Goal: Task Accomplishment & Management: Use online tool/utility

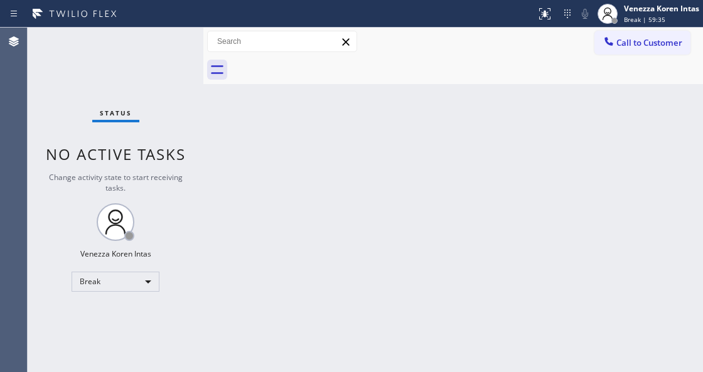
drag, startPoint x: 0, startPoint y: 0, endPoint x: 384, endPoint y: 210, distance: 437.6
click at [627, 111] on div "Back to Dashboard Change Sender ID Customers Technicians Select a contact Outbo…" at bounding box center [453, 200] width 500 height 345
click at [654, 23] on div "Venezza Koren Intas Break | 59:40" at bounding box center [663, 14] width 82 height 22
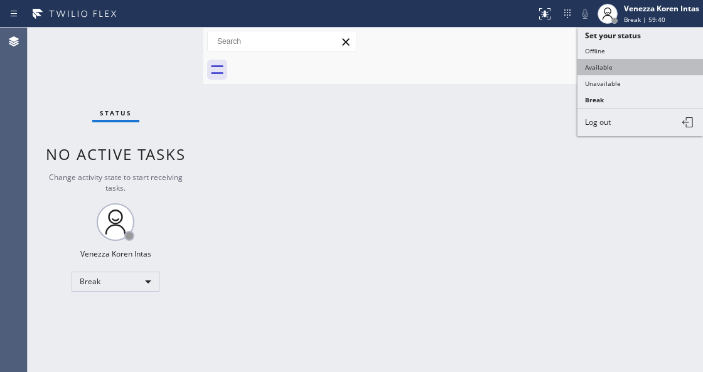
click at [634, 60] on button "Available" at bounding box center [641, 67] width 126 height 16
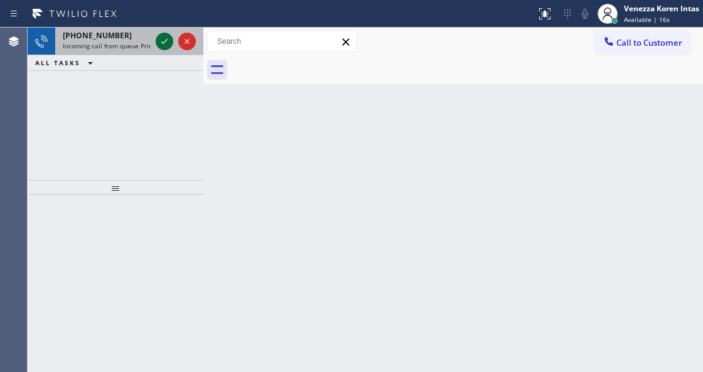
click at [156, 44] on div at bounding box center [165, 41] width 18 height 15
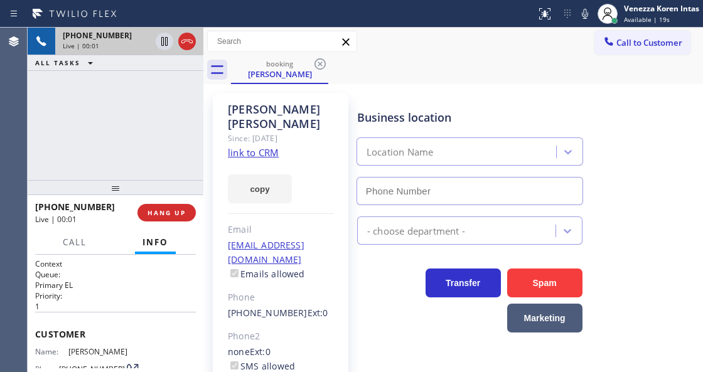
type input "[PHONE_NUMBER]"
click at [254, 146] on link "link to CRM" at bounding box center [253, 152] width 51 height 13
click at [430, 80] on div "booking [PERSON_NAME]" at bounding box center [467, 70] width 472 height 28
click at [583, 17] on icon at bounding box center [585, 13] width 15 height 15
click at [167, 39] on icon at bounding box center [164, 41] width 6 height 9
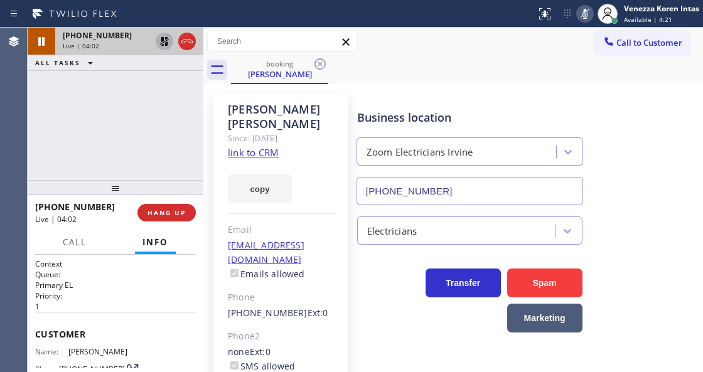
click at [580, 8] on icon at bounding box center [585, 13] width 15 height 15
click at [167, 38] on icon at bounding box center [164, 41] width 9 height 9
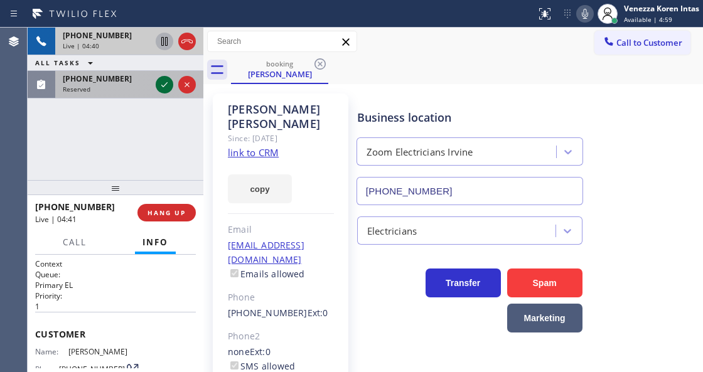
click at [166, 82] on icon at bounding box center [164, 84] width 15 height 15
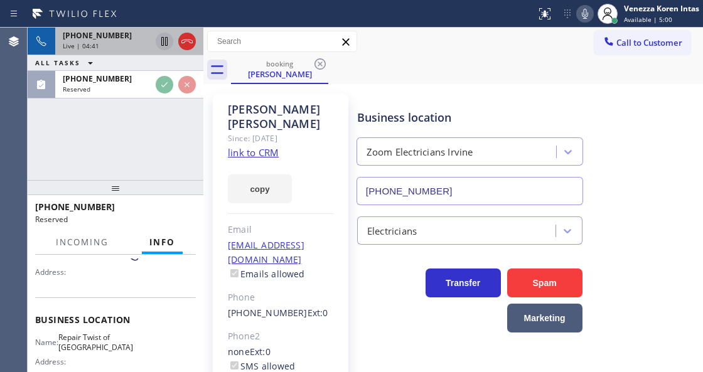
scroll to position [116, 0]
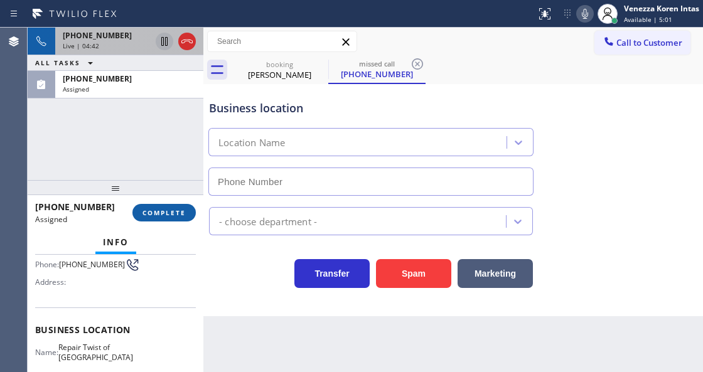
type input "[PHONE_NUMBER]"
click at [177, 220] on button "COMPLETE" at bounding box center [164, 213] width 63 height 18
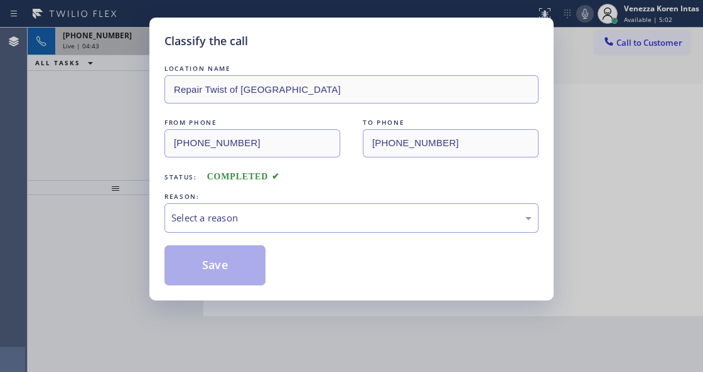
click at [257, 226] on div "Select a reason" at bounding box center [352, 218] width 374 height 30
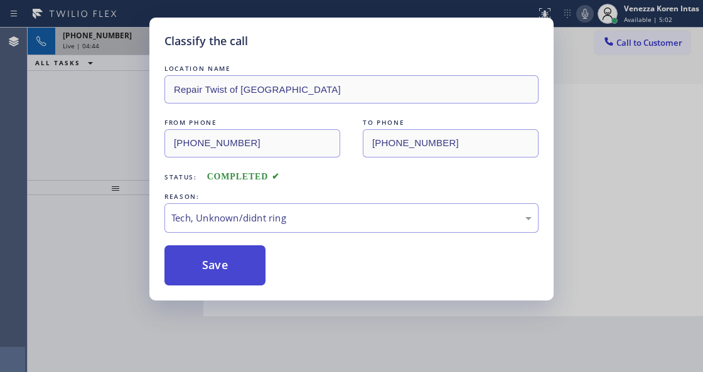
click at [254, 281] on button "Save" at bounding box center [215, 266] width 101 height 40
type input "[PHONE_NUMBER]"
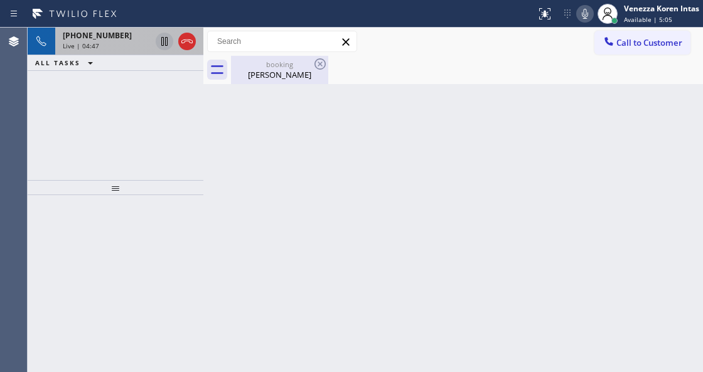
click at [266, 79] on div "[PERSON_NAME]" at bounding box center [279, 74] width 95 height 11
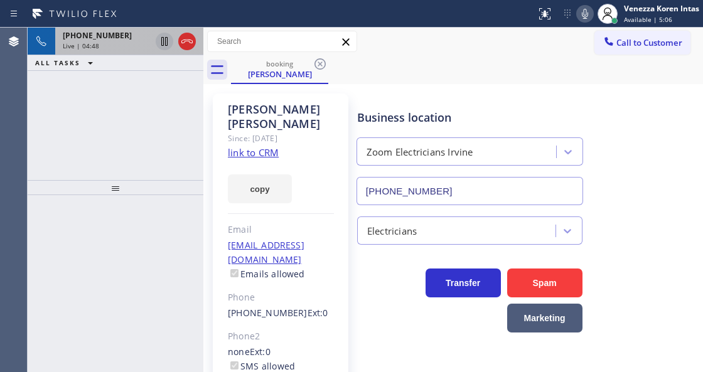
click at [112, 46] on div "Live | 04:48" at bounding box center [107, 45] width 88 height 9
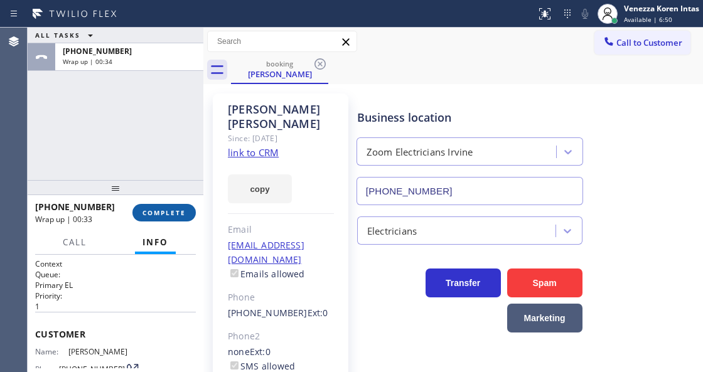
click at [172, 211] on span "COMPLETE" at bounding box center [164, 213] width 43 height 9
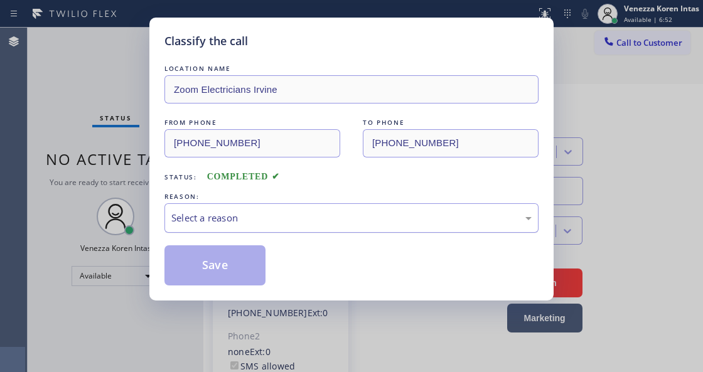
click at [337, 225] on div "Select a reason" at bounding box center [351, 218] width 361 height 14
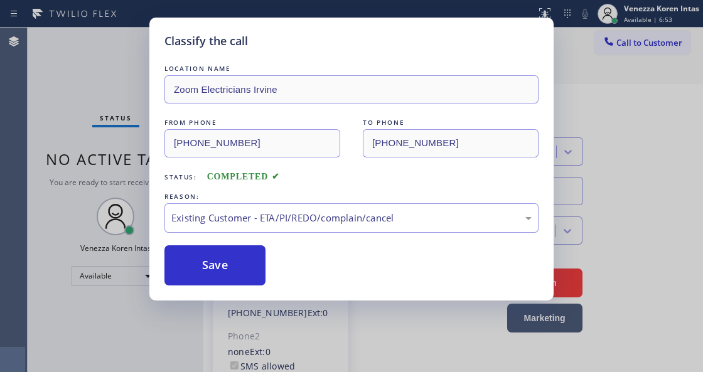
click at [250, 266] on button "Save" at bounding box center [215, 266] width 101 height 40
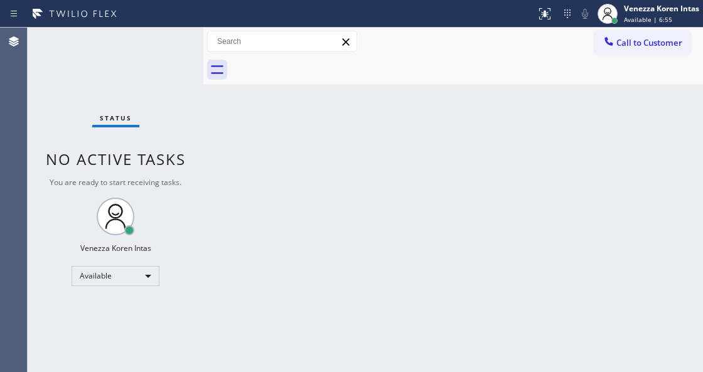
click at [144, 59] on div "Status No active tasks You are ready to start receiving tasks. Venezza Koren In…" at bounding box center [116, 200] width 176 height 345
click at [177, 51] on div "Status No active tasks You are ready to start receiving tasks. Venezza Koren In…" at bounding box center [116, 200] width 176 height 345
click at [158, 196] on div "Status No active tasks You are ready to start receiving tasks. Venezza Koren In…" at bounding box center [116, 200] width 176 height 345
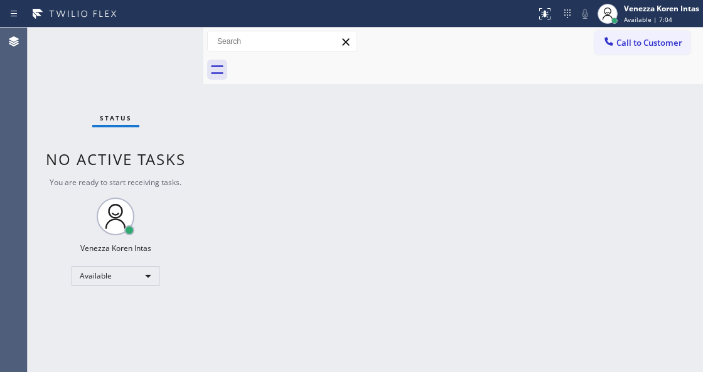
click at [116, 107] on div "Status No active tasks You are ready to start receiving tasks. Venezza Koren In…" at bounding box center [116, 200] width 176 height 345
click at [137, 77] on div "Status No active tasks You are ready to start receiving tasks. Venezza Koren In…" at bounding box center [116, 200] width 176 height 345
click at [159, 65] on div "Status No active tasks You are ready to start receiving tasks. Venezza Koren In…" at bounding box center [116, 200] width 176 height 345
click at [126, 62] on div "Status No active tasks You are ready to start receiving tasks. Venezza Koren In…" at bounding box center [116, 200] width 176 height 345
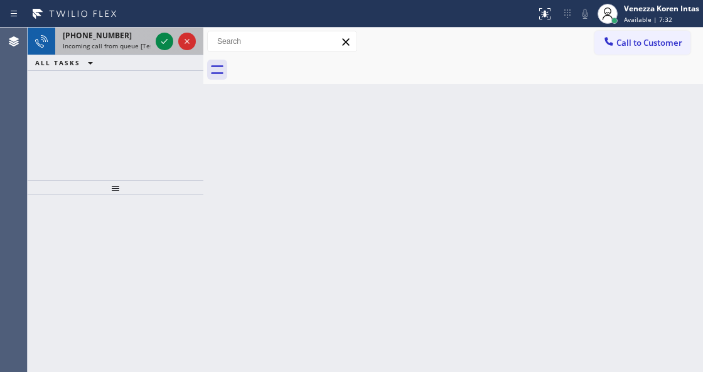
click at [124, 41] on span "Incoming call from queue [Test] All" at bounding box center [115, 45] width 104 height 9
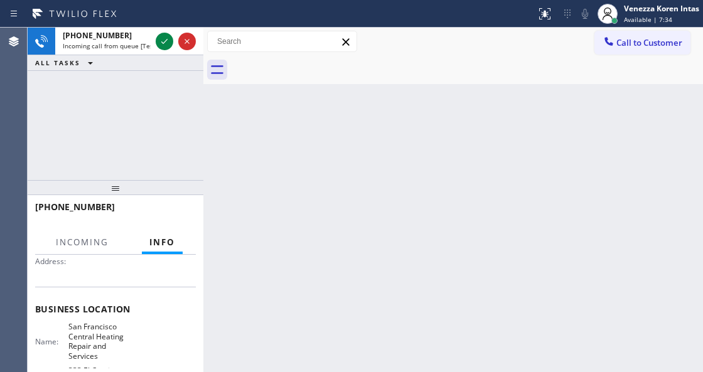
scroll to position [209, 0]
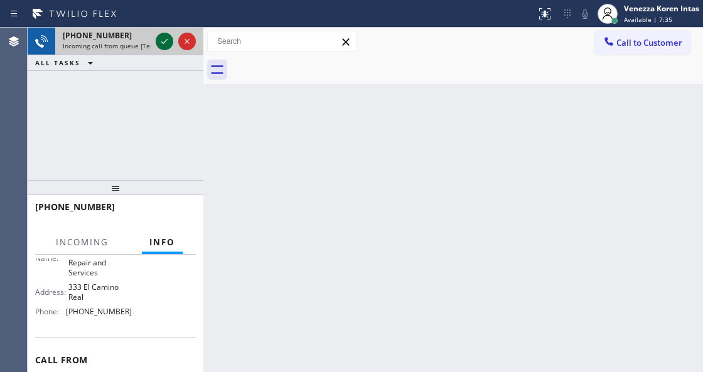
click at [163, 39] on icon at bounding box center [164, 41] width 15 height 15
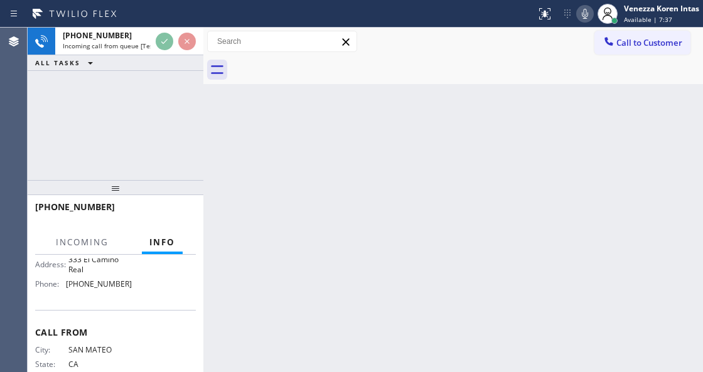
scroll to position [251, 0]
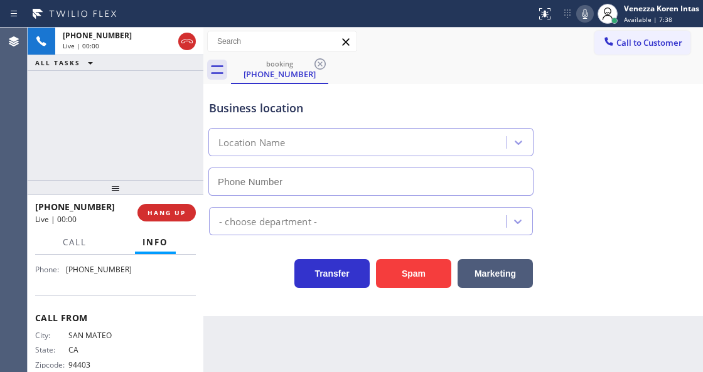
type input "[PHONE_NUMBER]"
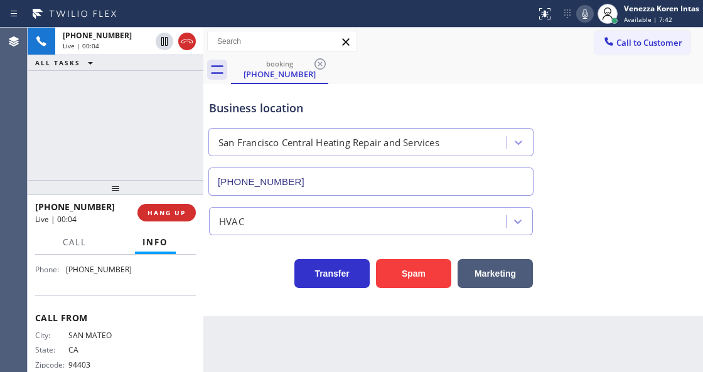
click at [203, 163] on div at bounding box center [203, 200] width 0 height 345
click at [209, 168] on div "[PHONE_NUMBER]" at bounding box center [371, 182] width 325 height 28
click at [203, 118] on div at bounding box center [203, 200] width 0 height 345
click at [254, 108] on div "Business location" at bounding box center [371, 108] width 324 height 17
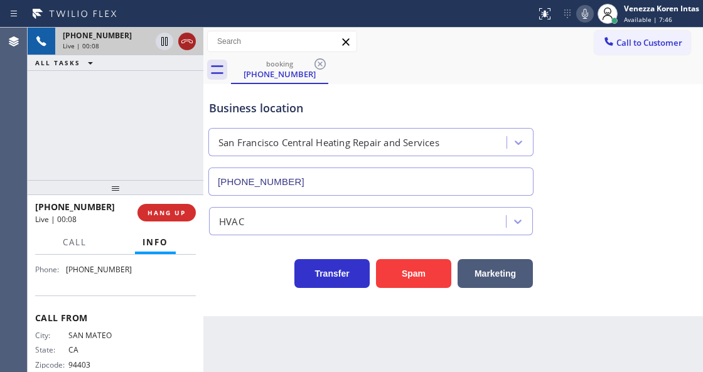
click at [189, 44] on icon at bounding box center [187, 41] width 15 height 15
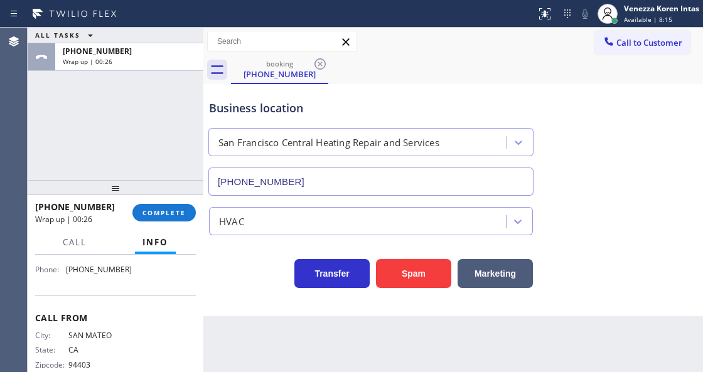
drag, startPoint x: 177, startPoint y: 212, endPoint x: 236, endPoint y: 224, distance: 60.1
click at [177, 212] on span "COMPLETE" at bounding box center [164, 213] width 43 height 9
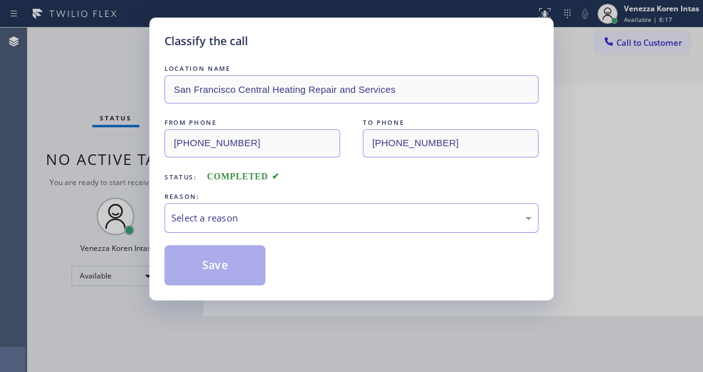
click at [323, 225] on div "Select a reason" at bounding box center [351, 218] width 361 height 14
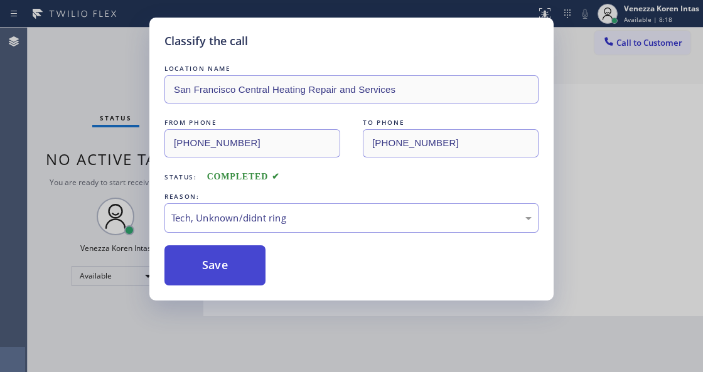
click at [247, 261] on button "Save" at bounding box center [215, 266] width 101 height 40
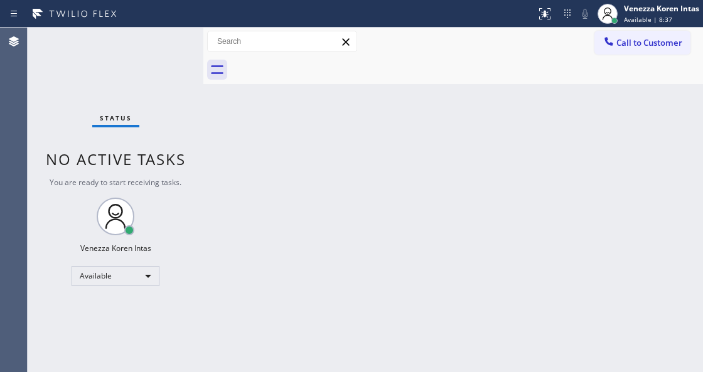
click at [141, 63] on div "Status No active tasks You are ready to start receiving tasks. Venezza Koren In…" at bounding box center [116, 200] width 176 height 345
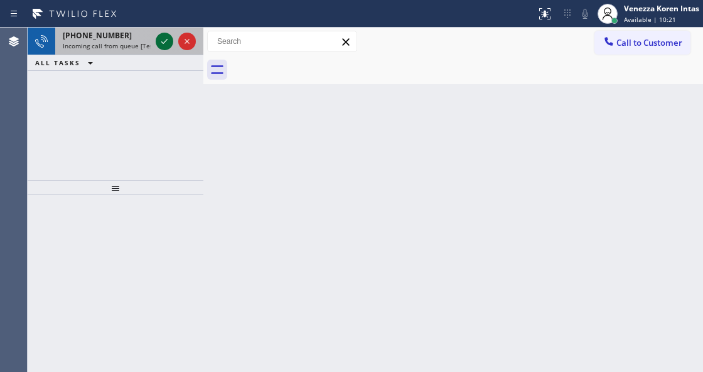
click at [160, 43] on icon at bounding box center [164, 41] width 15 height 15
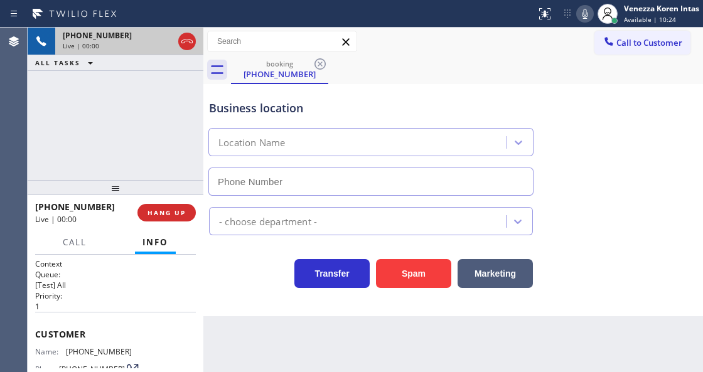
type input "[PHONE_NUMBER]"
click at [253, 274] on div "Transfer Spam Marketing" at bounding box center [371, 270] width 329 height 35
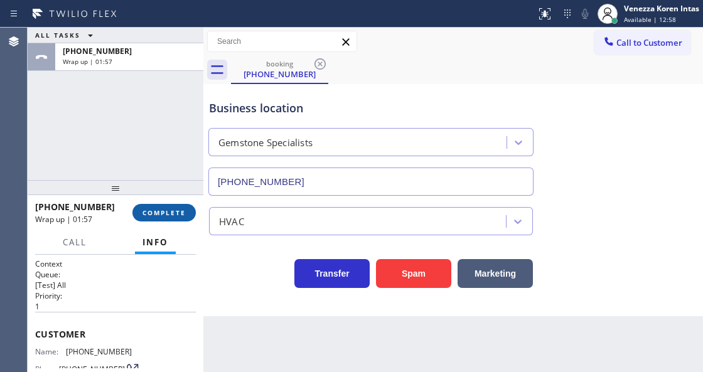
click at [167, 211] on span "COMPLETE" at bounding box center [164, 213] width 43 height 9
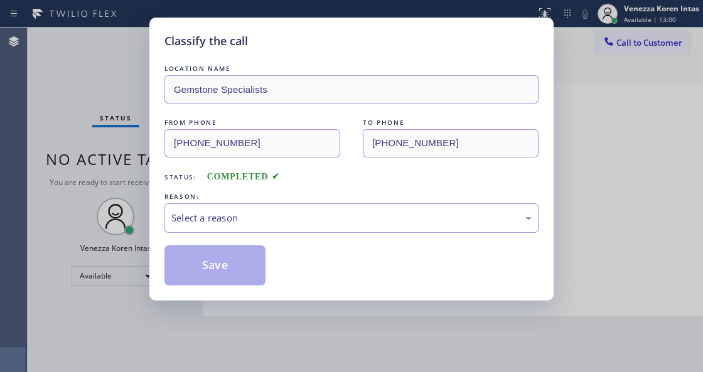
click at [280, 225] on div "Select a reason" at bounding box center [351, 218] width 361 height 14
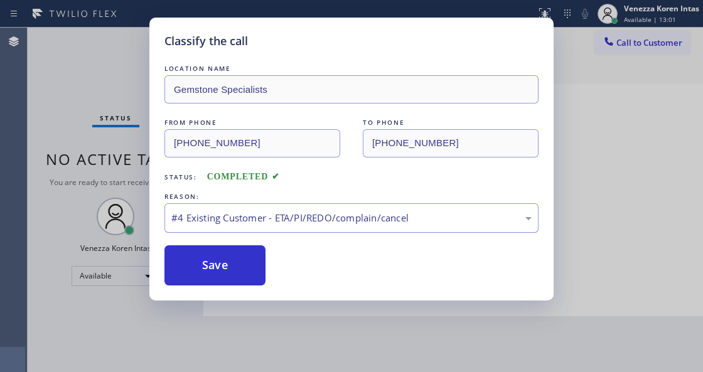
click at [244, 221] on div "#4 Existing Customer - ETA/PI/REDO/complain/cancel" at bounding box center [351, 218] width 361 height 14
click at [228, 290] on div "Classify the call LOCATION NAME Gemstone Specialists FROM PHONE [PHONE_NUMBER] …" at bounding box center [351, 159] width 404 height 283
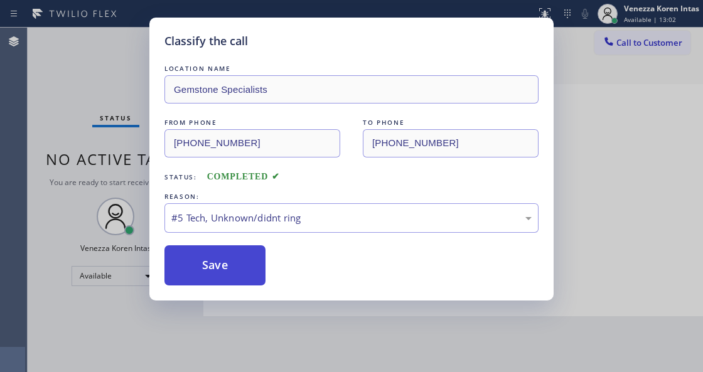
click at [229, 281] on button "Save" at bounding box center [215, 266] width 101 height 40
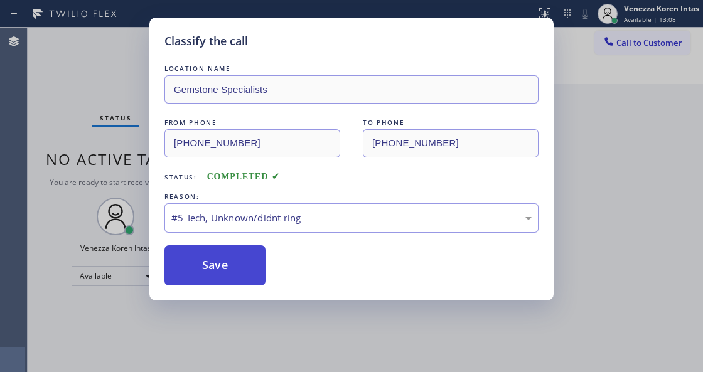
click at [225, 281] on button "Save" at bounding box center [215, 266] width 101 height 40
click at [227, 266] on button "Save" at bounding box center [215, 266] width 101 height 40
click at [224, 265] on button "Save" at bounding box center [215, 266] width 101 height 40
click at [225, 261] on button "Save" at bounding box center [215, 266] width 101 height 40
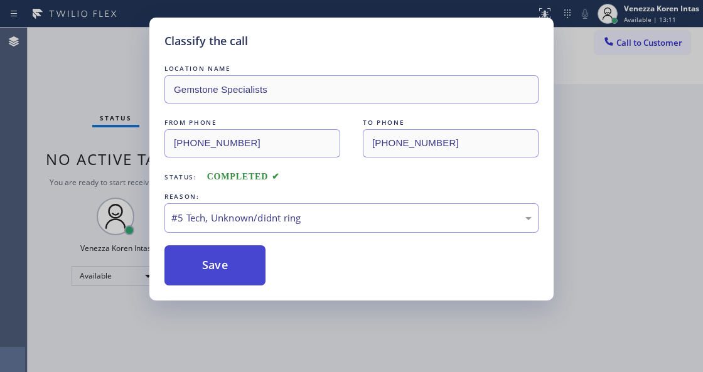
click at [235, 273] on button "Save" at bounding box center [215, 266] width 101 height 40
click at [240, 283] on button "Save" at bounding box center [215, 266] width 101 height 40
click at [222, 282] on button "Save" at bounding box center [215, 266] width 101 height 40
click at [225, 252] on button "Save" at bounding box center [215, 266] width 101 height 40
click at [224, 259] on button "Save" at bounding box center [215, 266] width 101 height 40
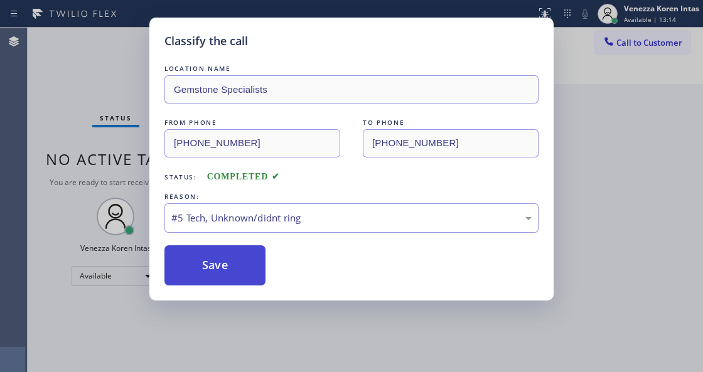
click at [212, 278] on button "Save" at bounding box center [215, 266] width 101 height 40
click at [244, 271] on button "Save" at bounding box center [215, 266] width 101 height 40
click at [239, 256] on button "Save" at bounding box center [215, 266] width 101 height 40
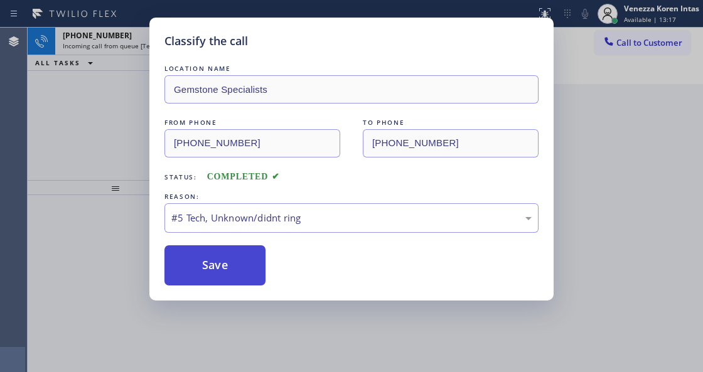
click at [227, 273] on button "Save" at bounding box center [215, 266] width 101 height 40
click at [222, 268] on button "Save" at bounding box center [215, 266] width 101 height 40
click at [232, 276] on button "Save" at bounding box center [215, 266] width 101 height 40
click at [236, 283] on button "Save" at bounding box center [215, 266] width 101 height 40
click at [244, 266] on button "Save" at bounding box center [215, 266] width 101 height 40
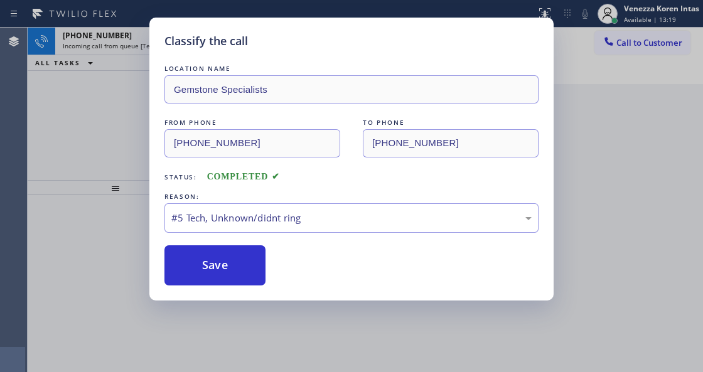
click at [244, 285] on button "Save" at bounding box center [215, 266] width 101 height 40
click at [257, 281] on button "Save" at bounding box center [215, 266] width 101 height 40
click at [234, 288] on div "Classify the call LOCATION NAME Gemstone Specialists FROM PHONE [PHONE_NUMBER] …" at bounding box center [351, 159] width 404 height 283
click at [223, 272] on button "Save" at bounding box center [215, 266] width 101 height 40
click at [240, 259] on div "Back to Dashboard Change Sender ID Customers Technicians Select a contact Outbo…" at bounding box center [453, 200] width 500 height 345
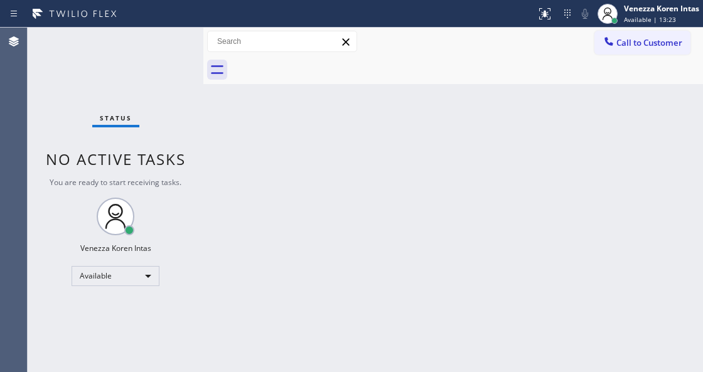
drag, startPoint x: 174, startPoint y: 48, endPoint x: 160, endPoint y: 45, distance: 14.0
click at [167, 48] on div "Status No active tasks You are ready to start receiving tasks. Venezza Koren In…" at bounding box center [116, 200] width 176 height 345
click at [160, 45] on div "Status No active tasks You are ready to start receiving tasks. Venezza Koren In…" at bounding box center [116, 200] width 176 height 345
click at [160, 43] on div "Status No active tasks You are ready to start receiving tasks. Venezza Koren In…" at bounding box center [116, 200] width 176 height 345
click at [163, 40] on div "Status No active tasks You are ready to start receiving tasks. Venezza Koren In…" at bounding box center [116, 200] width 176 height 345
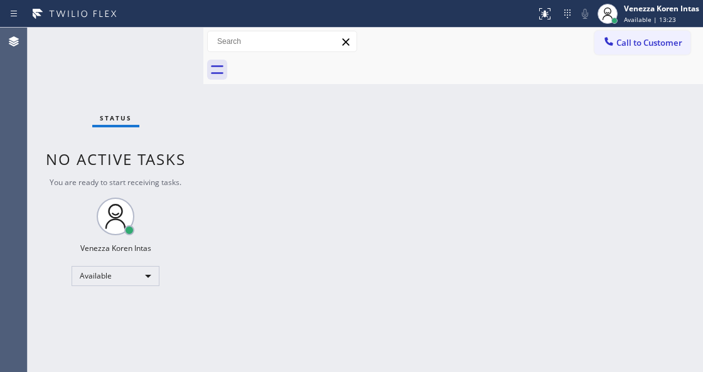
click at [163, 40] on div "Status No active tasks You are ready to start receiving tasks. Venezza Koren In…" at bounding box center [116, 200] width 176 height 345
click at [157, 63] on div "Status No active tasks You are ready to start receiving tasks. Venezza Koren In…" at bounding box center [116, 200] width 176 height 345
click at [152, 39] on div "Status No active tasks You are ready to start receiving tasks. Venezza Koren In…" at bounding box center [116, 200] width 176 height 345
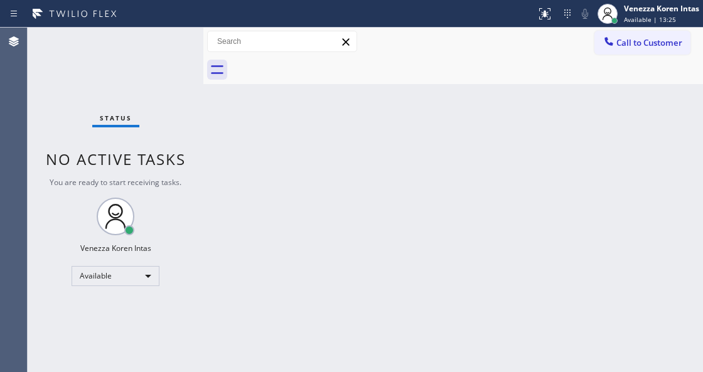
click at [163, 79] on div "Status No active tasks You are ready to start receiving tasks. Venezza Koren In…" at bounding box center [116, 200] width 176 height 345
click at [163, 54] on div "Status No active tasks You are ready to start receiving tasks. Venezza Koren In…" at bounding box center [116, 200] width 176 height 345
click at [154, 40] on div "Status No active tasks You are ready to start receiving tasks. Venezza Koren In…" at bounding box center [116, 200] width 176 height 345
click at [154, 39] on div "Status No active tasks You are ready to start receiving tasks. Venezza Koren In…" at bounding box center [116, 200] width 176 height 345
click at [165, 72] on div "Status No active tasks You are ready to start receiving tasks. Venezza Koren In…" at bounding box center [116, 200] width 176 height 345
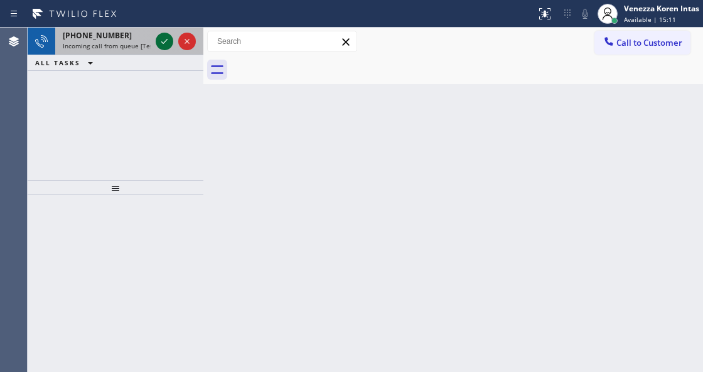
click at [163, 45] on icon at bounding box center [164, 41] width 15 height 15
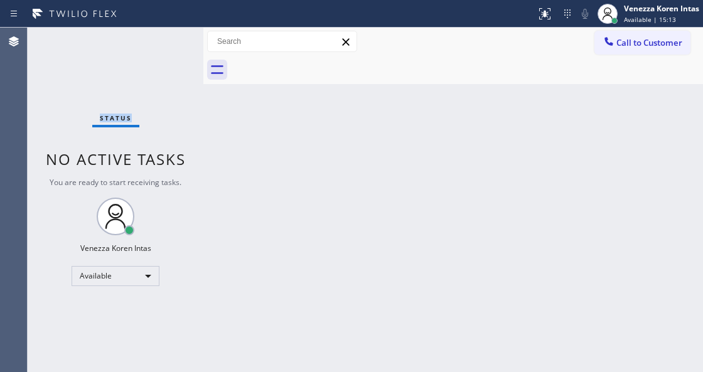
click at [163, 45] on div "Status No active tasks You are ready to start receiving tasks. Venezza Koren In…" at bounding box center [116, 200] width 176 height 345
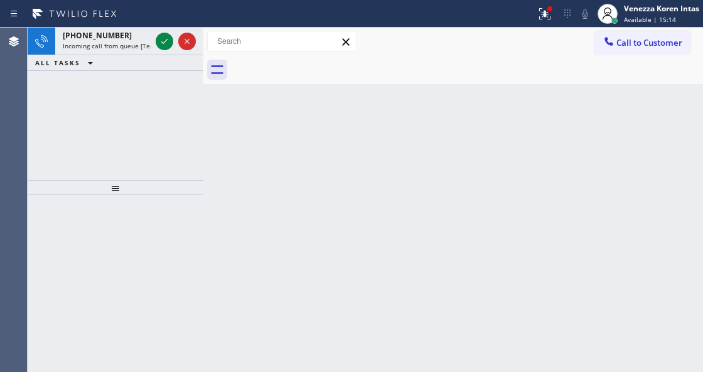
click at [163, 45] on icon at bounding box center [164, 41] width 15 height 15
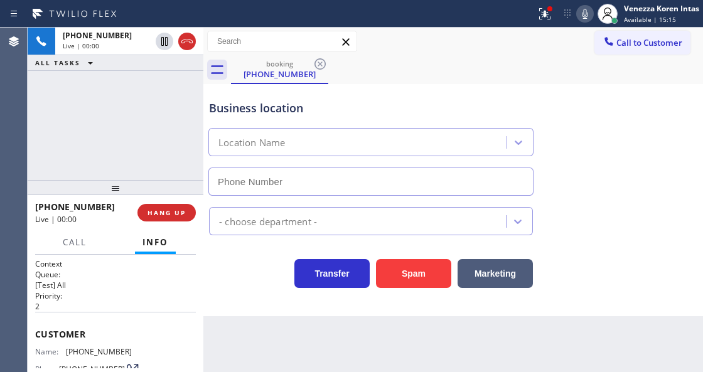
type input "[PHONE_NUMBER]"
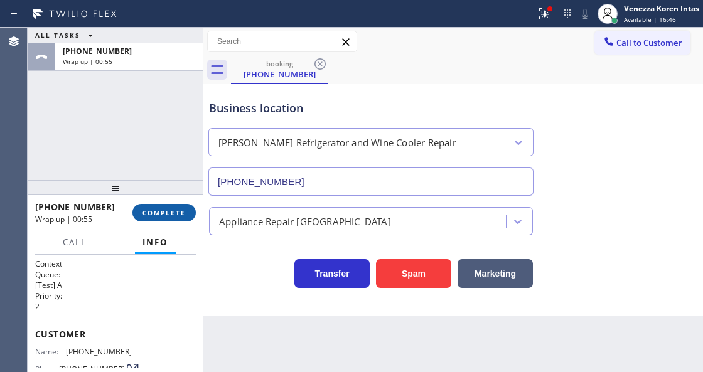
click at [168, 213] on span "COMPLETE" at bounding box center [164, 213] width 43 height 9
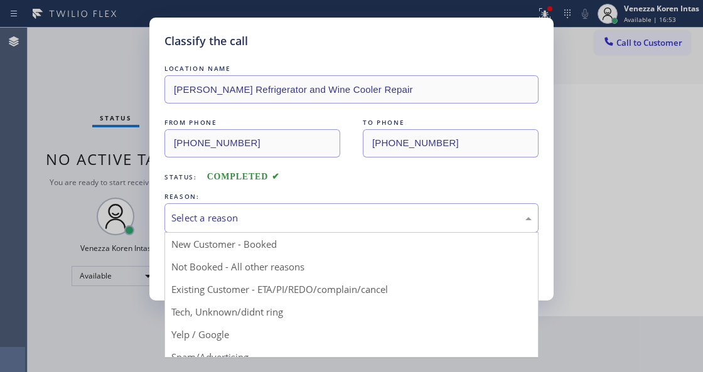
click at [237, 223] on div "Select a reason" at bounding box center [351, 218] width 361 height 14
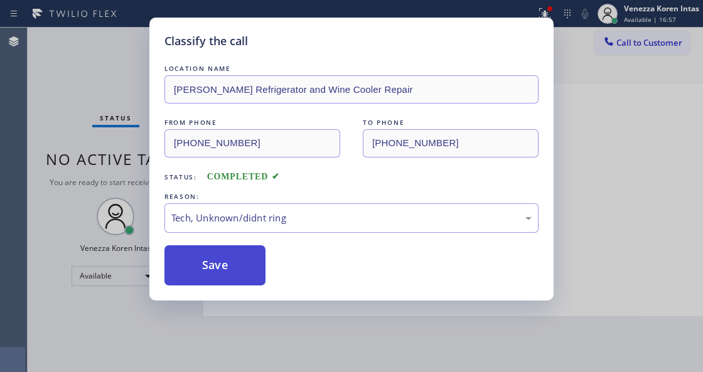
click at [229, 254] on button "Save" at bounding box center [215, 266] width 101 height 40
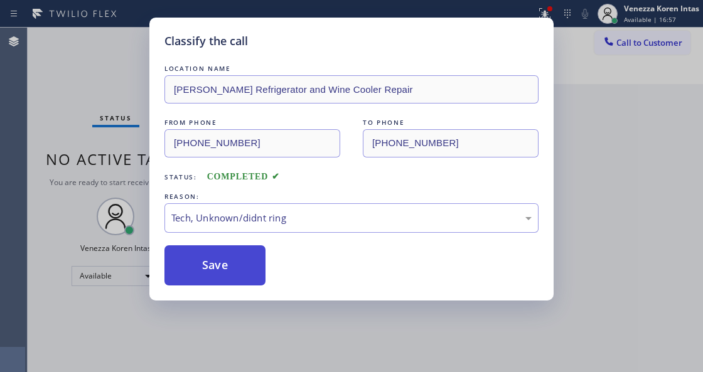
click at [229, 261] on button "Save" at bounding box center [215, 266] width 101 height 40
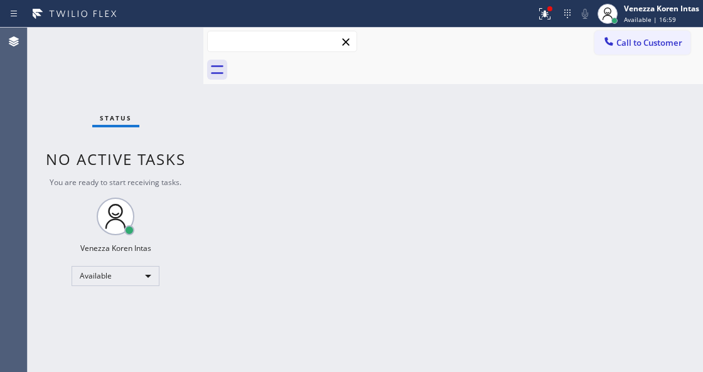
click at [209, 38] on input "text" at bounding box center [282, 41] width 149 height 20
click at [180, 46] on div "Status No active tasks You are ready to start receiving tasks. Venezza Koren In…" at bounding box center [116, 200] width 176 height 345
click at [543, 9] on icon at bounding box center [545, 13] width 15 height 15
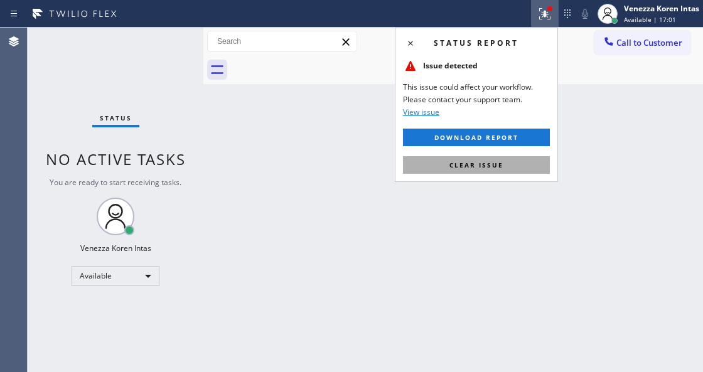
click at [465, 170] on button "Clear issue" at bounding box center [476, 165] width 147 height 18
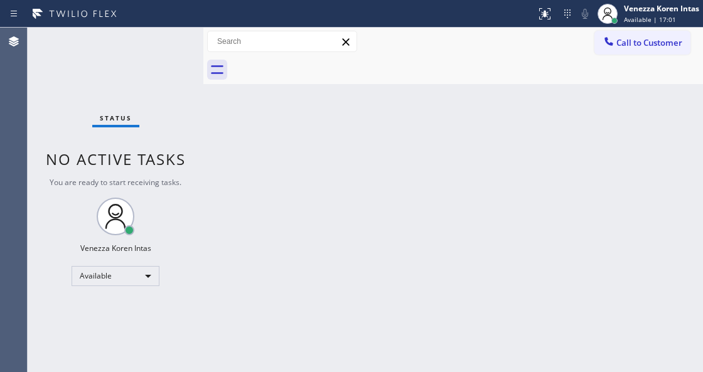
click at [173, 50] on div "Status No active tasks You are ready to start receiving tasks. Venezza Koren In…" at bounding box center [116, 200] width 176 height 345
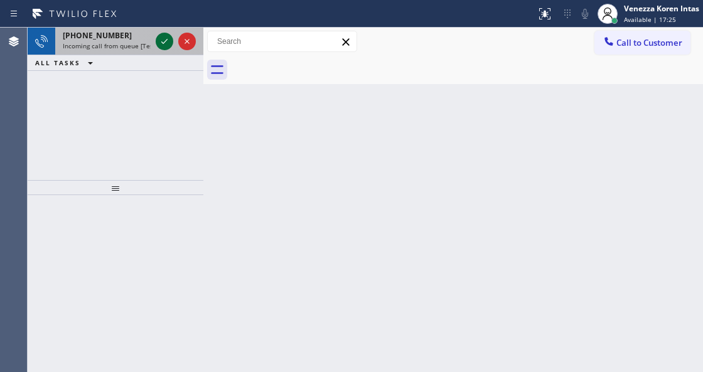
click at [167, 42] on icon at bounding box center [164, 41] width 15 height 15
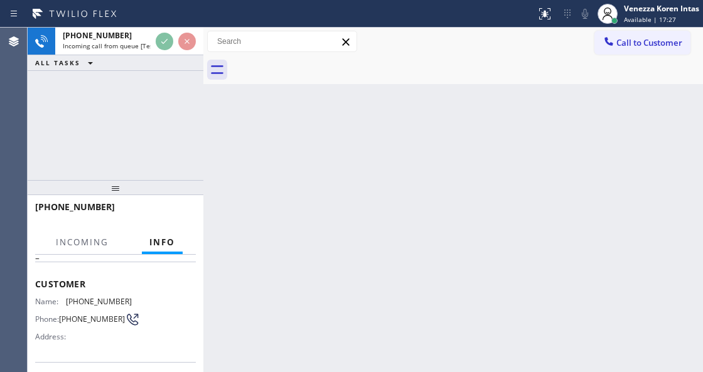
scroll to position [126, 0]
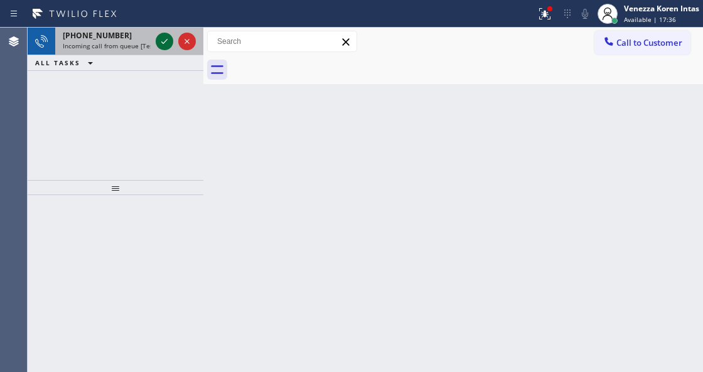
click at [165, 46] on icon at bounding box center [164, 41] width 15 height 15
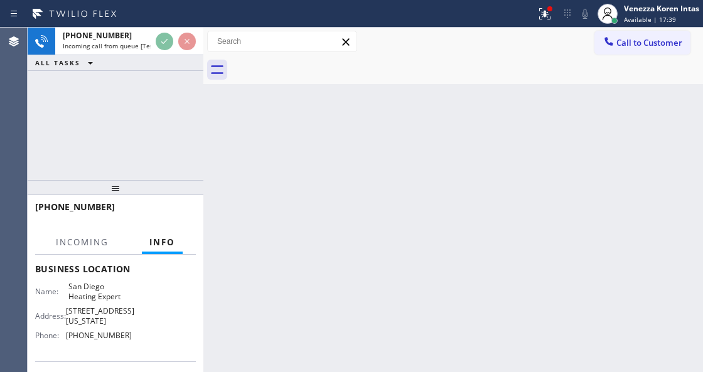
scroll to position [126, 0]
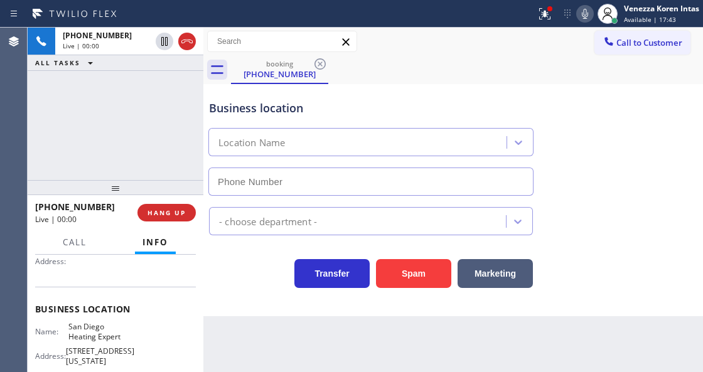
type input "[PHONE_NUMBER]"
click at [294, 112] on div "Business location" at bounding box center [371, 108] width 324 height 17
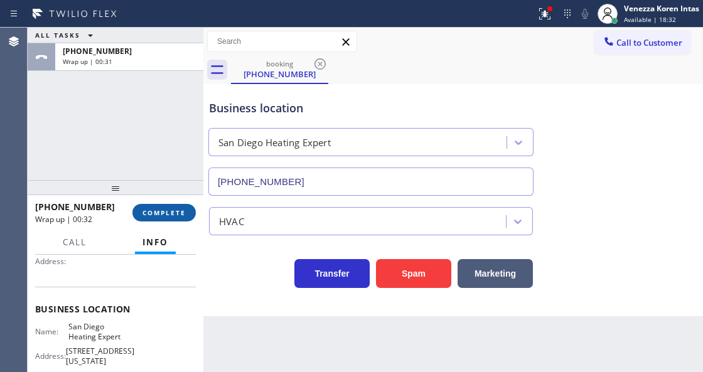
click at [180, 211] on span "COMPLETE" at bounding box center [164, 213] width 43 height 9
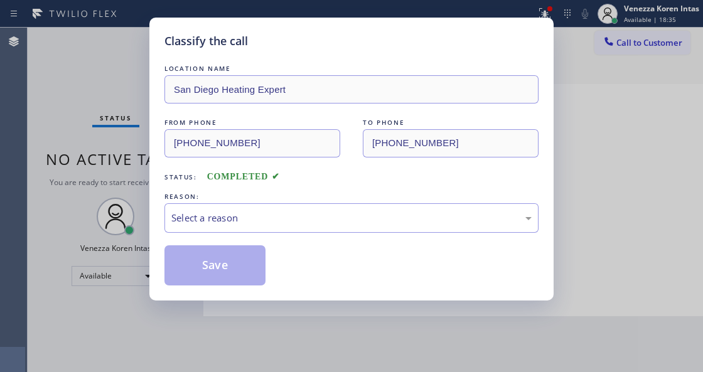
click at [312, 225] on div "Select a reason" at bounding box center [351, 218] width 361 height 14
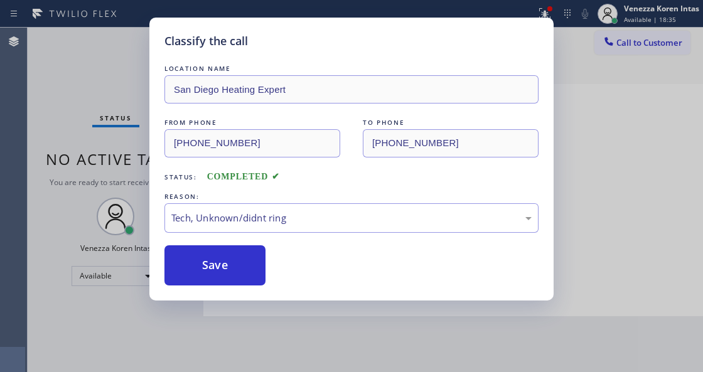
click at [251, 244] on div "LOCATION NAME [GEOGRAPHIC_DATA] Heating Expert FROM PHONE [PHONE_NUMBER] TO PHO…" at bounding box center [352, 174] width 374 height 224
click at [250, 260] on button "Save" at bounding box center [215, 266] width 101 height 40
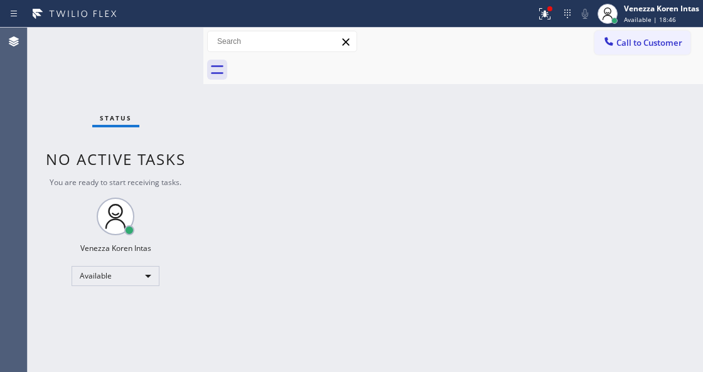
click at [225, 114] on div "Back to Dashboard Change Sender ID Customers Technicians Select a contact Outbo…" at bounding box center [453, 200] width 500 height 345
click at [146, 43] on div "Status No active tasks You are ready to start receiving tasks. Venezza Koren In…" at bounding box center [116, 200] width 176 height 345
click at [144, 40] on div "Status No active tasks You are ready to start receiving tasks. Venezza Koren In…" at bounding box center [116, 200] width 176 height 345
click at [168, 63] on div "Status No active tasks You are ready to start receiving tasks. Venezza Koren In…" at bounding box center [116, 200] width 176 height 345
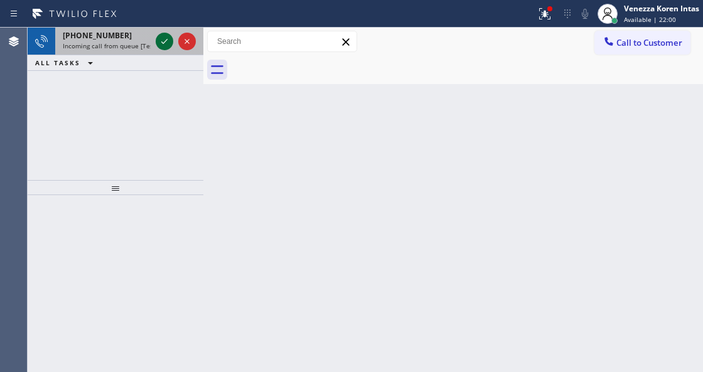
click at [167, 38] on icon at bounding box center [164, 41] width 15 height 15
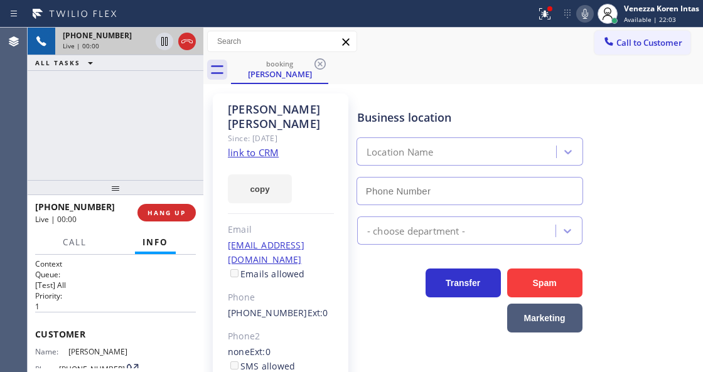
scroll to position [84, 0]
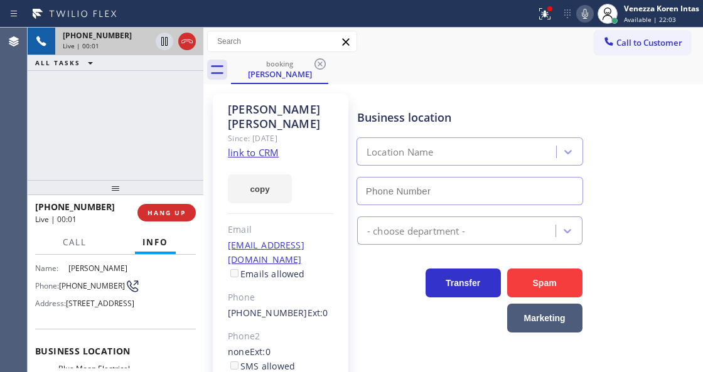
type input "[PHONE_NUMBER]"
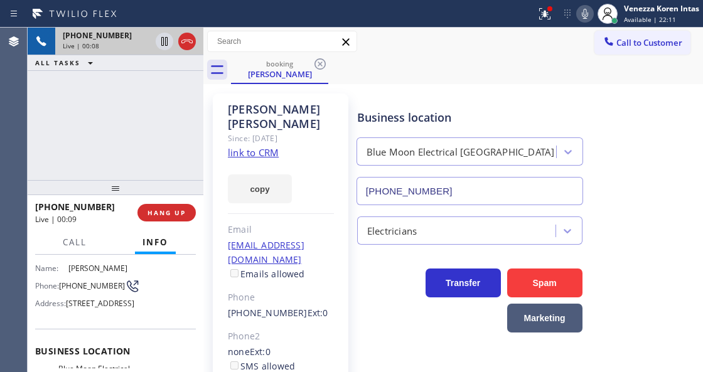
click at [269, 146] on link "link to CRM" at bounding box center [253, 152] width 51 height 13
click at [541, 9] on icon at bounding box center [545, 13] width 15 height 15
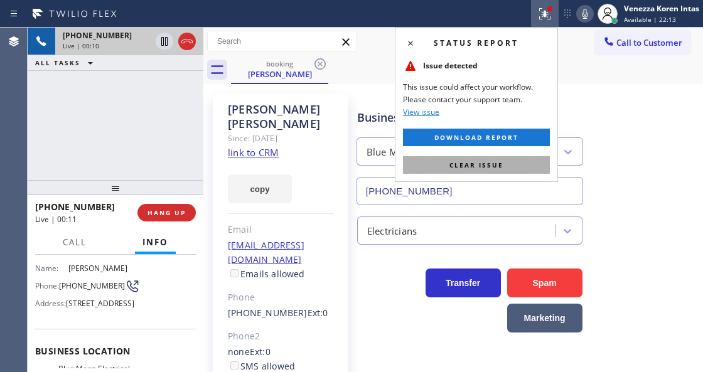
click at [504, 162] on button "Clear issue" at bounding box center [476, 165] width 147 height 18
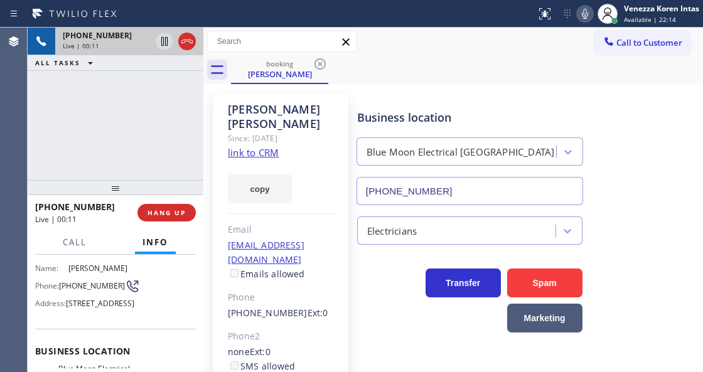
click at [594, 102] on div "Business location Blue Moon Electrical [GEOGRAPHIC_DATA] [PHONE_NUMBER]" at bounding box center [527, 149] width 345 height 114
click at [676, 109] on div "Business location Blue Moon Electrical [GEOGRAPHIC_DATA] [PHONE_NUMBER]" at bounding box center [527, 149] width 345 height 114
click at [581, 14] on icon at bounding box center [585, 13] width 15 height 15
click at [164, 44] on icon at bounding box center [164, 41] width 15 height 15
click at [580, 14] on icon at bounding box center [585, 13] width 15 height 15
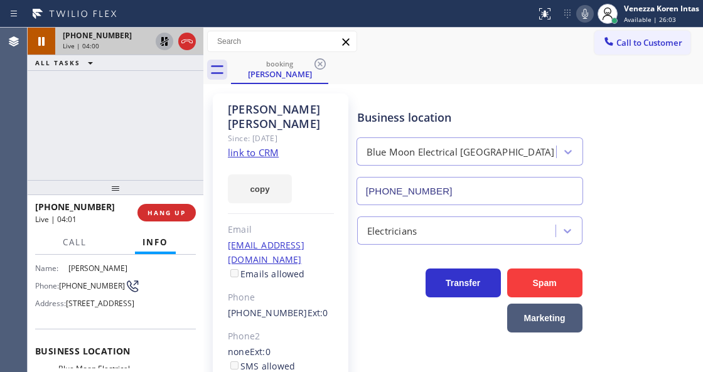
click at [158, 41] on icon at bounding box center [164, 41] width 15 height 15
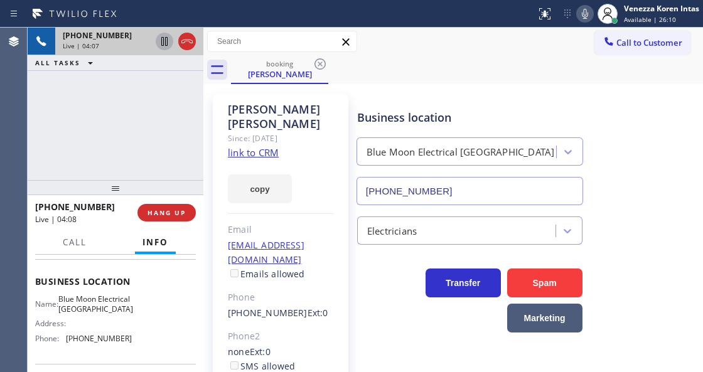
scroll to position [209, 0]
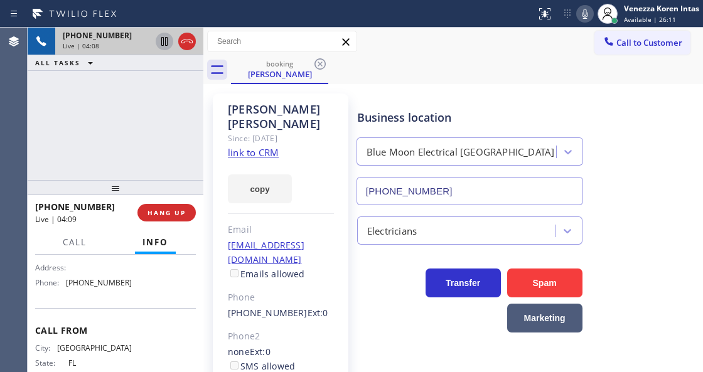
drag, startPoint x: 63, startPoint y: 268, endPoint x: 109, endPoint y: 291, distance: 52.2
click at [109, 291] on div "Business location Name: Blue Moon Electrical Palm Desert Address: Phone: [PHONE…" at bounding box center [115, 255] width 161 height 105
copy span "Blue Moon Electrical [GEOGRAPHIC_DATA]"
click at [586, 12] on icon at bounding box center [585, 14] width 6 height 10
click at [163, 41] on icon at bounding box center [164, 41] width 15 height 15
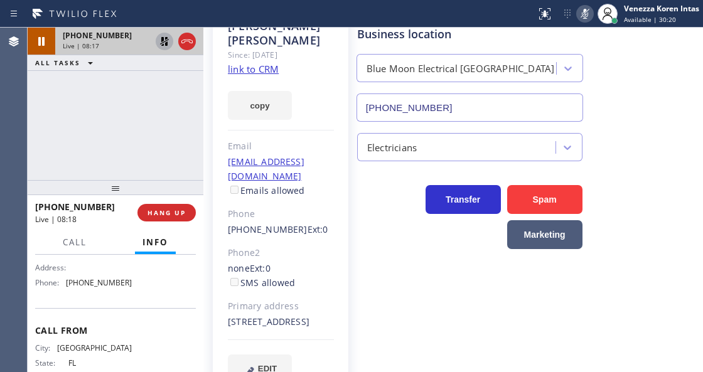
click at [168, 293] on div "Name: Blue Moon Electrical Palm Desert Address: Phone: [PHONE_NUMBER]" at bounding box center [115, 266] width 161 height 54
drag, startPoint x: 589, startPoint y: 13, endPoint x: 589, endPoint y: 41, distance: 27.6
click at [589, 13] on icon at bounding box center [585, 13] width 15 height 15
click at [166, 39] on icon at bounding box center [164, 41] width 9 height 9
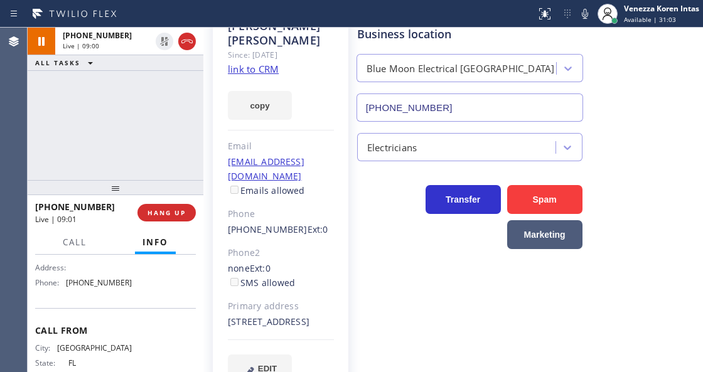
click at [266, 371] on div "[PERSON_NAME] Since: [DATE] link to CRM copy Email [EMAIL_ADDRESS][DOMAIN_NAME]…" at bounding box center [281, 204] width 136 height 389
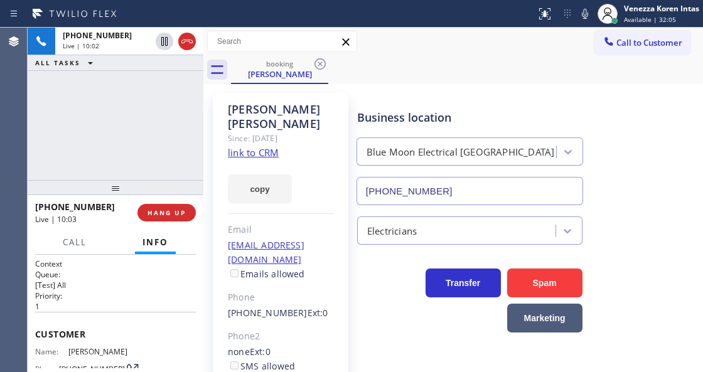
scroll to position [41, 0]
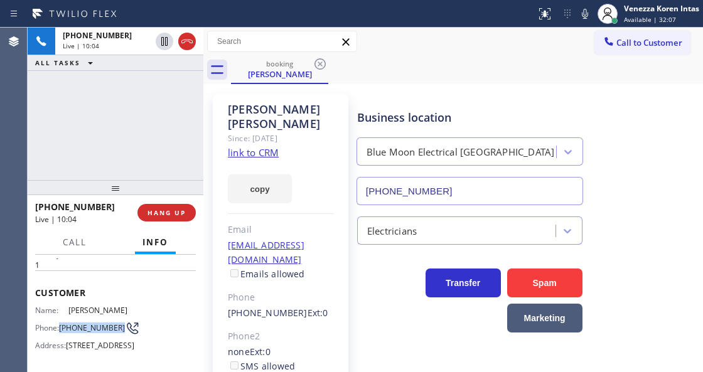
drag, startPoint x: 59, startPoint y: 320, endPoint x: 87, endPoint y: 334, distance: 31.5
click at [87, 334] on div "Phone: [PHONE_NUMBER]" at bounding box center [83, 328] width 97 height 15
copy div "[PHONE_NUMBER]"
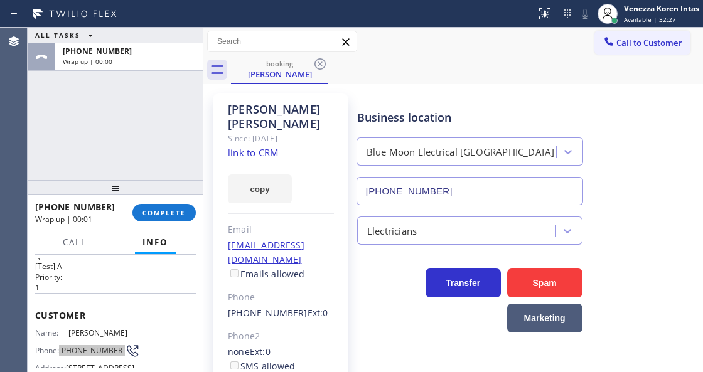
scroll to position [0, 0]
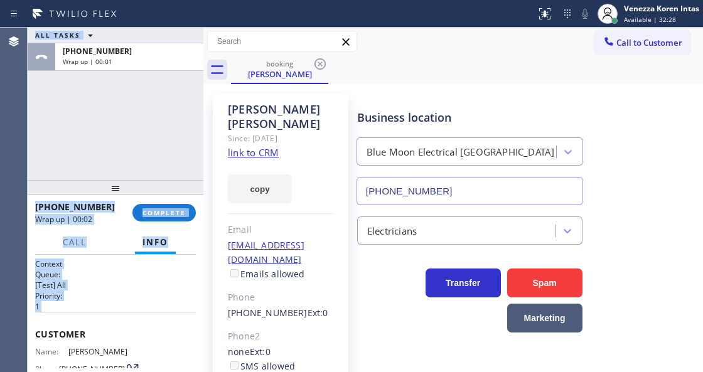
drag, startPoint x: 25, startPoint y: 327, endPoint x: 37, endPoint y: 332, distance: 12.9
click at [36, 332] on div "Agent Desktop Classify the call LOCATION NAME [PERSON_NAME] Electric Co FROM PH…" at bounding box center [351, 200] width 703 height 345
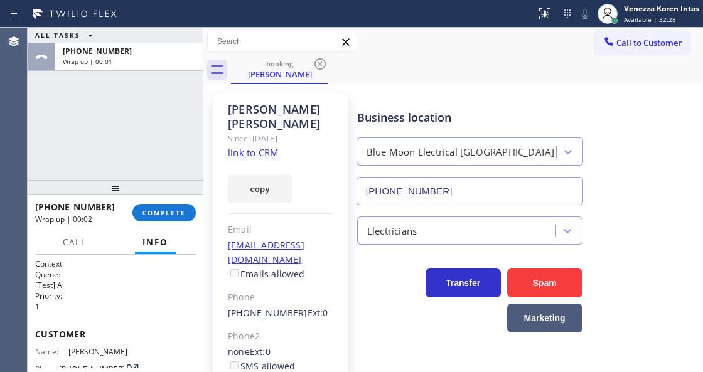
click at [57, 328] on span "Customer" at bounding box center [115, 334] width 161 height 12
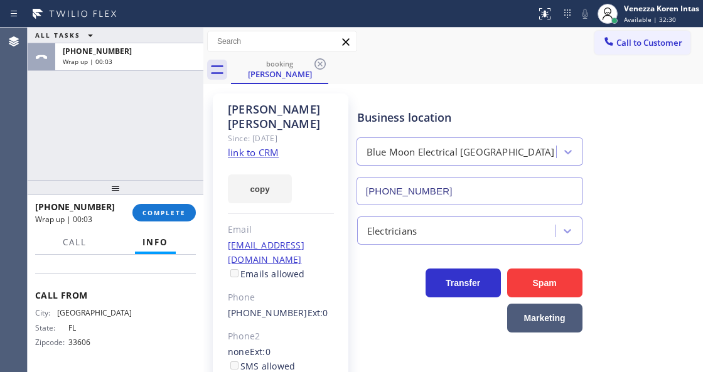
scroll to position [277, 0]
drag, startPoint x: 30, startPoint y: 331, endPoint x: 159, endPoint y: 274, distance: 140.9
click at [159, 274] on div "Context Queue: [Test] All Priority: 1 Customer Name: [PERSON_NAME] Phone: [PHON…" at bounding box center [116, 313] width 176 height 117
copy div "Customer Name: [PERSON_NAME] Phone: [PHONE_NUMBER] Address: [STREET_ADDRESS] Bu…"
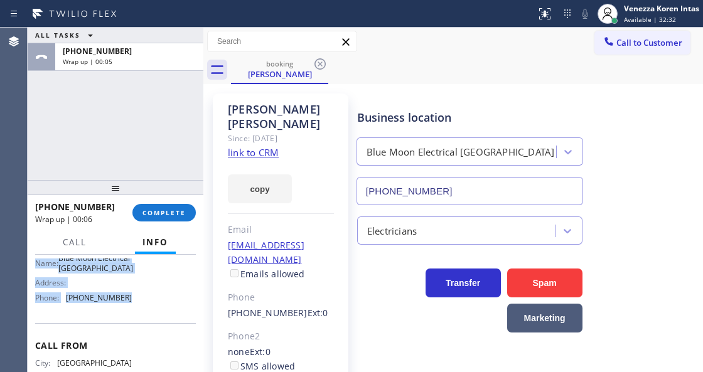
scroll to position [193, 0]
click at [172, 209] on span "COMPLETE" at bounding box center [164, 213] width 43 height 9
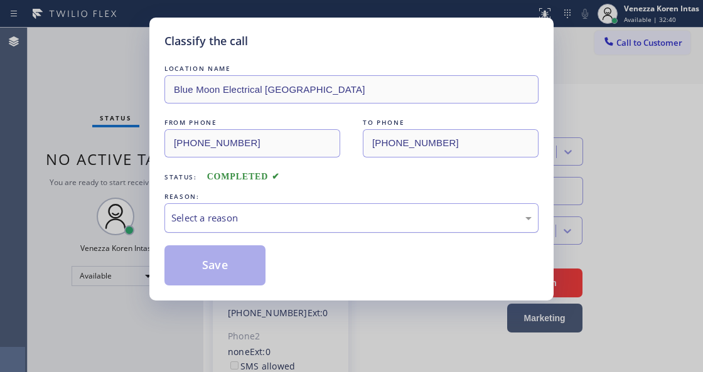
click at [303, 217] on div "Select a reason" at bounding box center [351, 218] width 361 height 14
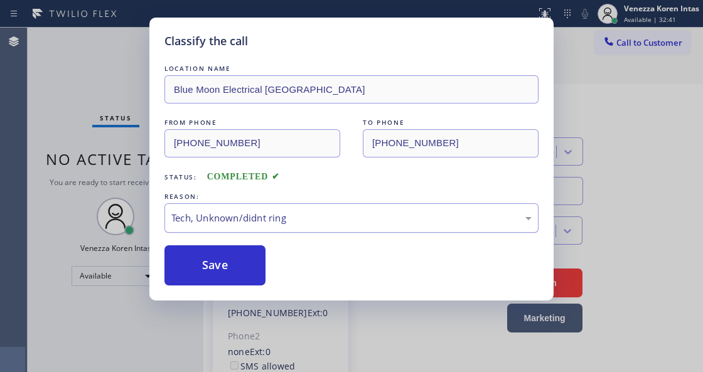
click at [274, 229] on div "Tech, Unknown/didnt ring" at bounding box center [352, 218] width 374 height 30
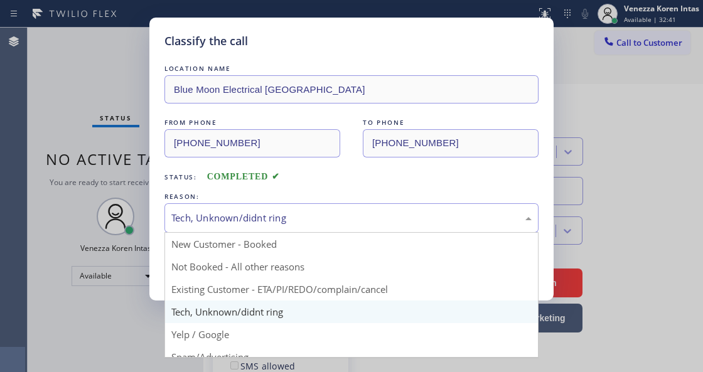
drag, startPoint x: 291, startPoint y: 283, endPoint x: 276, endPoint y: 277, distance: 16.1
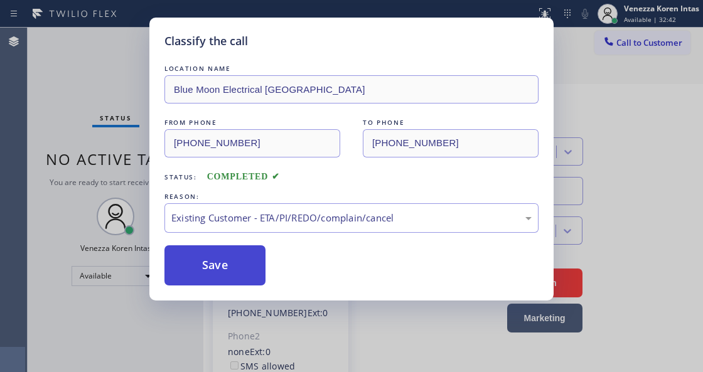
click at [256, 268] on button "Save" at bounding box center [215, 266] width 101 height 40
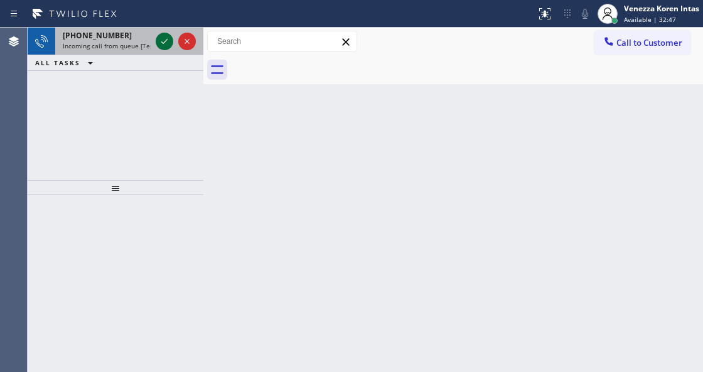
click at [160, 43] on icon at bounding box center [164, 41] width 15 height 15
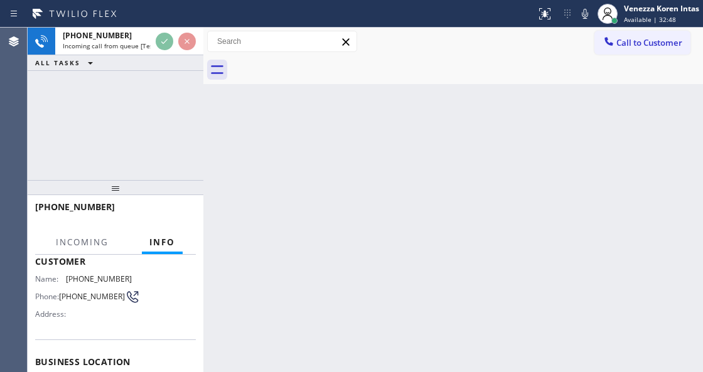
scroll to position [167, 0]
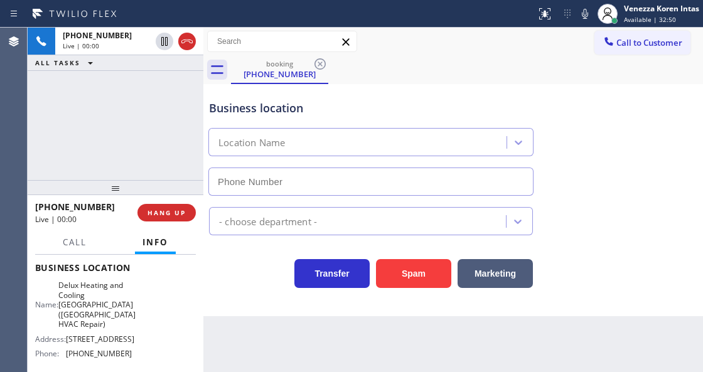
type input "[PHONE_NUMBER]"
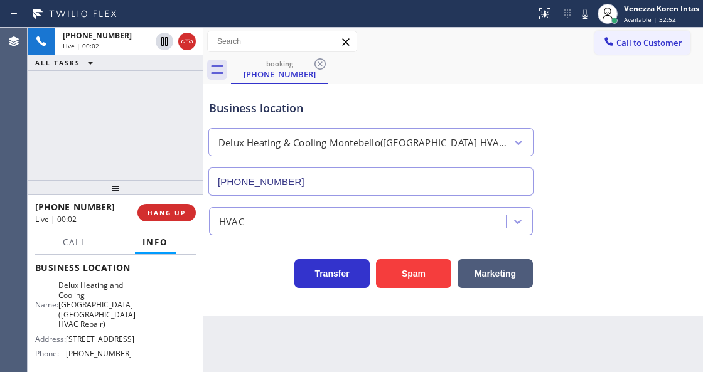
click at [74, 106] on div "[PHONE_NUMBER] Live | 00:02 ALL TASKS ALL TASKS ACTIVE TASKS TASKS IN WRAP UP" at bounding box center [116, 104] width 176 height 153
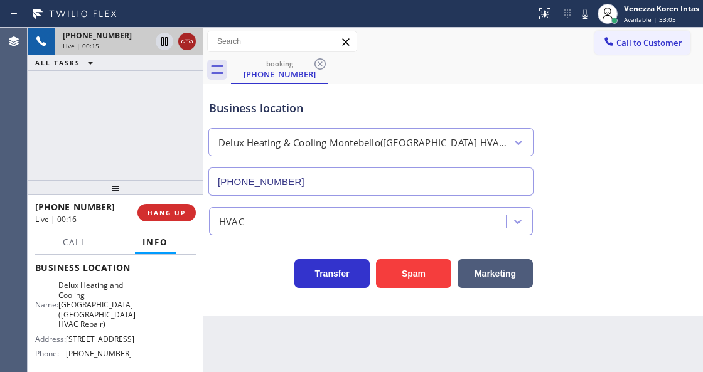
click at [187, 41] on icon at bounding box center [187, 41] width 15 height 15
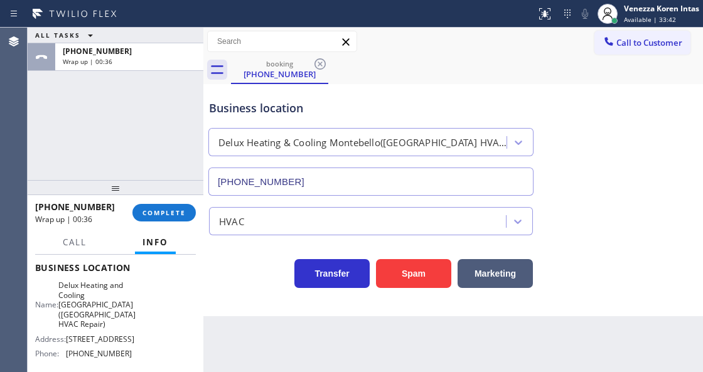
drag, startPoint x: 160, startPoint y: 215, endPoint x: 288, endPoint y: 224, distance: 127.8
click at [163, 216] on span "COMPLETE" at bounding box center [164, 213] width 43 height 9
click at [61, 125] on div "ALL TASKS ALL TASKS ACTIVE TASKS TASKS IN WRAP UP [PHONE_NUMBER] Wrap up | 00:41" at bounding box center [116, 104] width 176 height 153
click at [155, 212] on span "COMPLETE" at bounding box center [164, 213] width 43 height 9
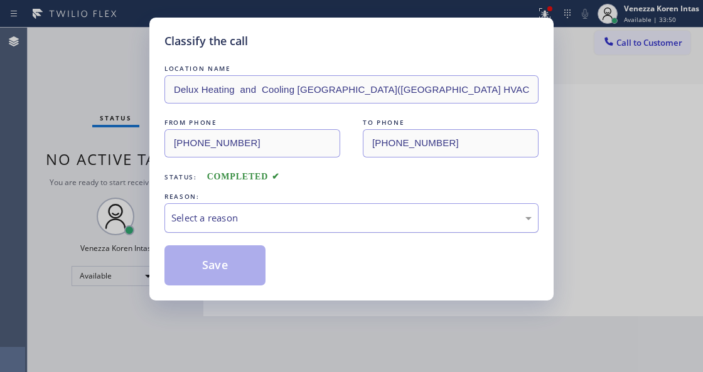
click at [334, 222] on div "Select a reason" at bounding box center [351, 218] width 361 height 14
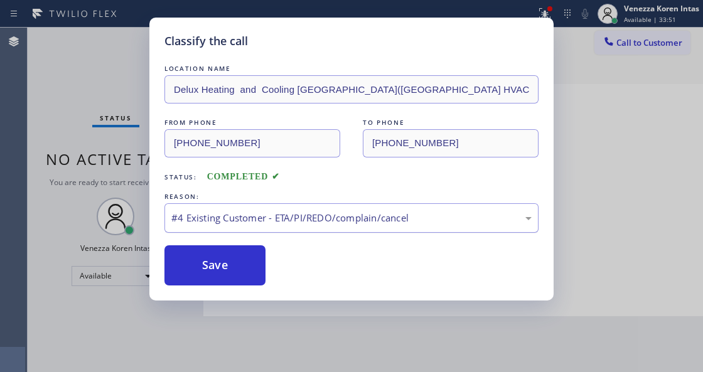
click at [269, 221] on div "#4 Existing Customer - ETA/PI/REDO/complain/cancel" at bounding box center [351, 218] width 361 height 14
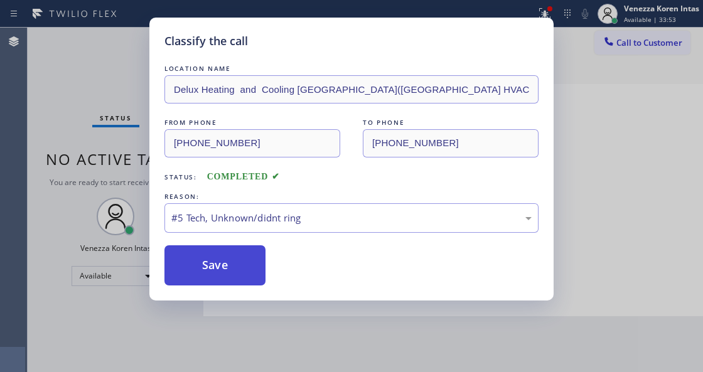
click at [240, 268] on button "Save" at bounding box center [215, 266] width 101 height 40
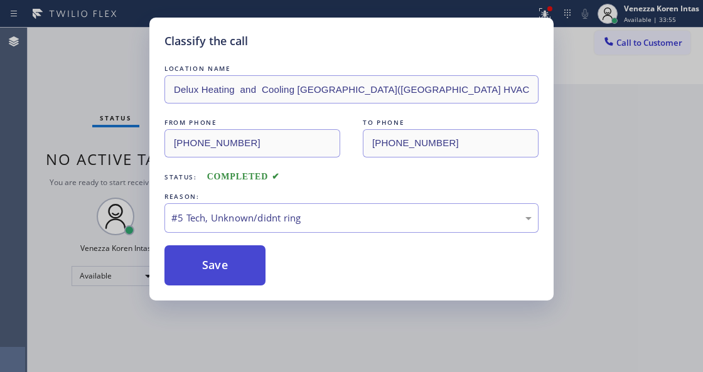
click at [206, 274] on button "Save" at bounding box center [215, 266] width 101 height 40
click at [205, 269] on button "Save" at bounding box center [215, 266] width 101 height 40
click at [217, 271] on button "Save" at bounding box center [215, 266] width 101 height 40
click at [206, 266] on button "Save" at bounding box center [215, 266] width 101 height 40
click at [224, 267] on button "Save" at bounding box center [215, 266] width 101 height 40
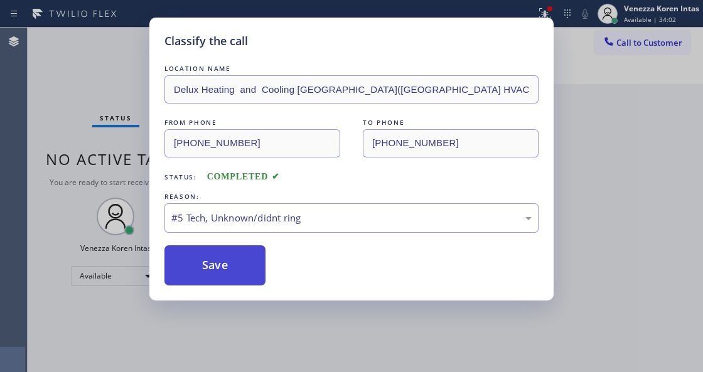
click at [244, 273] on button "Save" at bounding box center [215, 266] width 101 height 40
drag, startPoint x: 219, startPoint y: 263, endPoint x: 230, endPoint y: 254, distance: 13.8
click at [219, 266] on button "Save" at bounding box center [215, 266] width 101 height 40
click at [205, 259] on button "Save" at bounding box center [215, 266] width 101 height 40
click at [236, 283] on button "Save" at bounding box center [215, 266] width 101 height 40
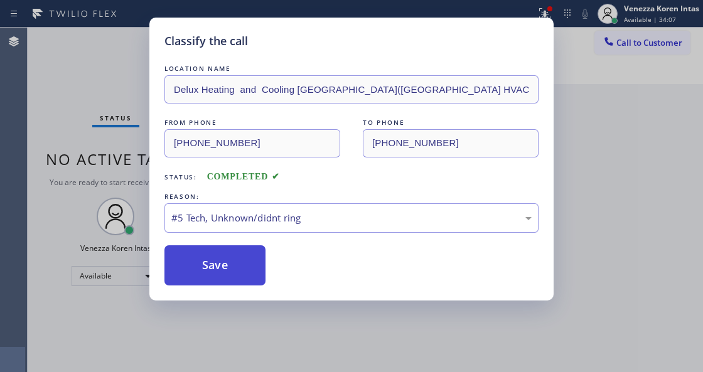
click at [236, 276] on button "Save" at bounding box center [215, 266] width 101 height 40
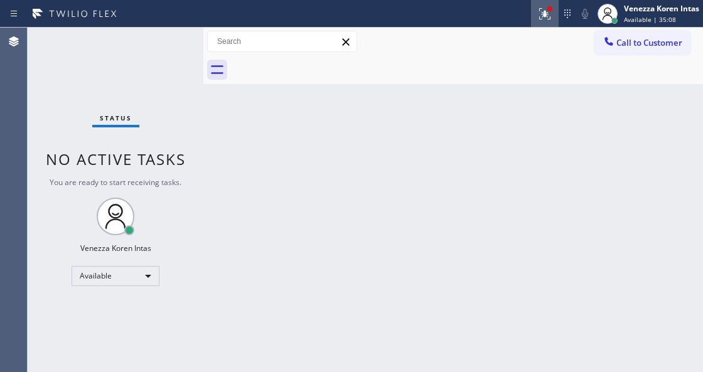
click at [536, 12] on div at bounding box center [545, 13] width 28 height 15
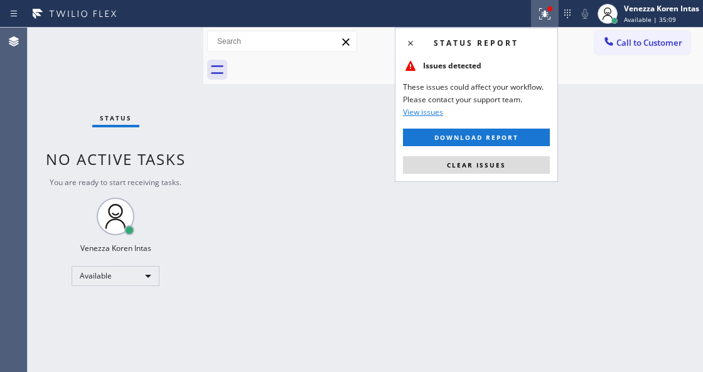
click at [523, 162] on button "Clear issues" at bounding box center [476, 165] width 147 height 18
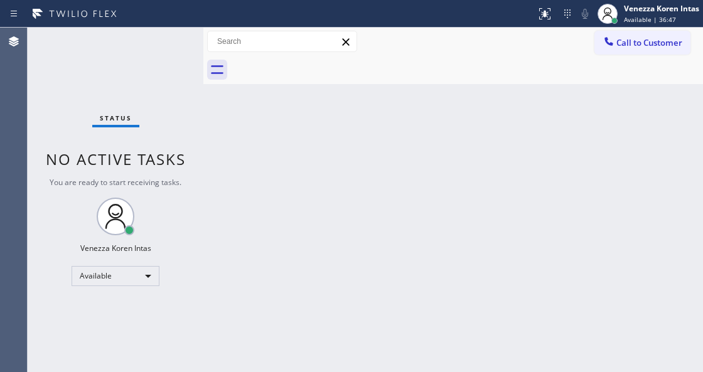
click at [404, 216] on div "Back to Dashboard Change Sender ID Customers Technicians Select a contact Outbo…" at bounding box center [453, 200] width 500 height 345
click at [403, 256] on div "Back to Dashboard Change Sender ID Customers Technicians Select a contact Outbo…" at bounding box center [453, 200] width 500 height 345
click at [399, 260] on div "Back to Dashboard Change Sender ID Customers Technicians Select a contact Outbo…" at bounding box center [453, 200] width 500 height 345
drag, startPoint x: 523, startPoint y: 113, endPoint x: 556, endPoint y: 21, distance: 98.1
click at [524, 113] on div "Back to Dashboard Change Sender ID Customers Technicians Select a contact Outbo…" at bounding box center [453, 200] width 500 height 345
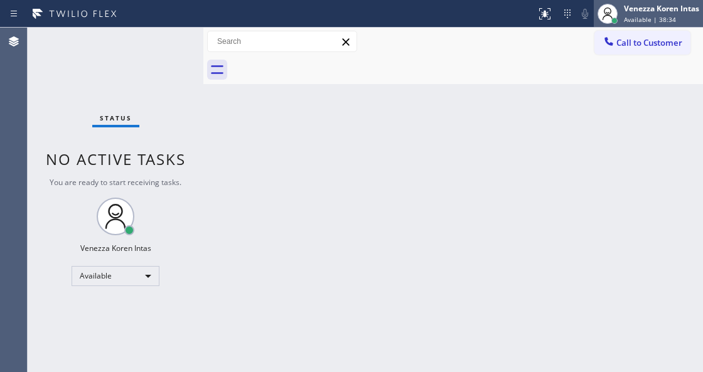
click at [644, 23] on span "Available | 38:34" at bounding box center [650, 19] width 52 height 9
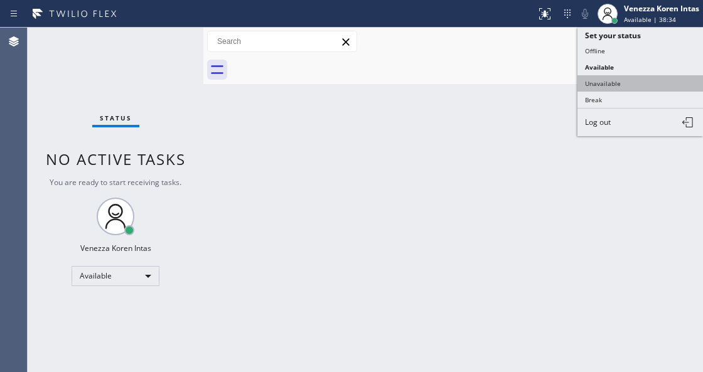
click at [630, 75] on button "Unavailable" at bounding box center [641, 83] width 126 height 16
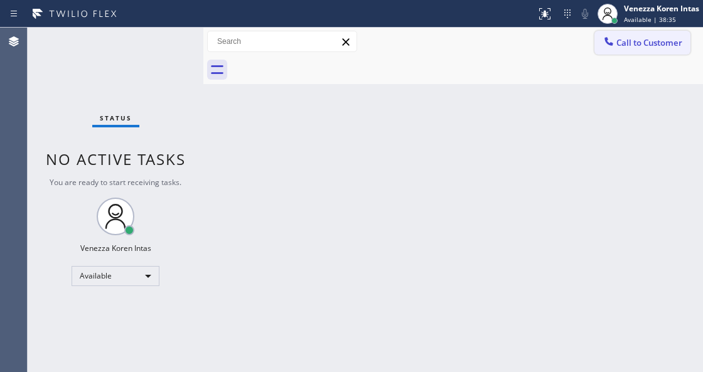
click at [632, 52] on button "Call to Customer" at bounding box center [643, 43] width 96 height 24
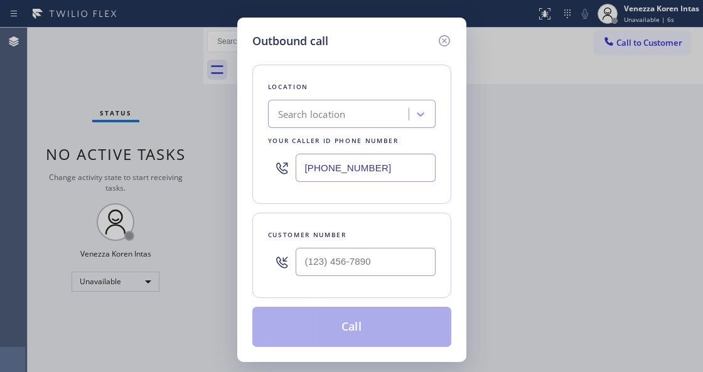
drag, startPoint x: 378, startPoint y: 167, endPoint x: 249, endPoint y: 161, distance: 128.9
click at [255, 165] on div "Location Search location Your caller id phone number [PHONE_NUMBER]" at bounding box center [351, 134] width 199 height 139
paste input "760) 388-9556"
type input "[PHONE_NUMBER]"
click at [343, 245] on div at bounding box center [366, 262] width 140 height 41
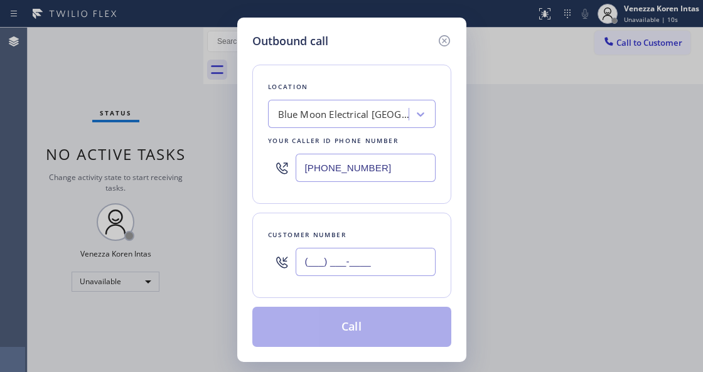
click at [343, 255] on input "(___) ___-____" at bounding box center [366, 262] width 140 height 28
paste input "813) 892-8229"
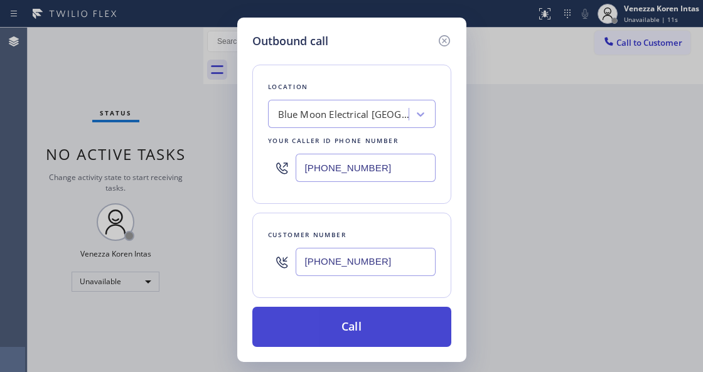
type input "[PHONE_NUMBER]"
click at [342, 330] on button "Call" at bounding box center [351, 327] width 199 height 40
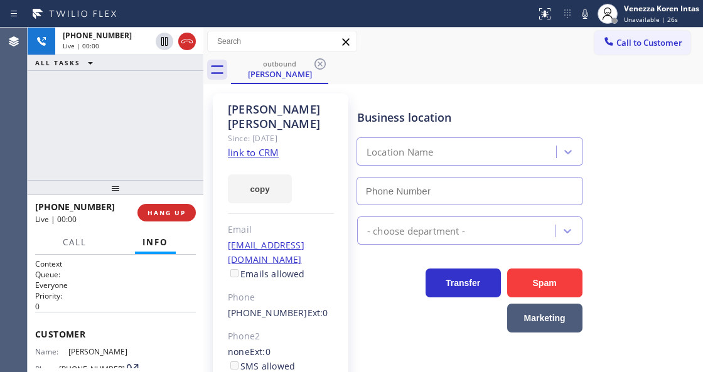
type input "[PHONE_NUMBER]"
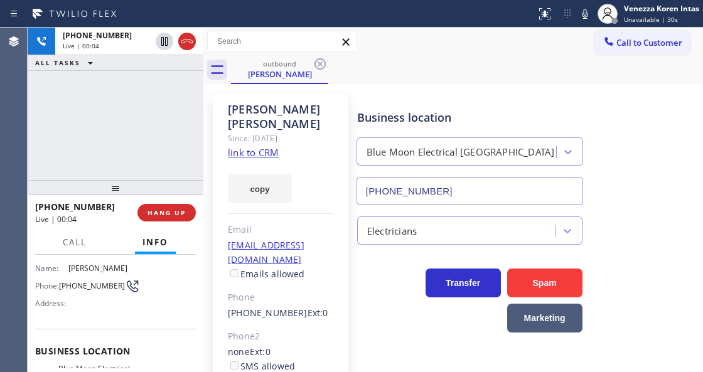
scroll to position [167, 0]
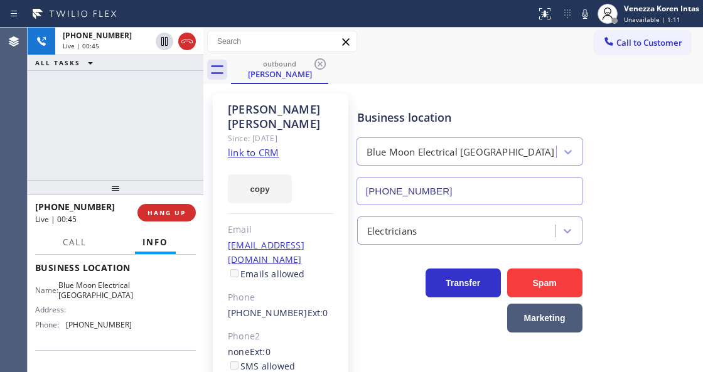
click at [359, 65] on div "outbound [PERSON_NAME]" at bounding box center [467, 70] width 472 height 28
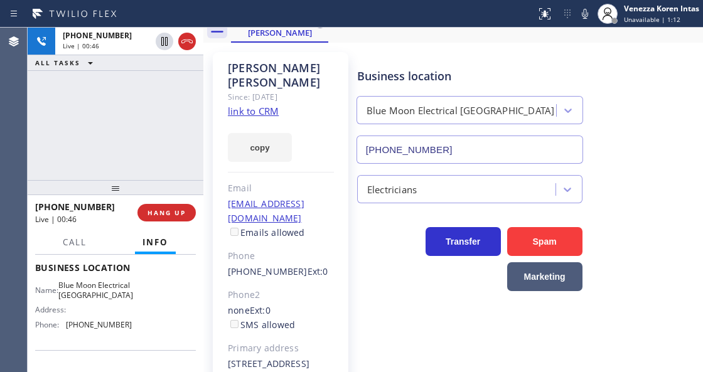
scroll to position [84, 0]
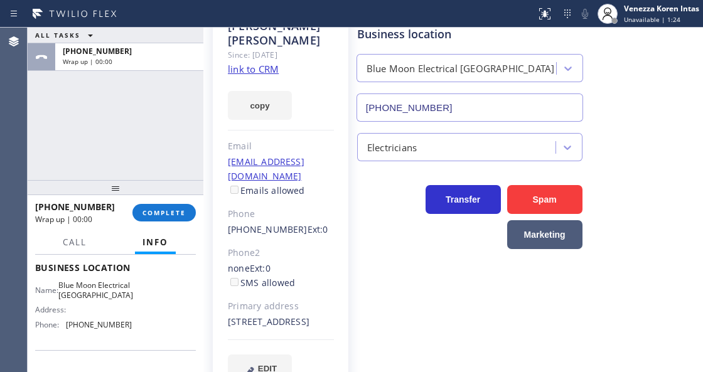
click at [124, 82] on div "ALL TASKS ALL TASKS ACTIVE TASKS TASKS IN WRAP UP [PHONE_NUMBER] Wrap up | 00:00" at bounding box center [116, 104] width 176 height 153
click at [155, 224] on div "[PHONE_NUMBER] Wrap up | 00:00 COMPLETE" at bounding box center [115, 213] width 161 height 33
click at [155, 214] on span "COMPLETE" at bounding box center [164, 213] width 43 height 9
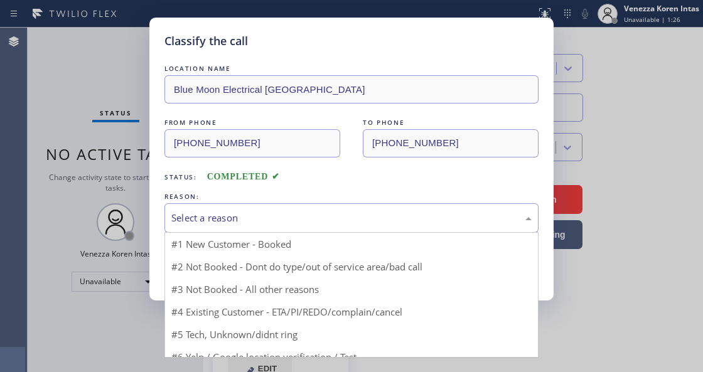
click at [281, 223] on div "Select a reason" at bounding box center [351, 218] width 361 height 14
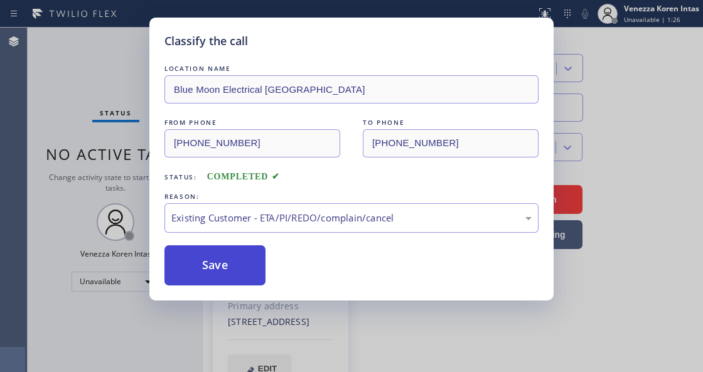
drag, startPoint x: 304, startPoint y: 287, endPoint x: 203, endPoint y: 268, distance: 103.0
click at [203, 268] on button "Save" at bounding box center [215, 266] width 101 height 40
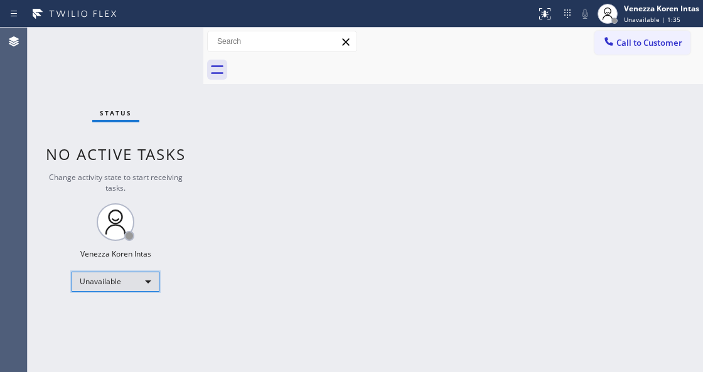
click at [146, 281] on div "Unavailable" at bounding box center [116, 282] width 88 height 20
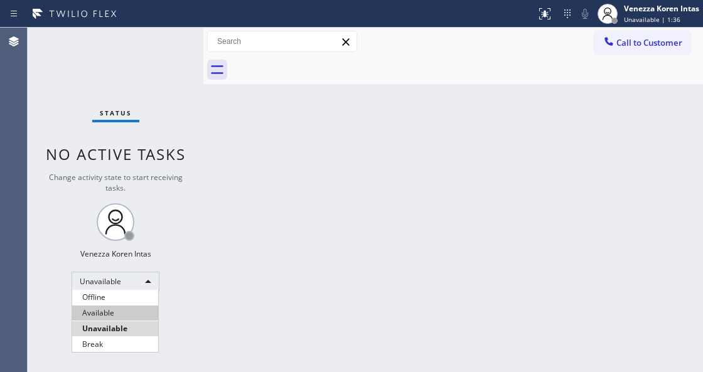
click at [129, 314] on li "Available" at bounding box center [115, 313] width 86 height 15
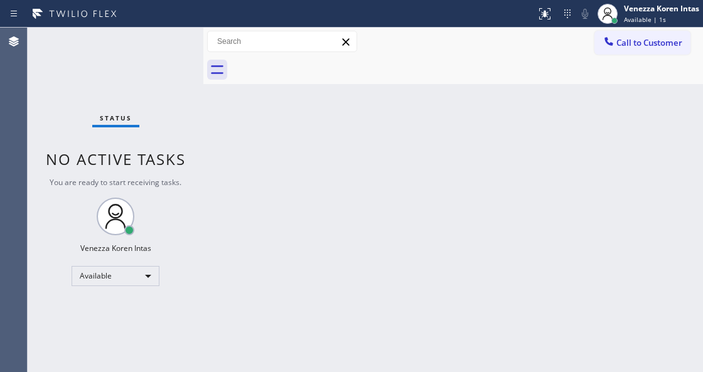
click at [242, 178] on div "Back to Dashboard Change Sender ID Customers Technicians Select a contact Outbo…" at bounding box center [453, 200] width 500 height 345
drag, startPoint x: 475, startPoint y: 190, endPoint x: 406, endPoint y: 278, distance: 111.8
click at [474, 190] on div "Back to Dashboard Change Sender ID Customers Technicians Select a contact Outbo…" at bounding box center [453, 200] width 500 height 345
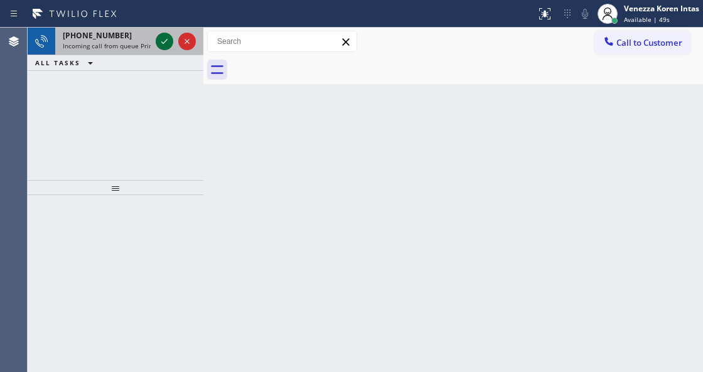
click at [164, 38] on icon at bounding box center [164, 41] width 15 height 15
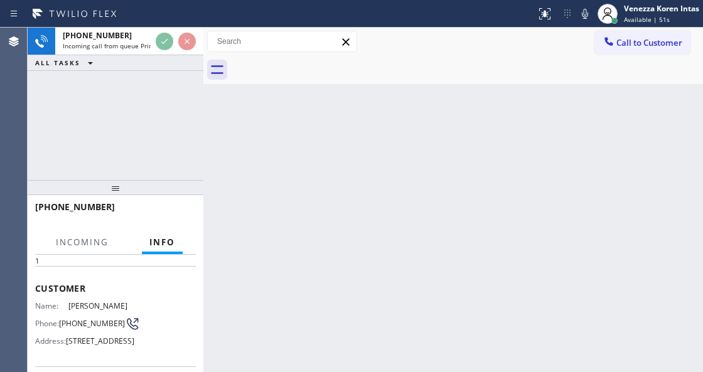
scroll to position [126, 0]
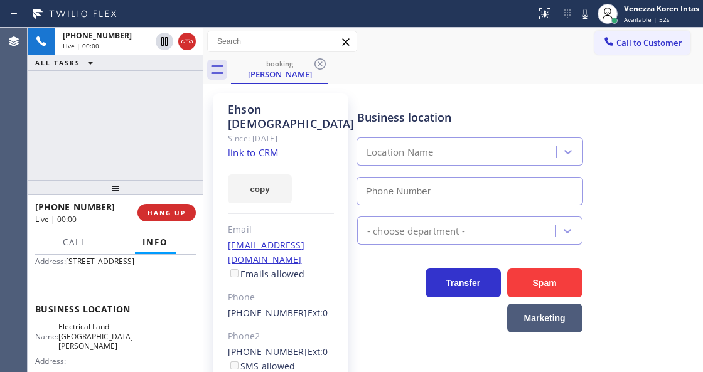
type input "[PHONE_NUMBER]"
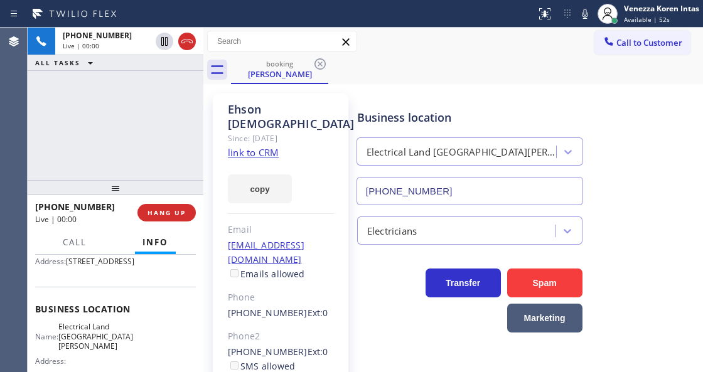
scroll to position [209, 0]
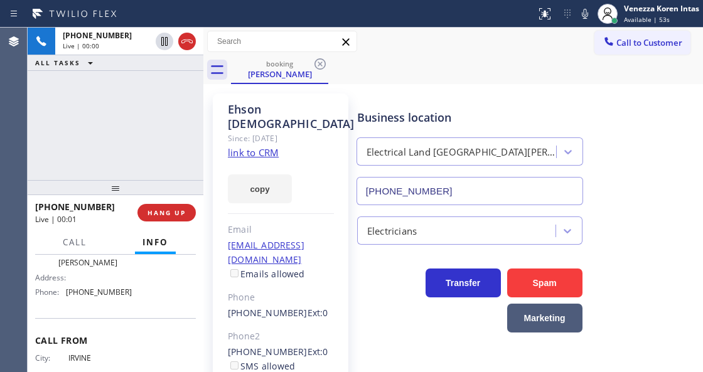
click at [261, 146] on link "link to CRM" at bounding box center [253, 152] width 51 height 13
click at [580, 18] on icon at bounding box center [585, 13] width 15 height 15
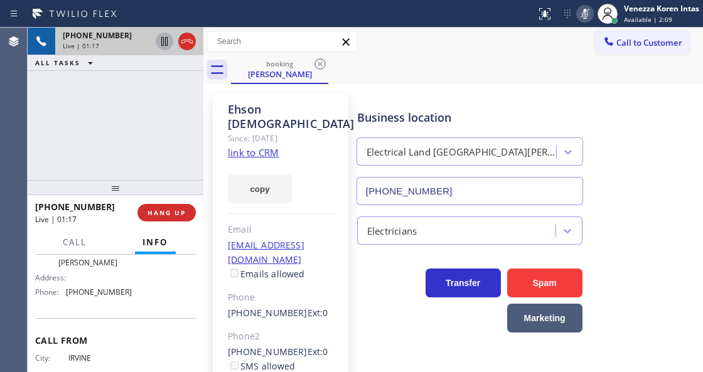
click at [163, 43] on icon at bounding box center [164, 41] width 15 height 15
click at [583, 9] on icon at bounding box center [585, 13] width 15 height 15
click at [170, 44] on icon at bounding box center [164, 41] width 15 height 15
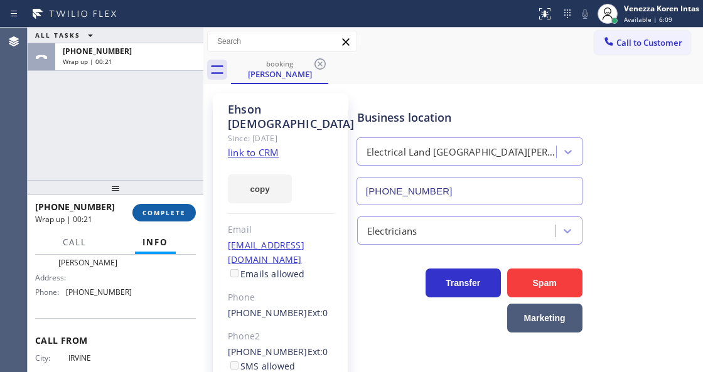
drag, startPoint x: 174, startPoint y: 214, endPoint x: 187, endPoint y: 214, distance: 12.6
click at [174, 214] on span "COMPLETE" at bounding box center [164, 213] width 43 height 9
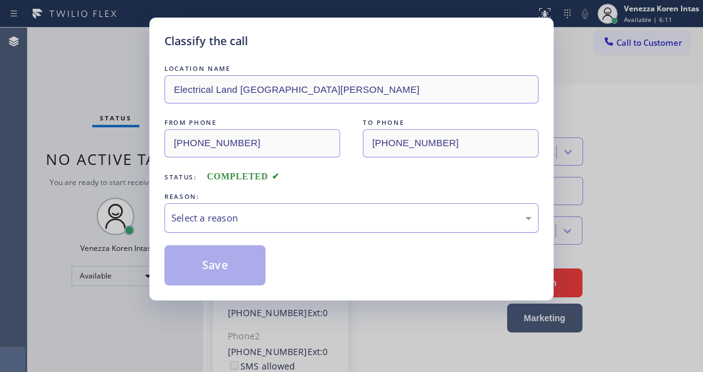
click at [304, 224] on div "Select a reason" at bounding box center [351, 218] width 361 height 14
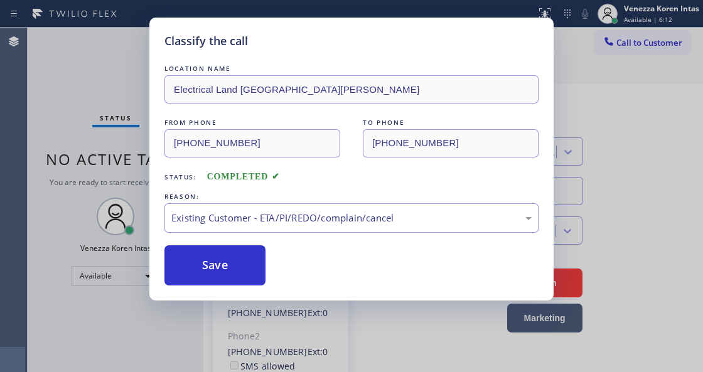
click at [266, 278] on div "Save" at bounding box center [352, 266] width 374 height 40
click at [248, 273] on button "Save" at bounding box center [215, 266] width 101 height 40
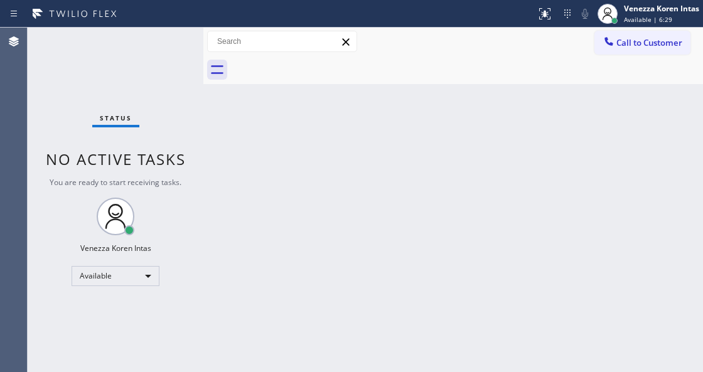
click at [249, 227] on div "Back to Dashboard Change Sender ID Customers Technicians Select a contact Outbo…" at bounding box center [453, 200] width 500 height 345
drag, startPoint x: 218, startPoint y: 186, endPoint x: 33, endPoint y: 106, distance: 201.4
click at [212, 185] on div "Back to Dashboard Change Sender ID Customers Technicians Select a contact Outbo…" at bounding box center [453, 200] width 500 height 345
drag, startPoint x: 33, startPoint y: 106, endPoint x: 16, endPoint y: 103, distance: 17.8
click at [31, 106] on div "Status No active tasks You are ready to start receiving tasks. Venezza Koren In…" at bounding box center [116, 200] width 176 height 345
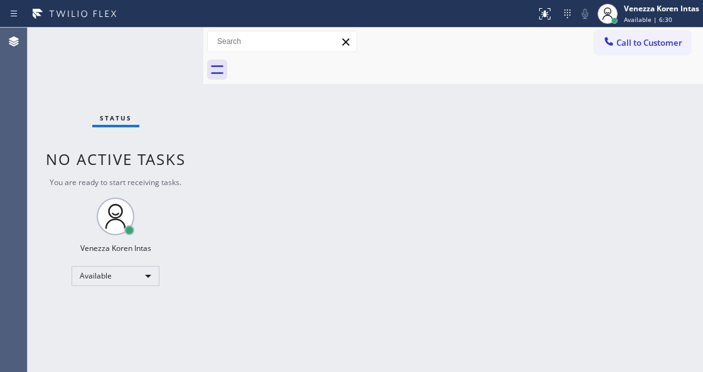
drag, startPoint x: 160, startPoint y: 92, endPoint x: 215, endPoint y: 115, distance: 60.5
click at [160, 92] on div "Status No active tasks You are ready to start receiving tasks. Venezza Koren In…" at bounding box center [116, 200] width 176 height 345
click at [345, 81] on div at bounding box center [467, 70] width 472 height 28
click at [268, 187] on div "Back to Dashboard Change Sender ID Customers Technicians Select a contact Outbo…" at bounding box center [453, 200] width 500 height 345
click at [105, 95] on div "Status No active tasks You are ready to start receiving tasks. Venezza Koren In…" at bounding box center [116, 200] width 176 height 345
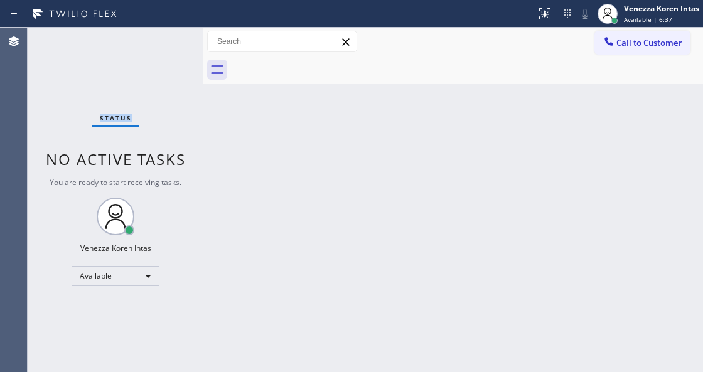
click at [105, 95] on div "Status No active tasks You are ready to start receiving tasks. Venezza Koren In…" at bounding box center [116, 200] width 176 height 345
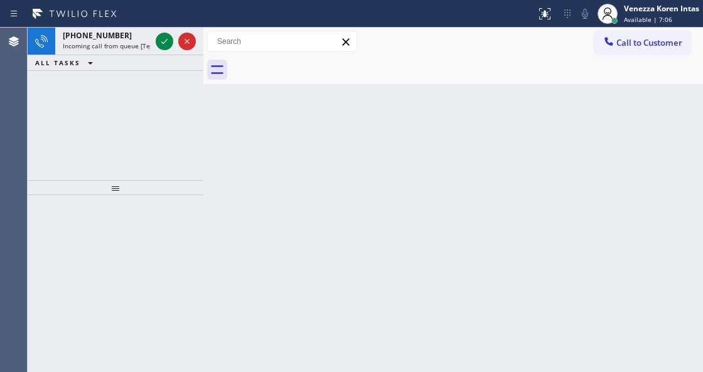
click at [167, 285] on div at bounding box center [116, 283] width 176 height 177
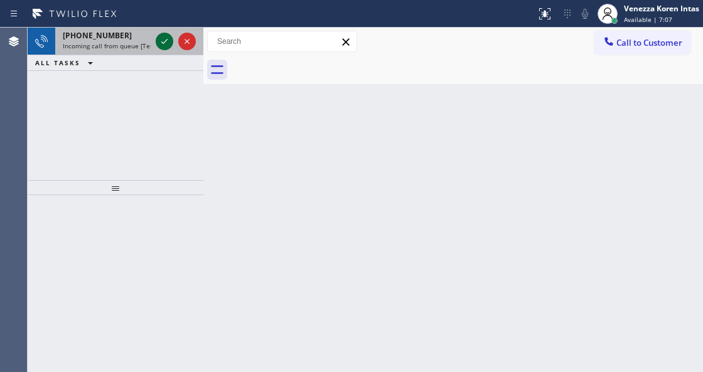
click at [166, 38] on icon at bounding box center [164, 41] width 15 height 15
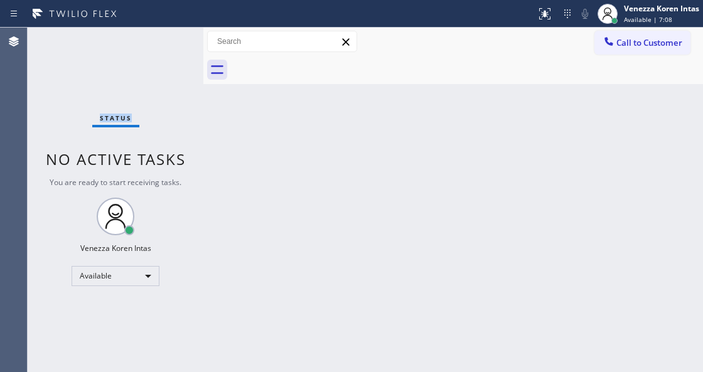
click at [166, 38] on div "Status No active tasks You are ready to start receiving tasks. Venezza Koren In…" at bounding box center [116, 200] width 176 height 345
click at [541, 25] on button at bounding box center [545, 14] width 28 height 28
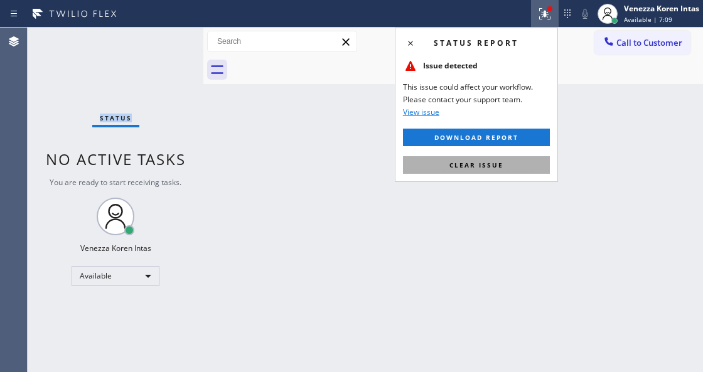
click at [512, 163] on button "Clear issue" at bounding box center [476, 165] width 147 height 18
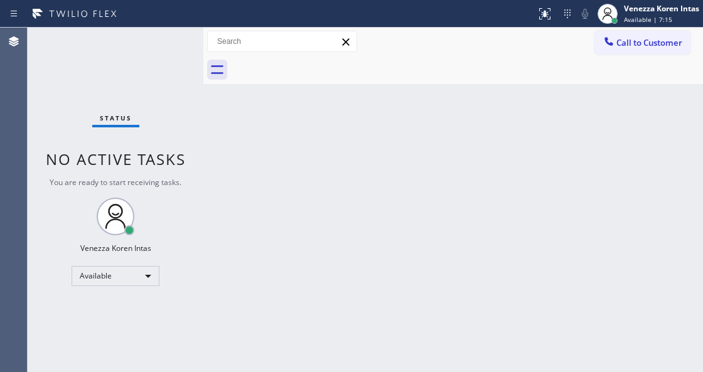
drag, startPoint x: 445, startPoint y: 137, endPoint x: 280, endPoint y: 285, distance: 221.5
click at [445, 138] on div "Back to Dashboard Change Sender ID Customers Technicians Select a contact Outbo…" at bounding box center [453, 200] width 500 height 345
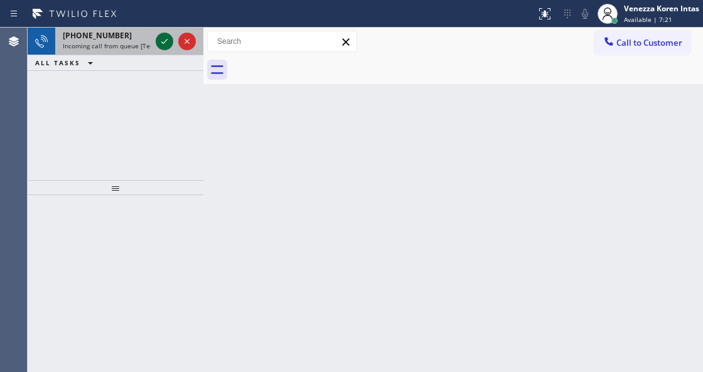
click at [170, 41] on icon at bounding box center [164, 41] width 15 height 15
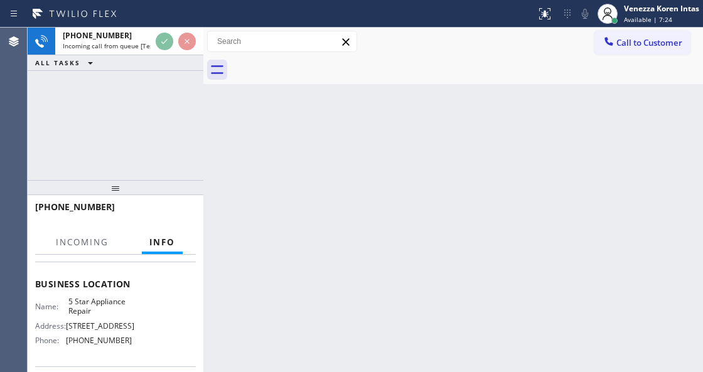
scroll to position [167, 0]
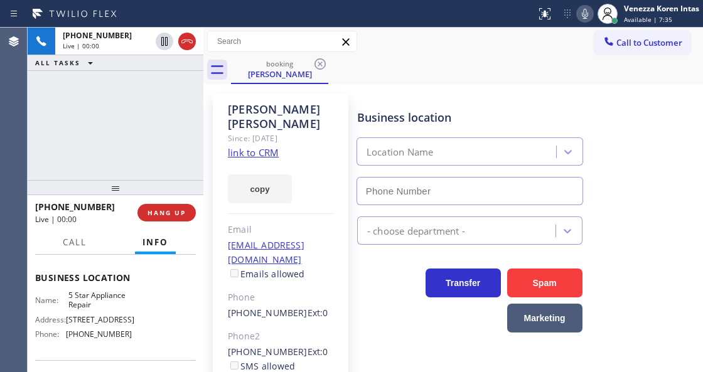
type input "[PHONE_NUMBER]"
click at [259, 146] on link "link to CRM" at bounding box center [253, 152] width 51 height 13
click at [582, 16] on icon at bounding box center [585, 13] width 15 height 15
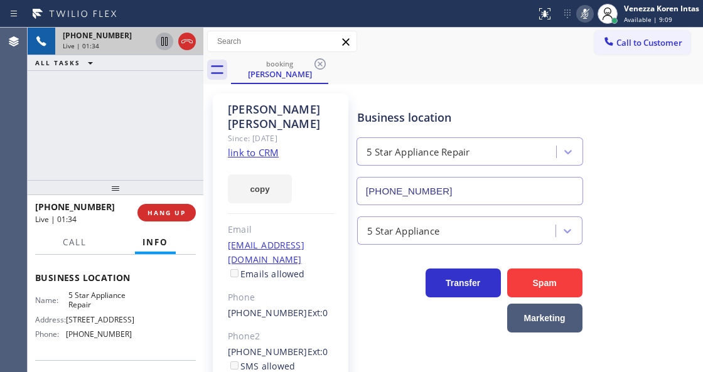
click at [164, 38] on icon at bounding box center [164, 41] width 15 height 15
click at [584, 16] on icon at bounding box center [585, 13] width 15 height 15
click at [168, 38] on div at bounding box center [165, 41] width 18 height 15
click at [624, 23] on span "Available | 13:03" at bounding box center [650, 19] width 52 height 9
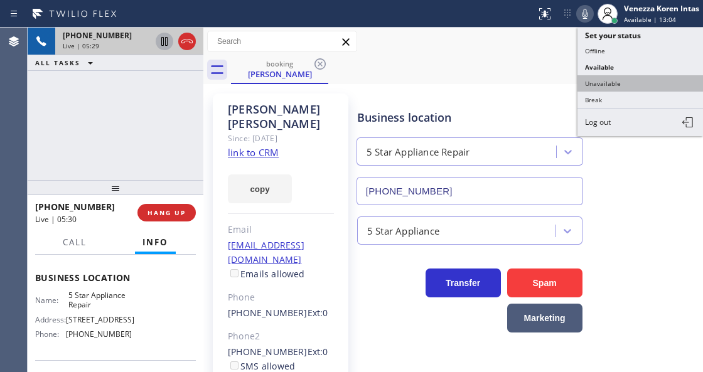
click at [624, 87] on button "Unavailable" at bounding box center [641, 83] width 126 height 16
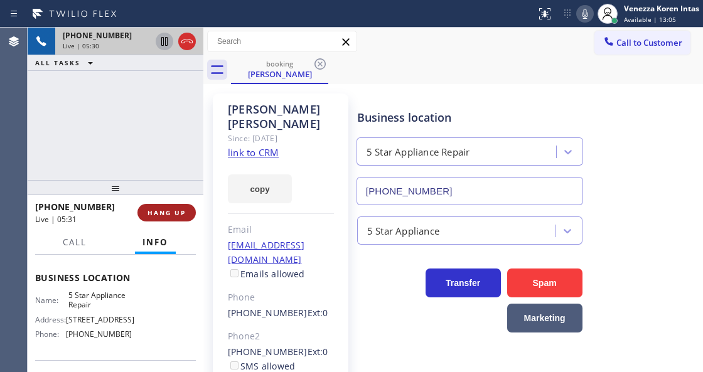
click at [176, 220] on button "HANG UP" at bounding box center [167, 213] width 58 height 18
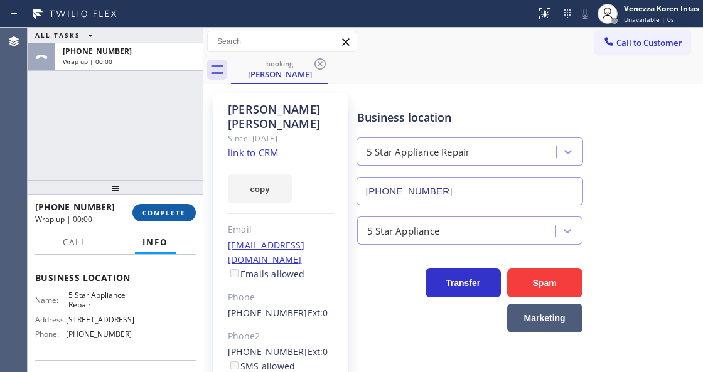
click at [179, 207] on button "COMPLETE" at bounding box center [164, 213] width 63 height 18
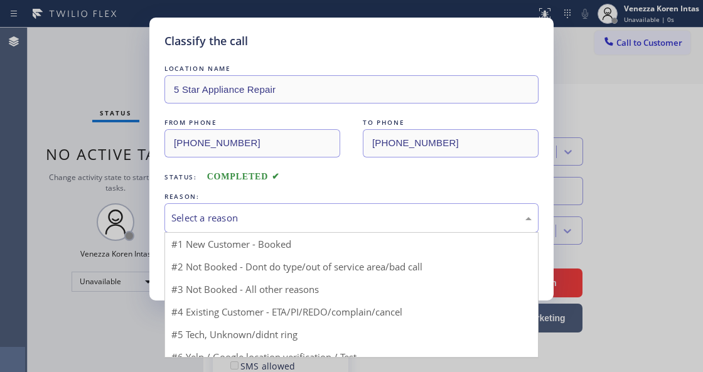
click at [284, 215] on div "Select a reason" at bounding box center [351, 218] width 361 height 14
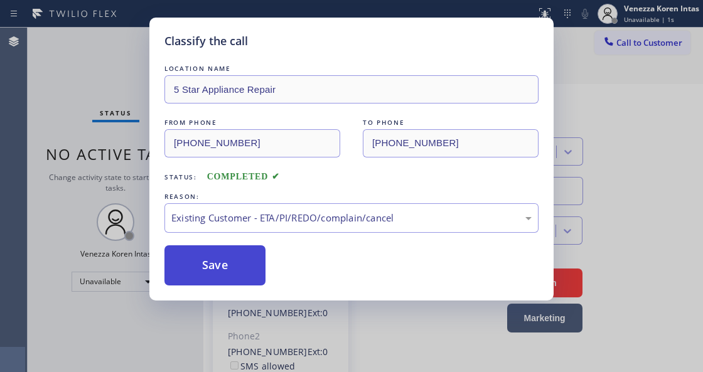
drag, startPoint x: 305, startPoint y: 293, endPoint x: 242, endPoint y: 267, distance: 68.1
click at [242, 267] on button "Save" at bounding box center [215, 266] width 101 height 40
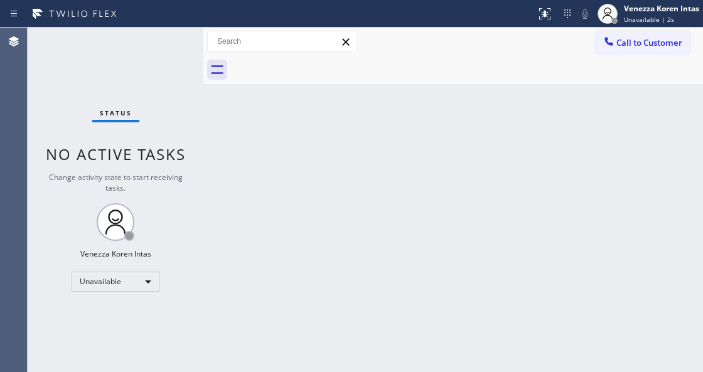
click at [634, 41] on span "Call to Customer" at bounding box center [650, 42] width 66 height 11
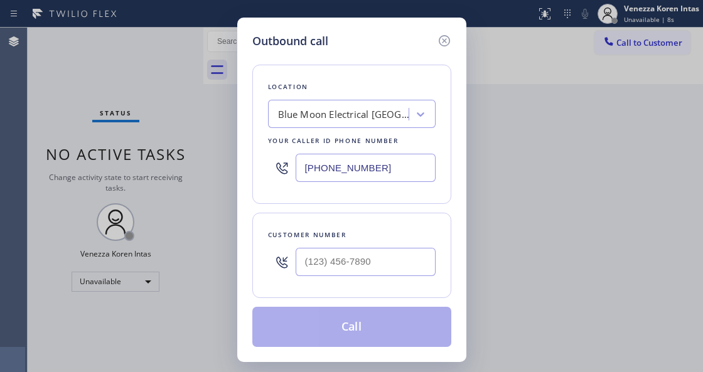
click at [340, 246] on div at bounding box center [366, 262] width 140 height 41
click at [340, 259] on input "(___) ___-____" at bounding box center [366, 262] width 140 height 28
paste input "813) 892-8229"
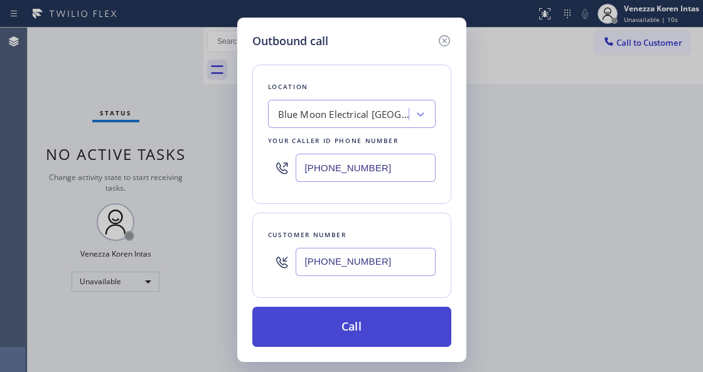
type input "[PHONE_NUMBER]"
click at [324, 337] on button "Call" at bounding box center [351, 327] width 199 height 40
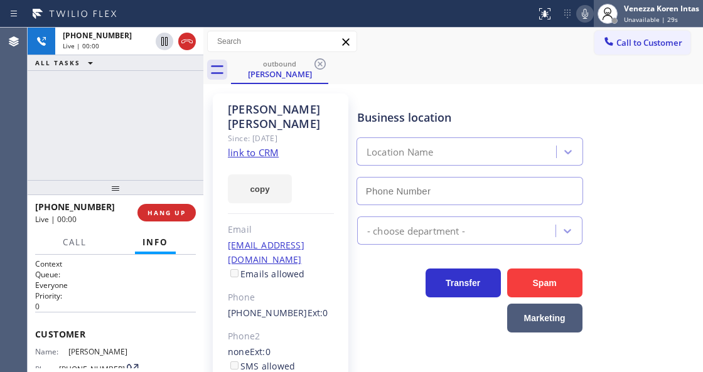
type input "[PHONE_NUMBER]"
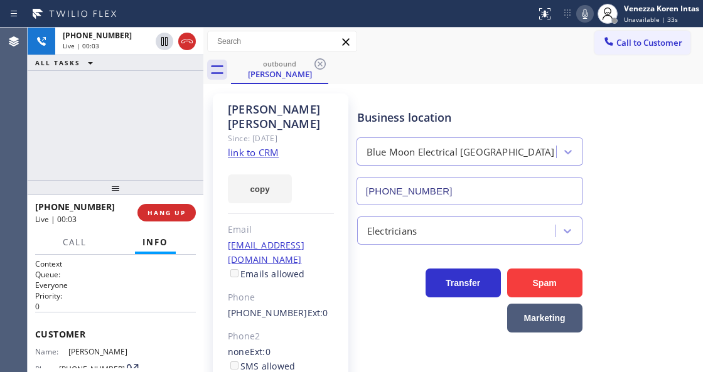
click at [156, 328] on span "Customer" at bounding box center [115, 334] width 161 height 12
click at [198, 138] on div "[PHONE_NUMBER] Live | 00:50 ALL TASKS ALL TASKS ACTIVE TASKS TASKS IN WRAP UP" at bounding box center [116, 104] width 176 height 153
click at [282, 102] on div "[PERSON_NAME]" at bounding box center [281, 116] width 106 height 29
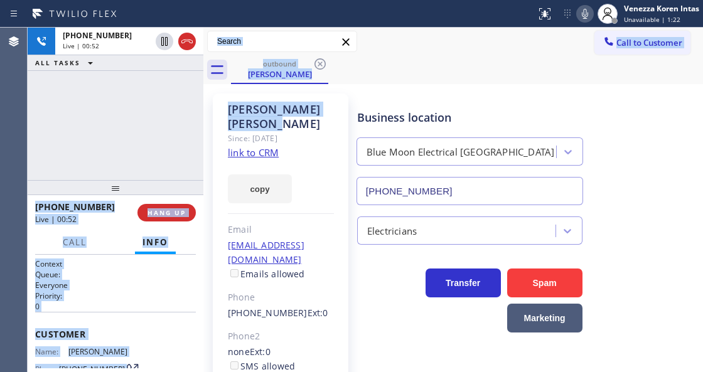
drag, startPoint x: 330, startPoint y: 116, endPoint x: 197, endPoint y: 111, distance: 133.2
click at [197, 111] on div "[PHONE_NUMBER] Live | 00:52 ALL TASKS ALL TASKS ACTIVE TASKS TASKS IN WRAP UP […" at bounding box center [366, 200] width 676 height 345
click at [268, 99] on div "[PERSON_NAME] Since: [DATE] link to CRM copy Email [EMAIL_ADDRESS][DOMAIN_NAME]…" at bounding box center [281, 288] width 136 height 389
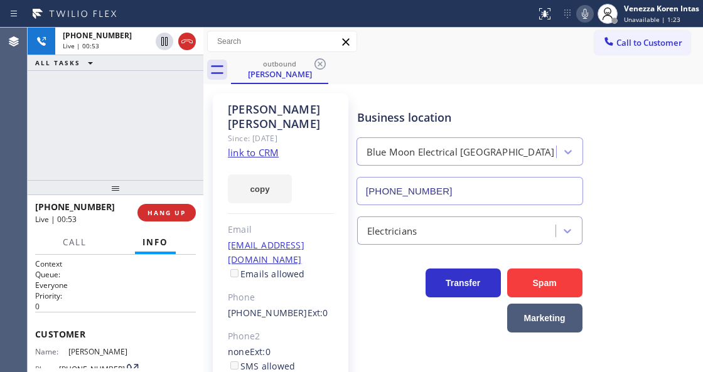
click at [310, 89] on div "[PERSON_NAME] Since: [DATE] link to CRM copy Email [EMAIL_ADDRESS][DOMAIN_NAME]…" at bounding box center [281, 287] width 148 height 401
click at [580, 16] on icon at bounding box center [585, 13] width 15 height 15
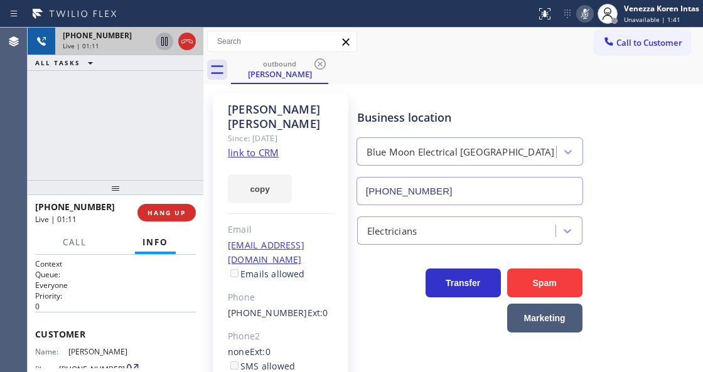
click at [161, 44] on icon at bounding box center [164, 41] width 15 height 15
click at [583, 10] on icon at bounding box center [585, 13] width 15 height 15
click at [168, 42] on icon at bounding box center [164, 41] width 15 height 15
click at [213, 119] on div "[PERSON_NAME] Since: [DATE] link to CRM copy Email [EMAIL_ADDRESS][DOMAIN_NAME]…" at bounding box center [281, 288] width 136 height 389
click at [278, 107] on div "[PERSON_NAME]" at bounding box center [281, 116] width 106 height 29
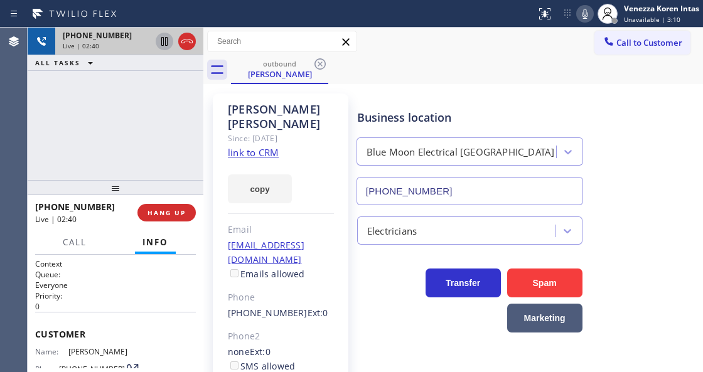
click at [338, 116] on div "[PERSON_NAME] Since: [DATE] link to CRM copy Email [EMAIL_ADDRESS][DOMAIN_NAME]…" at bounding box center [281, 288] width 136 height 389
click at [322, 113] on div "[PERSON_NAME]" at bounding box center [281, 116] width 106 height 29
click at [318, 113] on div "[PERSON_NAME]" at bounding box center [281, 116] width 106 height 29
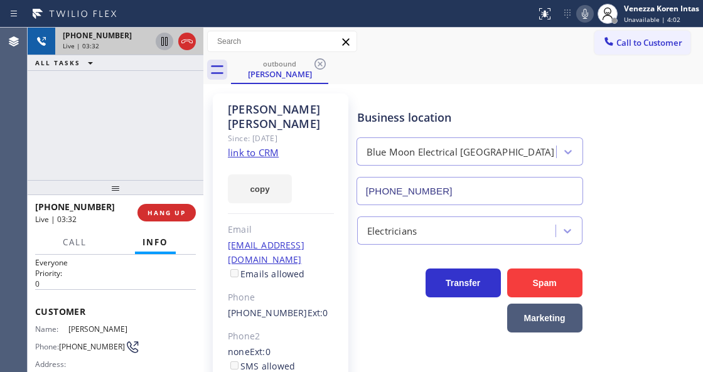
scroll to position [41, 0]
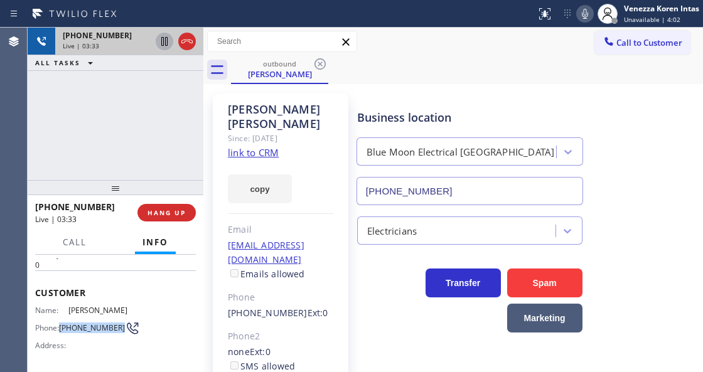
drag, startPoint x: 78, startPoint y: 333, endPoint x: 60, endPoint y: 323, distance: 20.3
click at [60, 323] on div "Phone: [PHONE_NUMBER]" at bounding box center [83, 328] width 97 height 15
copy div "[PHONE_NUMBER]"
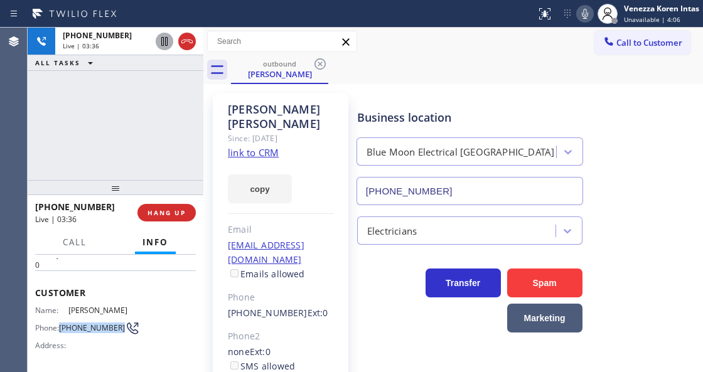
drag, startPoint x: 192, startPoint y: 36, endPoint x: 195, endPoint y: 56, distance: 20.3
click at [192, 37] on icon at bounding box center [187, 41] width 15 height 15
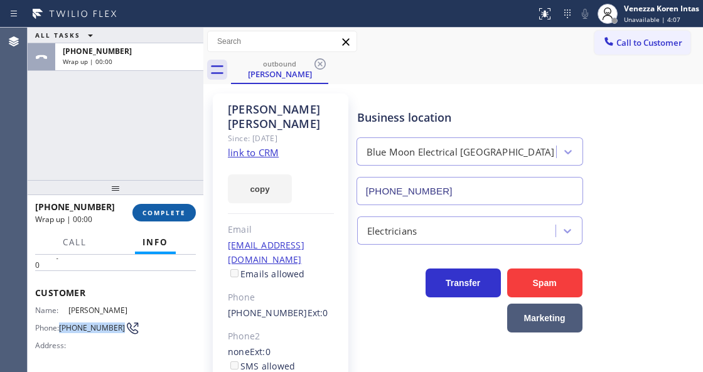
click at [168, 217] on span "COMPLETE" at bounding box center [164, 213] width 43 height 9
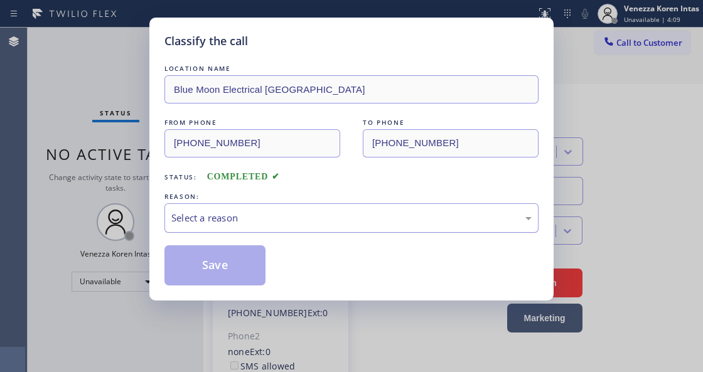
drag, startPoint x: 310, startPoint y: 220, endPoint x: 306, endPoint y: 227, distance: 7.9
click at [310, 222] on div "Select a reason" at bounding box center [351, 218] width 361 height 14
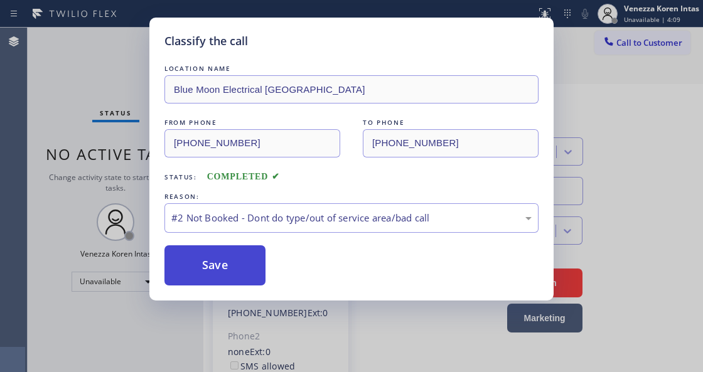
drag, startPoint x: 288, startPoint y: 271, endPoint x: 249, endPoint y: 273, distance: 38.4
click at [249, 273] on button "Save" at bounding box center [215, 266] width 101 height 40
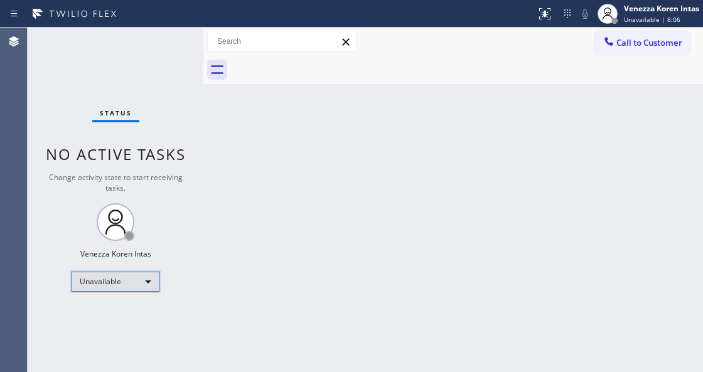
click at [131, 278] on div "Unavailable" at bounding box center [116, 282] width 88 height 20
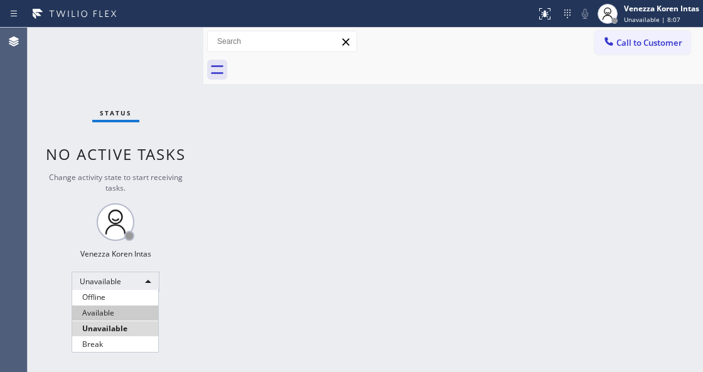
click at [111, 310] on li "Available" at bounding box center [115, 313] width 86 height 15
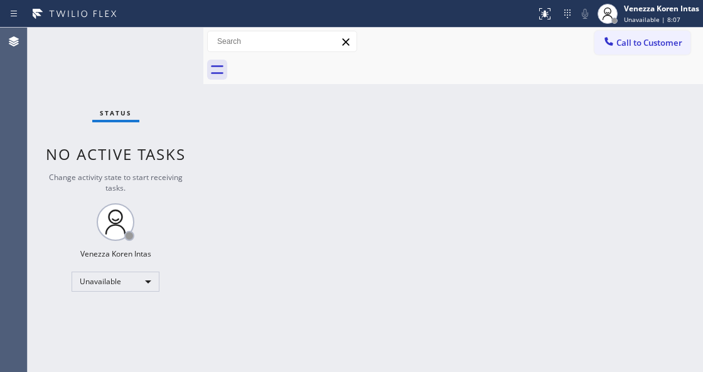
click at [208, 220] on div "Back to Dashboard Change Sender ID Customers Technicians Select a contact Outbo…" at bounding box center [453, 200] width 500 height 345
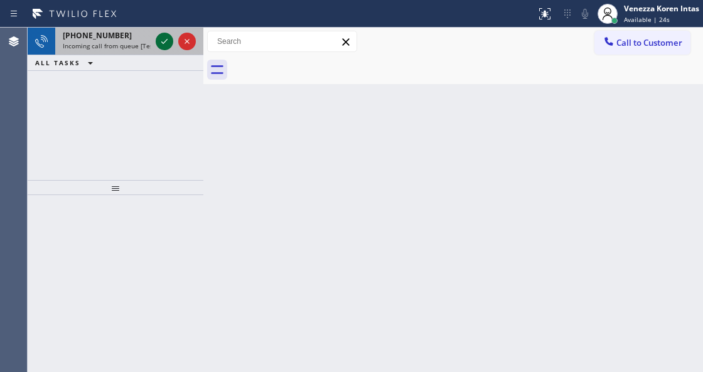
click at [163, 44] on icon at bounding box center [164, 41] width 15 height 15
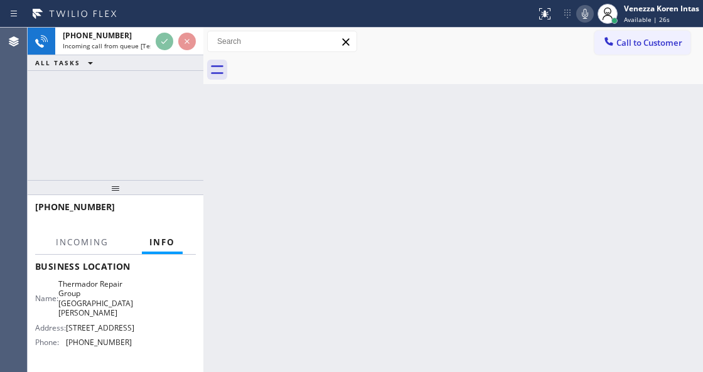
scroll to position [209, 0]
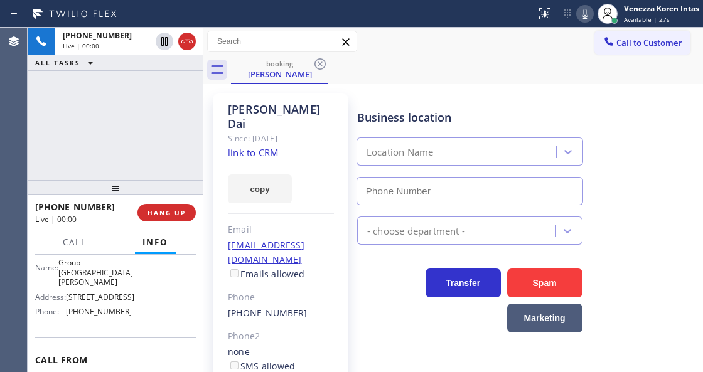
type input "[PHONE_NUMBER]"
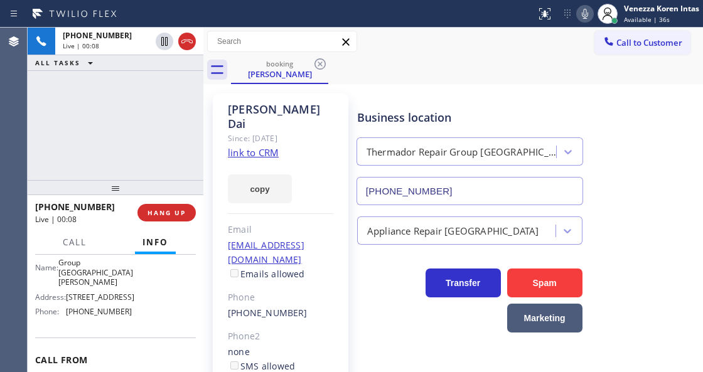
click at [160, 151] on div "[PHONE_NUMBER] Live | 00:08 ALL TASKS ALL TASKS ACTIVE TASKS TASKS IN WRAP UP" at bounding box center [116, 104] width 176 height 153
click at [258, 146] on link "link to CRM" at bounding box center [253, 152] width 51 height 13
click at [342, 156] on div "[PERSON_NAME] Since: [DATE] link to CRM copy Email [EMAIL_ADDRESS][DOMAIN_NAME]…" at bounding box center [281, 295] width 136 height 403
click at [582, 19] on icon at bounding box center [585, 13] width 15 height 15
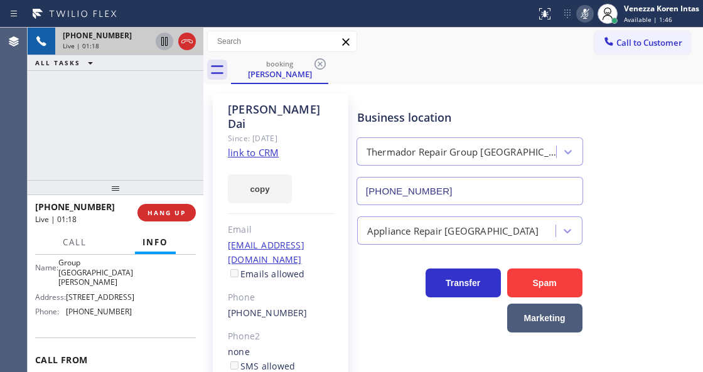
click at [165, 45] on icon at bounding box center [164, 41] width 15 height 15
click at [194, 144] on div "[PHONE_NUMBER] Live | 03:34 ALL TASKS ALL TASKS ACTIVE TASKS TASKS IN WRAP UP" at bounding box center [116, 104] width 176 height 153
click at [366, 116] on div "Business location" at bounding box center [469, 117] width 225 height 17
click at [584, 14] on icon at bounding box center [585, 14] width 6 height 10
click at [161, 39] on icon at bounding box center [164, 41] width 9 height 9
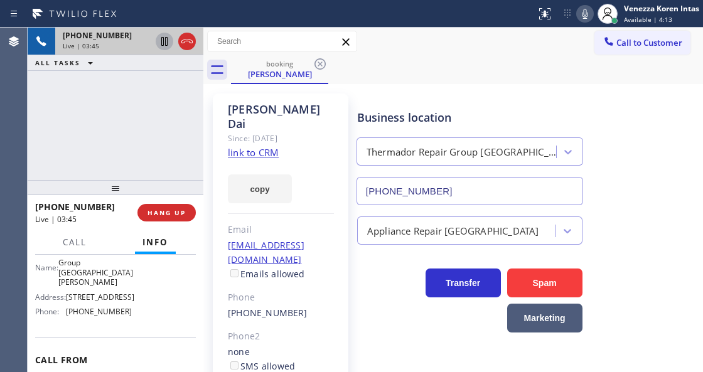
click at [258, 146] on link "link to CRM" at bounding box center [253, 152] width 51 height 13
click at [134, 46] on div "Live | 03:57" at bounding box center [107, 45] width 88 height 9
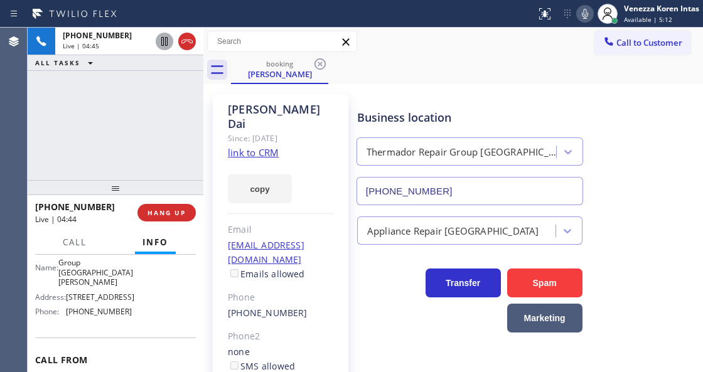
click at [153, 138] on div "[PHONE_NUMBER] Live | 04:45 ALL TASKS ALL TASKS ACTIVE TASKS TASKS IN WRAP UP" at bounding box center [116, 104] width 176 height 153
click at [391, 102] on div "Business location Thermador Repair Group [GEOGRAPHIC_DATA][PERSON_NAME] [PHONE_…" at bounding box center [470, 151] width 231 height 109
click at [147, 143] on div "[PHONE_NUMBER] Live | 04:46 ALL TASKS ALL TASKS ACTIVE TASKS TASKS IN WRAP UP" at bounding box center [116, 104] width 176 height 153
click at [388, 117] on div "Business location" at bounding box center [469, 117] width 225 height 17
click at [268, 146] on link "link to CRM" at bounding box center [253, 152] width 51 height 13
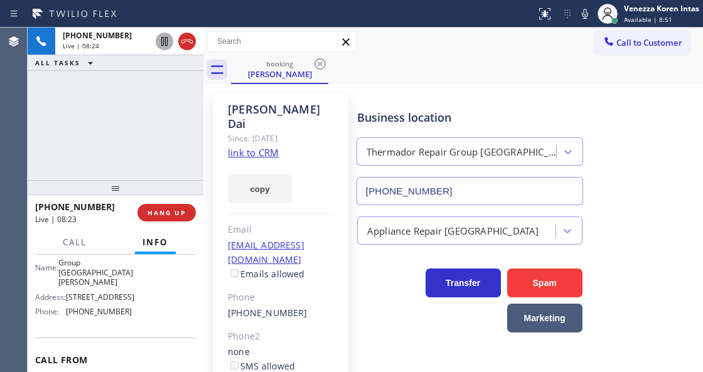
drag, startPoint x: 589, startPoint y: 9, endPoint x: 583, endPoint y: 31, distance: 23.5
click at [589, 9] on icon at bounding box center [585, 13] width 15 height 15
click at [161, 44] on icon at bounding box center [164, 41] width 6 height 9
click at [583, 15] on icon at bounding box center [585, 13] width 15 height 15
click at [158, 42] on icon at bounding box center [164, 41] width 15 height 15
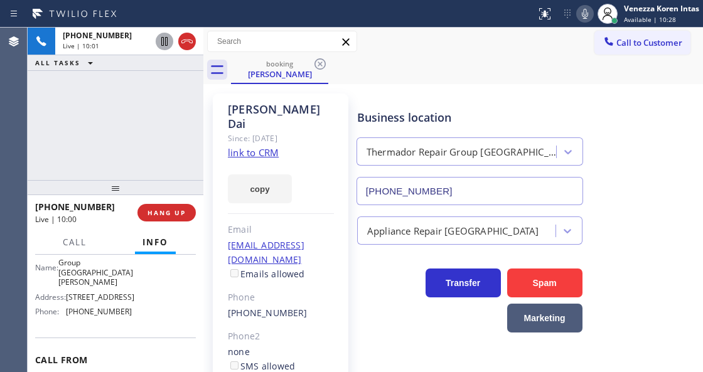
drag, startPoint x: 594, startPoint y: 8, endPoint x: 588, endPoint y: 13, distance: 8.0
click at [594, 8] on div at bounding box center [608, 14] width 28 height 28
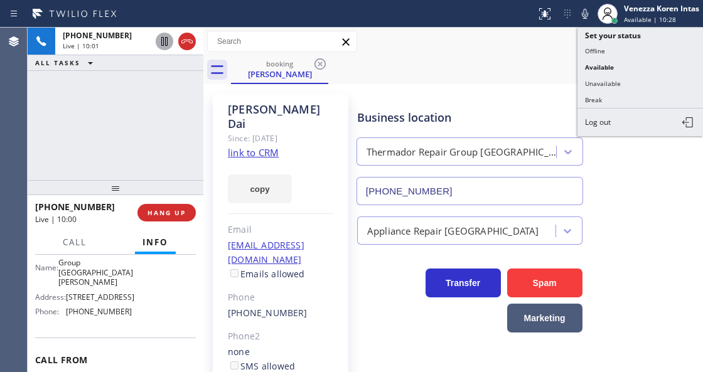
click at [585, 13] on icon at bounding box center [585, 13] width 15 height 15
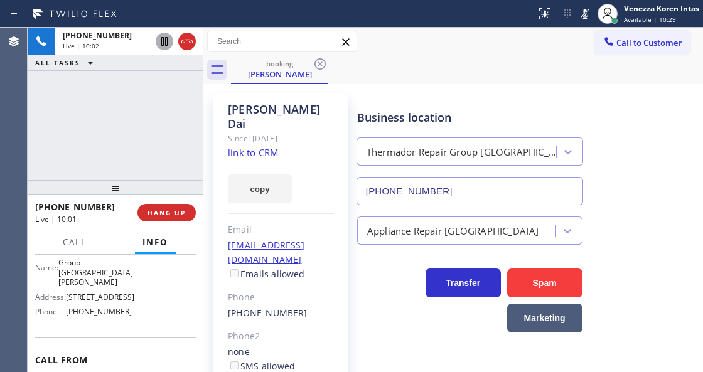
click at [166, 43] on icon at bounding box center [164, 41] width 15 height 15
click at [397, 80] on div "booking [PERSON_NAME]" at bounding box center [467, 70] width 472 height 28
click at [578, 10] on icon at bounding box center [585, 13] width 15 height 15
click at [165, 41] on icon at bounding box center [164, 41] width 15 height 15
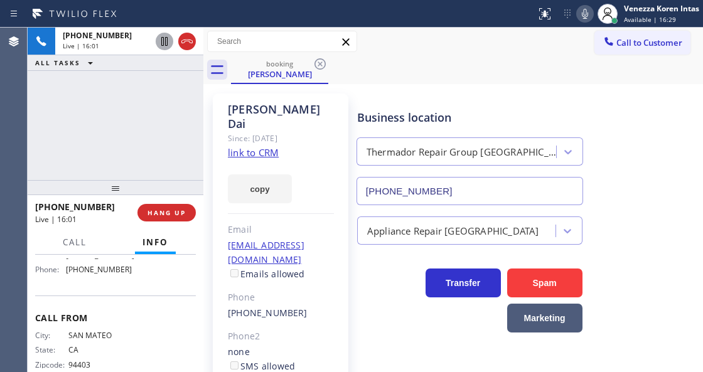
scroll to position [199, 0]
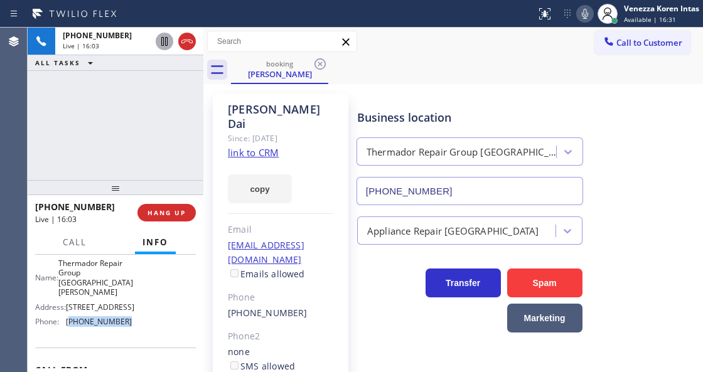
drag, startPoint x: 131, startPoint y: 336, endPoint x: 68, endPoint y: 335, distance: 62.2
click at [68, 332] on div "Name: Thermador Repair Group San [PERSON_NAME] Address: [STREET_ADDRESS] Phone:…" at bounding box center [115, 295] width 161 height 73
click at [95, 332] on div "Name: Thermador Repair Group San [PERSON_NAME] Address: [STREET_ADDRESS] Phone:…" at bounding box center [83, 295] width 97 height 73
click at [103, 327] on span "[PHONE_NUMBER]" at bounding box center [99, 321] width 66 height 9
drag, startPoint x: 121, startPoint y: 332, endPoint x: 68, endPoint y: 325, distance: 53.1
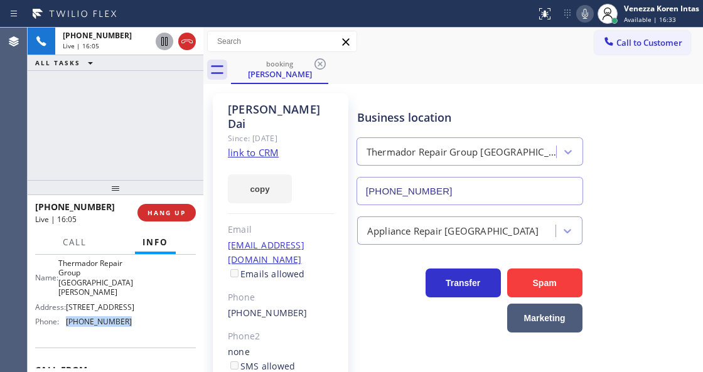
click at [68, 325] on div "Name: Thermador Repair Group San [PERSON_NAME] Address: [STREET_ADDRESS] Phone:…" at bounding box center [83, 295] width 97 height 73
click at [185, 133] on div "[PHONE_NUMBER] Live | 16:09 ALL TASKS ALL TASKS ACTIVE TASKS TASKS IN WRAP UP" at bounding box center [116, 104] width 176 height 153
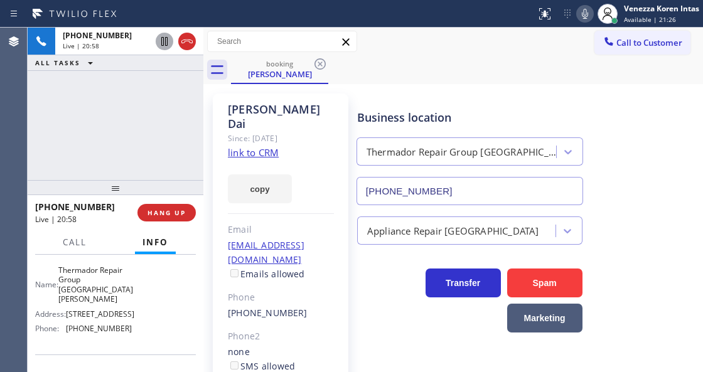
scroll to position [157, 0]
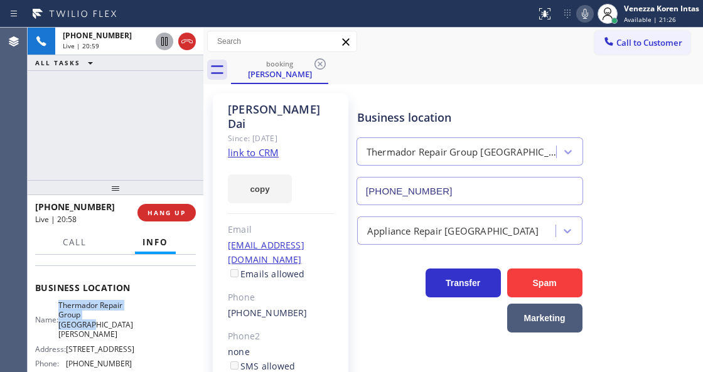
drag, startPoint x: 67, startPoint y: 319, endPoint x: 115, endPoint y: 345, distance: 55.1
click at [115, 345] on div "Business location Name: Thermador Repair Group [GEOGRAPHIC_DATA][PERSON_NAME] A…" at bounding box center [115, 328] width 161 height 124
copy span "Thermador Repair Group [GEOGRAPHIC_DATA][PERSON_NAME]"
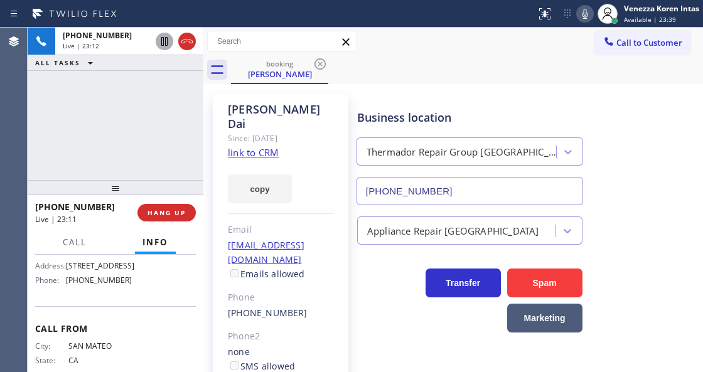
scroll to position [241, 0]
drag, startPoint x: 133, startPoint y: 290, endPoint x: 67, endPoint y: 294, distance: 66.7
click at [67, 290] on div "Name: Thermador Repair Group San [PERSON_NAME] Address: [STREET_ADDRESS] Phone:…" at bounding box center [115, 253] width 161 height 73
copy div "[PHONE_NUMBER]"
click at [188, 38] on icon at bounding box center [187, 41] width 15 height 15
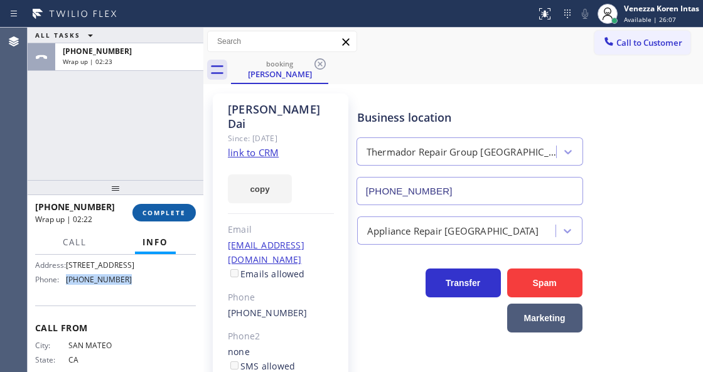
click at [166, 205] on button "COMPLETE" at bounding box center [164, 213] width 63 height 18
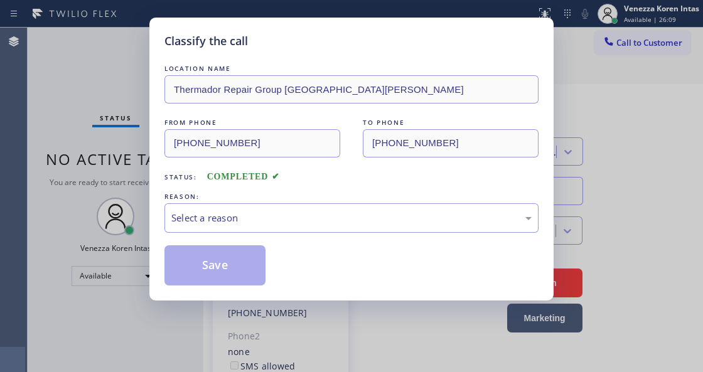
click at [246, 217] on div "Select a reason" at bounding box center [351, 218] width 361 height 14
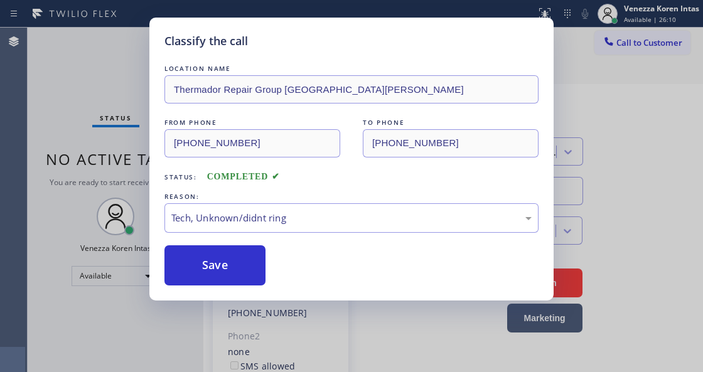
drag, startPoint x: 266, startPoint y: 319, endPoint x: 256, endPoint y: 301, distance: 20.6
click at [247, 285] on button "Save" at bounding box center [215, 266] width 101 height 40
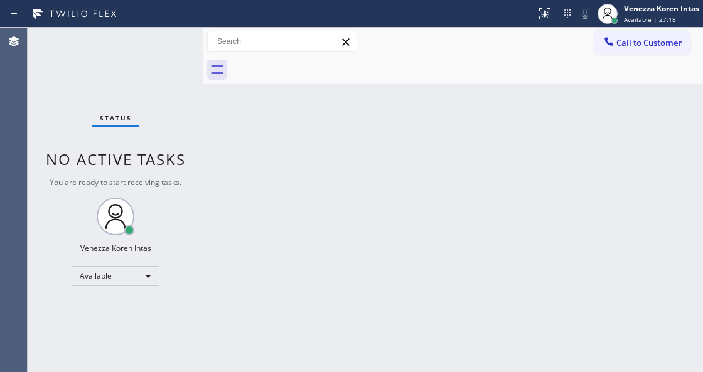
click at [345, 100] on div "Back to Dashboard Change Sender ID Customers Technicians Select a contact Outbo…" at bounding box center [453, 200] width 500 height 345
click at [295, 212] on div "Back to Dashboard Change Sender ID Customers Technicians Select a contact Outbo…" at bounding box center [453, 200] width 500 height 345
drag, startPoint x: 187, startPoint y: 116, endPoint x: 122, endPoint y: 102, distance: 66.0
click at [187, 116] on div "Status No active tasks You are ready to start receiving tasks. Venezza Koren In…" at bounding box center [116, 200] width 176 height 345
click at [28, 99] on div "Status No active tasks You are ready to start receiving tasks. Venezza Koren In…" at bounding box center [116, 200] width 176 height 345
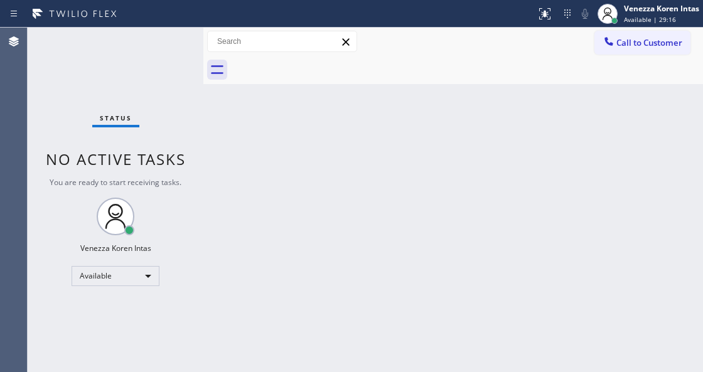
click at [147, 60] on div "Status No active tasks You are ready to start receiving tasks. Venezza Koren In…" at bounding box center [116, 200] width 176 height 345
click at [394, 198] on div "Back to Dashboard Change Sender ID Customers Technicians Select a contact Outbo…" at bounding box center [453, 200] width 500 height 345
drag, startPoint x: 334, startPoint y: 217, endPoint x: 319, endPoint y: 244, distance: 30.1
click at [333, 218] on div "Back to Dashboard Change Sender ID Customers Technicians Select a contact Outbo…" at bounding box center [453, 200] width 500 height 345
click at [219, 243] on div "Back to Dashboard Change Sender ID Customers Technicians Select a contact Outbo…" at bounding box center [453, 200] width 500 height 345
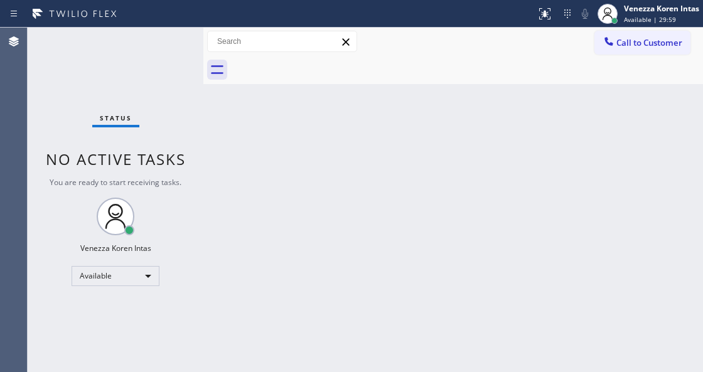
click at [330, 301] on div "Back to Dashboard Change Sender ID Customers Technicians Select a contact Outbo…" at bounding box center [453, 200] width 500 height 345
click at [229, 162] on div "Back to Dashboard Change Sender ID Customers Technicians Select a contact Outbo…" at bounding box center [453, 200] width 500 height 345
drag, startPoint x: 211, startPoint y: 114, endPoint x: 185, endPoint y: 80, distance: 42.5
click at [210, 114] on div "Back to Dashboard Change Sender ID Customers Technicians Select a contact Outbo…" at bounding box center [453, 200] width 500 height 345
click at [184, 78] on div "Status No active tasks You are ready to start receiving tasks. Venezza Koren In…" at bounding box center [116, 200] width 176 height 345
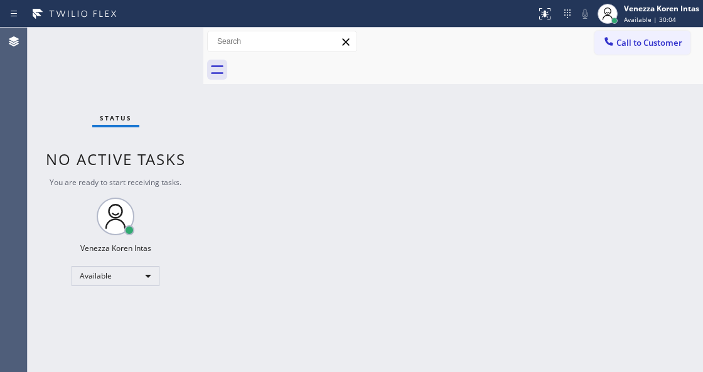
click at [131, 60] on div "Status No active tasks You are ready to start receiving tasks. Venezza Koren In…" at bounding box center [116, 200] width 176 height 345
click at [155, 52] on div "Status No active tasks You are ready to start receiving tasks. Venezza Koren In…" at bounding box center [116, 200] width 176 height 345
click at [155, 51] on div "Status No active tasks You are ready to start receiving tasks. Venezza Koren In…" at bounding box center [116, 200] width 176 height 345
click at [203, 161] on div at bounding box center [203, 200] width 0 height 345
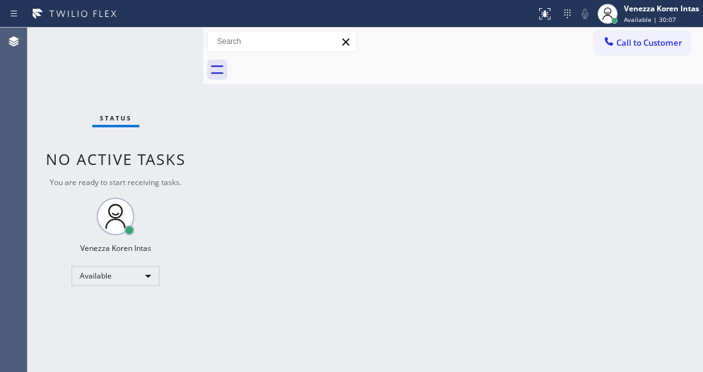
click at [149, 50] on div "Status No active tasks You are ready to start receiving tasks. Venezza Koren In…" at bounding box center [116, 200] width 176 height 345
click at [149, 37] on div "Status No active tasks You are ready to start receiving tasks. Venezza Koren In…" at bounding box center [116, 200] width 176 height 345
click at [175, 43] on div "Status No active tasks You are ready to start receiving tasks. Venezza Koren In…" at bounding box center [116, 200] width 176 height 345
click at [187, 40] on div "Status No active tasks You are ready to start receiving tasks. Venezza Koren In…" at bounding box center [116, 200] width 176 height 345
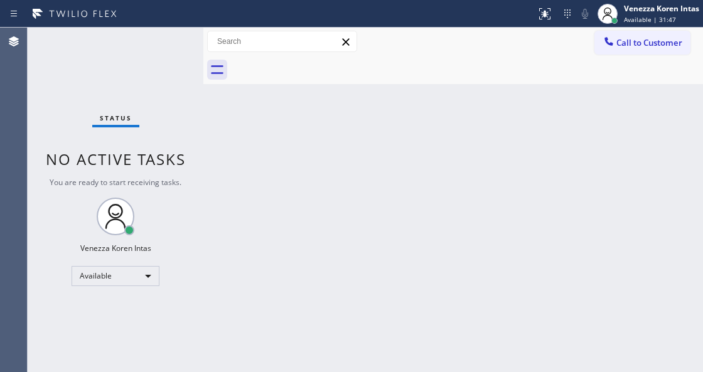
click at [161, 42] on div "Status No active tasks You are ready to start receiving tasks. Venezza Koren In…" at bounding box center [116, 200] width 176 height 345
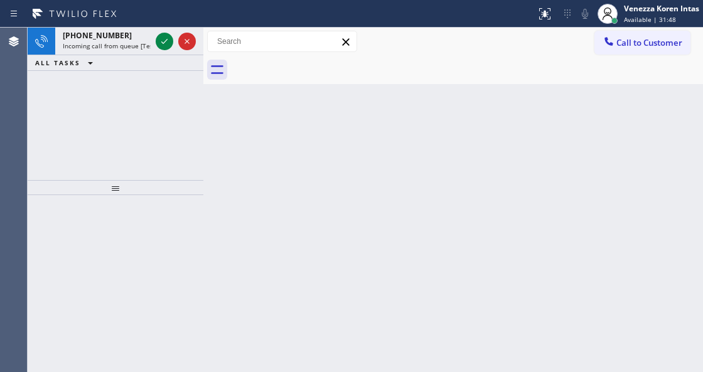
click at [161, 42] on icon at bounding box center [164, 41] width 6 height 5
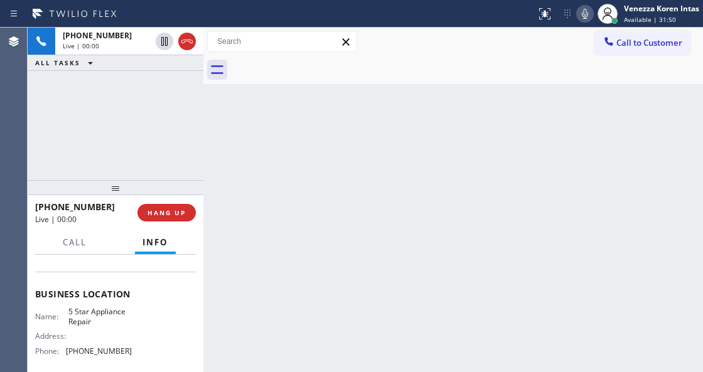
scroll to position [167, 0]
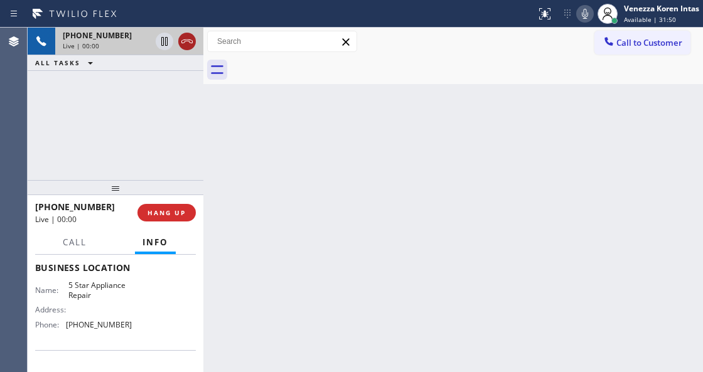
click at [188, 42] on icon at bounding box center [187, 41] width 15 height 15
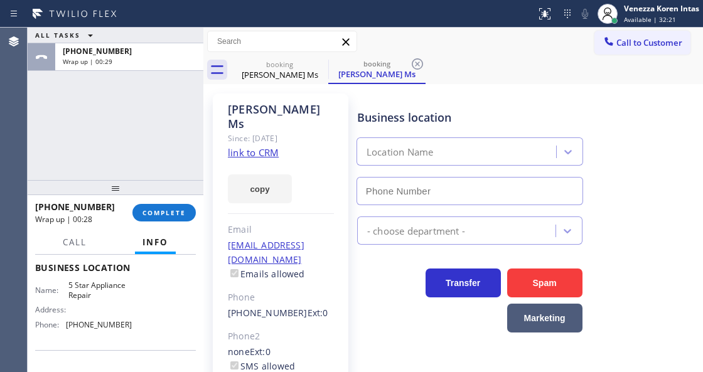
type input "[PHONE_NUMBER]"
click at [179, 221] on button "COMPLETE" at bounding box center [164, 213] width 63 height 18
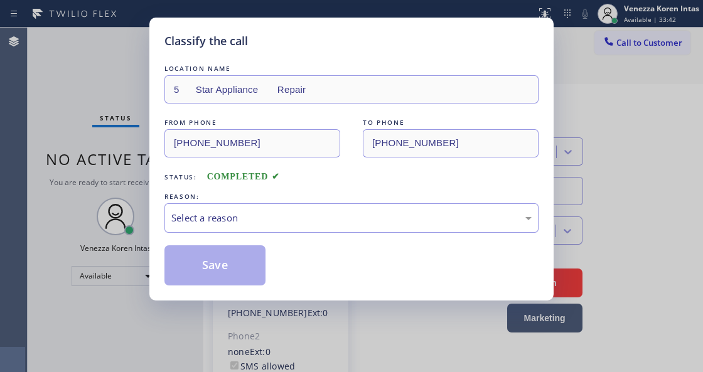
click at [309, 237] on div "LOCATION NAME 5 Star Appliance Repair FROM PHONE [PHONE_NUMBER] TO PHONE [PHONE…" at bounding box center [352, 174] width 374 height 224
click at [339, 209] on div "Select a reason" at bounding box center [352, 218] width 374 height 30
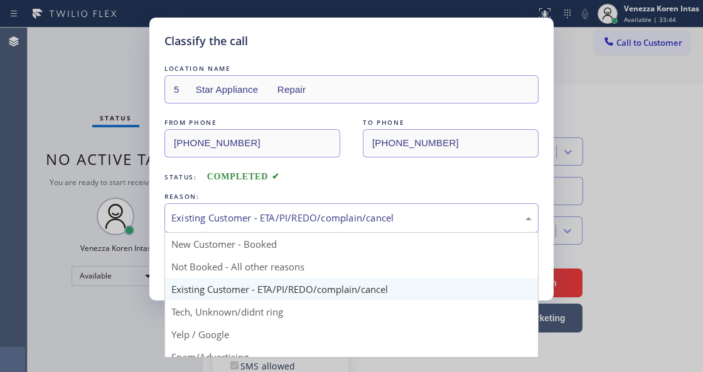
click at [271, 230] on div "Existing Customer - ETA/PI/REDO/complain/cancel" at bounding box center [352, 218] width 374 height 30
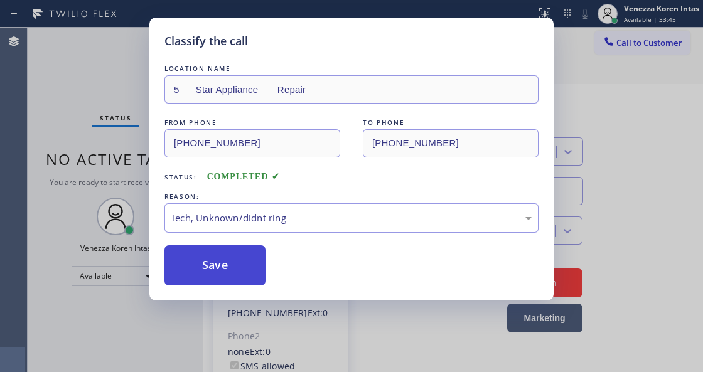
click at [246, 246] on button "Save" at bounding box center [215, 266] width 101 height 40
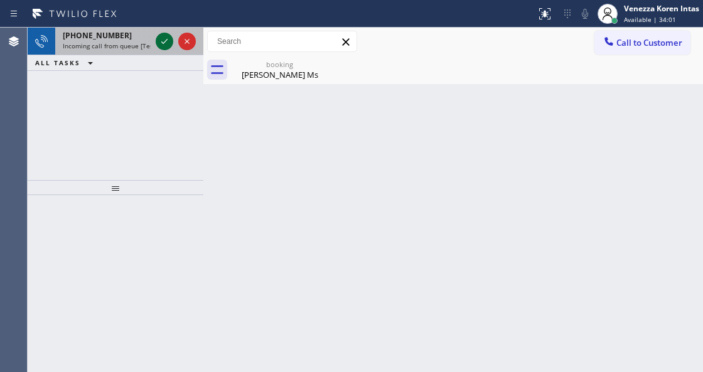
click at [165, 44] on icon at bounding box center [164, 41] width 15 height 15
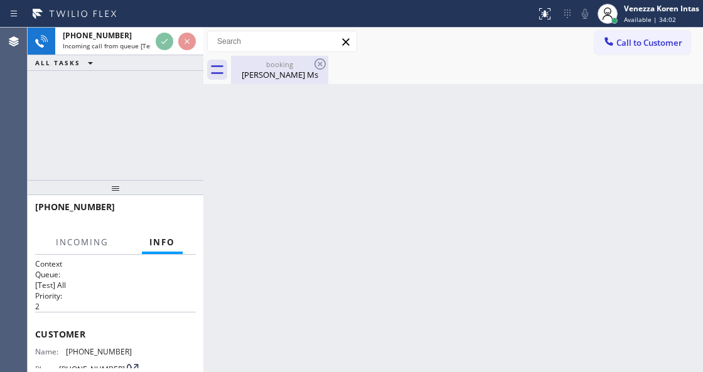
click at [256, 63] on div "booking" at bounding box center [279, 64] width 95 height 9
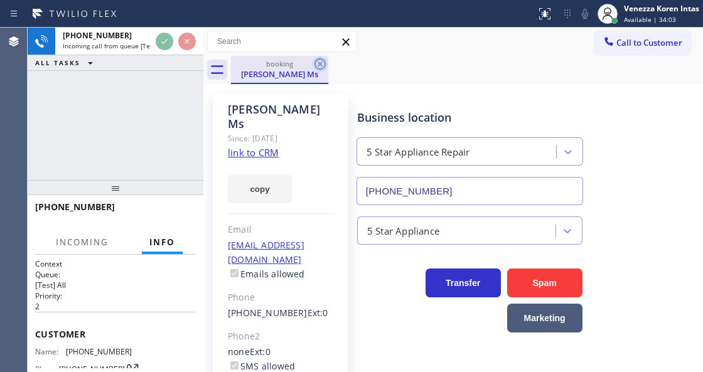
click at [317, 69] on icon at bounding box center [320, 64] width 15 height 15
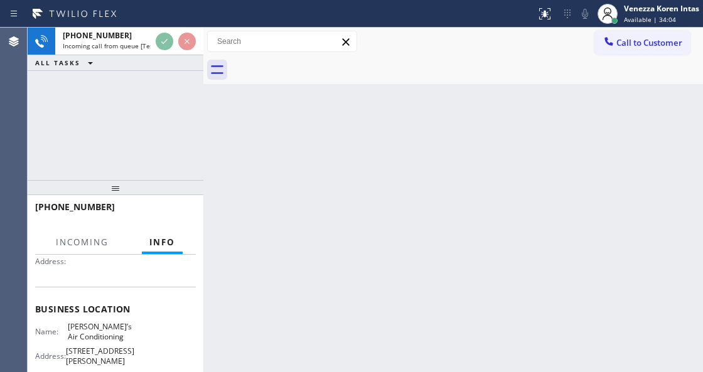
scroll to position [167, 0]
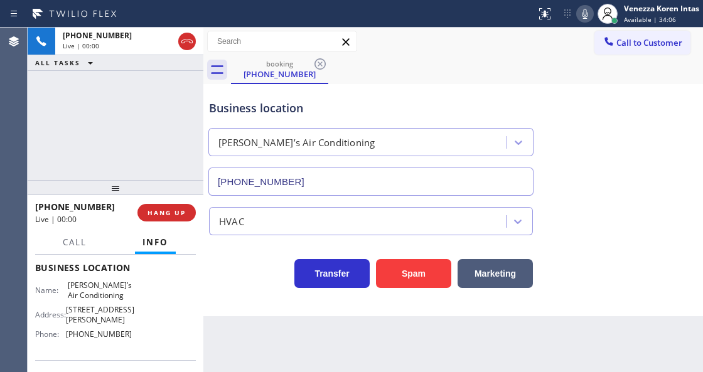
type input "[PHONE_NUMBER]"
click at [425, 146] on div "[PERSON_NAME]’s Air Conditioning" at bounding box center [359, 143] width 295 height 22
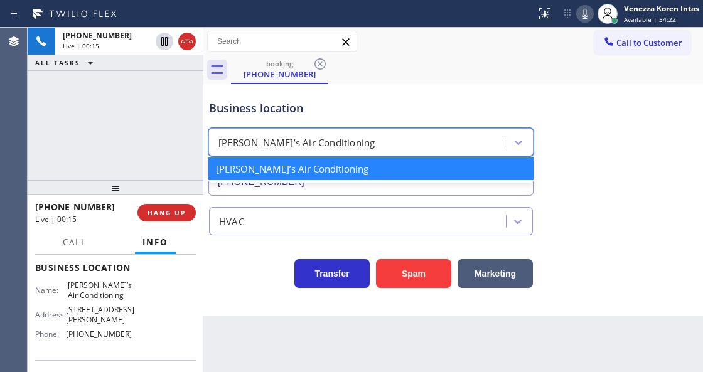
click at [432, 102] on div "Business location" at bounding box center [371, 108] width 324 height 17
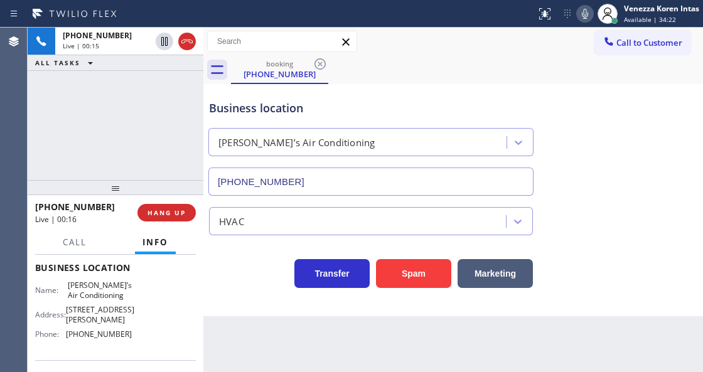
click at [526, 106] on div "Business location" at bounding box center [371, 108] width 324 height 17
click at [576, 211] on div "HVAC" at bounding box center [454, 218] width 494 height 33
click at [463, 124] on div "[PERSON_NAME]’s Air Conditioning" at bounding box center [371, 139] width 330 height 33
click at [667, 92] on div "Business location [PERSON_NAME]’s Air Conditioning [PHONE_NUMBER]" at bounding box center [454, 139] width 494 height 114
click at [654, 70] on div "booking [PHONE_NUMBER]" at bounding box center [467, 70] width 472 height 28
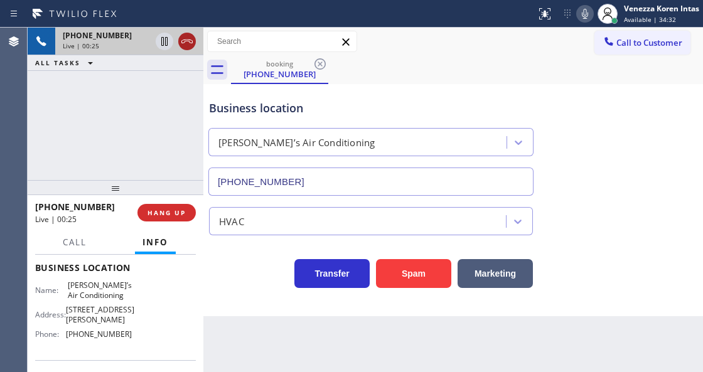
click at [192, 36] on icon at bounding box center [187, 41] width 15 height 15
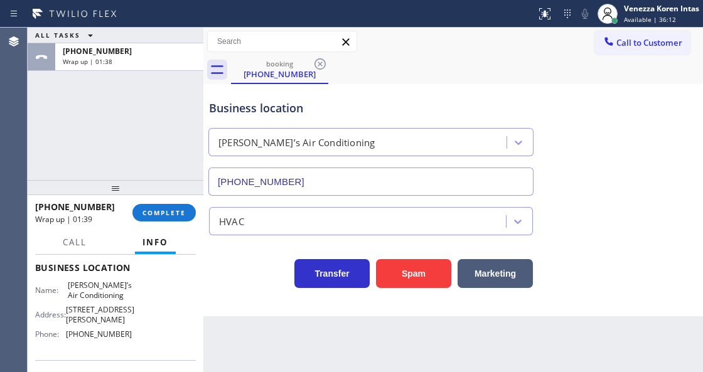
click at [171, 202] on div "[PHONE_NUMBER] Wrap up | 01:39 COMPLETE" at bounding box center [115, 213] width 161 height 33
click at [183, 214] on span "COMPLETE" at bounding box center [164, 213] width 43 height 9
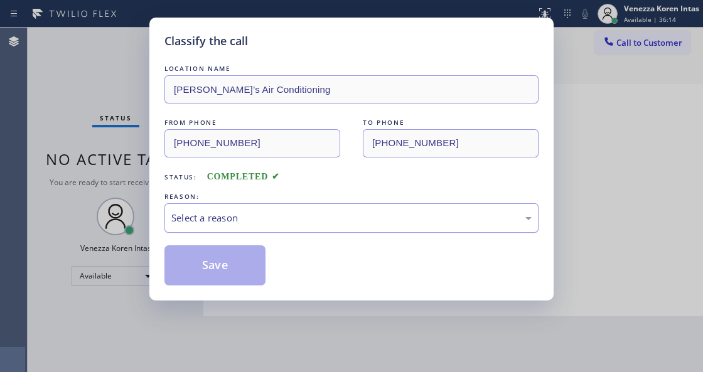
click at [271, 223] on div "Select a reason" at bounding box center [351, 218] width 361 height 14
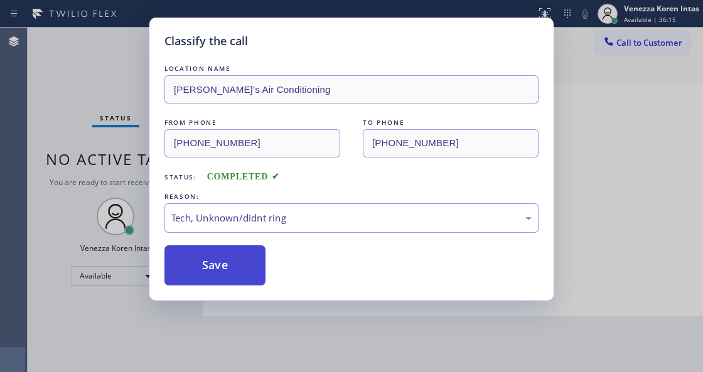
click at [252, 269] on button "Save" at bounding box center [215, 266] width 101 height 40
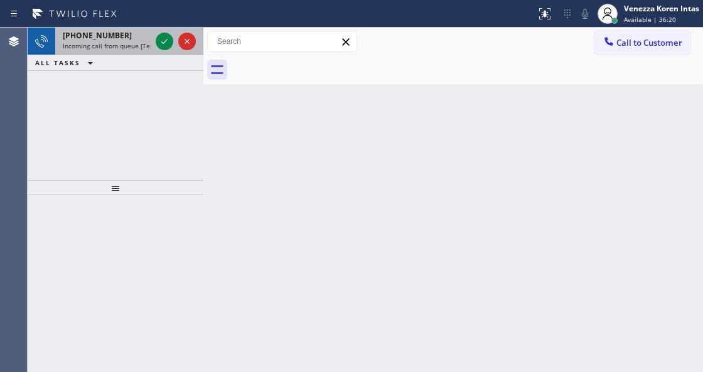
click at [109, 50] on div "[PHONE_NUMBER] Incoming call from queue [Test] All" at bounding box center [104, 42] width 98 height 28
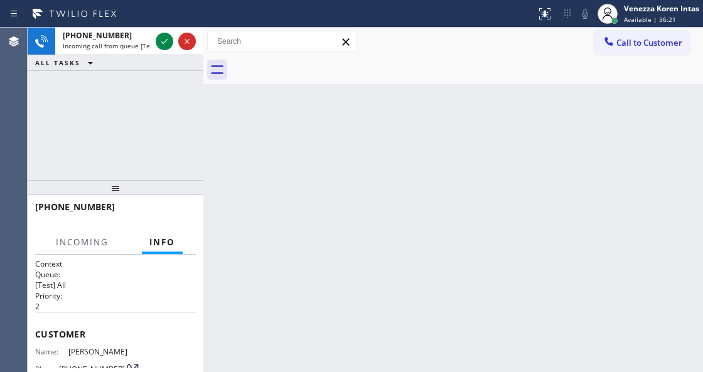
scroll to position [31, 0]
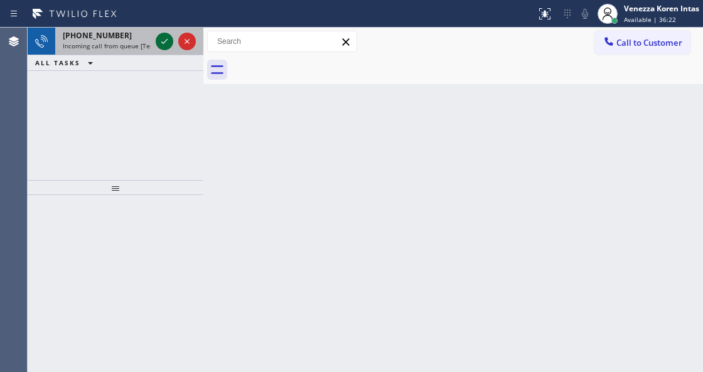
click at [166, 46] on icon at bounding box center [164, 41] width 15 height 15
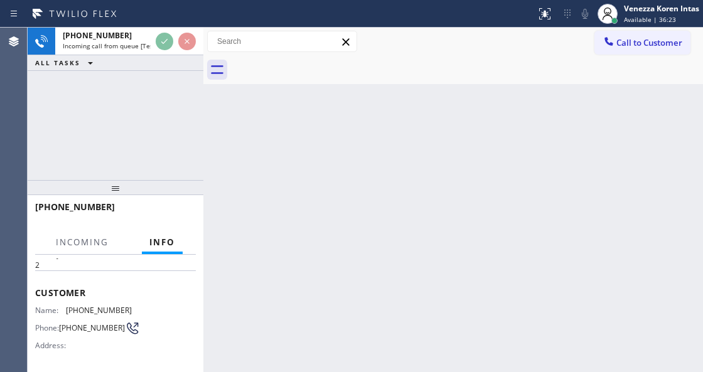
scroll to position [126, 0]
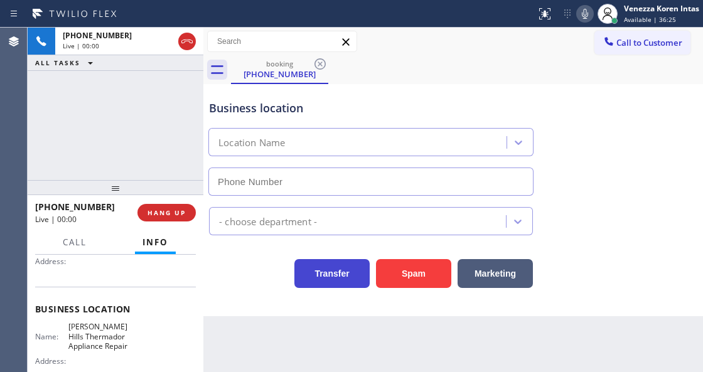
type input "[PHONE_NUMBER]"
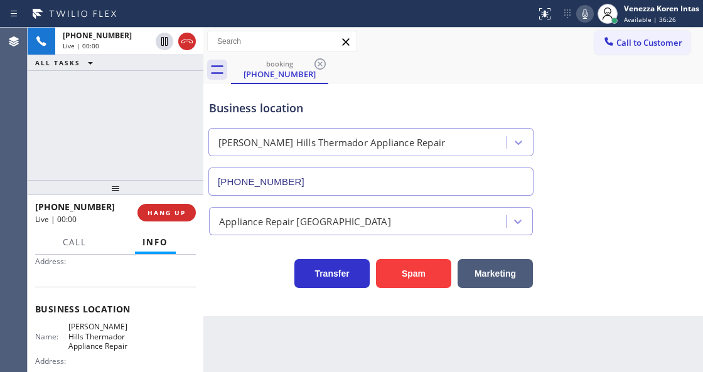
click at [176, 132] on div "[PHONE_NUMBER] Live | 00:00 ALL TASKS ALL TASKS ACTIVE TASKS TASKS IN WRAP UP" at bounding box center [116, 104] width 176 height 153
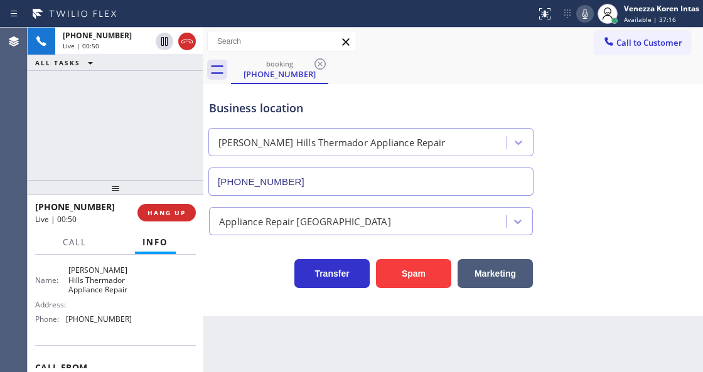
scroll to position [167, 0]
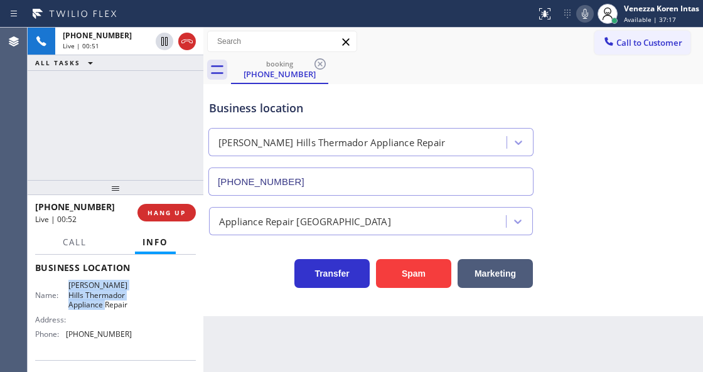
drag, startPoint x: 68, startPoint y: 283, endPoint x: 129, endPoint y: 312, distance: 68.0
click at [129, 312] on div "Name: [PERSON_NAME] Thermador Appliance Repair Address: Phone: [PHONE_NUMBER]" at bounding box center [115, 312] width 161 height 63
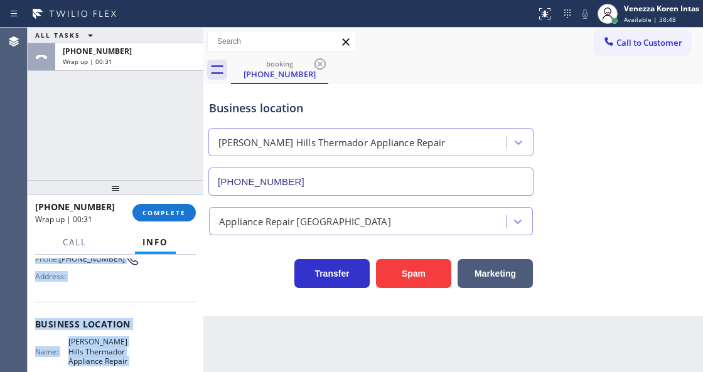
scroll to position [173, 0]
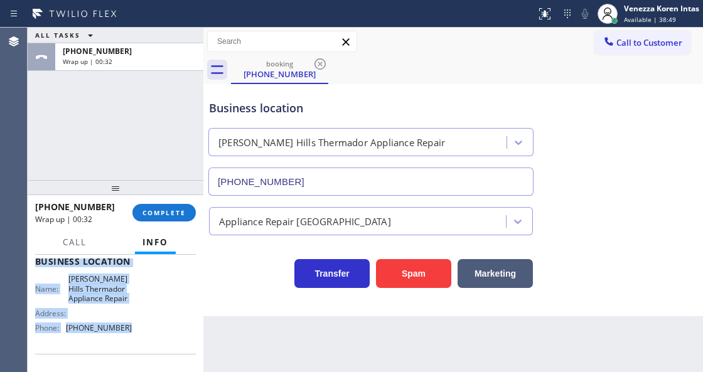
drag, startPoint x: 34, startPoint y: 290, endPoint x: 143, endPoint y: 324, distance: 114.4
click at [143, 324] on div "Context Queue: [Test] All Priority: 2 Customer Name: [PHONE_NUMBER] Phone: [PHO…" at bounding box center [116, 313] width 176 height 117
copy div "Customer Name: [PHONE_NUMBER] Phone: [PHONE_NUMBER] Address: Business location …"
click at [170, 212] on span "COMPLETE" at bounding box center [164, 213] width 43 height 9
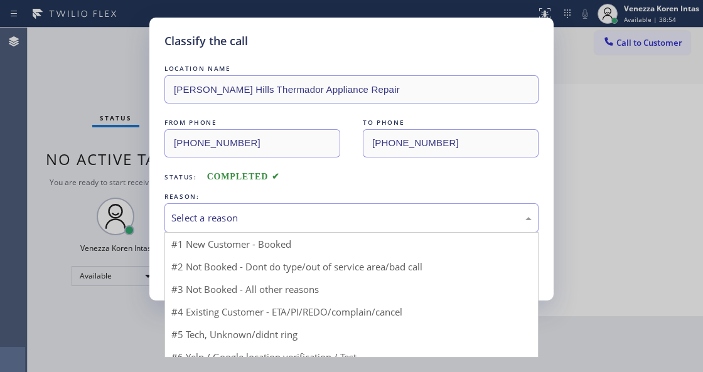
click at [281, 229] on div "Select a reason" at bounding box center [352, 218] width 374 height 30
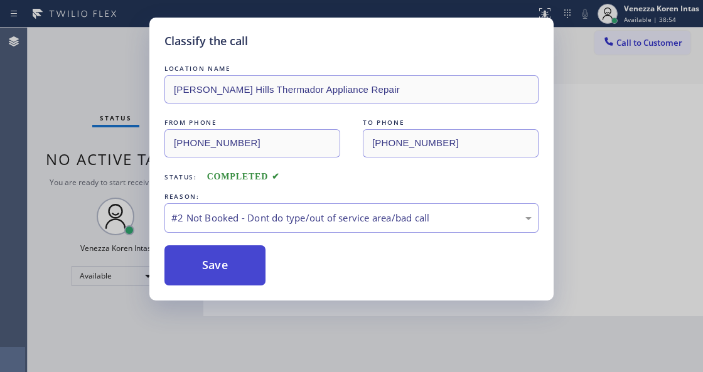
drag, startPoint x: 282, startPoint y: 270, endPoint x: 251, endPoint y: 273, distance: 30.9
click at [251, 273] on button "Save" at bounding box center [215, 266] width 101 height 40
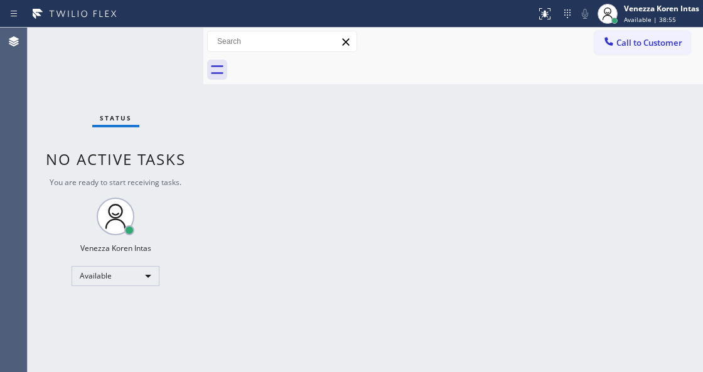
click at [641, 14] on div "Venezza Koren Intas Available | 38:55" at bounding box center [663, 14] width 82 height 22
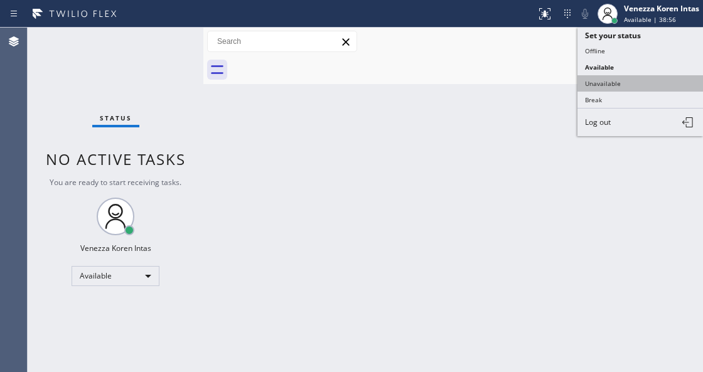
click at [630, 84] on button "Unavailable" at bounding box center [641, 83] width 126 height 16
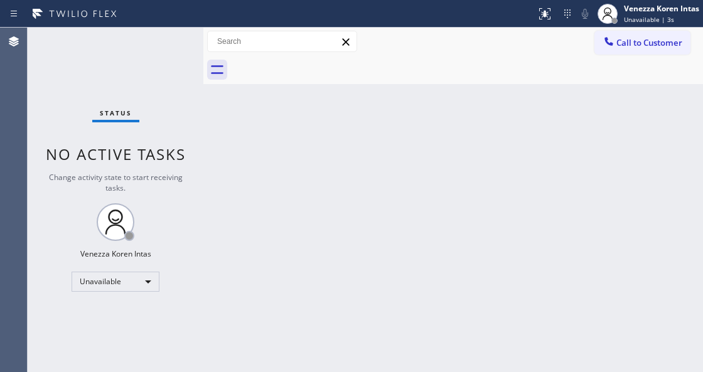
drag, startPoint x: 254, startPoint y: 250, endPoint x: 273, endPoint y: 247, distance: 19.0
click at [254, 250] on div "Back to Dashboard Change Sender ID Customers Technicians Select a contact Outbo…" at bounding box center [453, 200] width 500 height 345
click at [644, 49] on button "Call to Customer" at bounding box center [643, 43] width 96 height 24
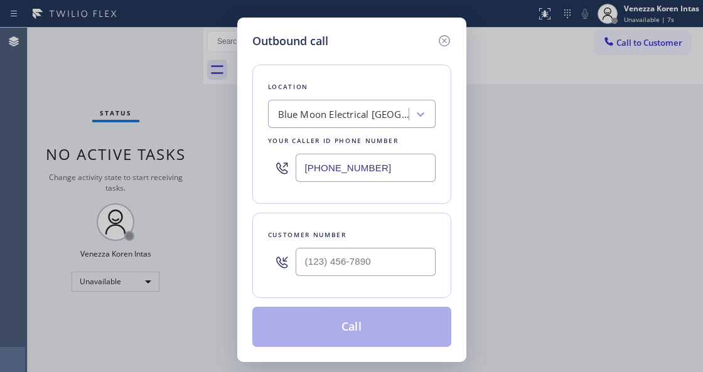
drag, startPoint x: 389, startPoint y: 172, endPoint x: 274, endPoint y: 157, distance: 116.5
click at [294, 163] on div "[PHONE_NUMBER]" at bounding box center [352, 168] width 168 height 41
paste input "323) 214-3167"
type input "[PHONE_NUMBER]"
click at [349, 258] on input "(___) ___-____" at bounding box center [366, 262] width 140 height 28
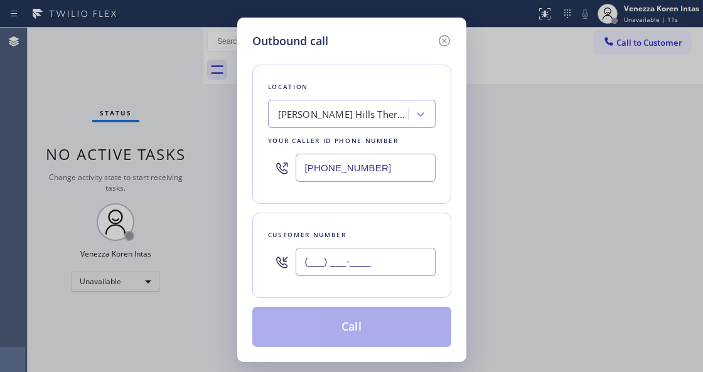
paste input "323) 855-1656"
type input "[PHONE_NUMBER]"
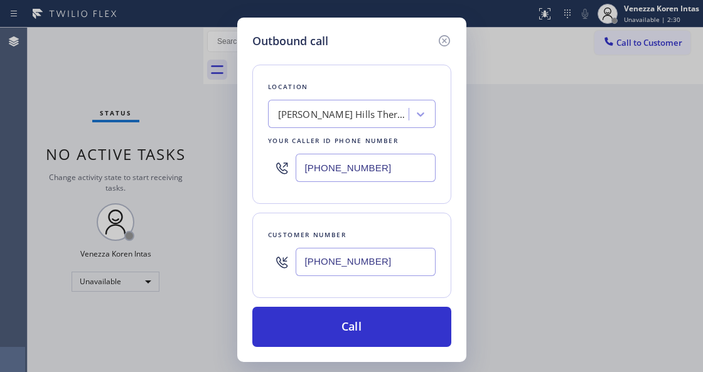
click at [268, 247] on div at bounding box center [282, 262] width 28 height 41
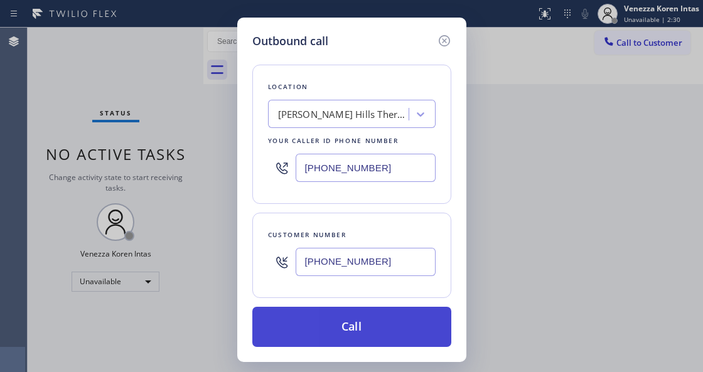
click at [275, 330] on button "Call" at bounding box center [351, 327] width 199 height 40
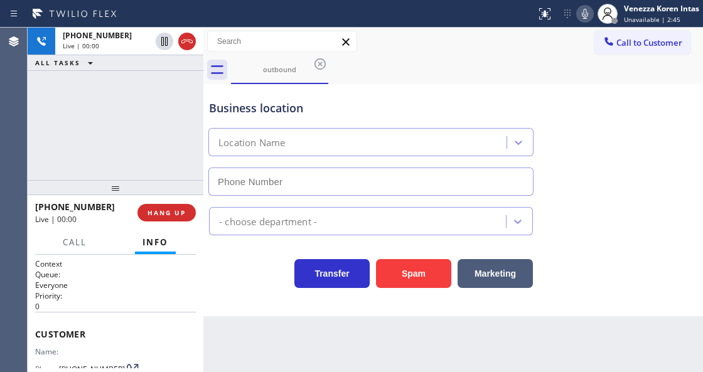
type input "[PHONE_NUMBER]"
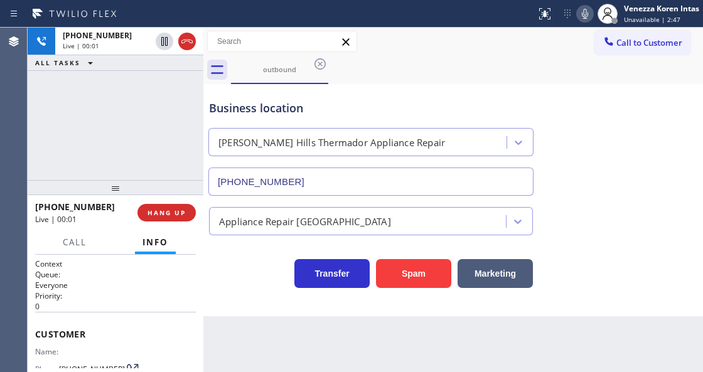
click at [122, 167] on div "[PHONE_NUMBER] Live | 00:01 ALL TASKS ALL TASKS ACTIVE TASKS TASKS IN WRAP UP" at bounding box center [116, 104] width 176 height 153
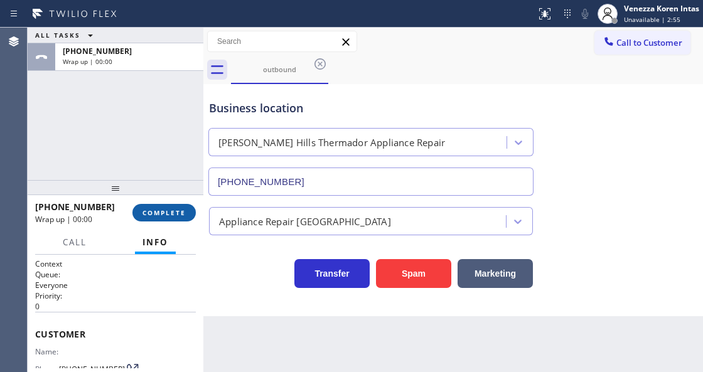
click at [170, 210] on span "COMPLETE" at bounding box center [164, 213] width 43 height 9
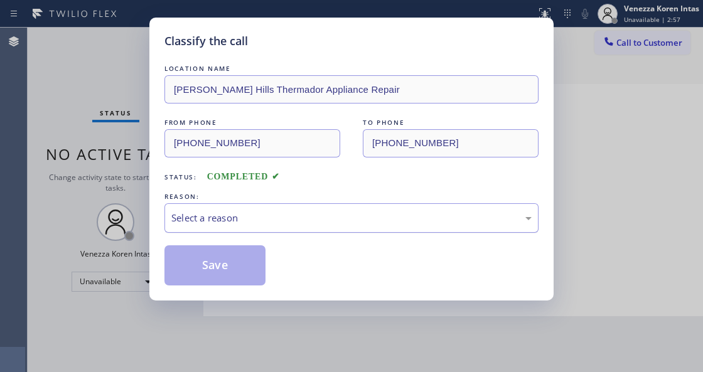
click at [305, 226] on div "Select a reason" at bounding box center [352, 218] width 374 height 30
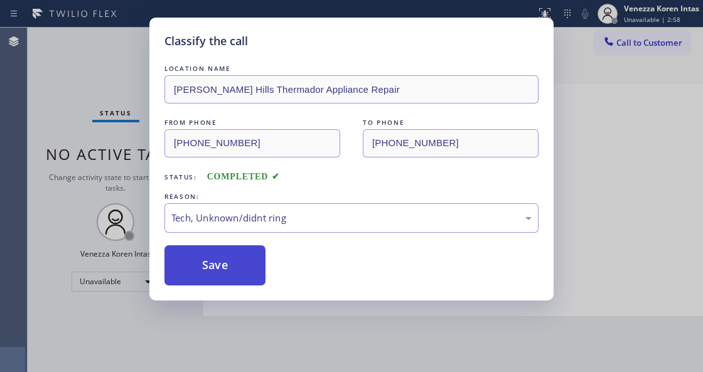
click at [236, 269] on button "Save" at bounding box center [215, 266] width 101 height 40
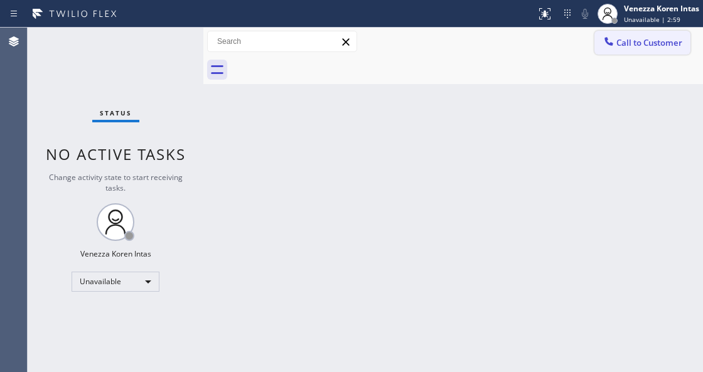
click at [649, 40] on span "Call to Customer" at bounding box center [650, 42] width 66 height 11
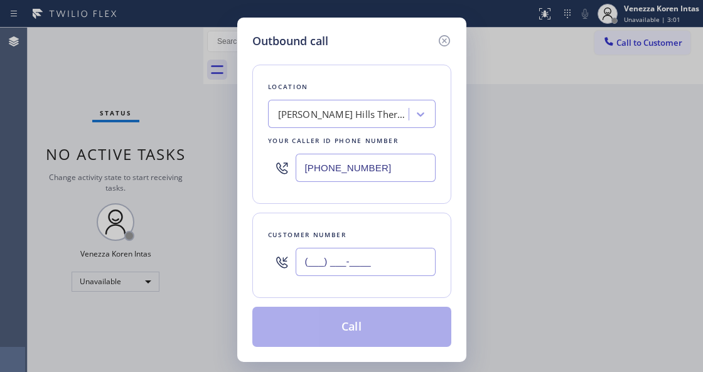
click at [367, 260] on input "(___) ___-____" at bounding box center [366, 262] width 140 height 28
paste input "902) 62"
drag, startPoint x: 366, startPoint y: 268, endPoint x: 271, endPoint y: 256, distance: 96.1
click at [257, 259] on div "Customer number (902) 62_-____" at bounding box center [351, 255] width 199 height 85
paste input "323) 855-1656"
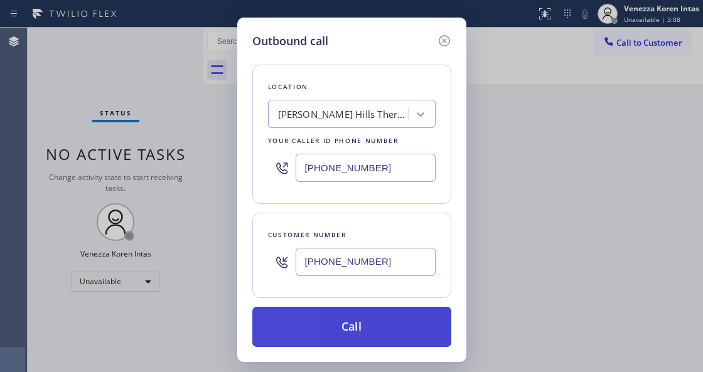
type input "[PHONE_NUMBER]"
click at [386, 324] on button "Call" at bounding box center [351, 327] width 199 height 40
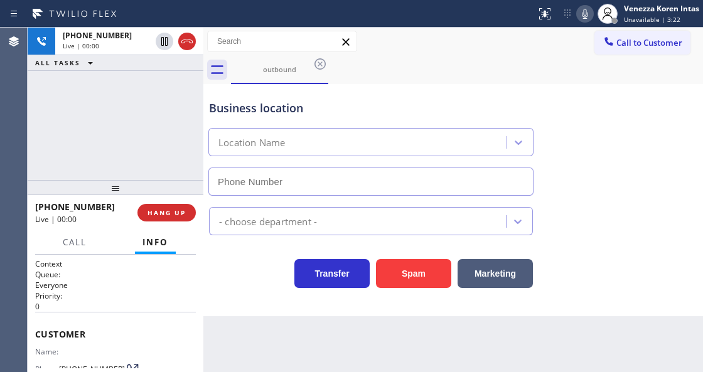
type input "[PHONE_NUMBER]"
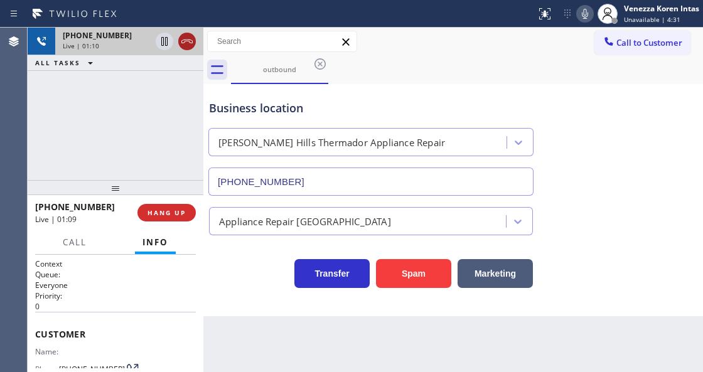
click at [189, 40] on icon at bounding box center [187, 41] width 15 height 15
click at [165, 210] on span "HANG UP" at bounding box center [167, 213] width 38 height 9
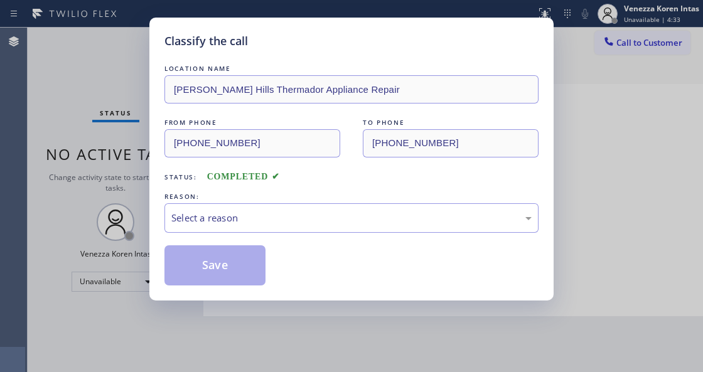
click at [263, 221] on div "Select a reason" at bounding box center [351, 218] width 361 height 14
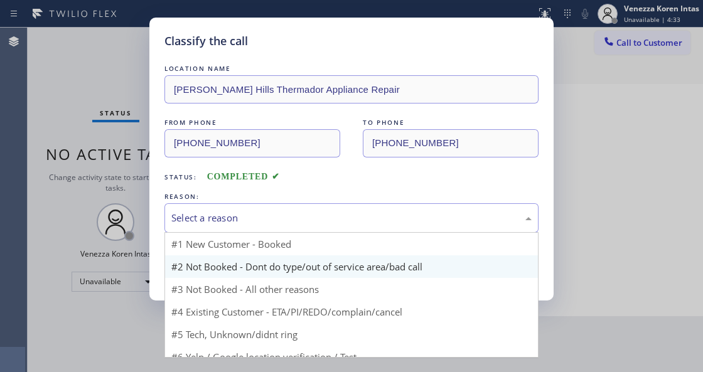
drag, startPoint x: 260, startPoint y: 265, endPoint x: 242, endPoint y: 266, distance: 17.6
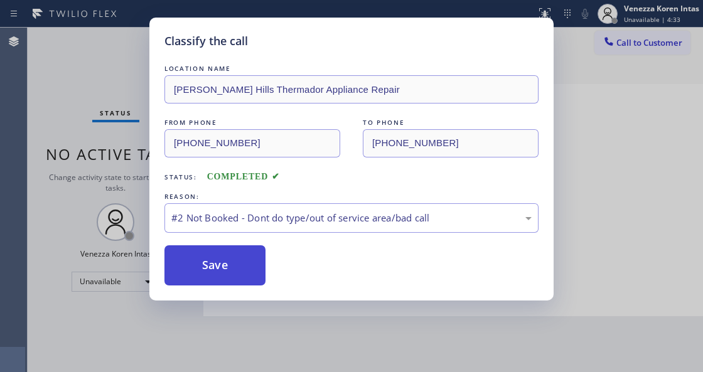
click at [242, 266] on button "Save" at bounding box center [215, 266] width 101 height 40
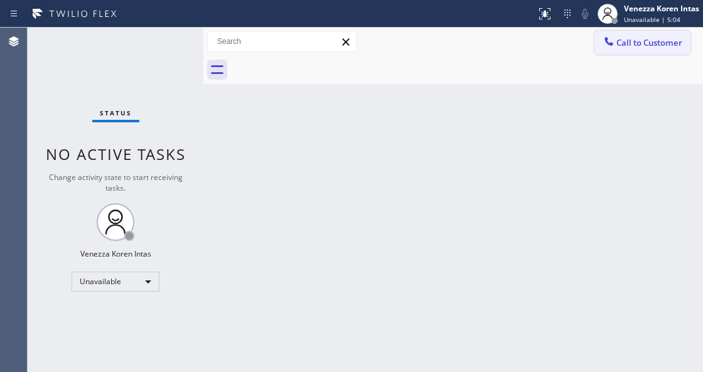
click at [648, 39] on span "Call to Customer" at bounding box center [650, 42] width 66 height 11
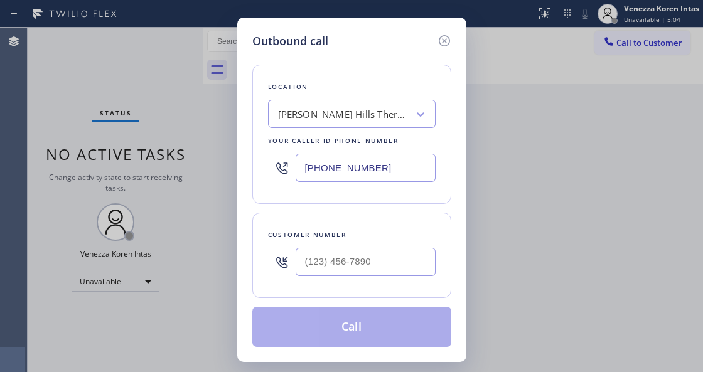
click at [364, 277] on div at bounding box center [366, 262] width 140 height 41
click at [364, 275] on input "(___) ___-____" at bounding box center [366, 262] width 140 height 28
paste input "323) 855-1656"
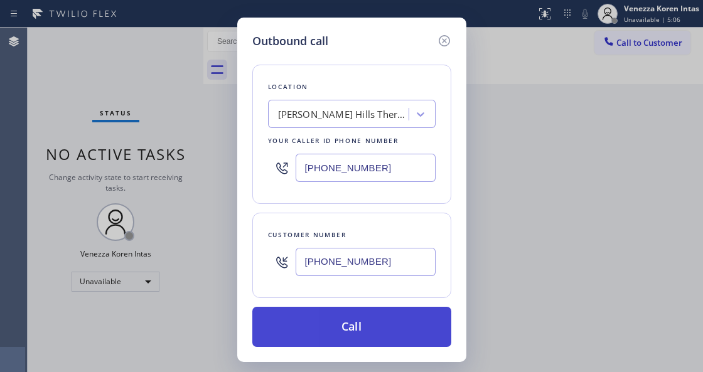
click at [352, 327] on button "Call" at bounding box center [351, 327] width 199 height 40
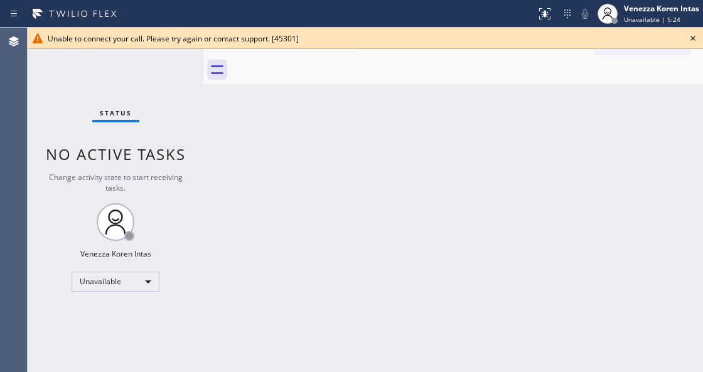
drag, startPoint x: 237, startPoint y: 168, endPoint x: 292, endPoint y: 176, distance: 55.8
click at [236, 167] on div "Back to Dashboard Change Sender ID Customers Technicians Select a contact Outbo…" at bounding box center [453, 200] width 500 height 345
click at [388, 175] on div "Back to Dashboard Change Sender ID Customers Technicians Select a contact Outbo…" at bounding box center [453, 200] width 500 height 345
click at [691, 38] on icon at bounding box center [693, 38] width 15 height 15
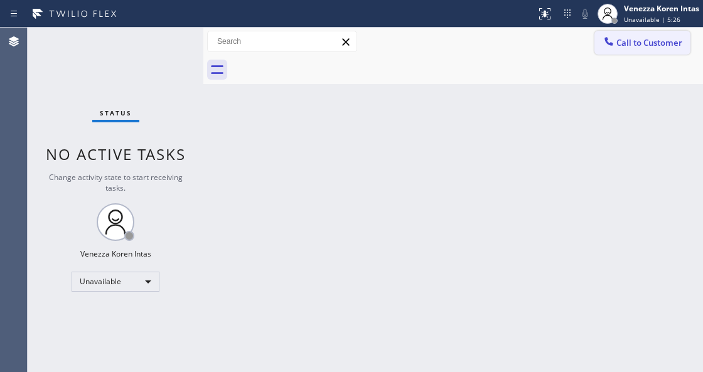
click at [680, 38] on span "Call to Customer" at bounding box center [650, 42] width 66 height 11
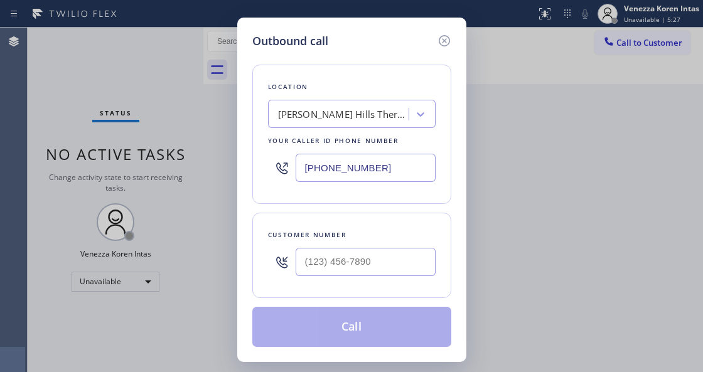
click at [291, 264] on div at bounding box center [282, 262] width 28 height 41
click at [309, 265] on input "(___) ___-____" at bounding box center [366, 262] width 140 height 28
paste input "323) 855-1656"
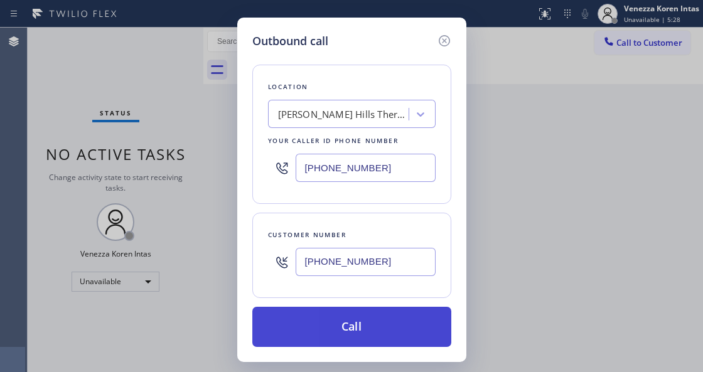
type input "[PHONE_NUMBER]"
click at [330, 335] on button "Call" at bounding box center [351, 327] width 199 height 40
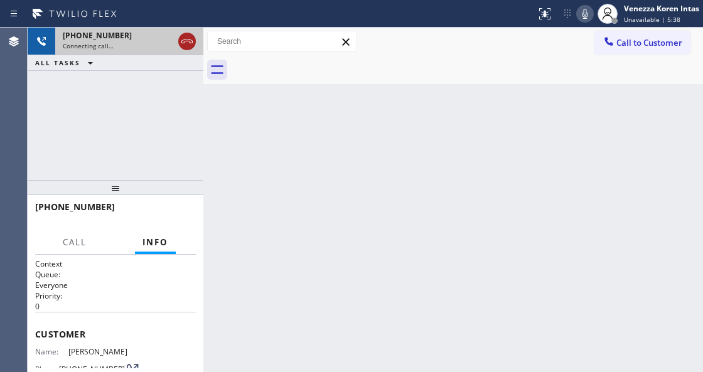
click at [188, 44] on icon at bounding box center [187, 41] width 15 height 15
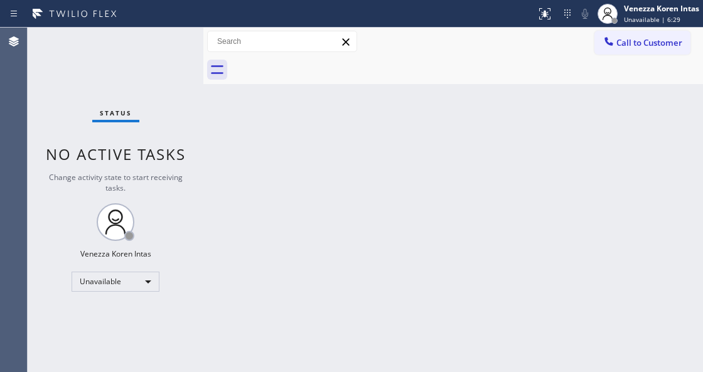
click at [149, 269] on div "Status No active tasks Change activity state to start receiving tasks. Venezza …" at bounding box center [116, 200] width 176 height 345
click at [148, 276] on div "Unavailable" at bounding box center [116, 282] width 88 height 20
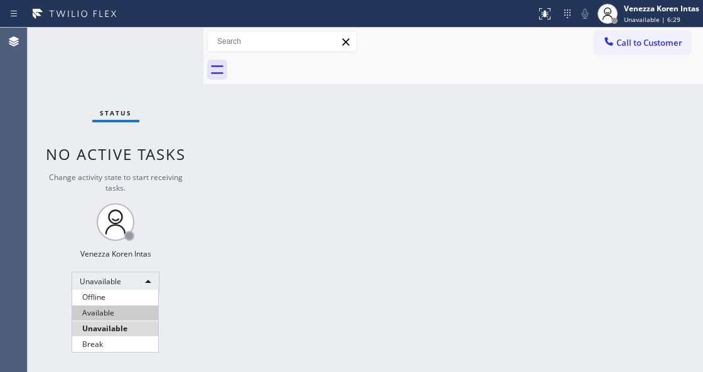
click at [127, 308] on li "Available" at bounding box center [115, 313] width 86 height 15
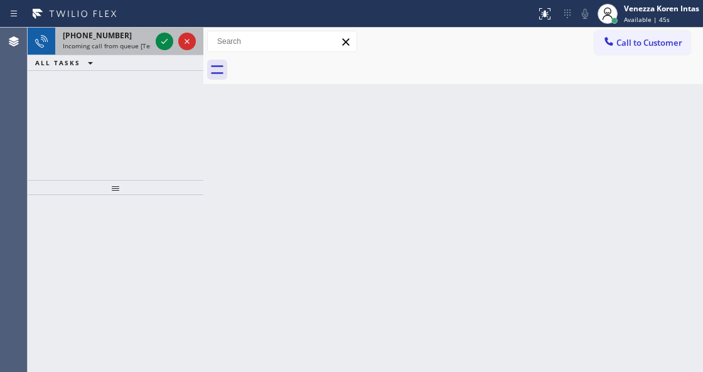
click at [112, 38] on span "[PHONE_NUMBER]" at bounding box center [97, 35] width 69 height 11
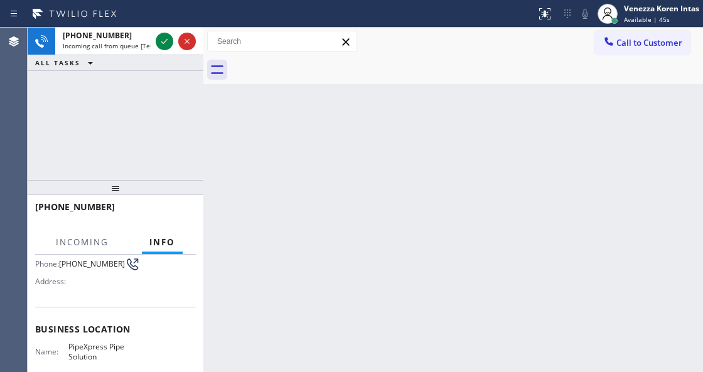
scroll to position [167, 0]
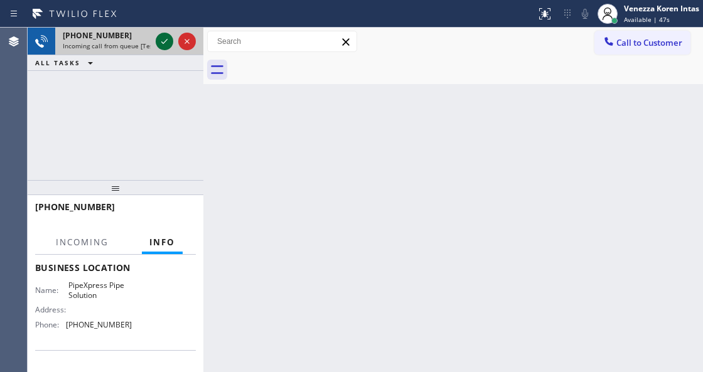
click at [166, 40] on icon at bounding box center [164, 41] width 6 height 5
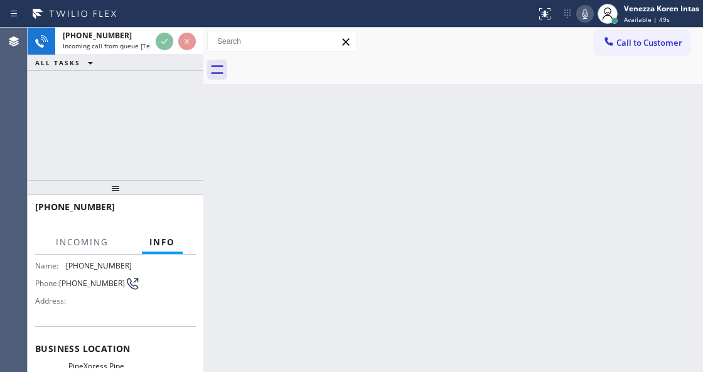
scroll to position [84, 0]
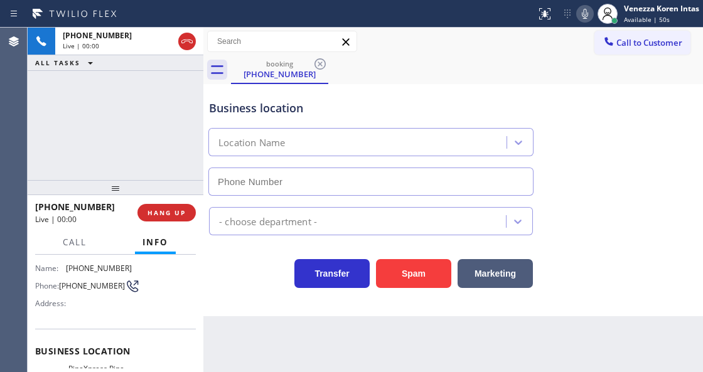
type input "[PHONE_NUMBER]"
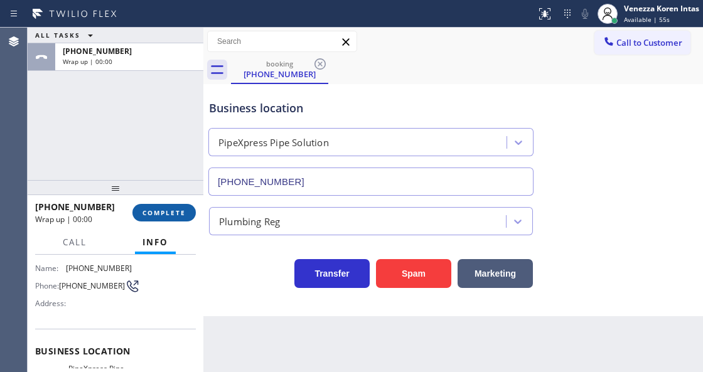
click at [163, 209] on span "COMPLETE" at bounding box center [164, 213] width 43 height 9
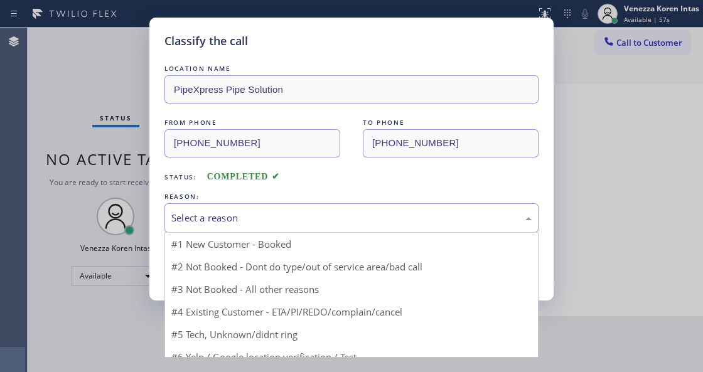
click at [323, 228] on div "Select a reason" at bounding box center [352, 218] width 374 height 30
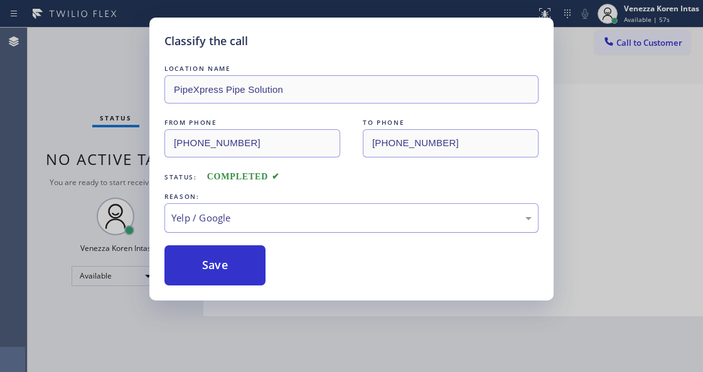
click at [290, 222] on div "Yelp / Google" at bounding box center [351, 218] width 361 height 14
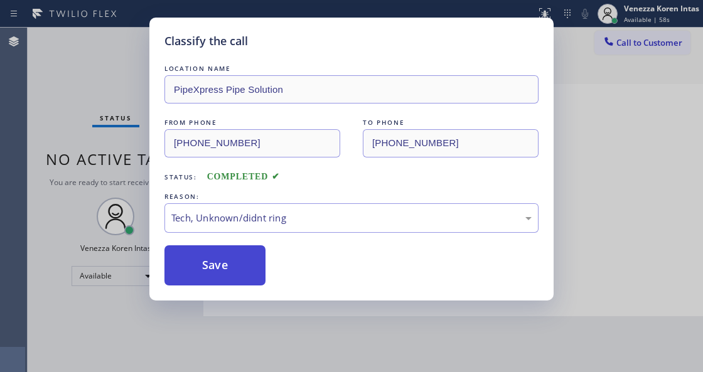
drag, startPoint x: 247, startPoint y: 260, endPoint x: 270, endPoint y: 330, distance: 73.9
click at [247, 259] on button "Save" at bounding box center [215, 266] width 101 height 40
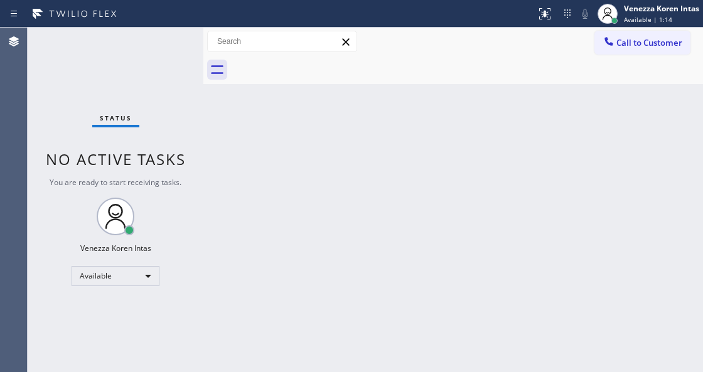
click at [203, 183] on div at bounding box center [203, 200] width 0 height 345
drag, startPoint x: 649, startPoint y: 15, endPoint x: 649, endPoint y: 46, distance: 30.8
click at [649, 15] on span "Available | 1:19" at bounding box center [648, 19] width 48 height 9
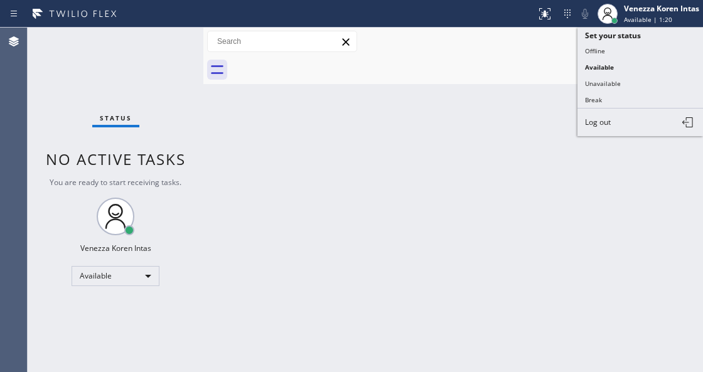
drag, startPoint x: 622, startPoint y: 94, endPoint x: 513, endPoint y: 127, distance: 114.2
click at [622, 95] on button "Break" at bounding box center [641, 100] width 126 height 16
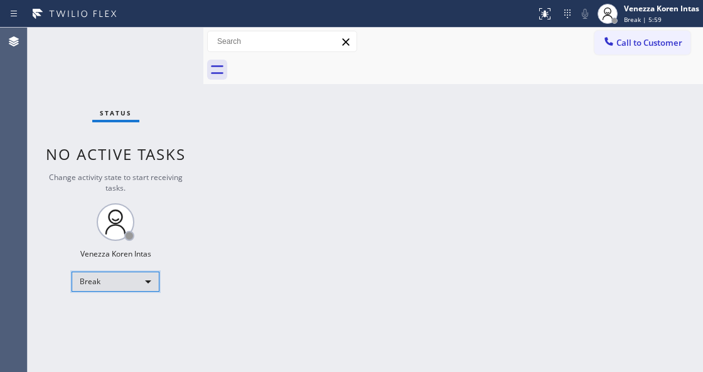
click at [134, 277] on div "Break" at bounding box center [116, 282] width 88 height 20
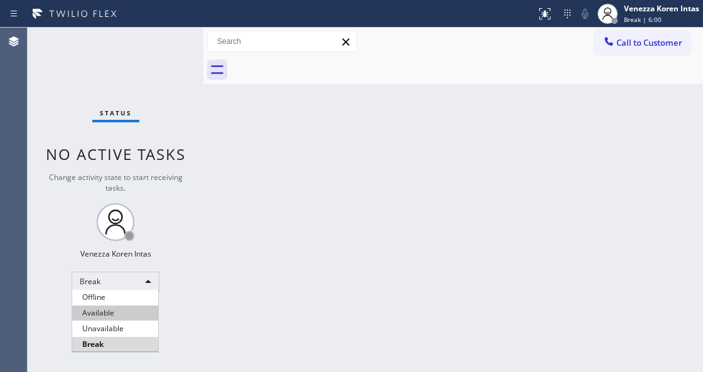
click at [117, 308] on li "Available" at bounding box center [115, 313] width 86 height 15
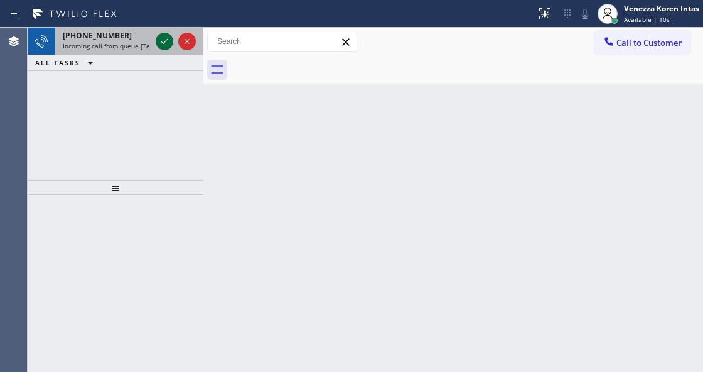
click at [165, 40] on icon at bounding box center [164, 41] width 15 height 15
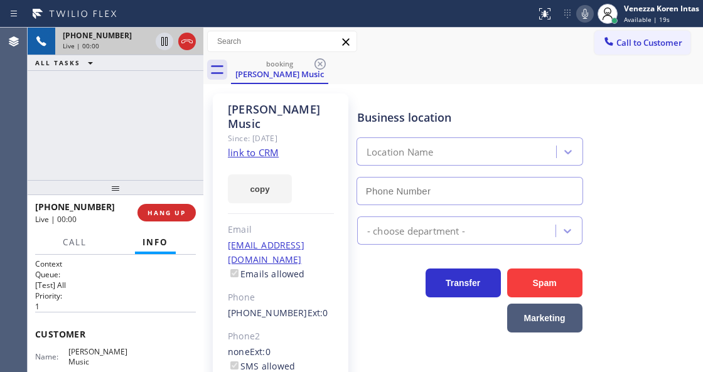
type input "[PHONE_NUMBER]"
click at [259, 146] on link "link to CRM" at bounding box center [253, 152] width 51 height 13
click at [581, 14] on icon at bounding box center [585, 13] width 15 height 15
click at [163, 41] on icon at bounding box center [164, 41] width 15 height 15
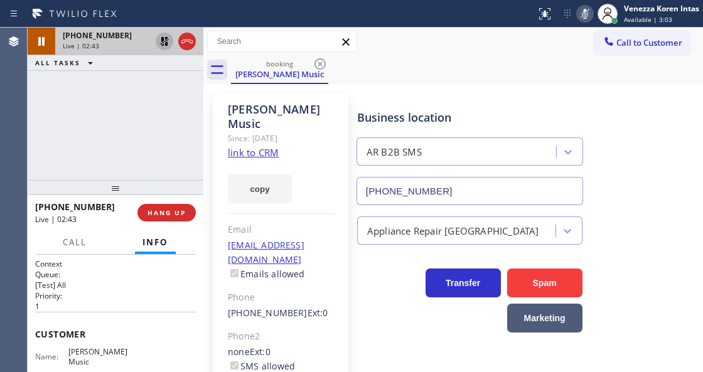
click at [585, 11] on icon at bounding box center [585, 13] width 15 height 15
click at [163, 43] on icon at bounding box center [164, 41] width 15 height 15
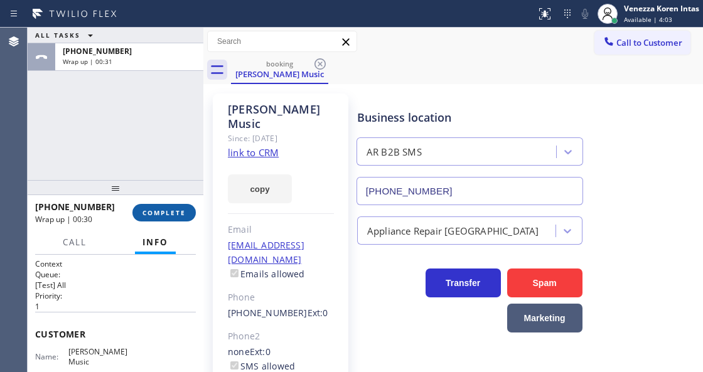
click at [157, 215] on span "COMPLETE" at bounding box center [164, 213] width 43 height 9
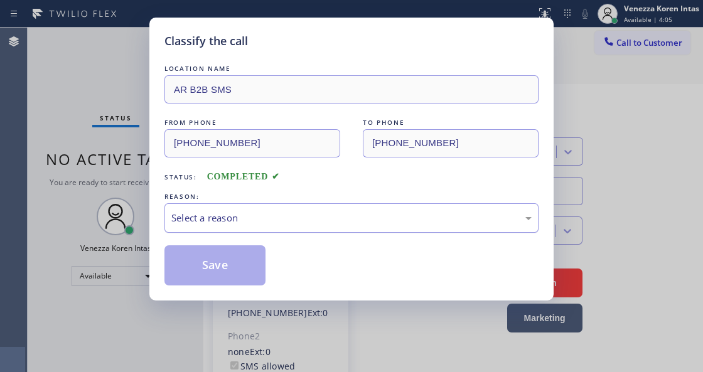
click at [311, 217] on div "Select a reason" at bounding box center [351, 218] width 361 height 14
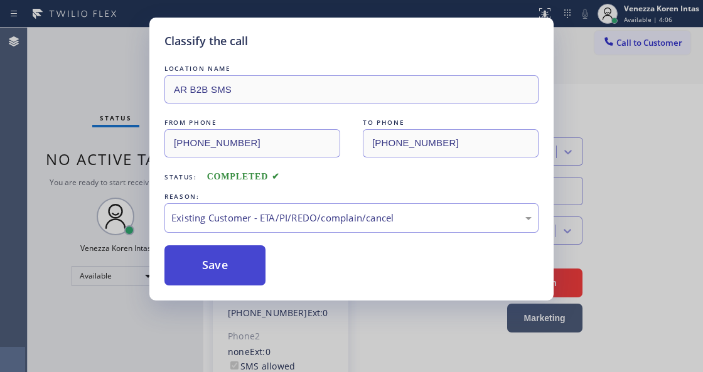
click at [245, 264] on button "Save" at bounding box center [215, 266] width 101 height 40
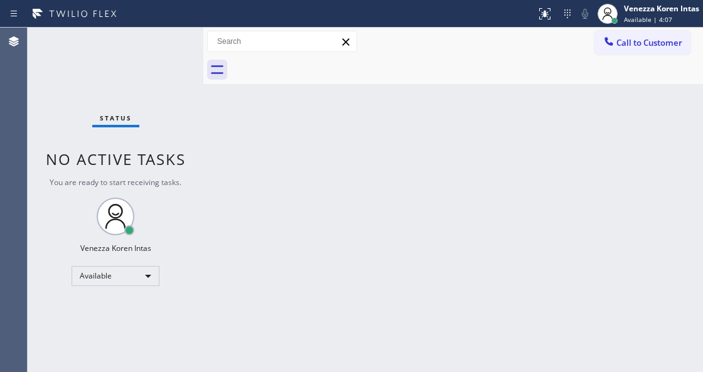
click at [110, 122] on span "Status" at bounding box center [116, 118] width 32 height 9
click at [362, 212] on div "Back to Dashboard Change Sender ID Customers Technicians Select a contact Outbo…" at bounding box center [453, 200] width 500 height 345
click at [226, 146] on div "Back to Dashboard Change Sender ID Customers Technicians Select a contact Outbo…" at bounding box center [453, 200] width 500 height 345
drag, startPoint x: 203, startPoint y: 111, endPoint x: 183, endPoint y: 63, distance: 52.4
click at [203, 111] on div at bounding box center [203, 200] width 0 height 345
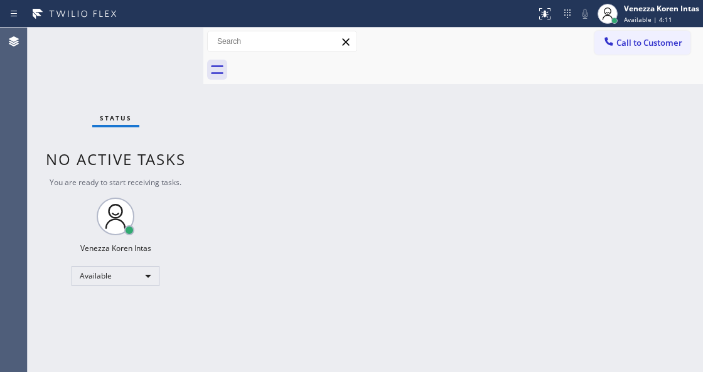
click at [181, 58] on div "Status No active tasks You are ready to start receiving tasks. Venezza Koren In…" at bounding box center [116, 200] width 176 height 345
click at [163, 45] on div "Status No active tasks You are ready to start receiving tasks. Venezza Koren In…" at bounding box center [116, 200] width 176 height 345
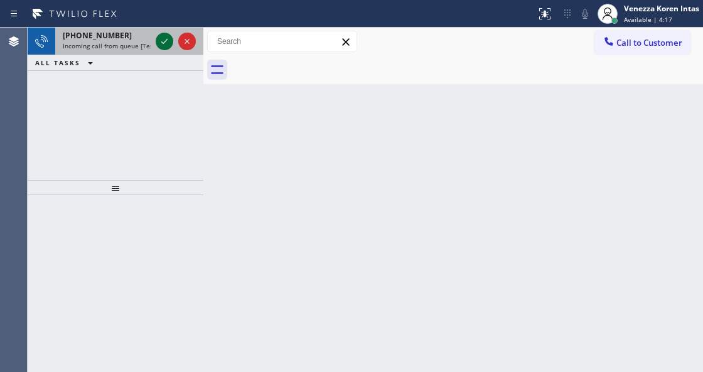
click at [163, 45] on icon at bounding box center [164, 41] width 15 height 15
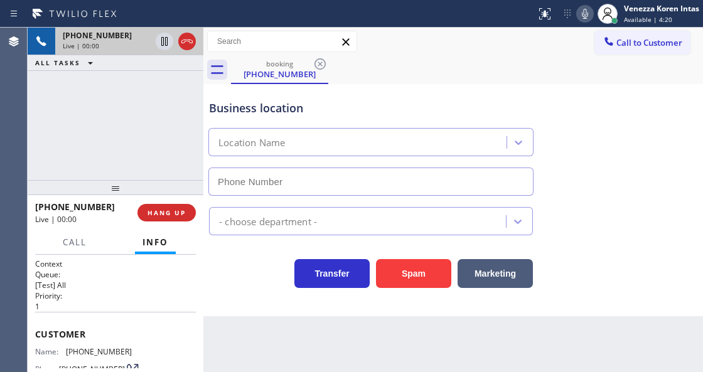
scroll to position [167, 0]
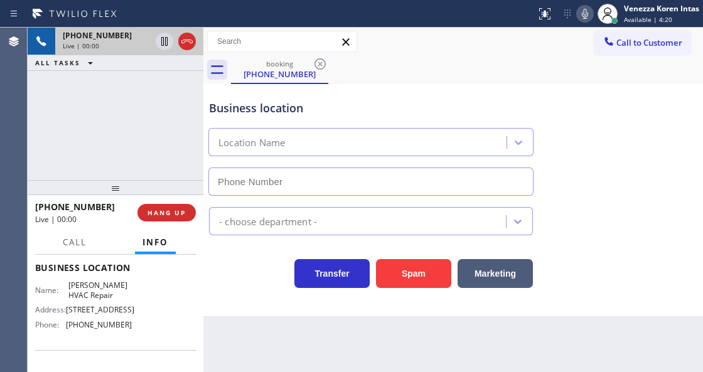
type input "[PHONE_NUMBER]"
click at [589, 174] on div "Business location [PERSON_NAME] HVAC Repair [PHONE_NUMBER]" at bounding box center [454, 139] width 494 height 114
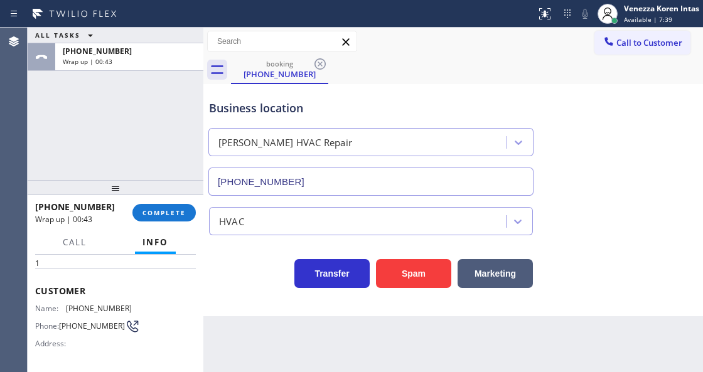
scroll to position [41, 0]
drag, startPoint x: 130, startPoint y: 307, endPoint x: 62, endPoint y: 308, distance: 68.5
click at [62, 308] on div "Name: [PHONE_NUMBER] Phone: [PHONE_NUMBER] Address:" at bounding box center [115, 331] width 161 height 50
copy div "[PHONE_NUMBER]"
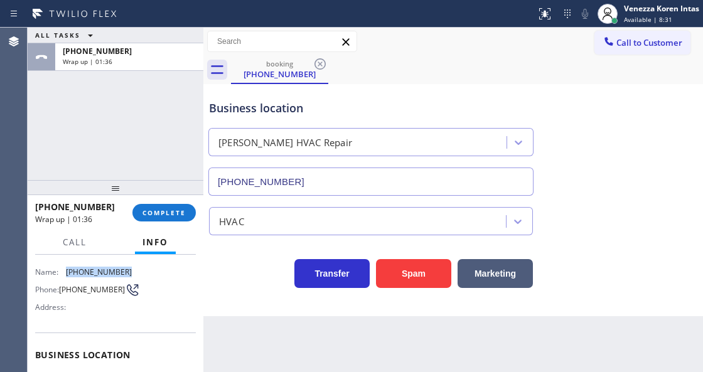
scroll to position [126, 0]
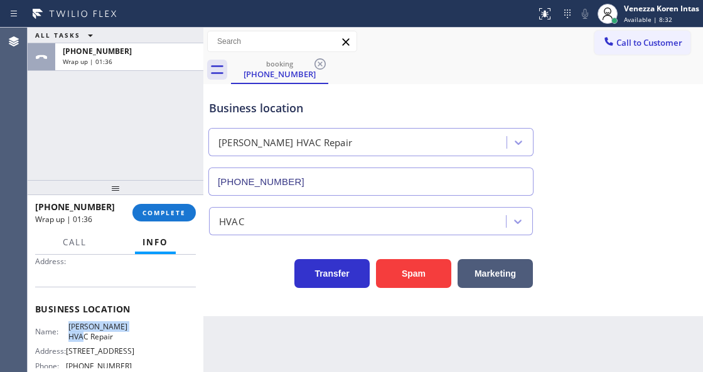
drag, startPoint x: 63, startPoint y: 322, endPoint x: 104, endPoint y: 344, distance: 46.9
click at [104, 344] on div "Business location Name: [PERSON_NAME] HVAC Repair Address: [STREET_ADDRESS] Pho…" at bounding box center [115, 339] width 161 height 105
copy span "[PERSON_NAME] HVAC Repair"
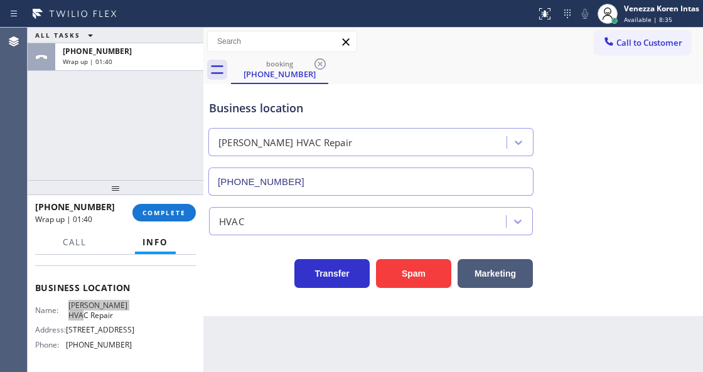
scroll to position [167, 0]
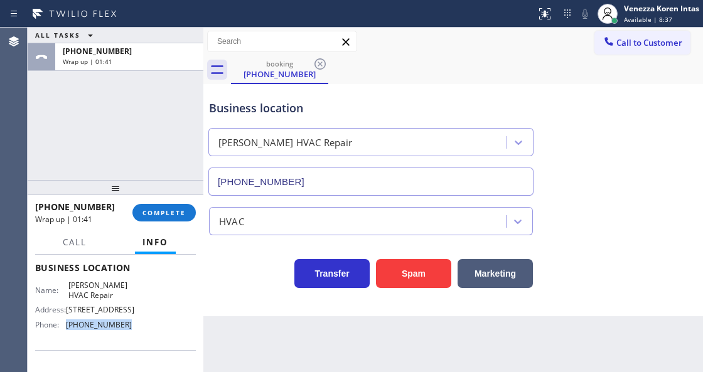
drag, startPoint x: 128, startPoint y: 327, endPoint x: 68, endPoint y: 329, distance: 60.3
click at [68, 329] on div "Name: [PERSON_NAME] HVAC Repair Address: [STREET_ADDRESS] Phone: [PHONE_NUMBER]" at bounding box center [115, 308] width 161 height 54
copy span "[PHONE_NUMBER]"
click at [166, 216] on span "COMPLETE" at bounding box center [164, 213] width 43 height 9
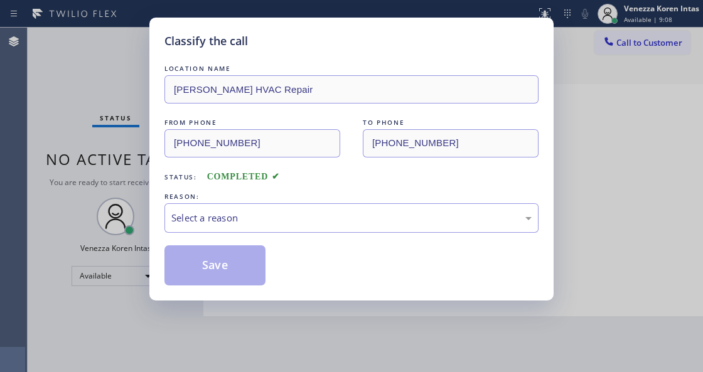
click at [293, 217] on div "Select a reason" at bounding box center [351, 218] width 361 height 14
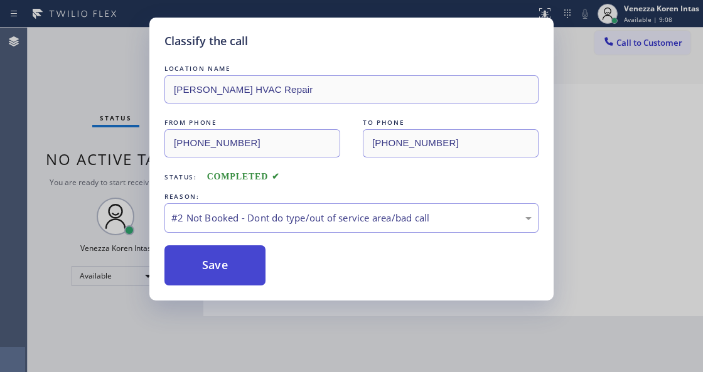
click at [244, 264] on button "Save" at bounding box center [215, 266] width 101 height 40
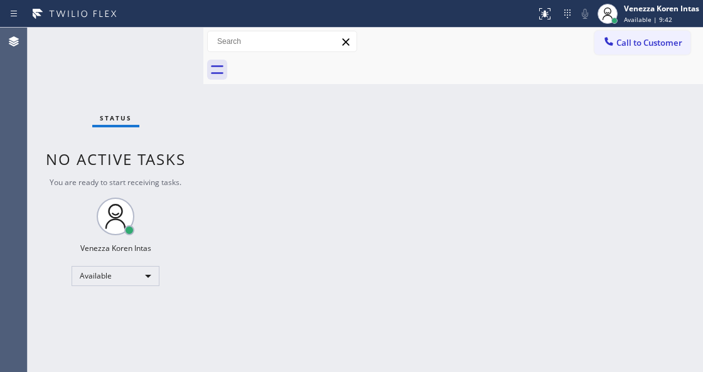
click at [183, 230] on div "Status No active tasks You are ready to start receiving tasks. Venezza Koren In…" at bounding box center [116, 200] width 176 height 345
drag, startPoint x: 123, startPoint y: 109, endPoint x: 113, endPoint y: 114, distance: 11.0
click at [121, 110] on div "Status No active tasks You are ready to start receiving tasks. Venezza Koren In…" at bounding box center [116, 200] width 176 height 345
click at [343, 282] on div "Back to Dashboard Change Sender ID Customers Technicians Select a contact Outbo…" at bounding box center [453, 200] width 500 height 345
click at [256, 161] on div "Back to Dashboard Change Sender ID Customers Technicians Select a contact Outbo…" at bounding box center [453, 200] width 500 height 345
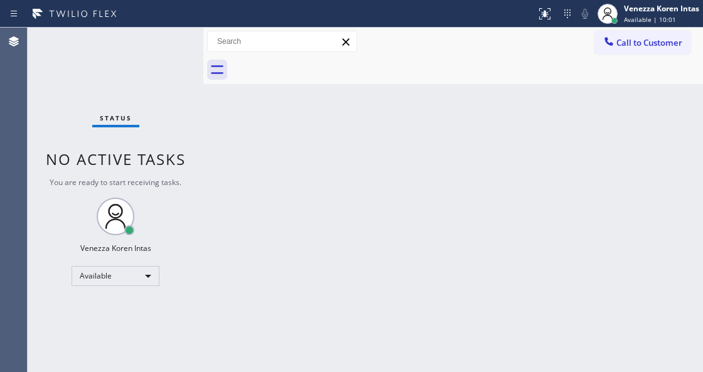
click at [338, 124] on div "Back to Dashboard Change Sender ID Customers Technicians Select a contact Outbo…" at bounding box center [453, 200] width 500 height 345
click at [630, 2] on div "Venezza Koren Intas Available | 10:06" at bounding box center [648, 14] width 109 height 28
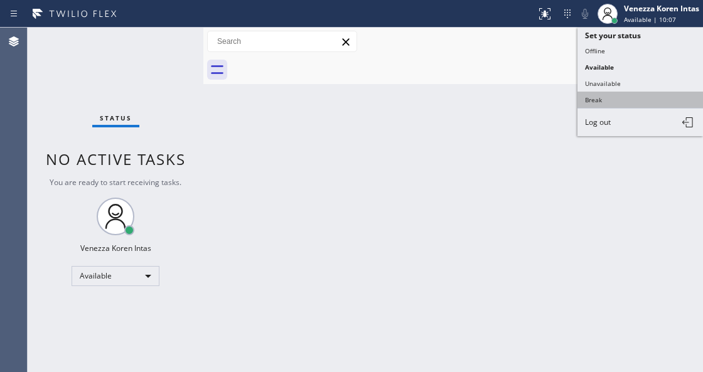
click at [616, 100] on button "Break" at bounding box center [641, 100] width 126 height 16
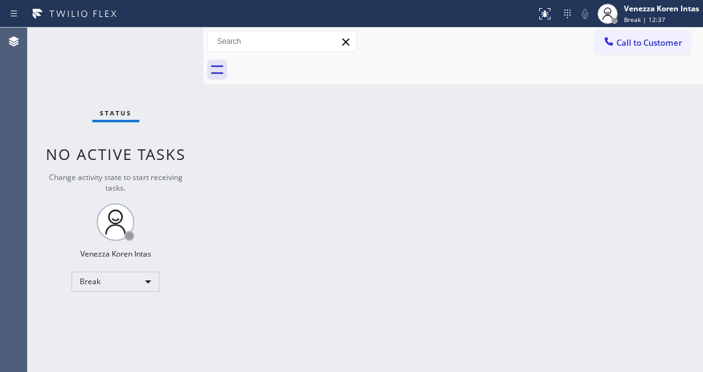
drag, startPoint x: 229, startPoint y: 165, endPoint x: 222, endPoint y: 152, distance: 14.3
click at [229, 165] on div "Back to Dashboard Change Sender ID Customers Technicians Select a contact Outbo…" at bounding box center [453, 200] width 500 height 345
click at [129, 54] on div "Status No active tasks Change activity state to start receiving tasks. Venezza …" at bounding box center [116, 200] width 176 height 345
click at [114, 284] on div "Break" at bounding box center [116, 282] width 88 height 20
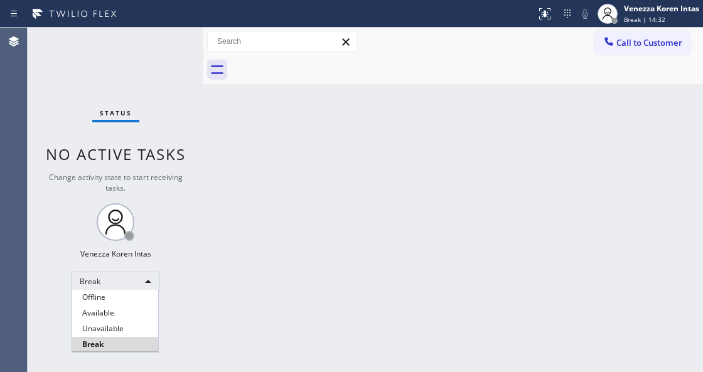
click at [109, 310] on li "Available" at bounding box center [115, 313] width 86 height 15
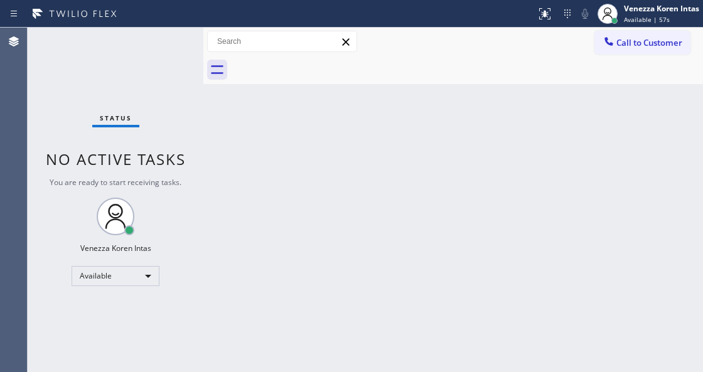
click at [148, 104] on div "Status No active tasks You are ready to start receiving tasks. Venezza Koren In…" at bounding box center [116, 200] width 176 height 345
click at [25, 65] on div "Agent Desktop" at bounding box center [14, 200] width 28 height 345
click at [72, 76] on div "Status No active tasks You are ready to start receiving tasks. Venezza Koren In…" at bounding box center [116, 200] width 176 height 345
drag, startPoint x: 281, startPoint y: 85, endPoint x: 171, endPoint y: 71, distance: 110.9
click at [280, 86] on div "Back to Dashboard Change Sender ID Customers Technicians Select a contact Outbo…" at bounding box center [453, 200] width 500 height 345
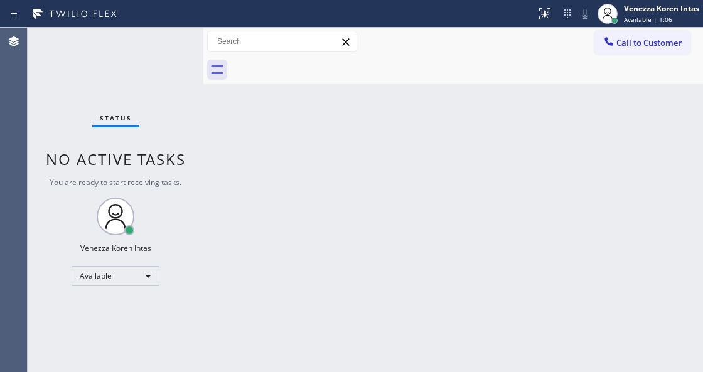
click at [138, 48] on div "Status No active tasks You are ready to start receiving tasks. Venezza Koren In…" at bounding box center [116, 200] width 176 height 345
click at [148, 48] on div "Status No active tasks You are ready to start receiving tasks. Venezza Koren In…" at bounding box center [116, 200] width 176 height 345
click at [153, 83] on div "Status No active tasks You are ready to start receiving tasks. Venezza Koren In…" at bounding box center [116, 200] width 176 height 345
click at [222, 202] on div "Back to Dashboard Change Sender ID Customers Technicians Select a contact Outbo…" at bounding box center [453, 200] width 500 height 345
drag, startPoint x: 275, startPoint y: 219, endPoint x: 123, endPoint y: 157, distance: 164.0
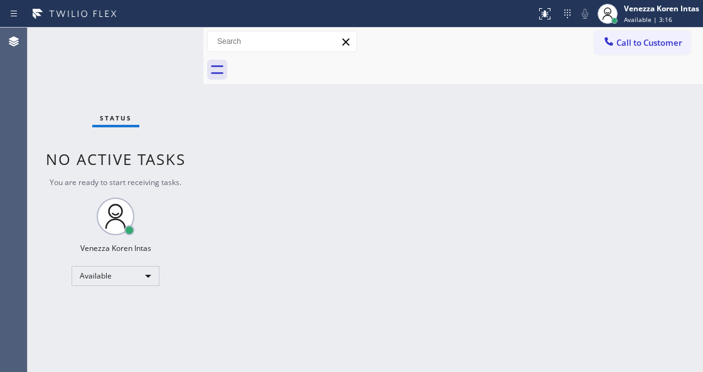
click at [269, 222] on div "Back to Dashboard Change Sender ID Customers Technicians Select a contact Outbo…" at bounding box center [453, 200] width 500 height 345
click at [151, 54] on div "Status No active tasks You are ready to start receiving tasks. Venezza Koren In…" at bounding box center [116, 200] width 176 height 345
click at [144, 84] on div "Status No active tasks You are ready to start receiving tasks. Venezza Koren In…" at bounding box center [116, 200] width 176 height 345
click at [170, 49] on div "Status No active tasks You are ready to start receiving tasks. Venezza Koren In…" at bounding box center [116, 200] width 176 height 345
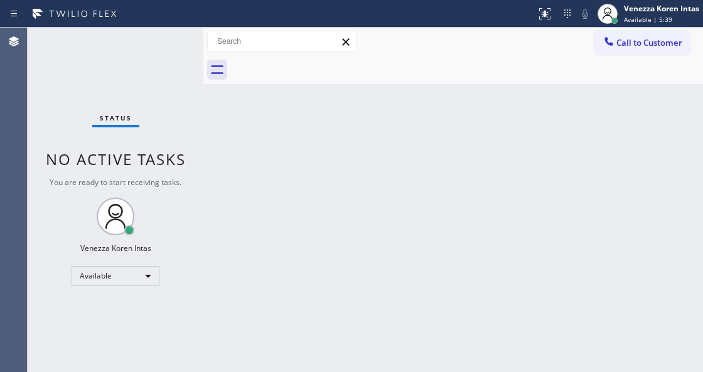
click at [170, 49] on div "Status No active tasks You are ready to start receiving tasks. Venezza Koren In…" at bounding box center [116, 200] width 176 height 345
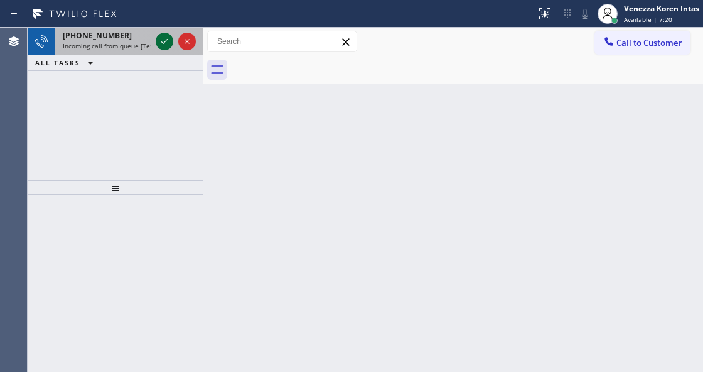
click at [164, 45] on icon at bounding box center [164, 41] width 15 height 15
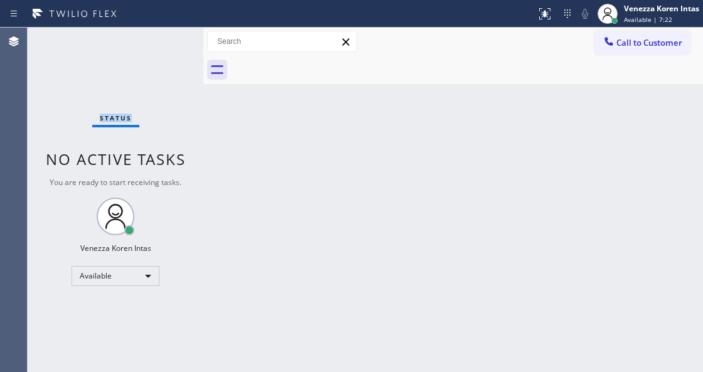
click at [164, 45] on div "Status No active tasks You are ready to start receiving tasks. Venezza Koren In…" at bounding box center [116, 200] width 176 height 345
drag, startPoint x: 465, startPoint y: 185, endPoint x: 554, endPoint y: 40, distance: 170.3
click at [477, 172] on div "Back to Dashboard Change Sender ID Customers Technicians Select a contact Outbo…" at bounding box center [453, 200] width 500 height 345
drag, startPoint x: 541, startPoint y: 16, endPoint x: 534, endPoint y: 67, distance: 50.7
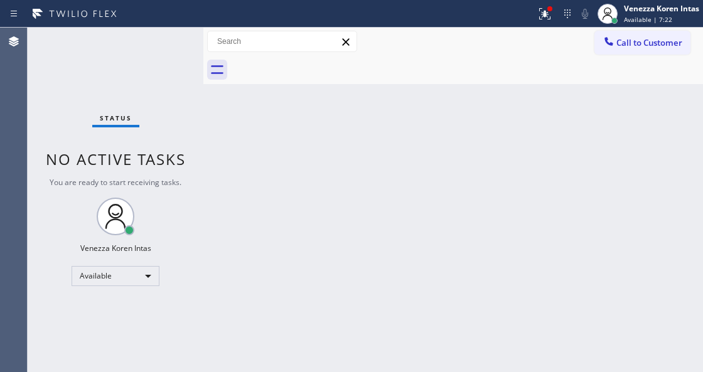
click at [540, 19] on icon at bounding box center [545, 13] width 15 height 15
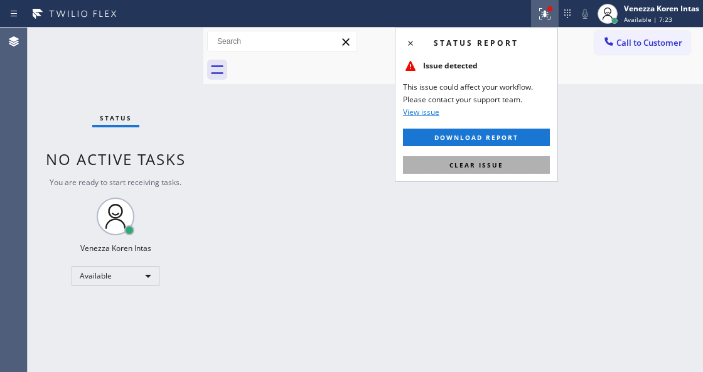
click at [513, 165] on button "Clear issue" at bounding box center [476, 165] width 147 height 18
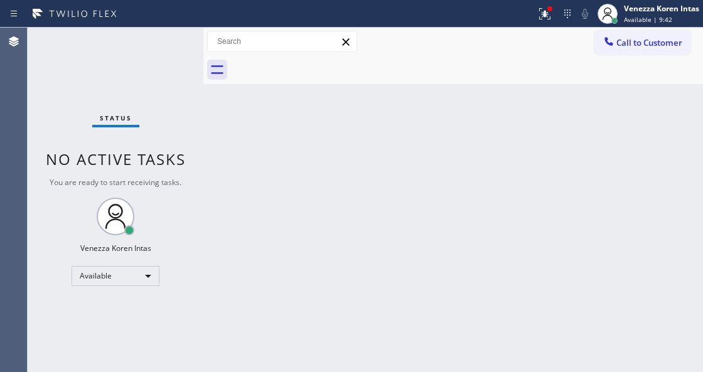
drag, startPoint x: 241, startPoint y: 157, endPoint x: 210, endPoint y: 111, distance: 56.1
click at [241, 157] on div "Back to Dashboard Change Sender ID Customers Technicians Select a contact Outbo…" at bounding box center [453, 200] width 500 height 345
click at [178, 45] on div "Status No active tasks You are ready to start receiving tasks. Venezza Koren In…" at bounding box center [116, 200] width 176 height 345
click at [173, 43] on div "Status No active tasks You are ready to start receiving tasks. Venezza Koren In…" at bounding box center [116, 200] width 176 height 345
click at [553, 9] on div at bounding box center [545, 14] width 28 height 28
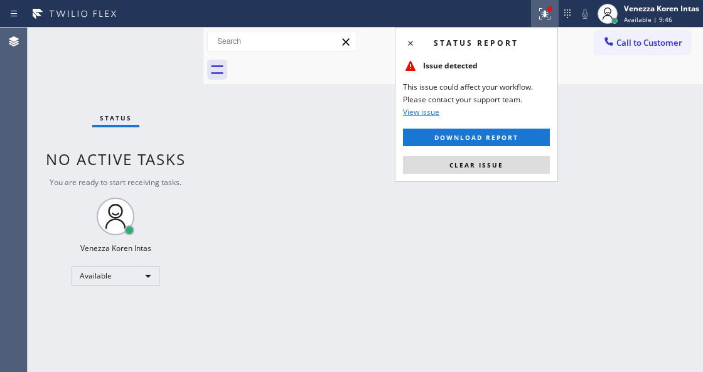
click at [518, 175] on div "Status report Issue detected This issue could affect your workflow. Please cont…" at bounding box center [476, 105] width 163 height 155
drag, startPoint x: 515, startPoint y: 170, endPoint x: 487, endPoint y: 172, distance: 27.7
click at [487, 172] on button "Clear issue" at bounding box center [476, 165] width 147 height 18
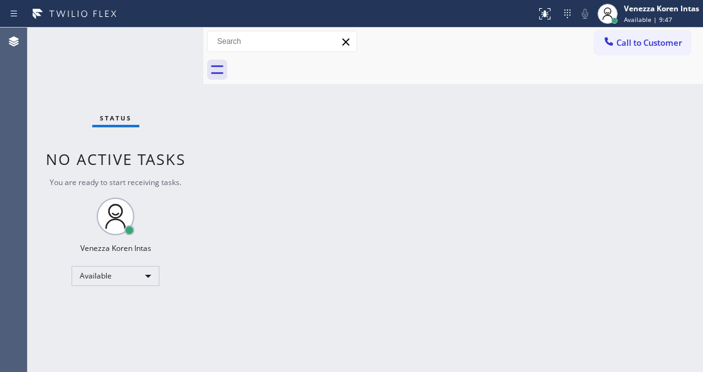
click at [181, 42] on div "Status No active tasks You are ready to start receiving tasks. Venezza Koren In…" at bounding box center [116, 200] width 176 height 345
click at [203, 121] on div at bounding box center [203, 200] width 0 height 345
drag, startPoint x: 177, startPoint y: 82, endPoint x: 174, endPoint y: 48, distance: 34.1
click at [177, 79] on div "Status No active tasks You are ready to start receiving tasks. Venezza Koren In…" at bounding box center [114, 200] width 173 height 345
click at [174, 48] on div "Status No active tasks You are ready to start receiving tasks. Venezza Koren In…" at bounding box center [114, 200] width 173 height 345
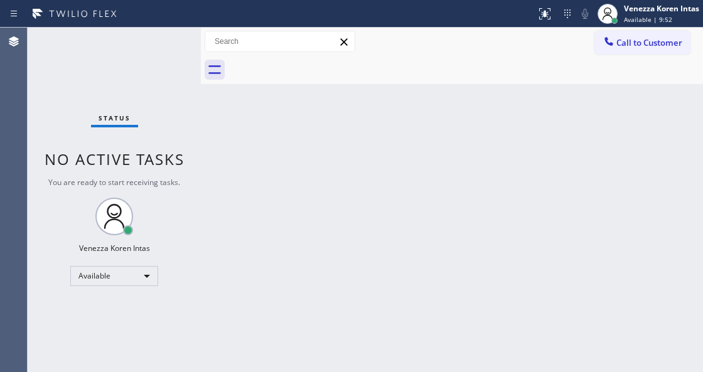
click at [174, 48] on div "Status No active tasks You are ready to start receiving tasks. Venezza Koren In…" at bounding box center [114, 200] width 173 height 345
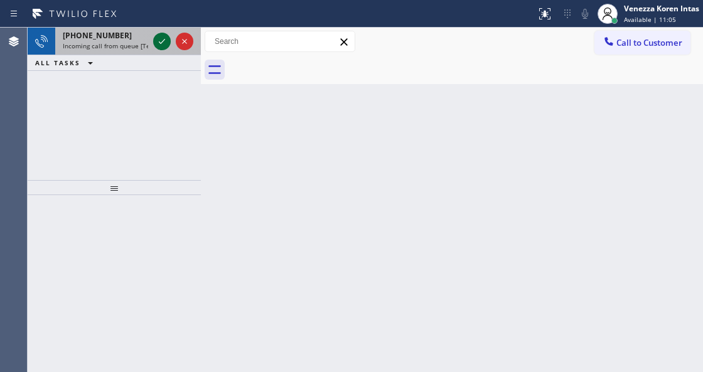
click at [160, 39] on icon at bounding box center [162, 41] width 15 height 15
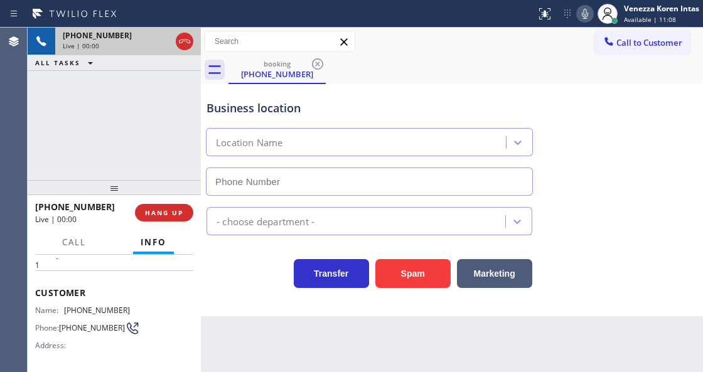
type input "[PHONE_NUMBER]"
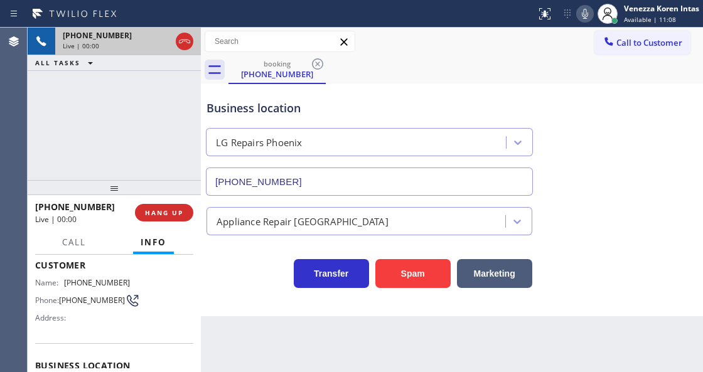
scroll to position [84, 0]
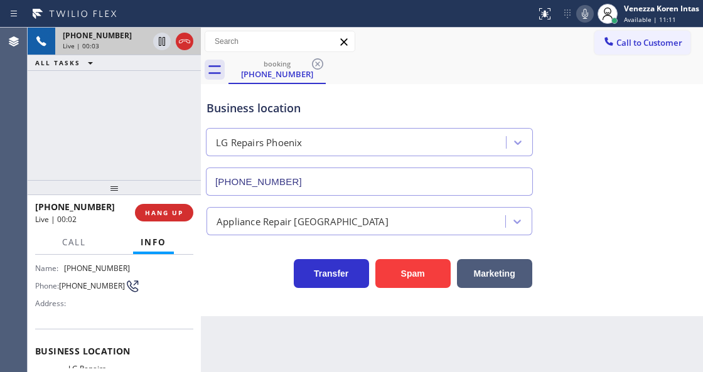
drag, startPoint x: 75, startPoint y: 166, endPoint x: 46, endPoint y: 158, distance: 29.9
click at [68, 163] on div "[PHONE_NUMBER] Live | 00:03 ALL TASKS ALL TASKS ACTIVE TASKS TASKS IN WRAP UP" at bounding box center [114, 104] width 173 height 153
click at [376, 68] on div "booking [PHONE_NUMBER]" at bounding box center [466, 70] width 475 height 28
click at [403, 369] on div "Back to Dashboard Change Sender ID Customers Technicians Select a contact Outbo…" at bounding box center [452, 200] width 502 height 345
click at [162, 102] on div "[PHONE_NUMBER] Live | 00:24 ALL TASKS ALL TASKS ACTIVE TASKS TASKS IN WRAP UP" at bounding box center [114, 104] width 173 height 153
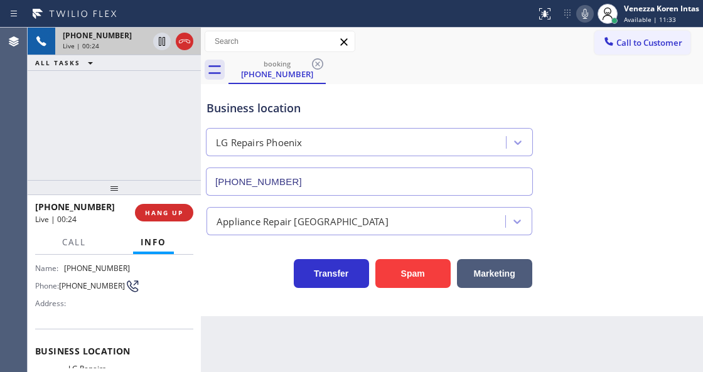
click at [97, 43] on span "Live | 00:24" at bounding box center [81, 45] width 36 height 9
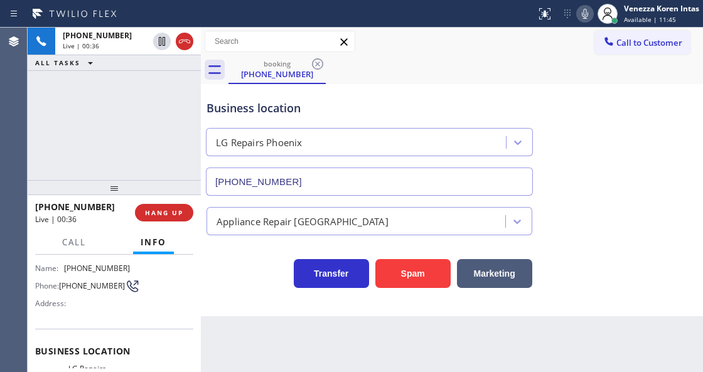
click at [167, 156] on div "[PHONE_NUMBER] Live | 00:36 ALL TASKS ALL TASKS ACTIVE TASKS TASKS IN WRAP UP" at bounding box center [114, 104] width 173 height 153
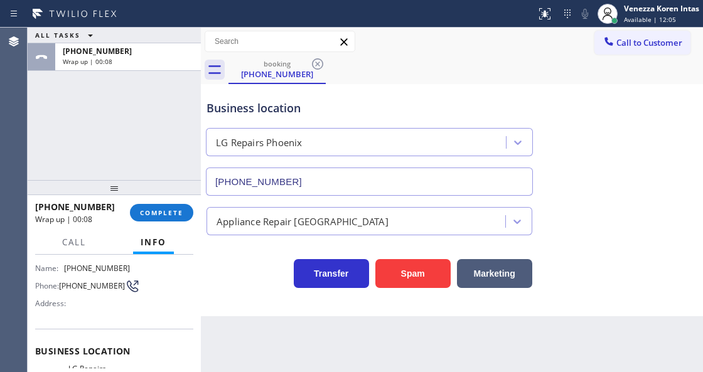
drag, startPoint x: 152, startPoint y: 209, endPoint x: 257, endPoint y: 222, distance: 105.8
click at [152, 209] on span "COMPLETE" at bounding box center [161, 213] width 43 height 9
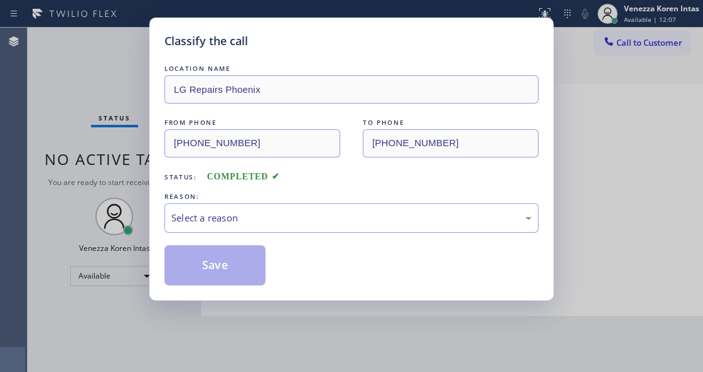
click at [324, 220] on div "Select a reason" at bounding box center [351, 218] width 361 height 14
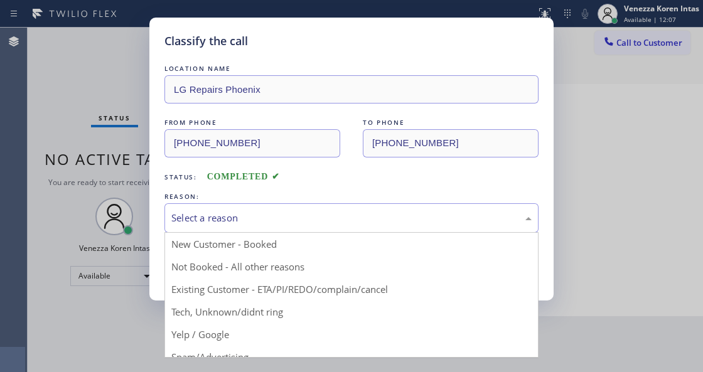
drag, startPoint x: 300, startPoint y: 322, endPoint x: 290, endPoint y: 317, distance: 11.0
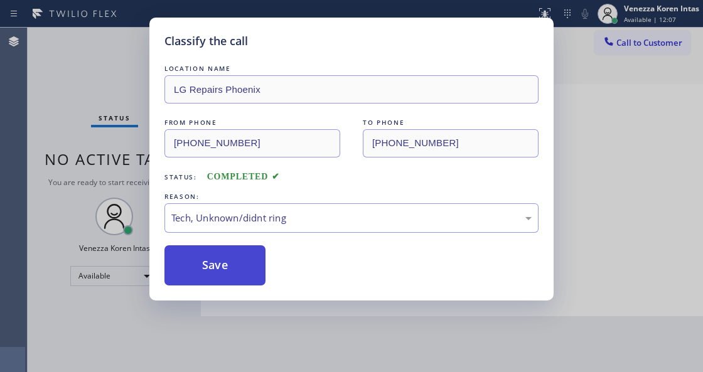
click at [221, 269] on button "Save" at bounding box center [215, 266] width 101 height 40
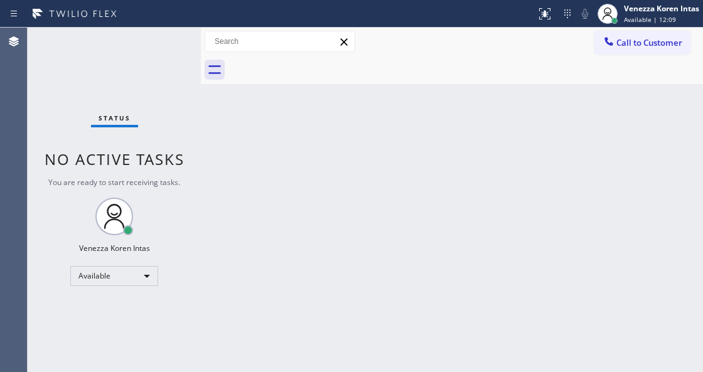
click at [315, 128] on div "Back to Dashboard Change Sender ID Customers Technicians Select a contact Outbo…" at bounding box center [452, 200] width 502 height 345
click at [291, 70] on div at bounding box center [466, 70] width 475 height 28
click at [155, 55] on div "Status No active tasks You are ready to start receiving tasks. Venezza Koren In…" at bounding box center [114, 200] width 173 height 345
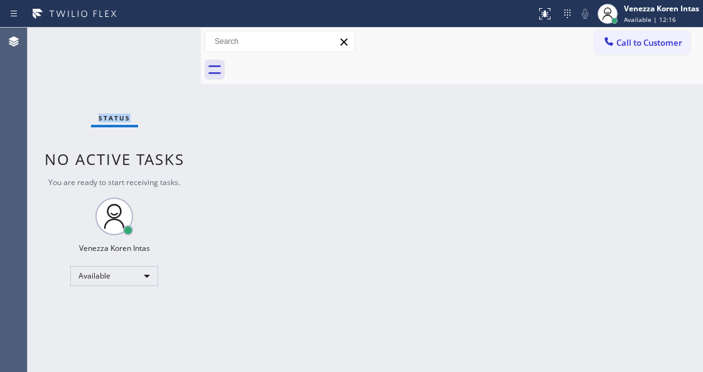
click at [155, 55] on div "Status No active tasks You are ready to start receiving tasks. Venezza Koren In…" at bounding box center [114, 200] width 173 height 345
click at [156, 55] on div "Status No active tasks You are ready to start receiving tasks. Venezza Koren In…" at bounding box center [114, 200] width 173 height 345
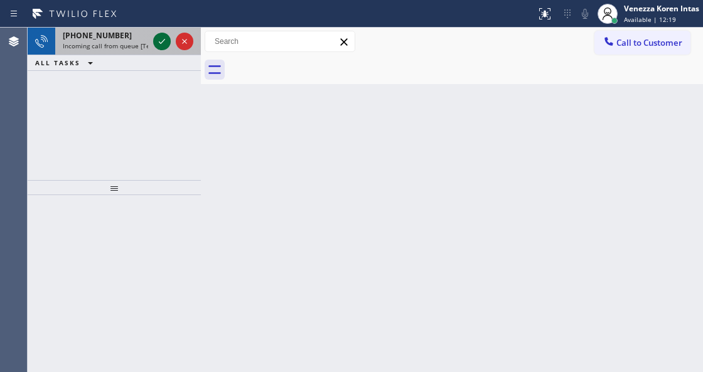
click at [161, 43] on icon at bounding box center [162, 41] width 6 height 5
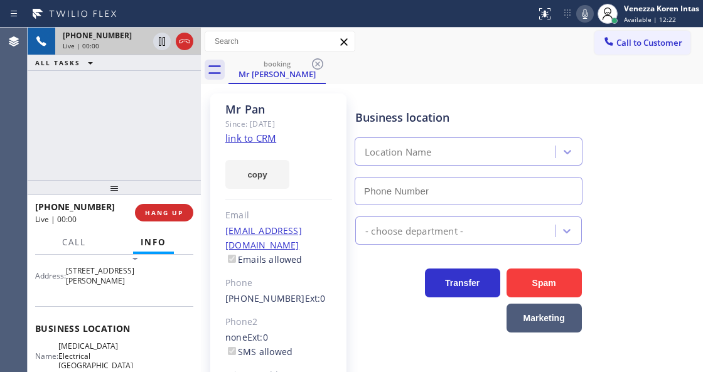
type input "[PHONE_NUMBER]"
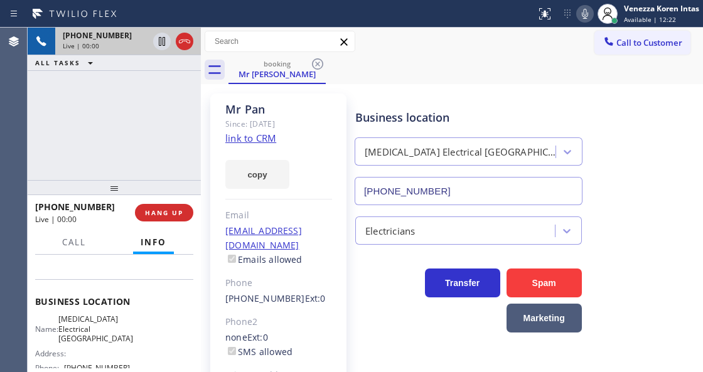
scroll to position [167, 0]
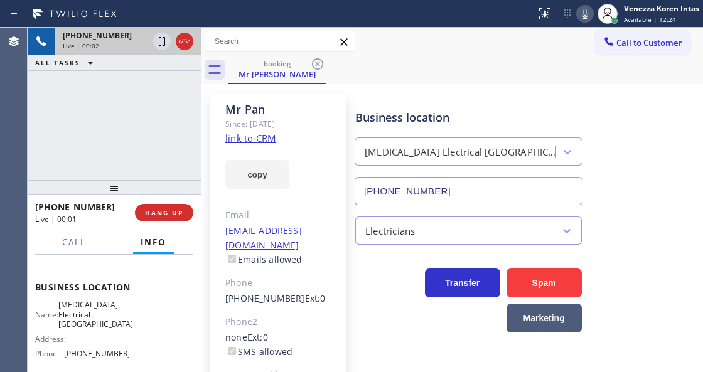
click at [273, 139] on link "link to CRM" at bounding box center [250, 138] width 51 height 13
click at [467, 80] on div "booking Mr [PERSON_NAME]" at bounding box center [466, 70] width 475 height 28
click at [656, 89] on div "Mr [PERSON_NAME] Since: [DATE] link to CRM copy Email [EMAIL_ADDRESS][DOMAIN_NA…" at bounding box center [452, 280] width 496 height 386
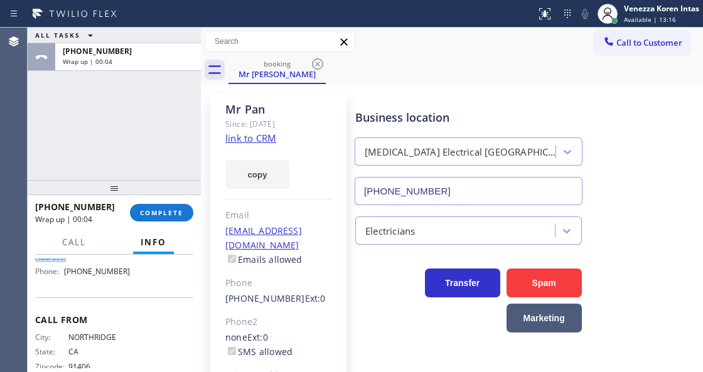
scroll to position [241, 0]
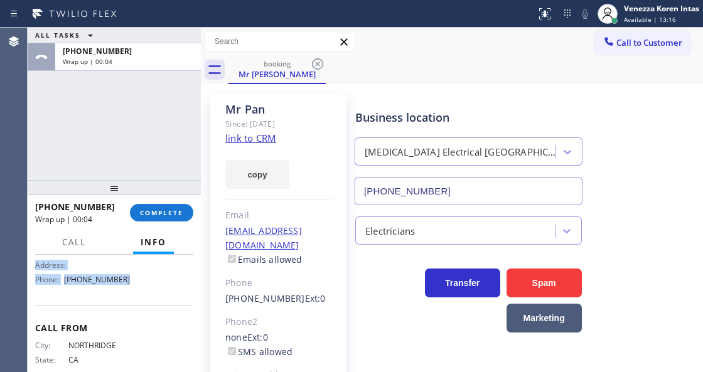
drag, startPoint x: 34, startPoint y: 281, endPoint x: 166, endPoint y: 300, distance: 133.9
click at [166, 300] on div "Context Queue: [Test] All Priority: 1 Customer Name: Mr [PERSON_NAME] Phone: [P…" at bounding box center [114, 313] width 173 height 117
drag, startPoint x: 165, startPoint y: 217, endPoint x: 258, endPoint y: 222, distance: 93.1
click at [169, 215] on button "COMPLETE" at bounding box center [161, 213] width 63 height 18
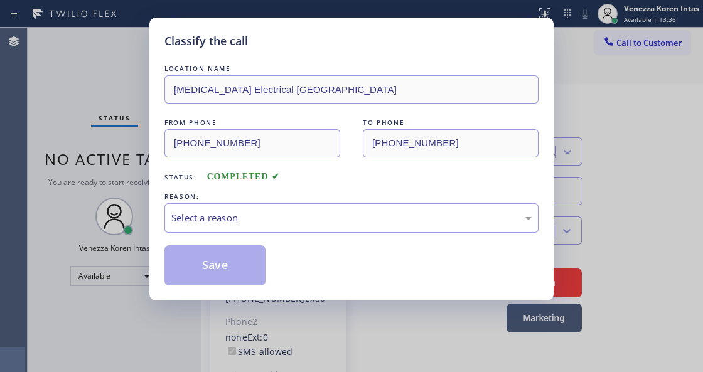
click at [300, 225] on div "Select a reason" at bounding box center [351, 218] width 361 height 14
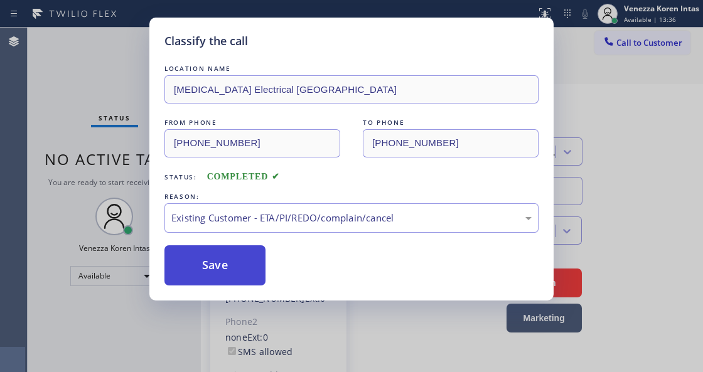
click at [233, 263] on button "Save" at bounding box center [215, 266] width 101 height 40
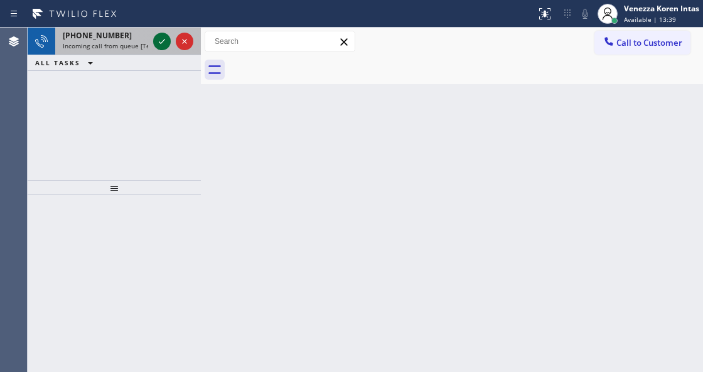
click at [156, 42] on icon at bounding box center [162, 41] width 15 height 15
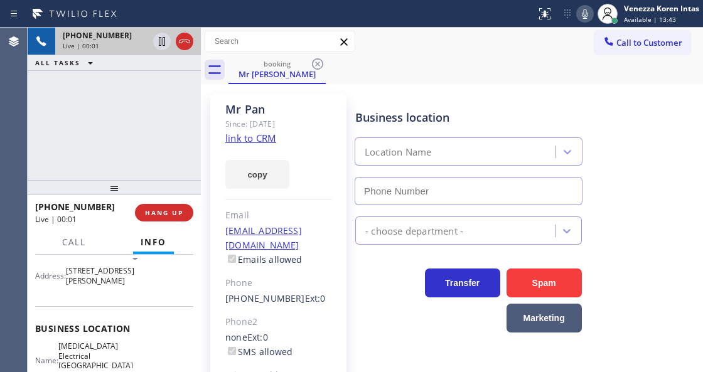
type input "[PHONE_NUMBER]"
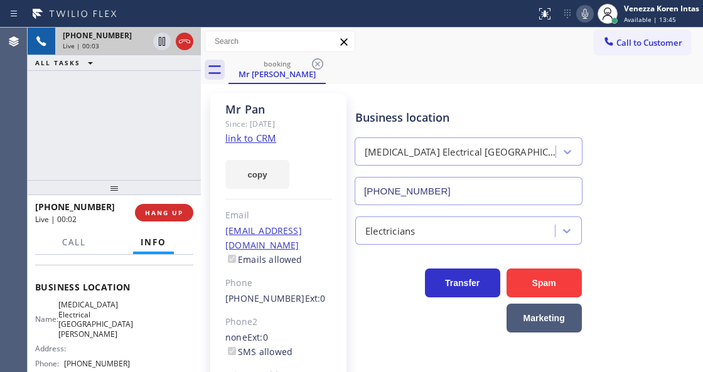
click at [265, 138] on link "link to CRM" at bounding box center [250, 138] width 51 height 13
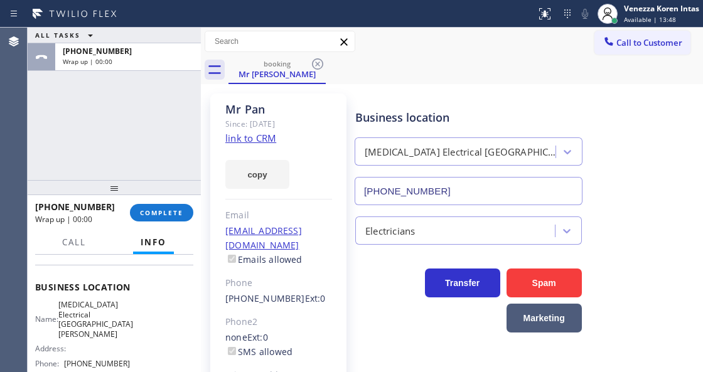
click at [178, 210] on span "COMPLETE" at bounding box center [161, 213] width 43 height 9
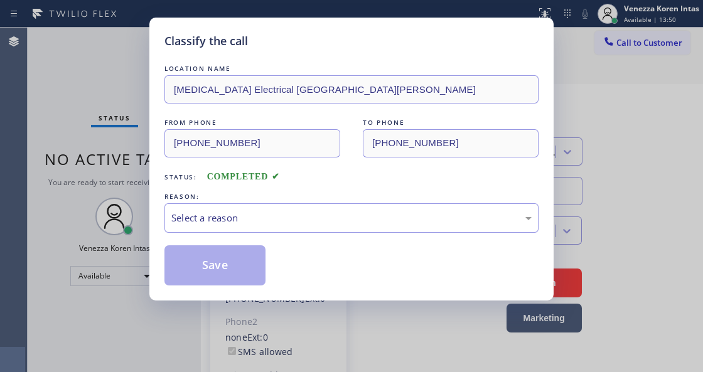
click at [323, 231] on div "Select a reason" at bounding box center [352, 218] width 374 height 30
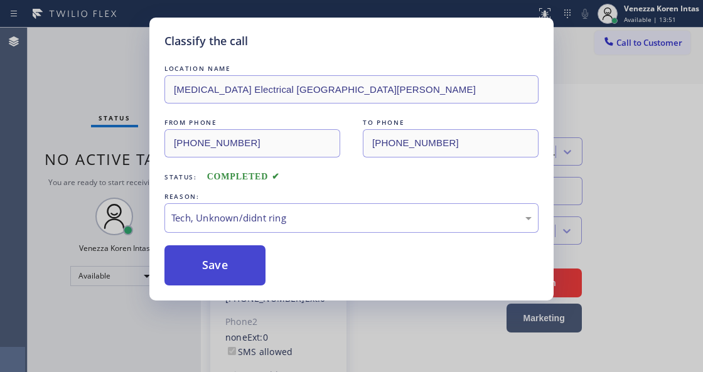
click at [243, 261] on button "Save" at bounding box center [215, 266] width 101 height 40
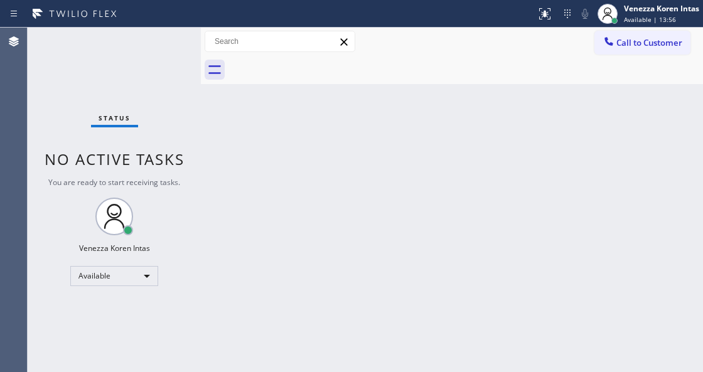
click at [261, 186] on div "Back to Dashboard Change Sender ID Customers Technicians Select a contact Outbo…" at bounding box center [452, 200] width 502 height 345
click at [79, 73] on div "Status No active tasks You are ready to start receiving tasks. Venezza Koren In…" at bounding box center [114, 200] width 173 height 345
click at [181, 138] on div "Status No active tasks You are ready to start receiving tasks. Venezza Koren In…" at bounding box center [114, 200] width 173 height 345
drag, startPoint x: 74, startPoint y: 63, endPoint x: 20, endPoint y: 79, distance: 56.3
click at [70, 64] on div "Status No active tasks You are ready to start receiving tasks. Venezza Koren In…" at bounding box center [114, 200] width 173 height 345
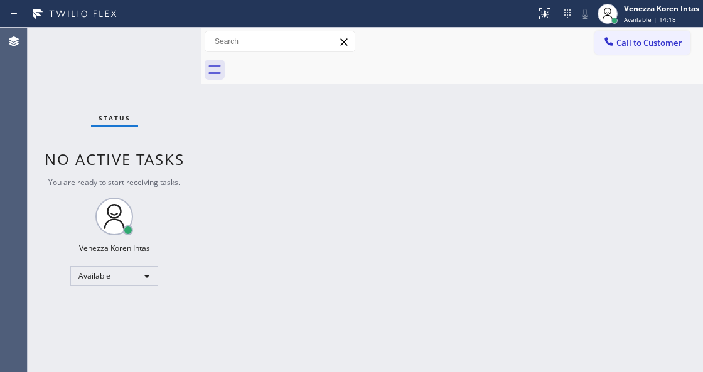
click at [136, 60] on div "Status No active tasks You are ready to start receiving tasks. Venezza Koren In…" at bounding box center [114, 200] width 173 height 345
click at [155, 54] on div "Status No active tasks You are ready to start receiving tasks. Venezza Koren In…" at bounding box center [114, 200] width 173 height 345
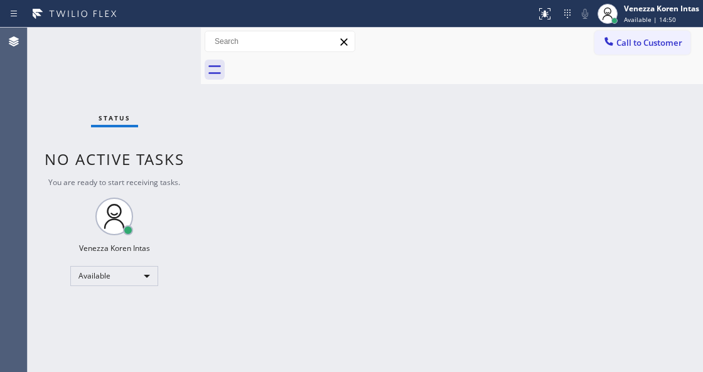
click at [155, 54] on div "Status No active tasks You are ready to start receiving tasks. Venezza Koren In…" at bounding box center [114, 200] width 173 height 345
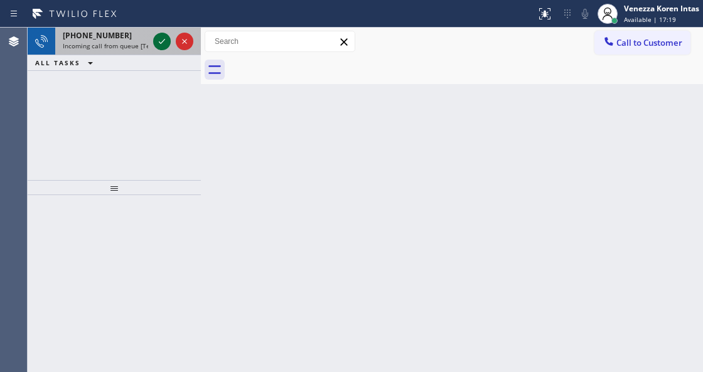
click at [162, 44] on icon at bounding box center [162, 41] width 15 height 15
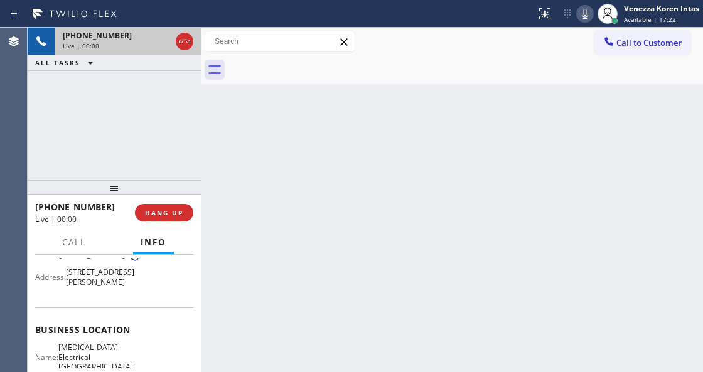
scroll to position [126, 0]
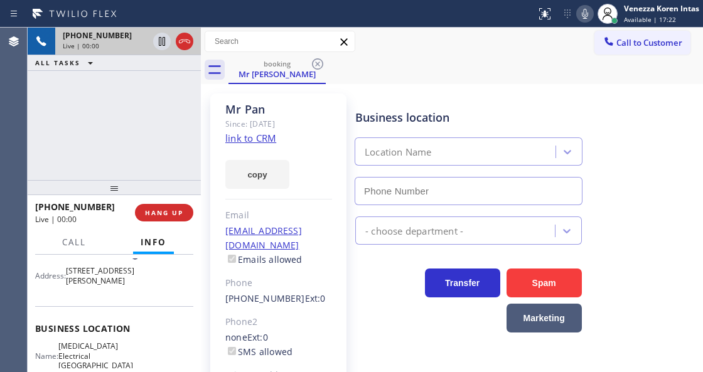
type input "[PHONE_NUMBER]"
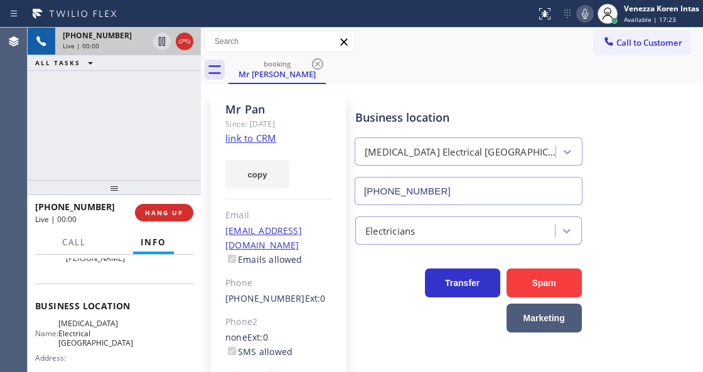
scroll to position [167, 0]
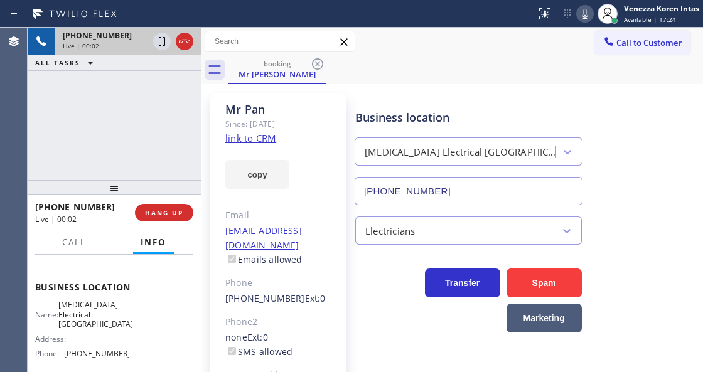
click at [320, 132] on div "Mr [PERSON_NAME] Since: [DATE] link to CRM copy Email [EMAIL_ADDRESS][DOMAIN_NA…" at bounding box center [278, 281] width 136 height 374
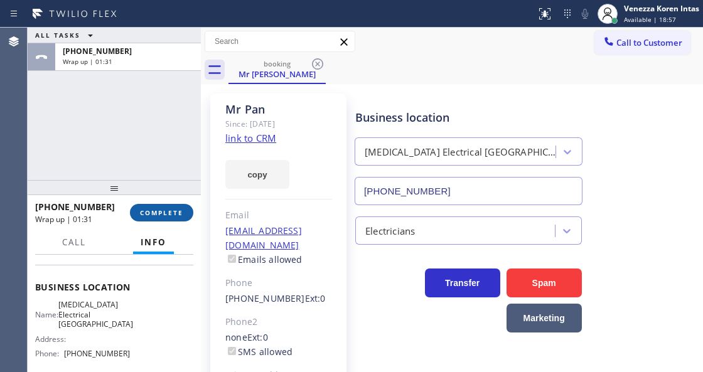
click at [172, 204] on button "COMPLETE" at bounding box center [161, 213] width 63 height 18
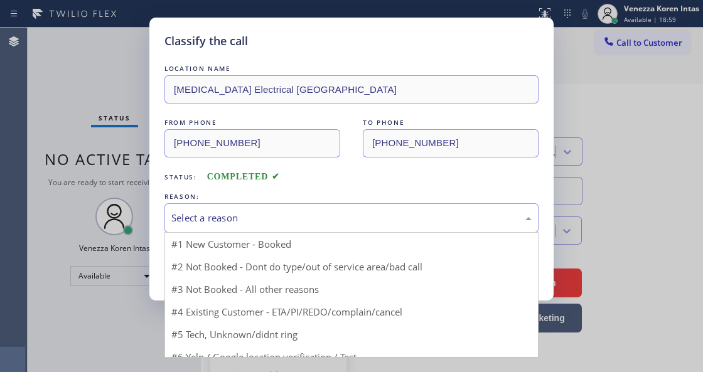
click at [287, 224] on div "Select a reason" at bounding box center [351, 218] width 361 height 14
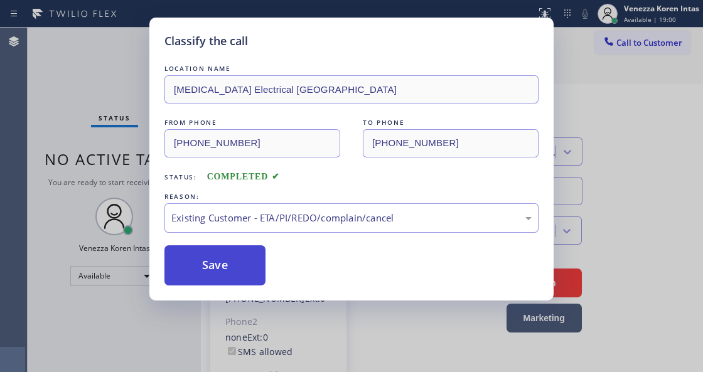
click at [219, 259] on button "Save" at bounding box center [215, 266] width 101 height 40
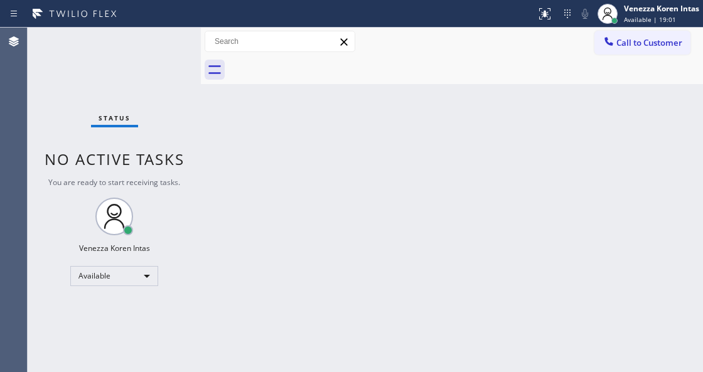
click at [138, 48] on div "Status No active tasks You are ready to start receiving tasks. Venezza Koren In…" at bounding box center [114, 200] width 173 height 345
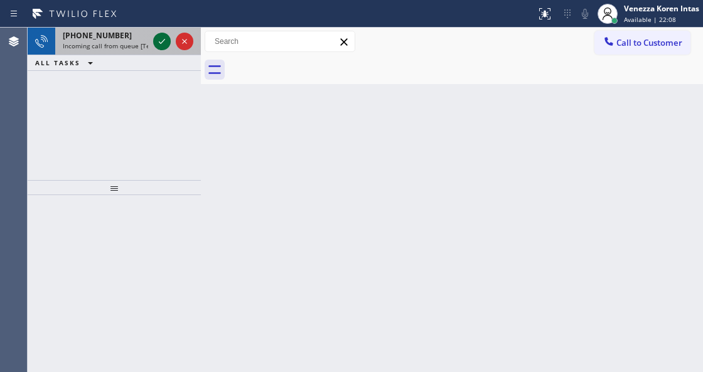
click at [166, 42] on div at bounding box center [162, 41] width 18 height 15
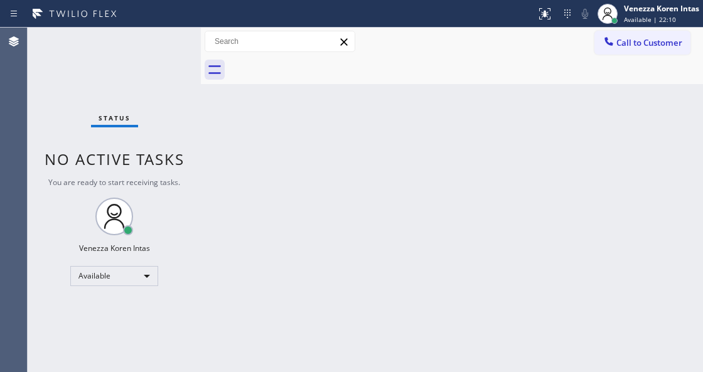
click at [165, 43] on div "Status No active tasks You are ready to start receiving tasks. Venezza Koren In…" at bounding box center [114, 200] width 173 height 345
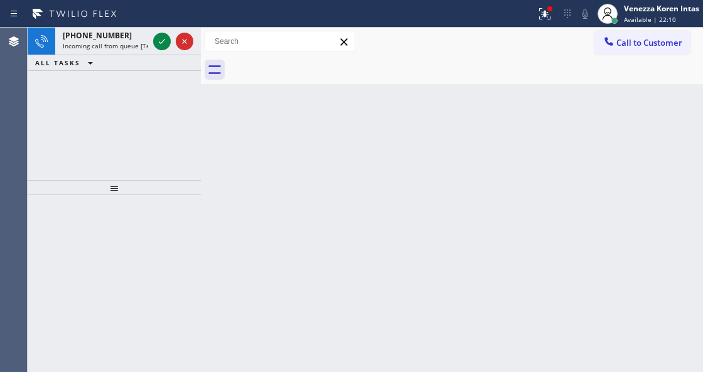
click at [165, 43] on icon at bounding box center [162, 41] width 15 height 15
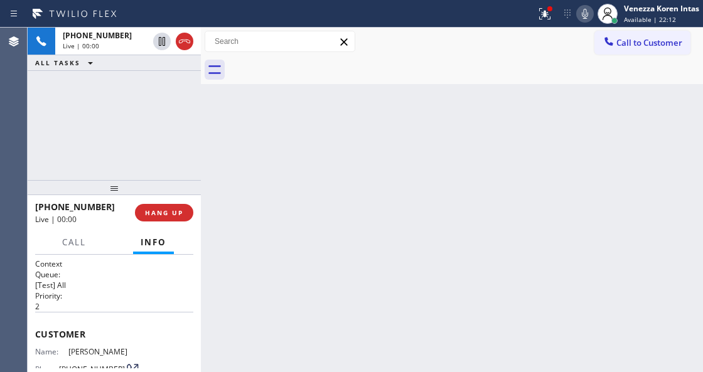
scroll to position [167, 0]
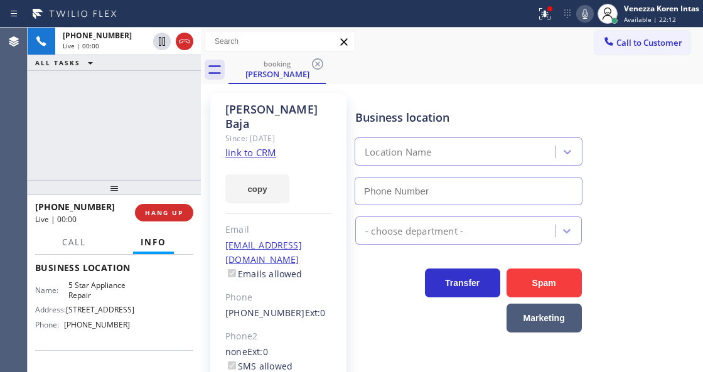
type input "[PHONE_NUMBER]"
click at [251, 146] on link "link to CRM" at bounding box center [250, 152] width 51 height 13
click at [543, 13] on icon at bounding box center [545, 13] width 11 height 11
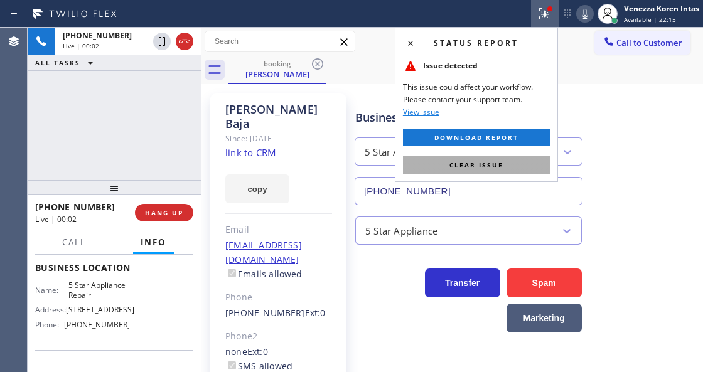
click at [462, 168] on span "Clear issue" at bounding box center [477, 165] width 54 height 9
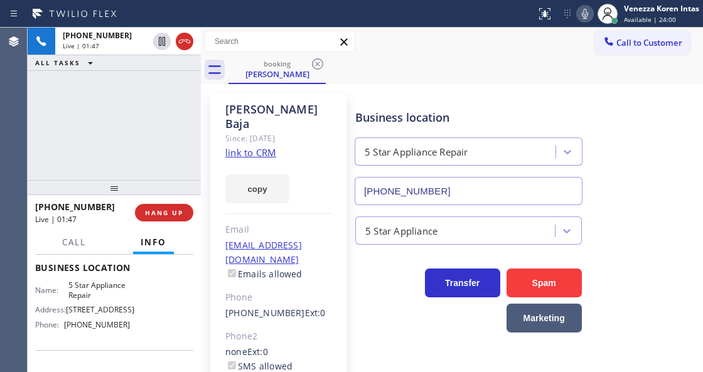
click at [578, 14] on icon at bounding box center [585, 13] width 15 height 15
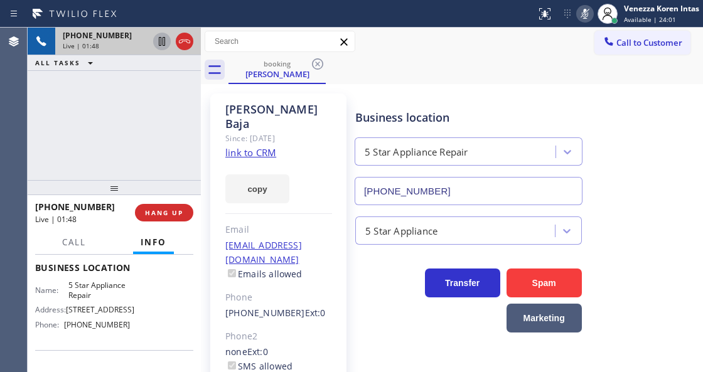
click at [160, 43] on icon at bounding box center [162, 41] width 15 height 15
click at [160, 39] on icon at bounding box center [162, 41] width 9 height 9
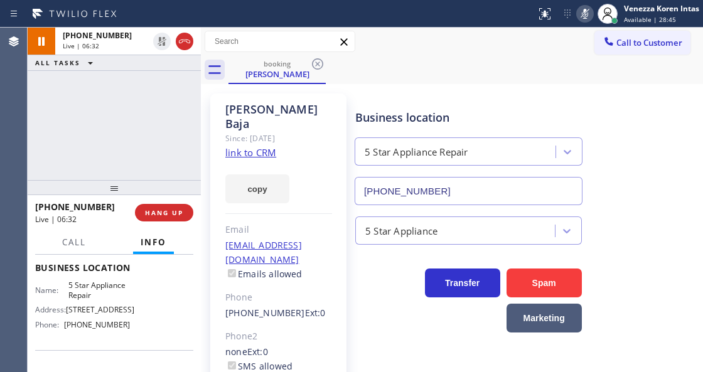
click at [585, 9] on icon at bounding box center [585, 14] width 6 height 10
click at [587, 6] on icon at bounding box center [585, 13] width 15 height 15
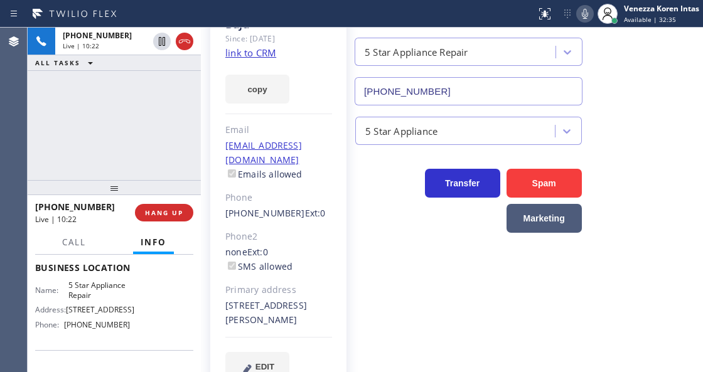
scroll to position [104, 0]
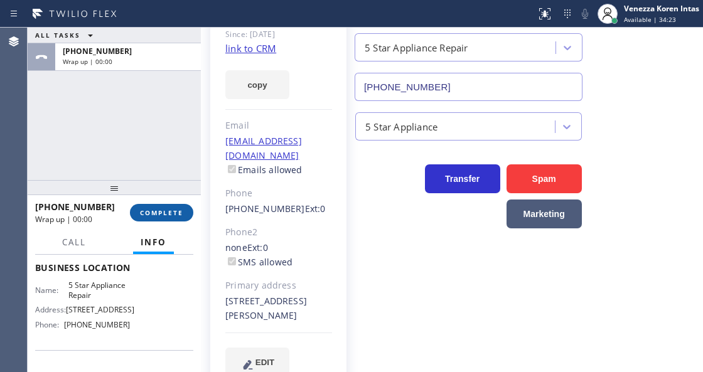
click at [163, 214] on span "COMPLETE" at bounding box center [161, 213] width 43 height 9
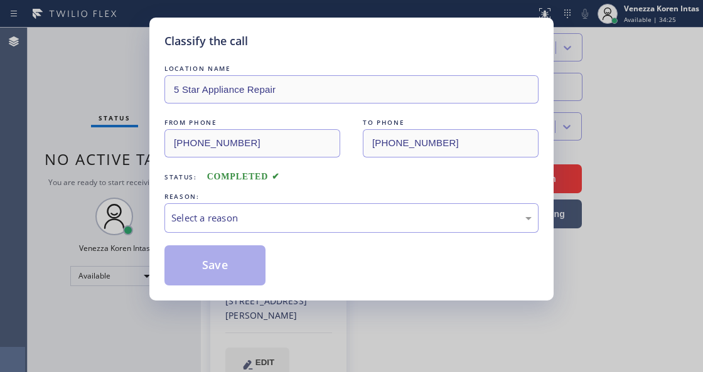
click at [335, 224] on div "Select a reason" at bounding box center [351, 218] width 361 height 14
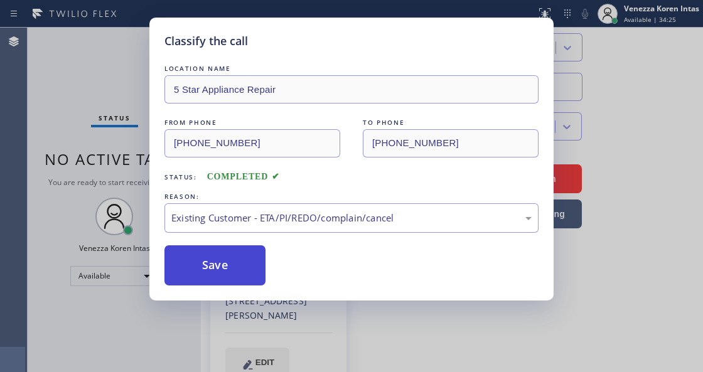
drag, startPoint x: 360, startPoint y: 296, endPoint x: 240, endPoint y: 274, distance: 122.0
click at [230, 272] on button "Save" at bounding box center [215, 266] width 101 height 40
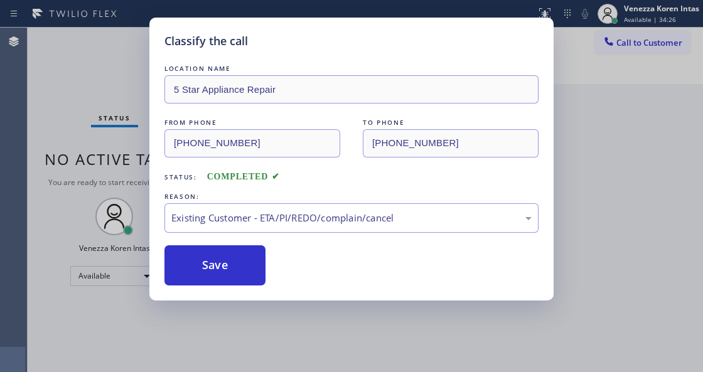
click at [18, 121] on div "Classify the call LOCATION NAME 5 Star Appliance Repair FROM PHONE [PHONE_NUMBE…" at bounding box center [351, 186] width 703 height 372
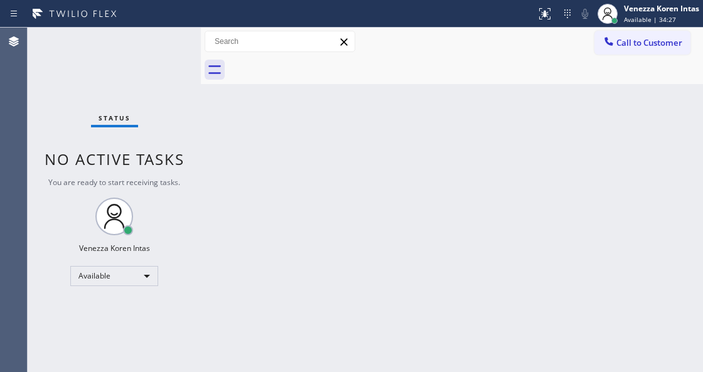
click at [94, 74] on div "Status No active tasks You are ready to start receiving tasks. Venezza Koren In…" at bounding box center [114, 200] width 173 height 345
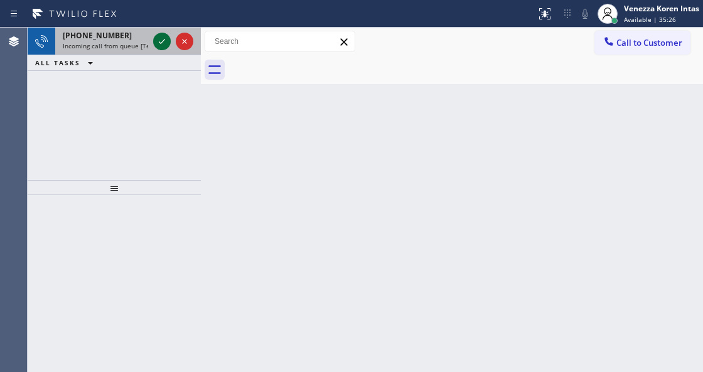
click at [161, 43] on icon at bounding box center [162, 41] width 15 height 15
click at [161, 43] on icon at bounding box center [162, 41] width 6 height 5
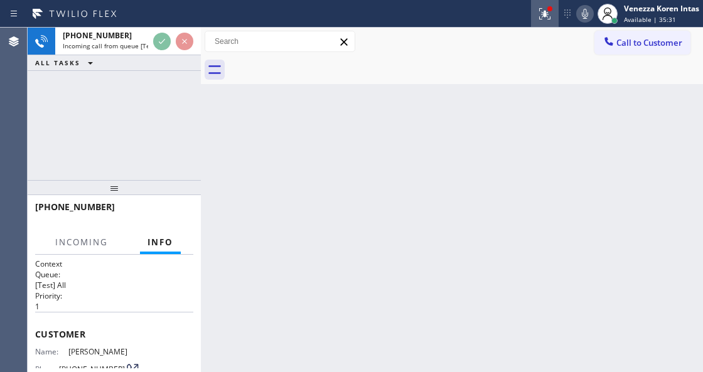
click at [550, 18] on icon at bounding box center [545, 13] width 11 height 11
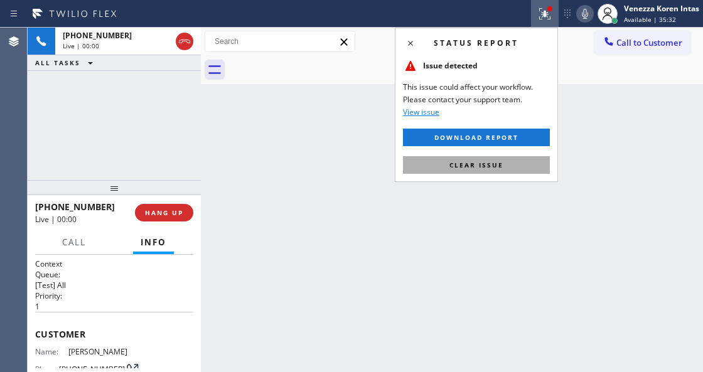
click at [474, 171] on button "Clear issue" at bounding box center [476, 165] width 147 height 18
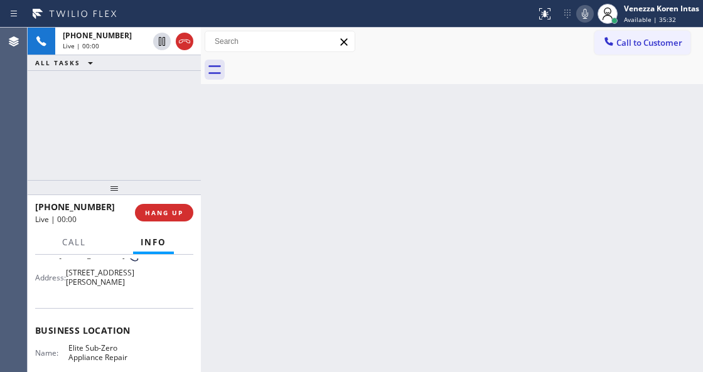
scroll to position [126, 0]
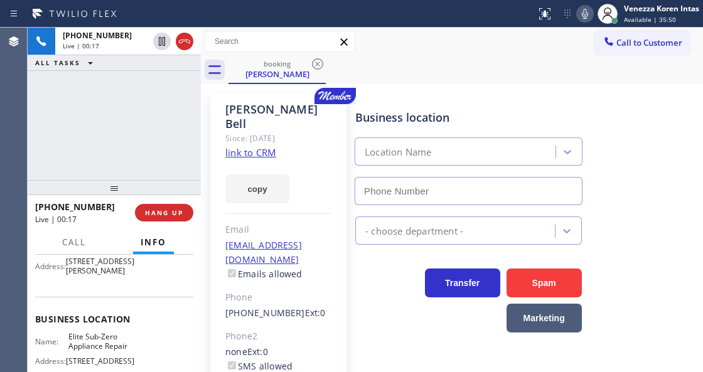
click at [252, 146] on link "link to CRM" at bounding box center [250, 152] width 51 height 13
type input "[PHONE_NUMBER]"
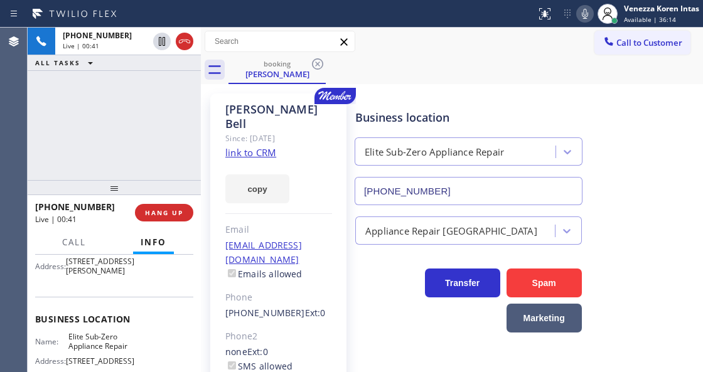
click at [582, 16] on icon at bounding box center [585, 13] width 15 height 15
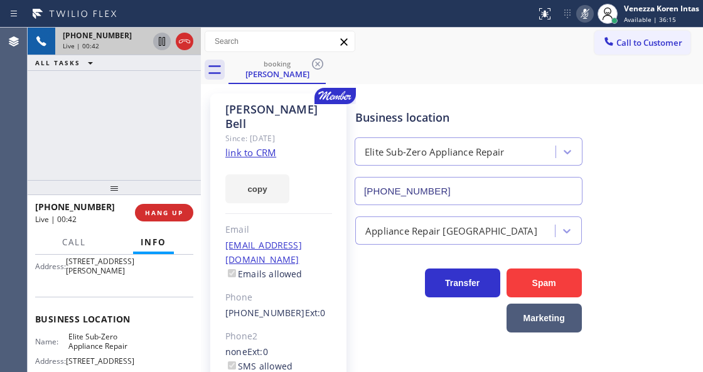
click at [161, 40] on icon at bounding box center [162, 41] width 6 height 9
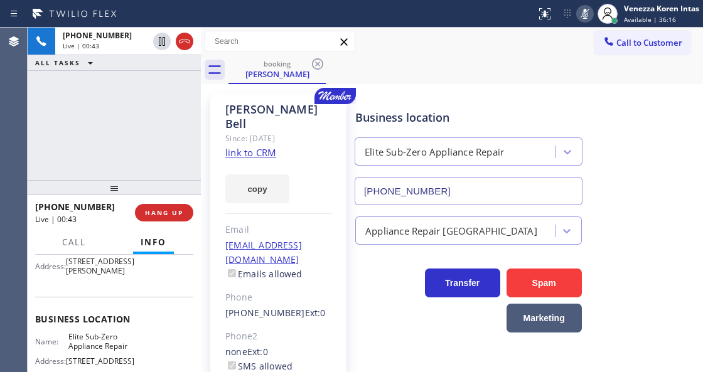
click at [133, 130] on div "[PHONE_NUMBER] Live | 00:43 ALL TASKS ALL TASKS ACTIVE TASKS TASKS IN WRAP UP" at bounding box center [114, 104] width 173 height 153
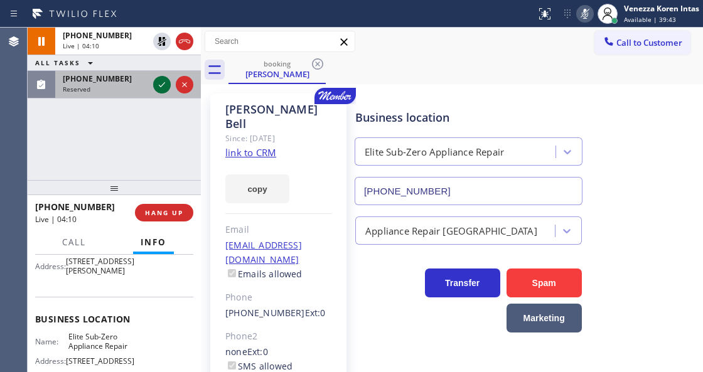
click at [166, 80] on icon at bounding box center [162, 84] width 15 height 15
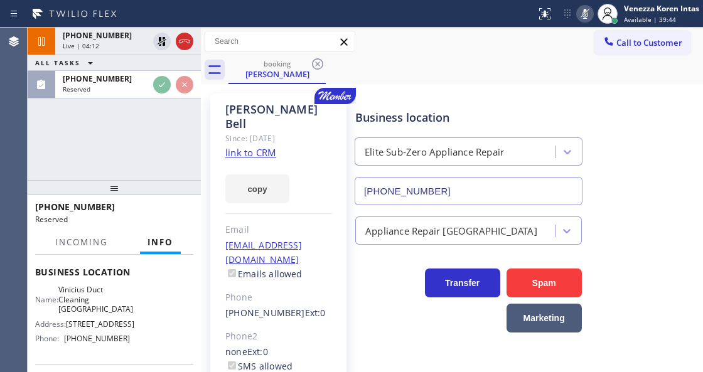
scroll to position [220, 0]
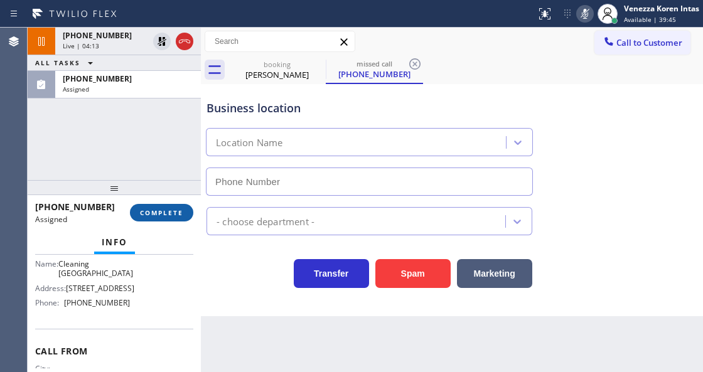
type input "[PHONE_NUMBER]"
click at [168, 216] on span "COMPLETE" at bounding box center [161, 213] width 43 height 9
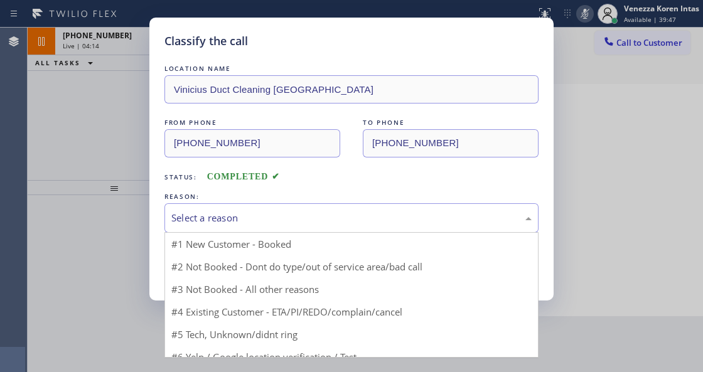
click at [262, 232] on div "Select a reason" at bounding box center [352, 218] width 374 height 30
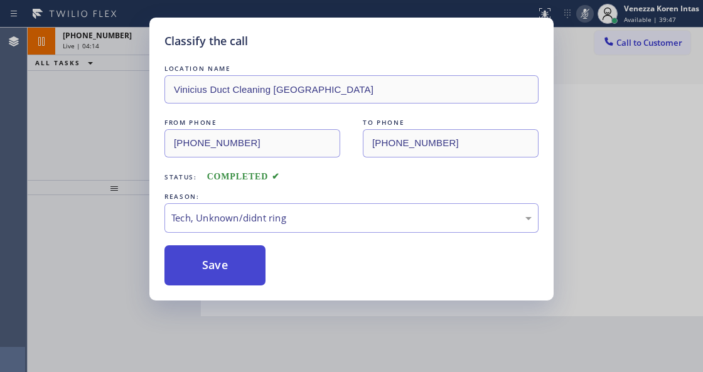
click at [249, 278] on button "Save" at bounding box center [215, 266] width 101 height 40
type input "[PHONE_NUMBER]"
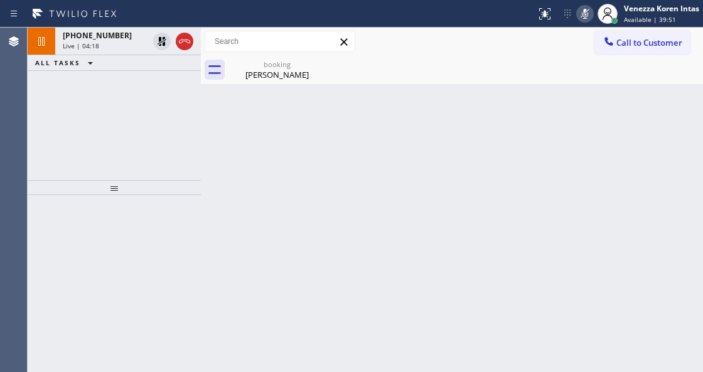
click at [583, 15] on icon at bounding box center [585, 13] width 15 height 15
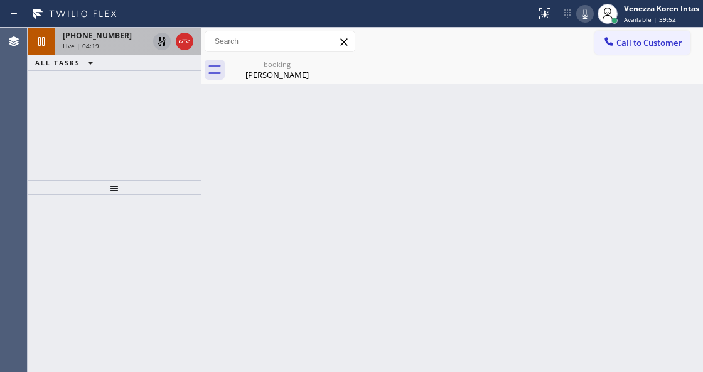
click at [161, 40] on icon at bounding box center [162, 41] width 9 height 9
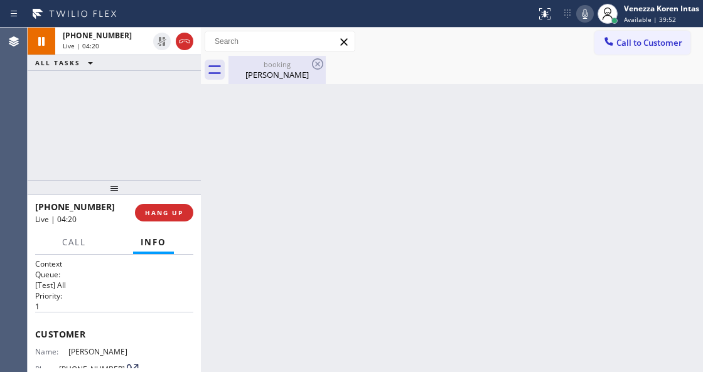
click at [241, 67] on div "booking" at bounding box center [277, 64] width 95 height 9
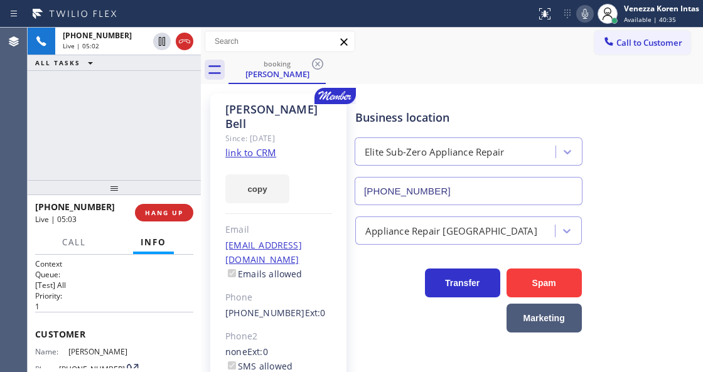
drag, startPoint x: 182, startPoint y: 40, endPoint x: 183, endPoint y: 65, distance: 25.2
click at [182, 40] on icon at bounding box center [184, 42] width 11 height 4
click at [177, 211] on span "HANG UP" at bounding box center [164, 213] width 38 height 9
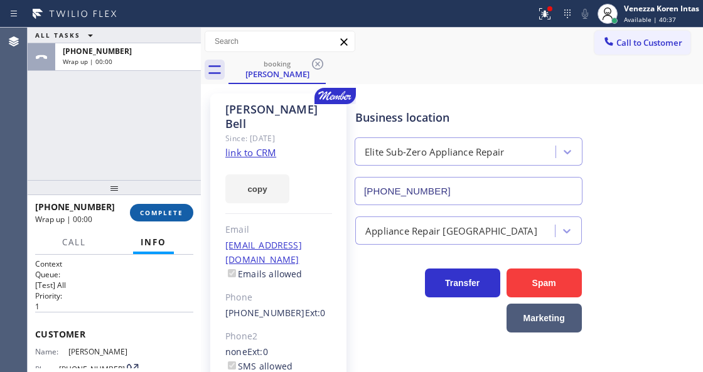
click at [185, 211] on button "COMPLETE" at bounding box center [161, 213] width 63 height 18
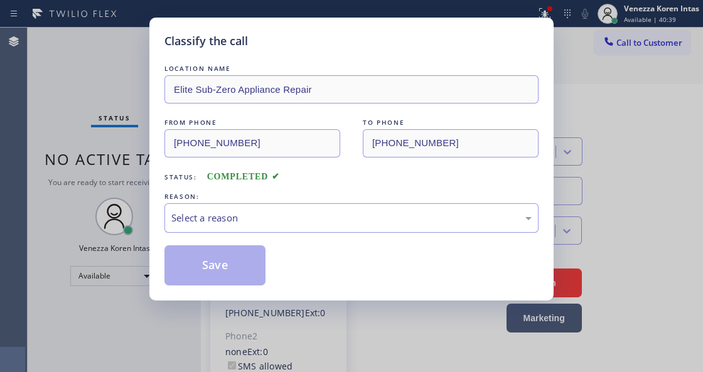
click at [296, 215] on div "Select a reason" at bounding box center [351, 218] width 361 height 14
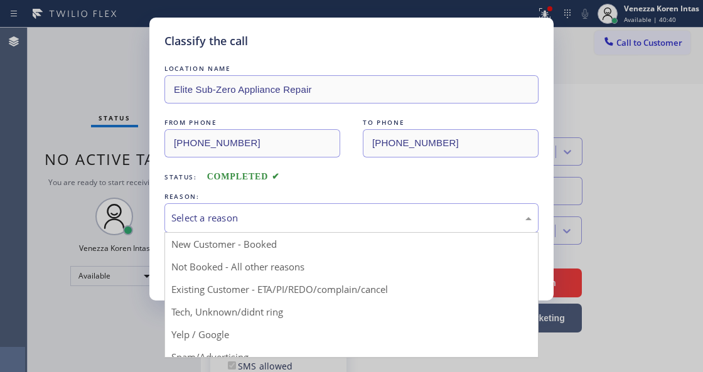
drag, startPoint x: 330, startPoint y: 291, endPoint x: 274, endPoint y: 283, distance: 57.1
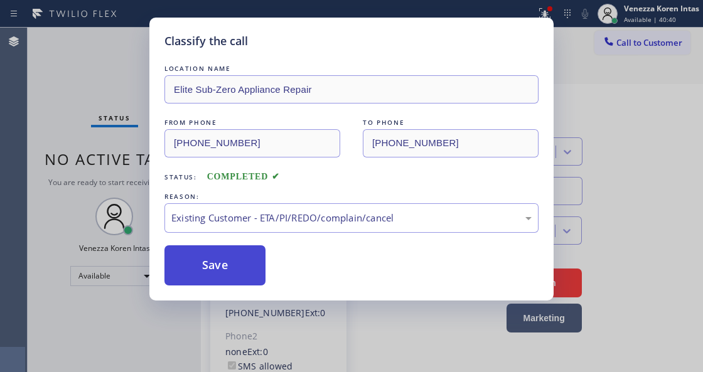
drag, startPoint x: 274, startPoint y: 283, endPoint x: 263, endPoint y: 281, distance: 11.6
click at [271, 283] on div "Save" at bounding box center [352, 266] width 374 height 40
click at [250, 274] on button "Save" at bounding box center [215, 266] width 101 height 40
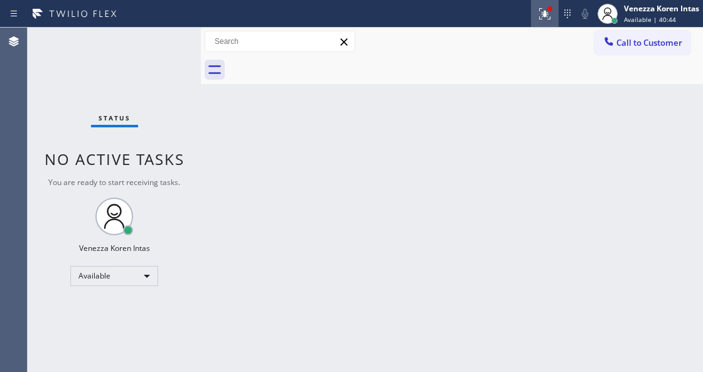
click at [546, 21] on icon at bounding box center [545, 13] width 15 height 15
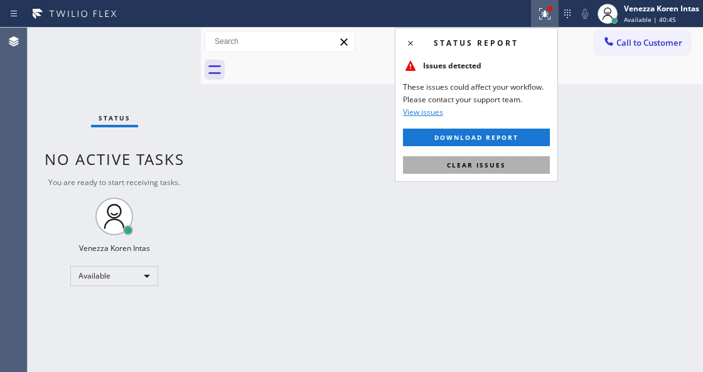
click at [540, 165] on button "Clear issues" at bounding box center [476, 165] width 147 height 18
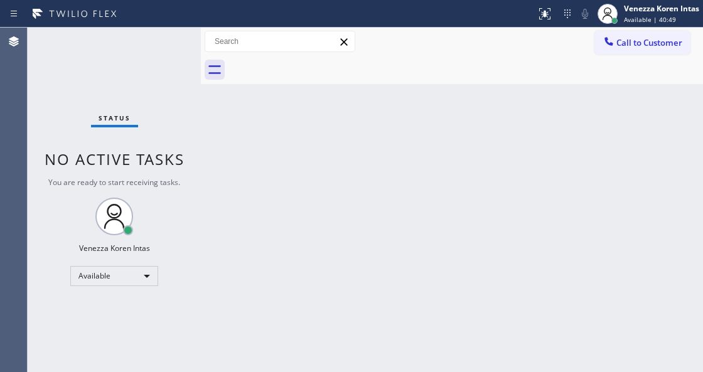
click at [149, 46] on div "Status No active tasks You are ready to start receiving tasks. Venezza Koren In…" at bounding box center [114, 200] width 173 height 345
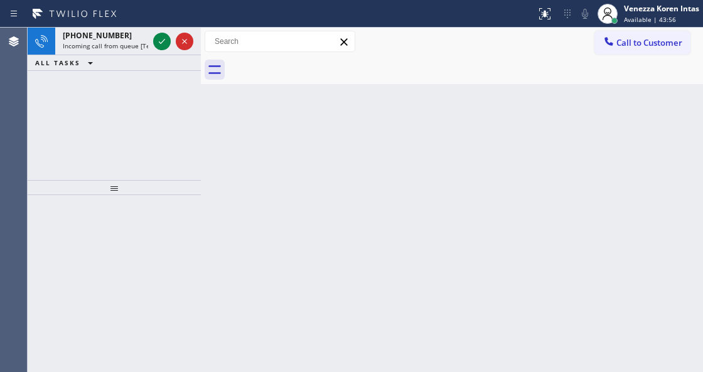
click at [156, 43] on icon at bounding box center [162, 41] width 15 height 15
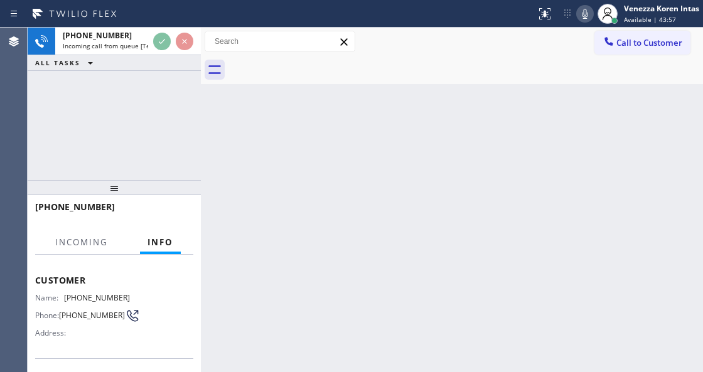
scroll to position [126, 0]
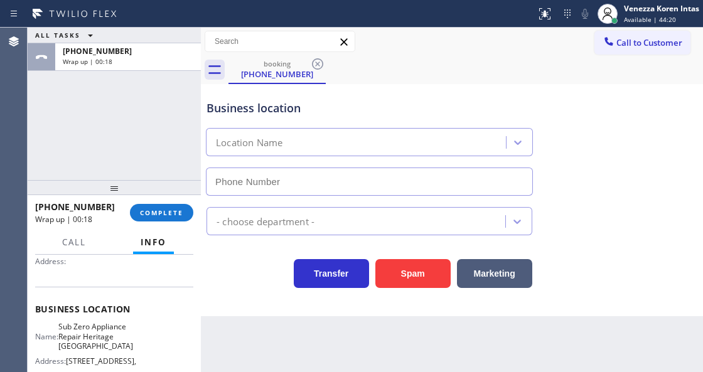
type input "[PHONE_NUMBER]"
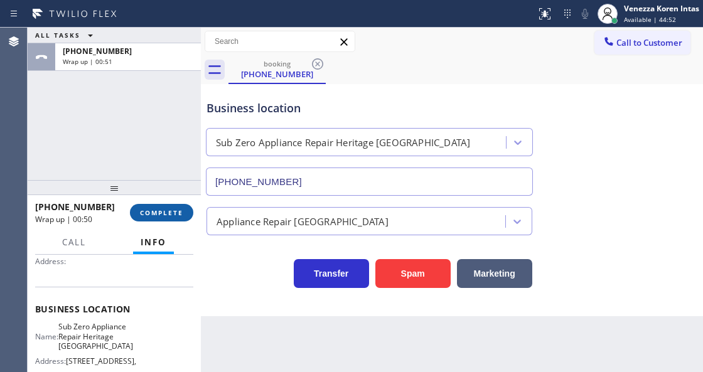
click at [172, 219] on button "COMPLETE" at bounding box center [161, 213] width 63 height 18
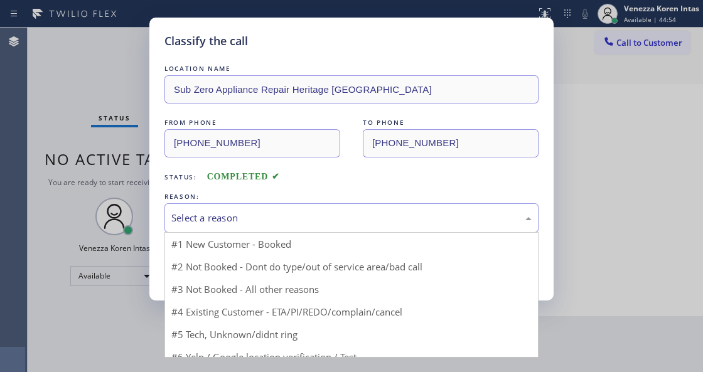
click at [274, 222] on div "Select a reason" at bounding box center [351, 218] width 361 height 14
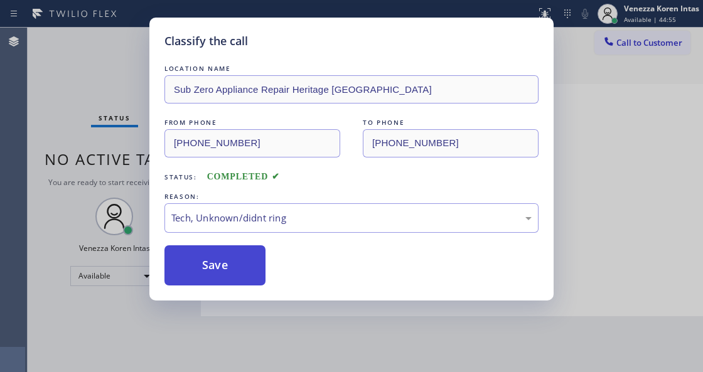
click at [257, 269] on button "Save" at bounding box center [215, 266] width 101 height 40
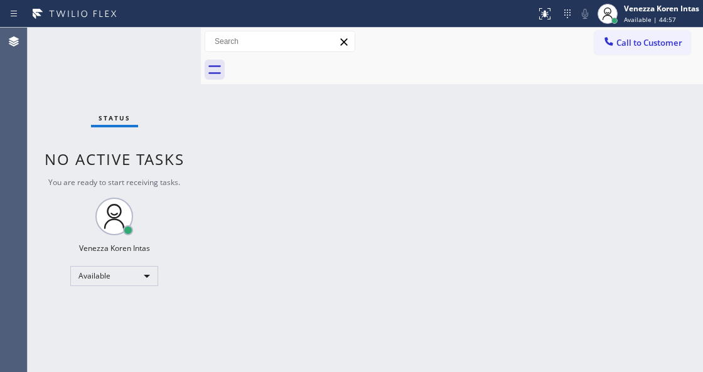
click at [169, 59] on div "Status No active tasks You are ready to start receiving tasks. Venezza Koren In…" at bounding box center [114, 200] width 173 height 345
drag, startPoint x: 168, startPoint y: 156, endPoint x: 170, endPoint y: 165, distance: 9.6
click at [168, 156] on span "No active tasks" at bounding box center [115, 159] width 140 height 21
click at [155, 36] on div "Status No active tasks You are ready to start receiving tasks. Venezza Koren In…" at bounding box center [114, 200] width 173 height 345
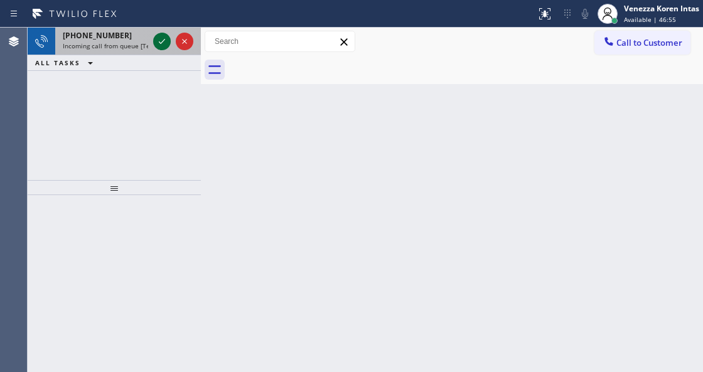
click at [160, 45] on icon at bounding box center [162, 41] width 15 height 15
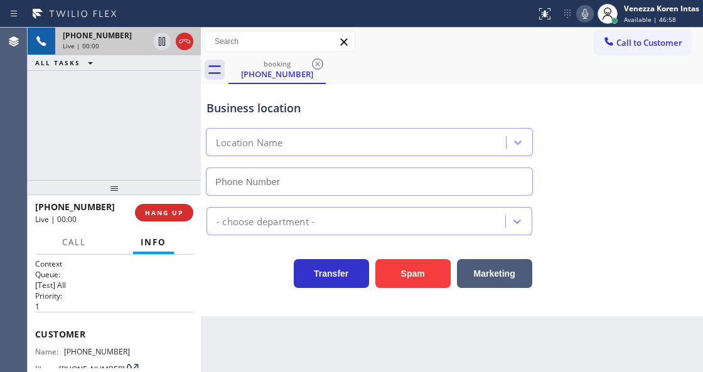
type input "[PHONE_NUMBER]"
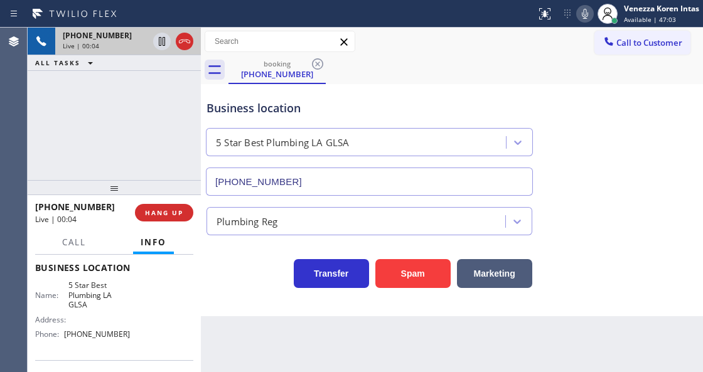
scroll to position [167, 0]
click at [173, 124] on div "[PHONE_NUMBER] Live | 00:06 ALL TASKS ALL TASKS ACTIVE TASKS TASKS IN WRAP UP" at bounding box center [114, 104] width 173 height 153
click at [161, 118] on div "[PHONE_NUMBER] Live | 00:43 ALL TASKS ALL TASKS ACTIVE TASKS TASKS IN WRAP UP" at bounding box center [114, 104] width 173 height 153
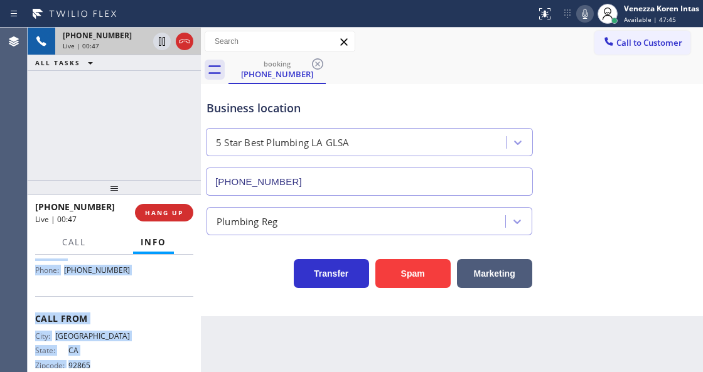
scroll to position [237, 0]
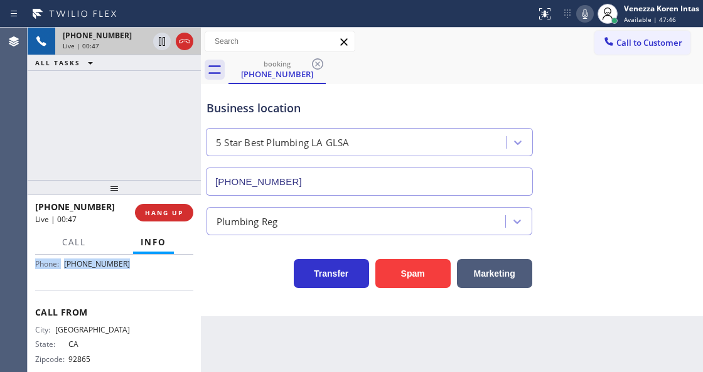
drag, startPoint x: 32, startPoint y: 290, endPoint x: 152, endPoint y: 283, distance: 120.2
click at [152, 283] on div "Context Queue: [Test] All Priority: 1 Customer Name: [PHONE_NUMBER] Phone: [PHO…" at bounding box center [114, 313] width 173 height 117
click at [183, 44] on icon at bounding box center [184, 41] width 15 height 15
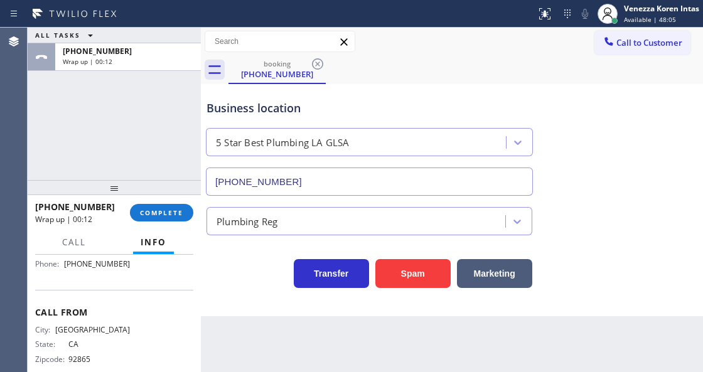
click at [80, 124] on div "ALL TASKS ALL TASKS ACTIVE TASKS TASKS IN WRAP UP [PHONE_NUMBER] Wrap up | 00:12" at bounding box center [114, 104] width 173 height 153
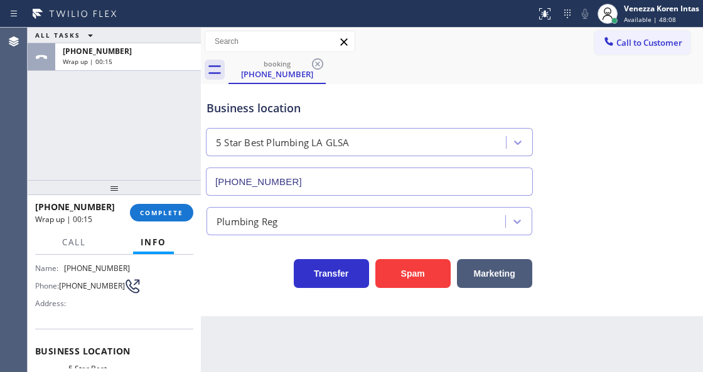
scroll to position [70, 0]
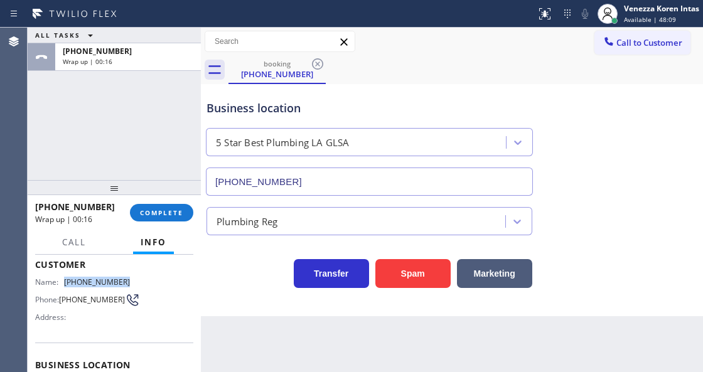
drag, startPoint x: 130, startPoint y: 275, endPoint x: 60, endPoint y: 278, distance: 69.8
click at [60, 278] on div "Name: [PHONE_NUMBER] Phone: [PHONE_NUMBER] Address:" at bounding box center [114, 303] width 158 height 50
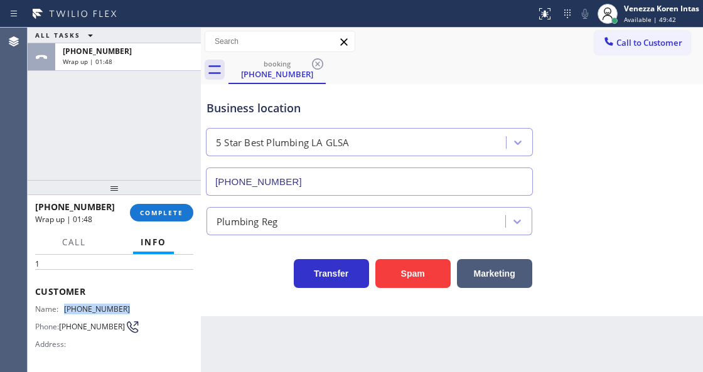
scroll to position [0, 0]
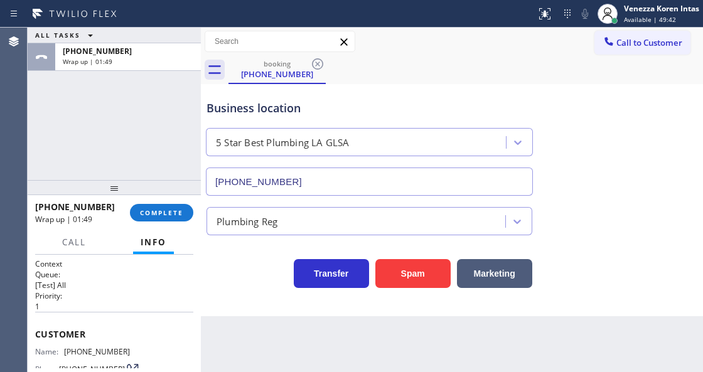
click at [31, 333] on div "Context Queue: [Test] All Priority: 1 Customer Name: [PHONE_NUMBER] Phone: [PHO…" at bounding box center [114, 313] width 173 height 117
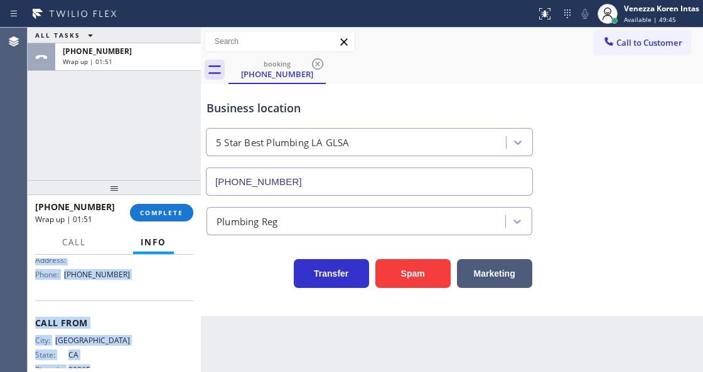
scroll to position [251, 0]
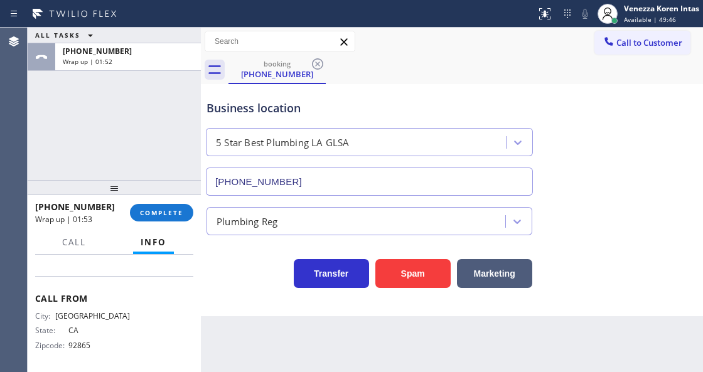
drag, startPoint x: 35, startPoint y: 328, endPoint x: 136, endPoint y: 269, distance: 116.6
click at [136, 269] on div "Context Queue: [Test] All Priority: 1 Customer Name: [PHONE_NUMBER] Phone: [PHO…" at bounding box center [114, 313] width 173 height 117
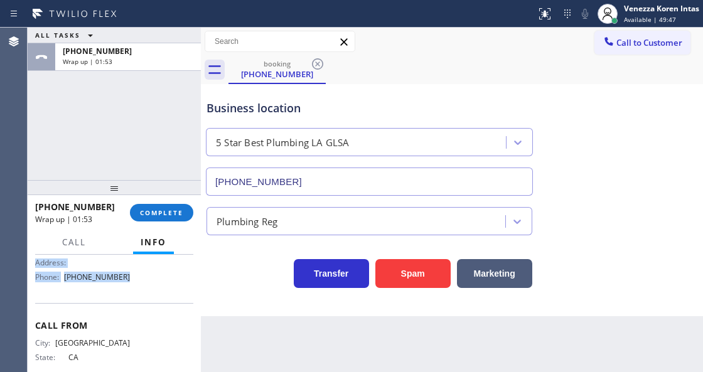
scroll to position [210, 0]
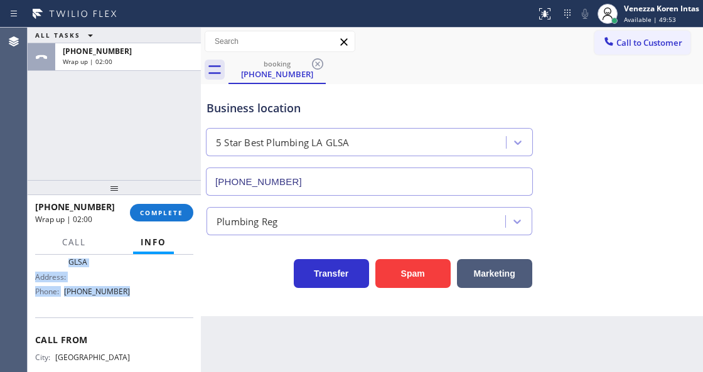
drag, startPoint x: 167, startPoint y: 212, endPoint x: 278, endPoint y: 235, distance: 112.8
click at [167, 212] on span "COMPLETE" at bounding box center [161, 213] width 43 height 9
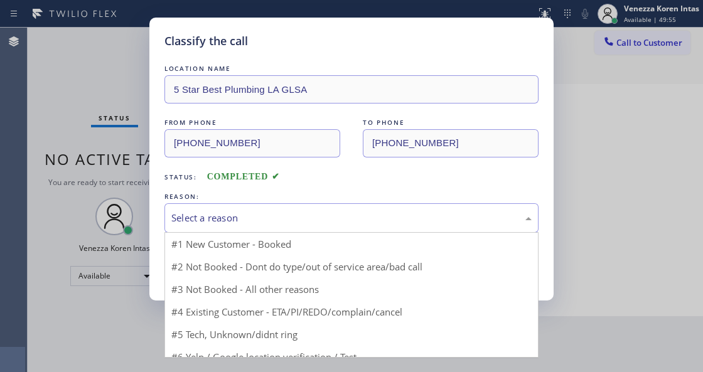
click at [293, 225] on div "Select a reason" at bounding box center [351, 218] width 361 height 14
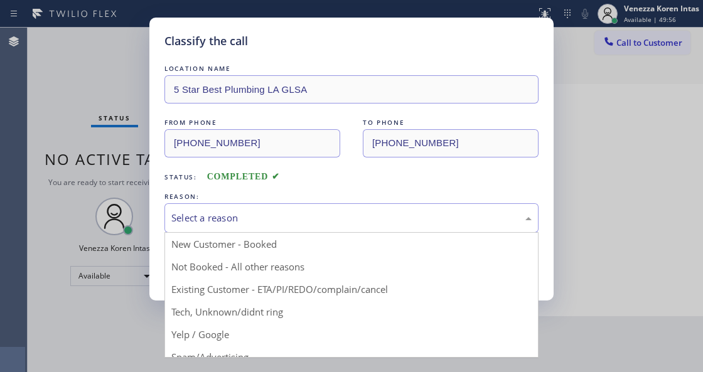
drag, startPoint x: 285, startPoint y: 319, endPoint x: 190, endPoint y: 269, distance: 107.3
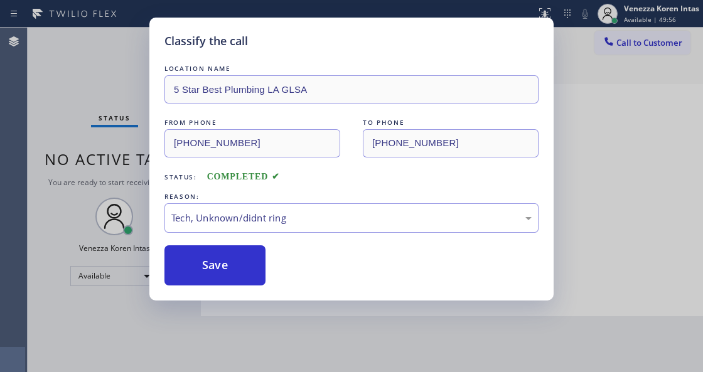
click at [187, 264] on button "Save" at bounding box center [215, 266] width 101 height 40
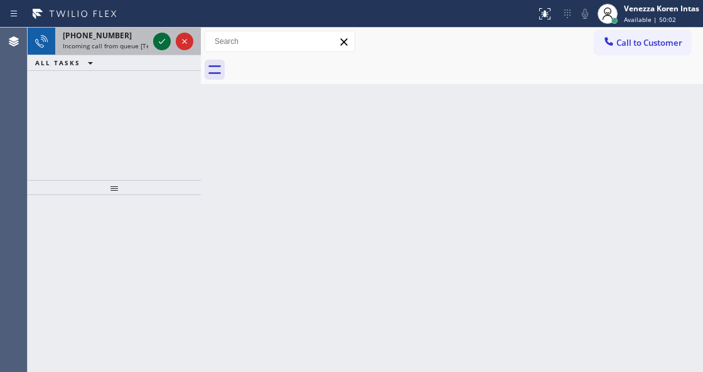
click at [155, 42] on icon at bounding box center [162, 41] width 15 height 15
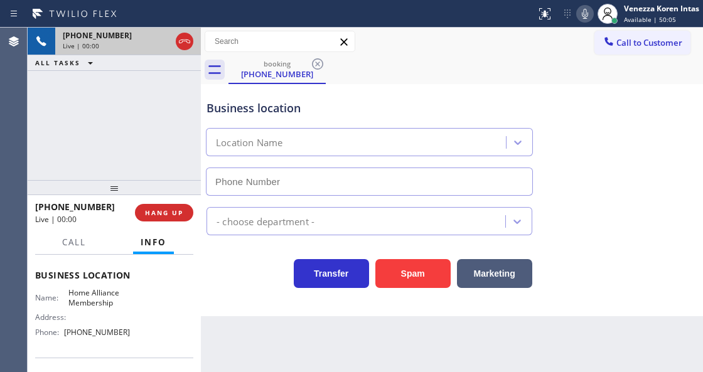
scroll to position [126, 0]
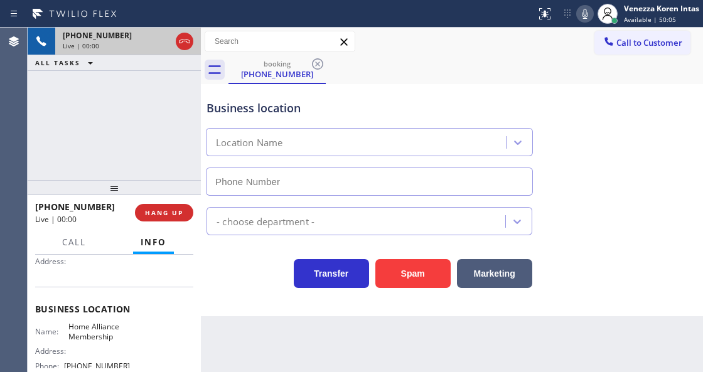
type input "[PHONE_NUMBER]"
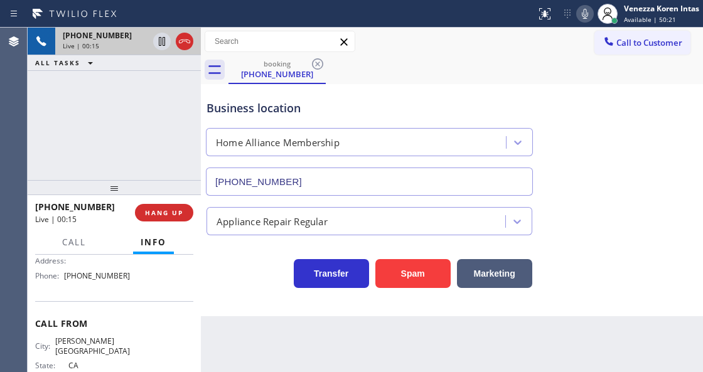
scroll to position [202, 0]
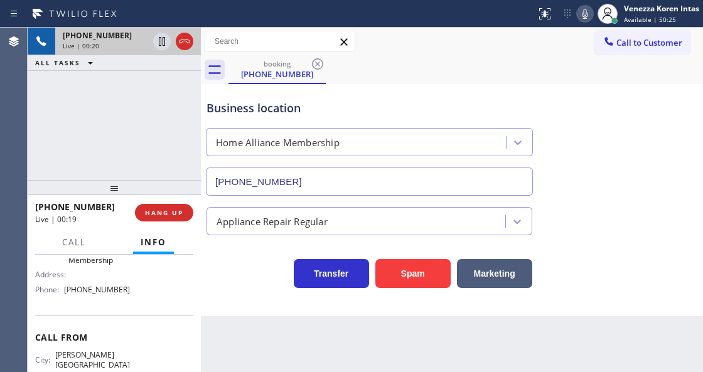
drag, startPoint x: 703, startPoint y: 93, endPoint x: 690, endPoint y: 108, distance: 20.0
click at [703, 93] on div "Business location Home Alliance Membership [PHONE_NUMBER] Appliance Repair Regu…" at bounding box center [452, 200] width 502 height 232
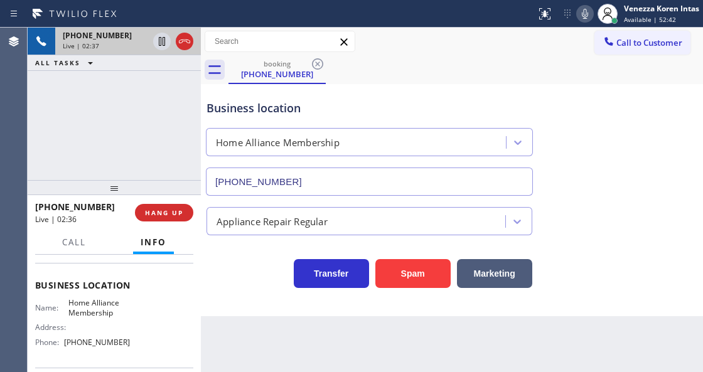
scroll to position [77, 0]
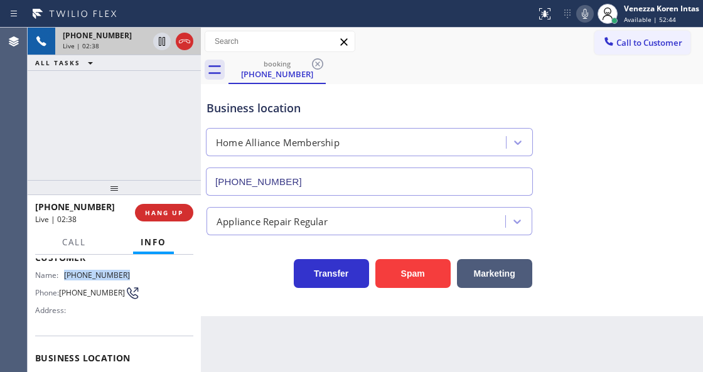
drag, startPoint x: 129, startPoint y: 271, endPoint x: 65, endPoint y: 270, distance: 63.4
click at [65, 271] on div "Name: [PHONE_NUMBER] Phone: [PHONE_NUMBER] Address:" at bounding box center [114, 296] width 158 height 50
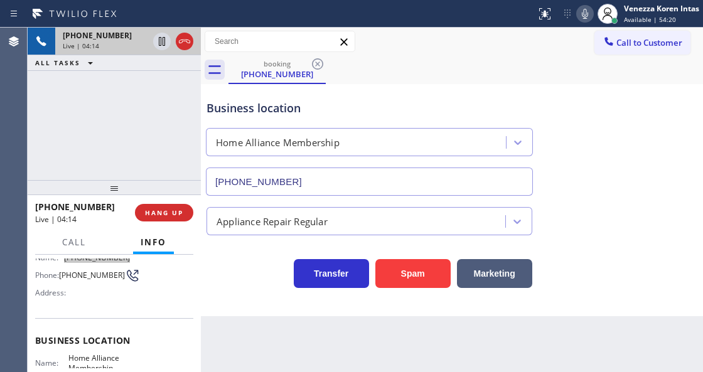
scroll to position [160, 0]
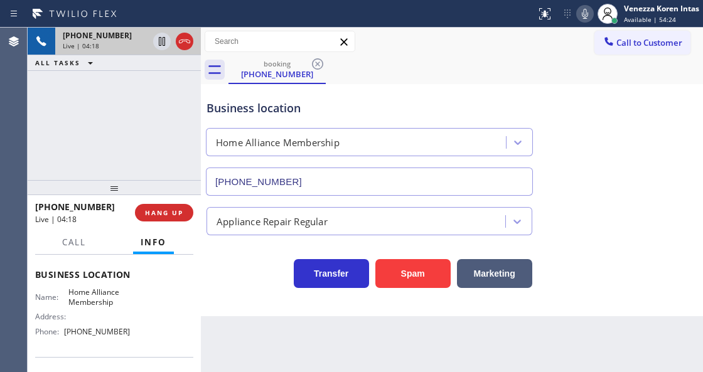
click at [417, 372] on div "Back to Dashboard Change Sender ID Customers Technicians Select a contact Outbo…" at bounding box center [452, 200] width 502 height 345
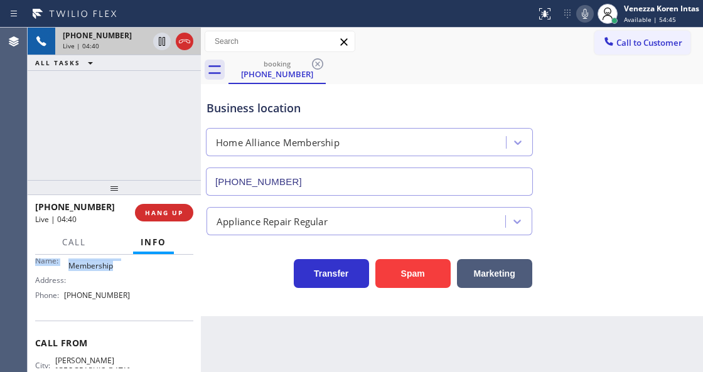
scroll to position [181, 0]
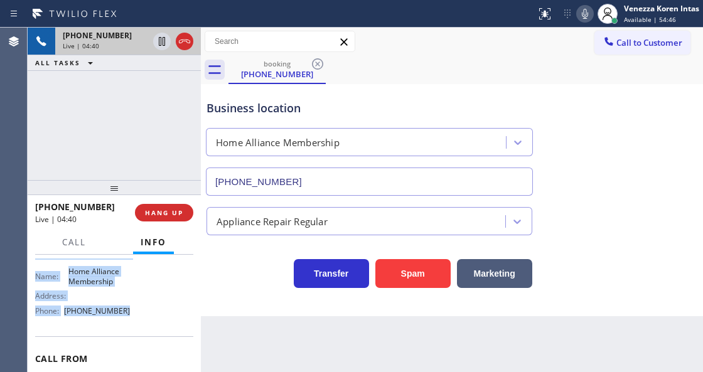
drag, startPoint x: 34, startPoint y: 324, endPoint x: 141, endPoint y: 306, distance: 108.2
click at [141, 306] on div "Context Queue: [Test] All Priority: 1 Customer Name: [PHONE_NUMBER] Phone: [PHO…" at bounding box center [114, 313] width 173 height 117
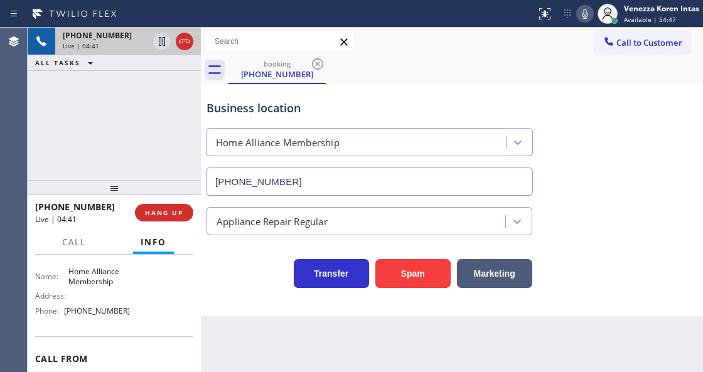
click at [388, 369] on div "Back to Dashboard Change Sender ID Customers Technicians Select a contact Outbo…" at bounding box center [452, 200] width 502 height 345
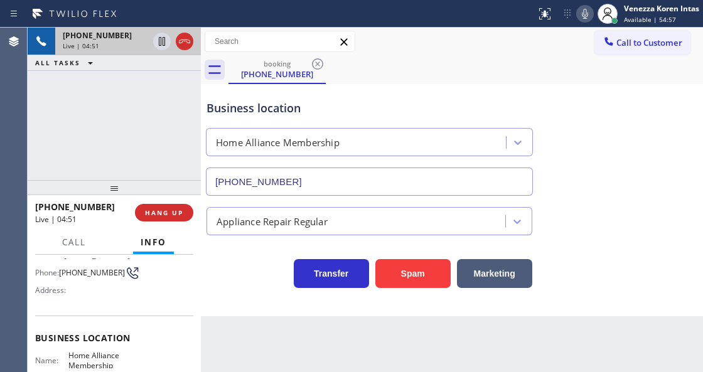
scroll to position [13, 0]
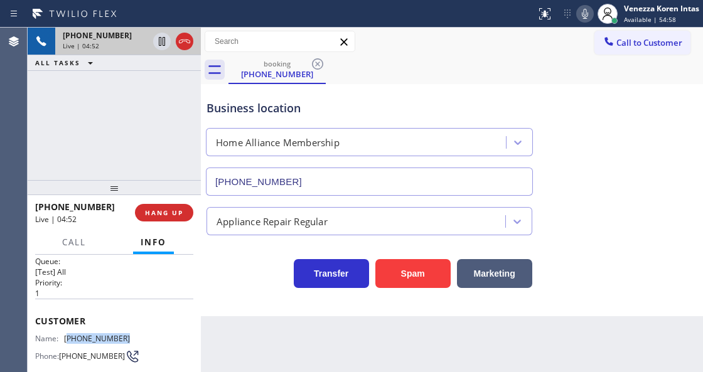
drag, startPoint x: 131, startPoint y: 337, endPoint x: 69, endPoint y: 340, distance: 61.7
click at [69, 340] on div "Name: [PHONE_NUMBER] Phone: [PHONE_NUMBER] Address:" at bounding box center [114, 359] width 158 height 50
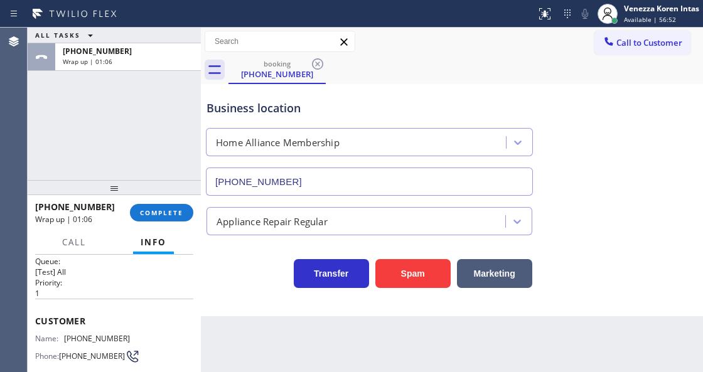
click at [165, 222] on div "[PHONE_NUMBER] Wrap up | 01:06 COMPLETE" at bounding box center [114, 213] width 158 height 33
click at [171, 213] on span "COMPLETE" at bounding box center [161, 213] width 43 height 9
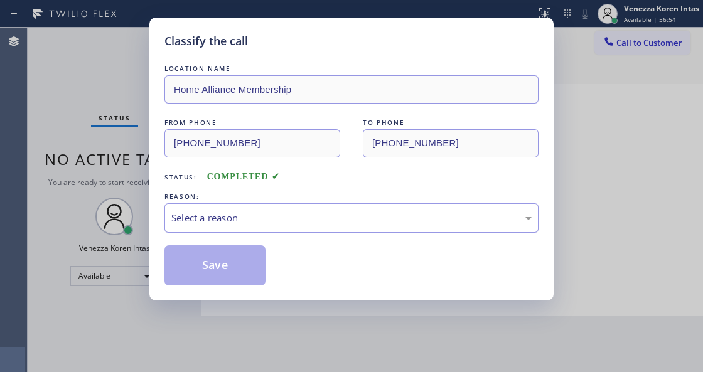
click at [255, 222] on div "Select a reason" at bounding box center [351, 218] width 361 height 14
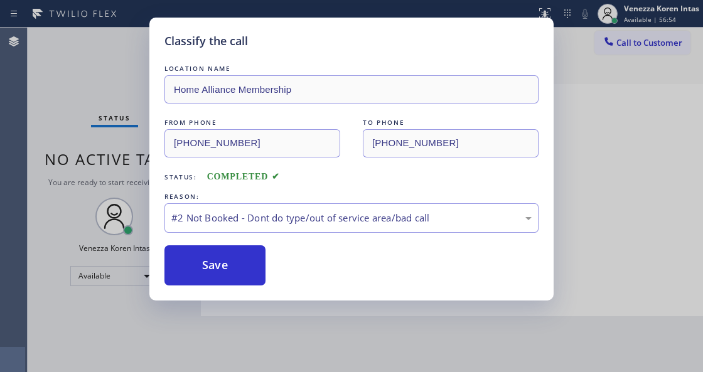
click at [258, 276] on button "Save" at bounding box center [215, 266] width 101 height 40
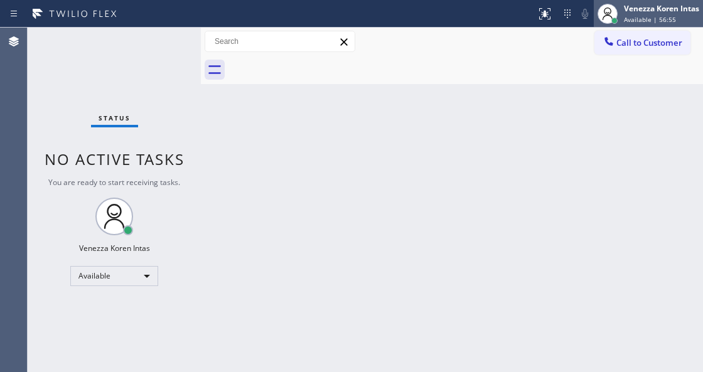
click at [649, 23] on span "Available | 56:55" at bounding box center [650, 19] width 52 height 9
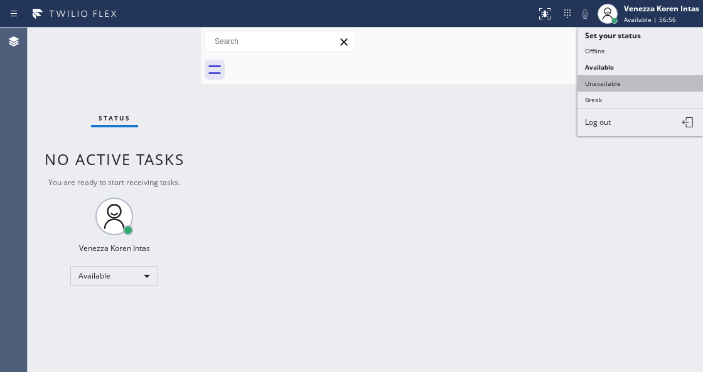
click at [632, 84] on button "Unavailable" at bounding box center [641, 83] width 126 height 16
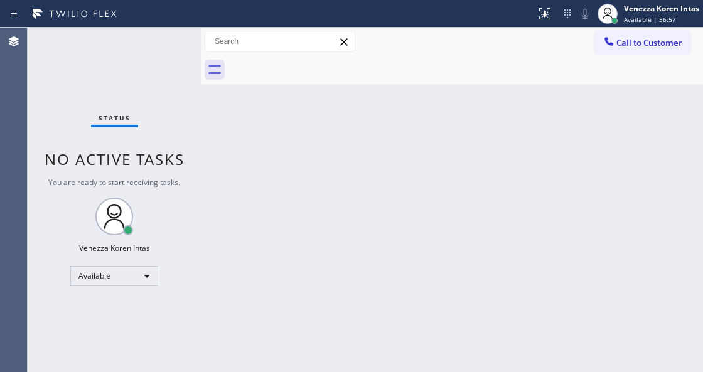
click at [263, 369] on div "Back to Dashboard Change Sender ID Customers Technicians Select a contact Outbo…" at bounding box center [452, 200] width 502 height 345
click at [540, 18] on icon at bounding box center [545, 13] width 15 height 15
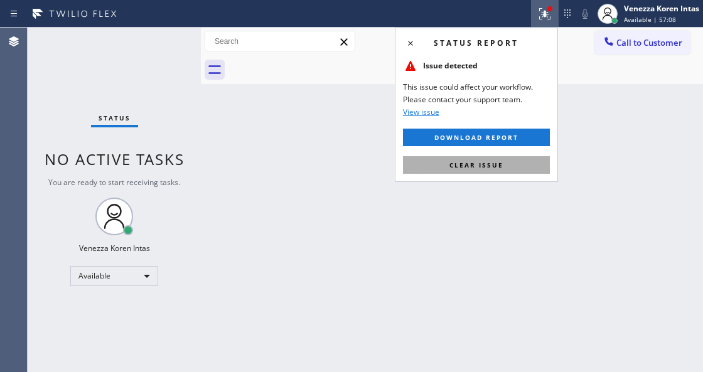
click at [523, 162] on button "Clear issue" at bounding box center [476, 165] width 147 height 18
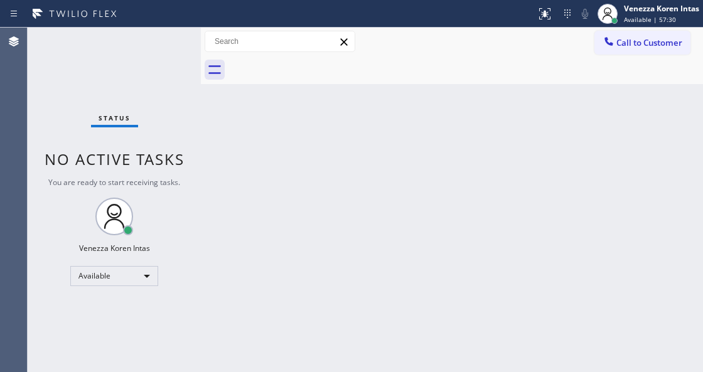
click at [241, 162] on div "Back to Dashboard Change Sender ID Customers Technicians Select a contact Outbo…" at bounding box center [452, 200] width 502 height 345
click at [637, 24] on div "Venezza Koren Intas Available | 57:31" at bounding box center [663, 14] width 82 height 22
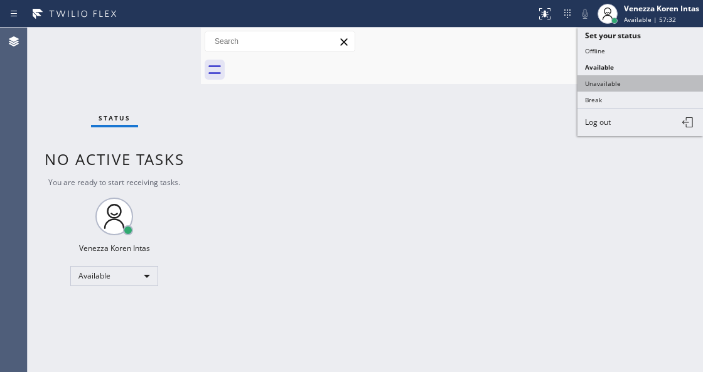
click at [620, 81] on button "Unavailable" at bounding box center [641, 83] width 126 height 16
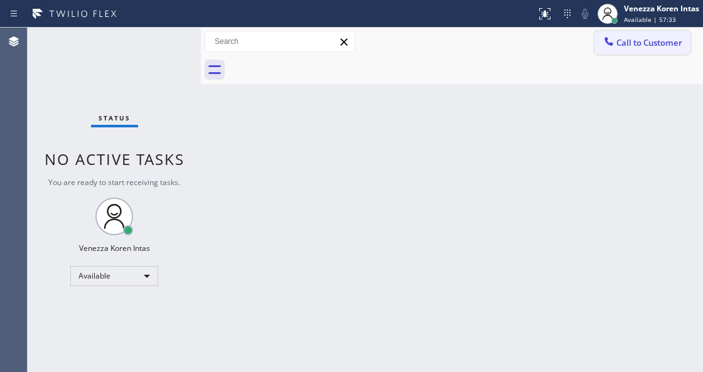
click at [624, 52] on button "Call to Customer" at bounding box center [643, 43] width 96 height 24
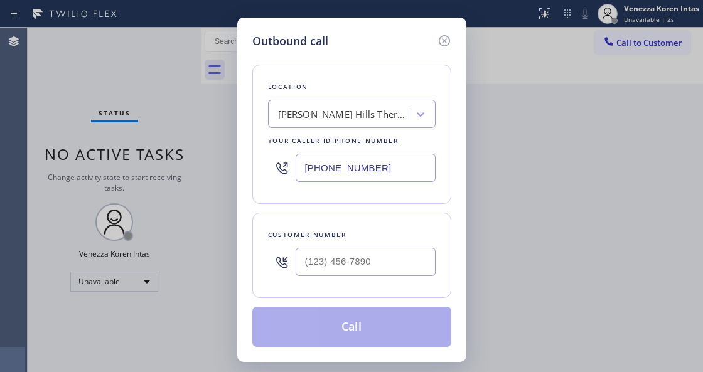
drag, startPoint x: 379, startPoint y: 165, endPoint x: 202, endPoint y: 160, distance: 177.8
click at [202, 160] on div "Outbound call Location [PERSON_NAME][GEOGRAPHIC_DATA] Thermador Appliance Repai…" at bounding box center [351, 186] width 703 height 372
paste input "213) 444-7988"
type input "[PHONE_NUMBER]"
click at [361, 248] on input "(___) ___-____" at bounding box center [366, 262] width 140 height 28
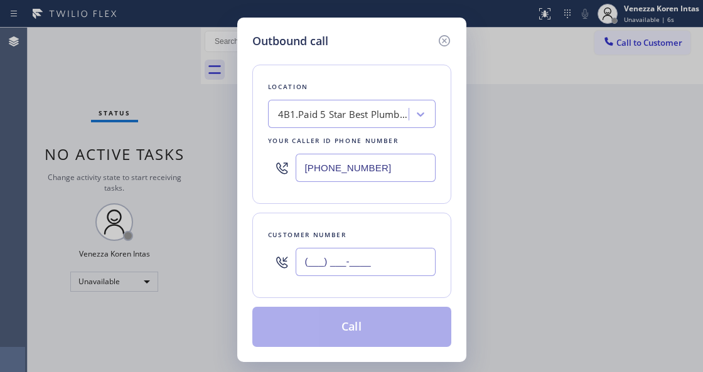
paste input "714) 293-9718"
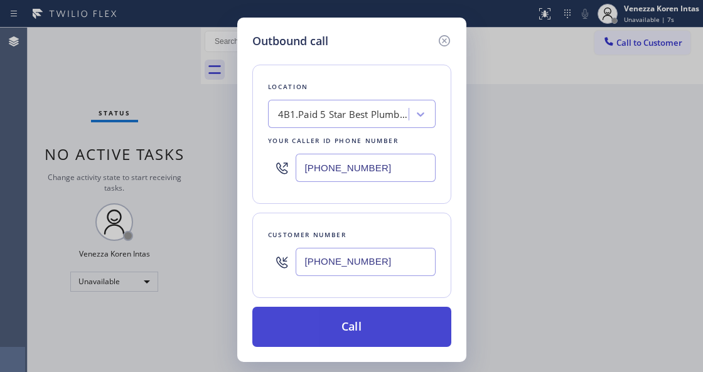
type input "[PHONE_NUMBER]"
click at [350, 315] on button "Call" at bounding box center [351, 327] width 199 height 40
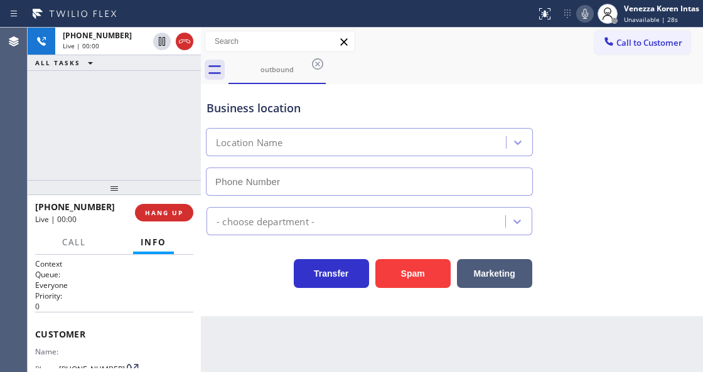
type input "[PHONE_NUMBER]"
click at [376, 43] on div "Call to Customer Outbound call Location 5 Star Best Plumbing [GEOGRAPHIC_DATA] …" at bounding box center [452, 42] width 502 height 22
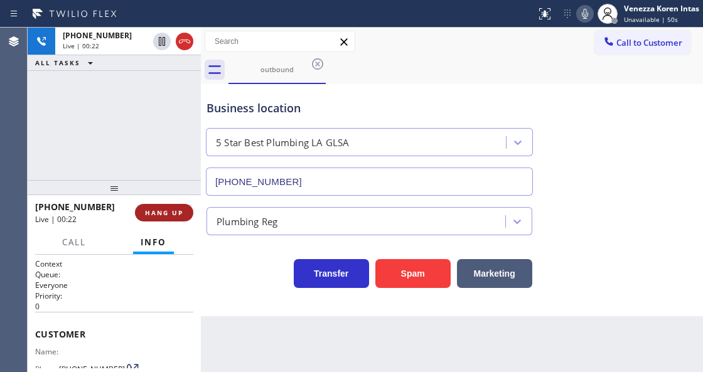
click at [155, 218] on button "HANG UP" at bounding box center [164, 213] width 58 height 18
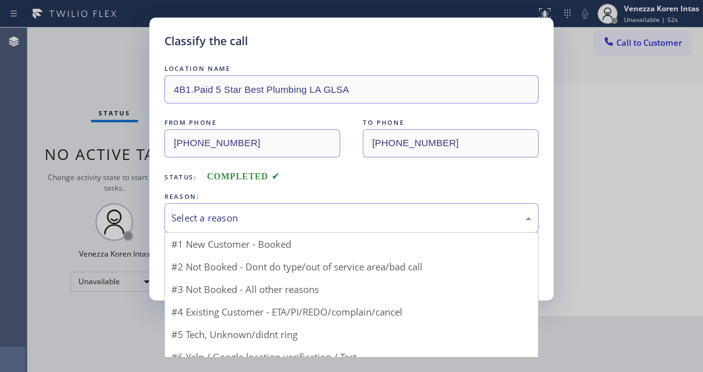
click at [271, 222] on div "Select a reason" at bounding box center [351, 218] width 361 height 14
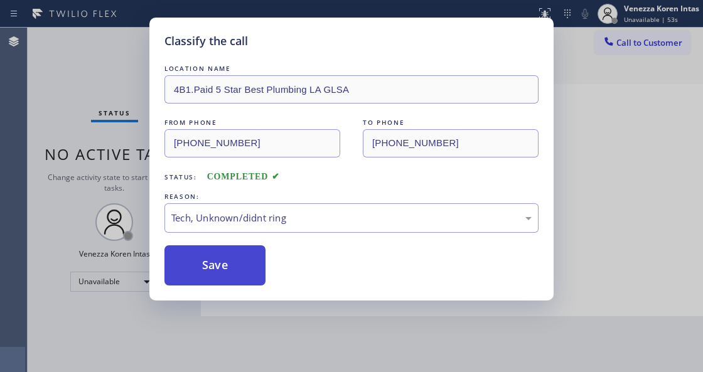
click at [252, 271] on button "Save" at bounding box center [215, 266] width 101 height 40
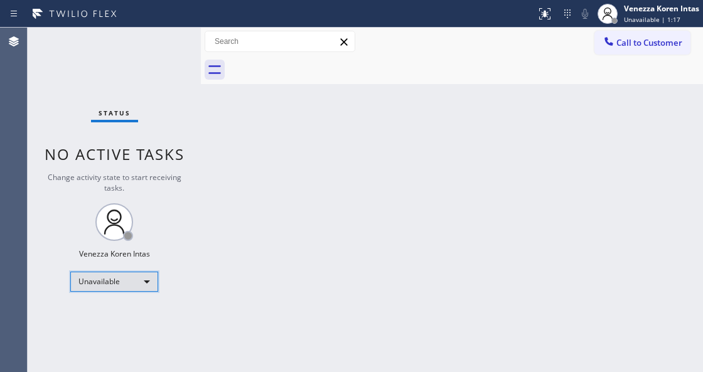
click at [151, 273] on div "Unavailable" at bounding box center [114, 282] width 88 height 20
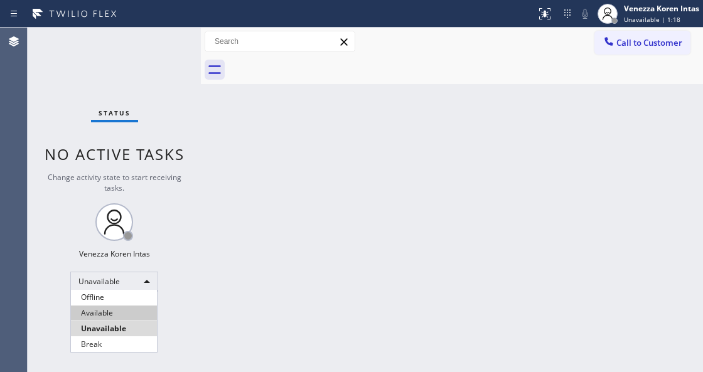
click at [121, 309] on li "Available" at bounding box center [114, 313] width 86 height 15
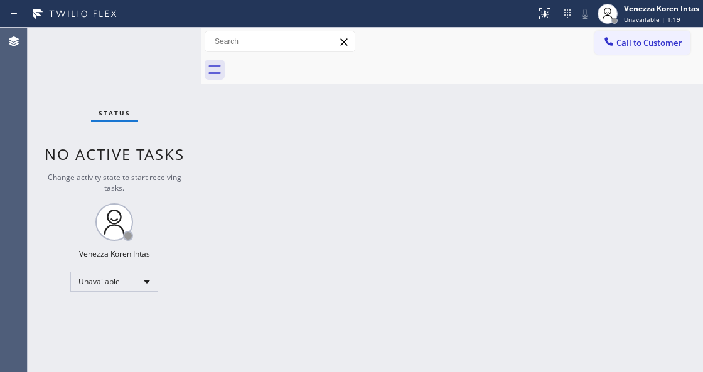
click at [160, 124] on div "Status No active tasks Change activity state to start receiving tasks. Venezza …" at bounding box center [114, 200] width 173 height 345
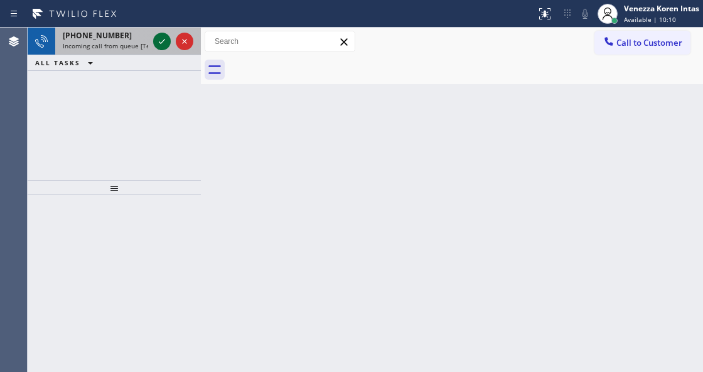
click at [165, 42] on icon at bounding box center [162, 41] width 15 height 15
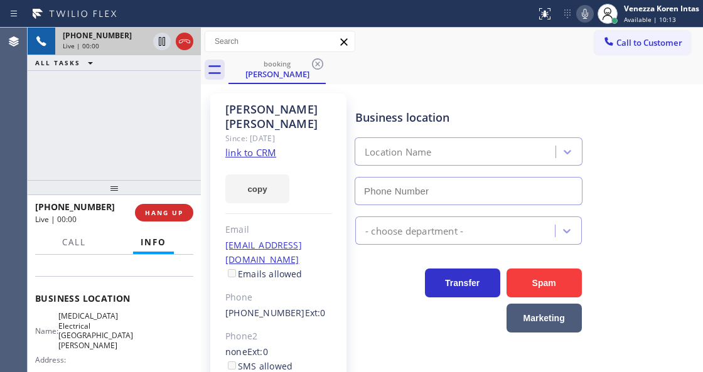
scroll to position [167, 0]
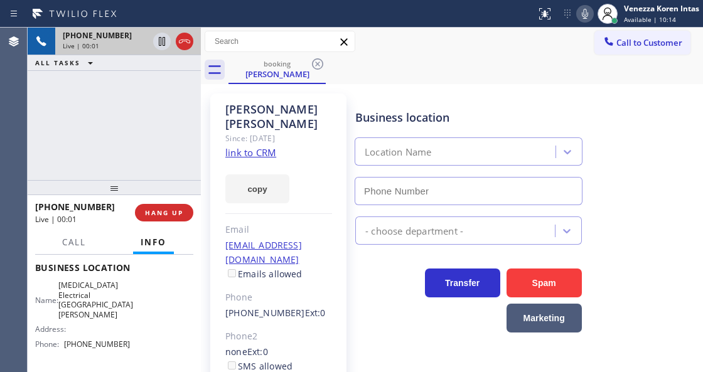
type input "[PHONE_NUMBER]"
click at [252, 146] on link "link to CRM" at bounding box center [250, 152] width 51 height 13
click at [582, 11] on icon at bounding box center [585, 13] width 15 height 15
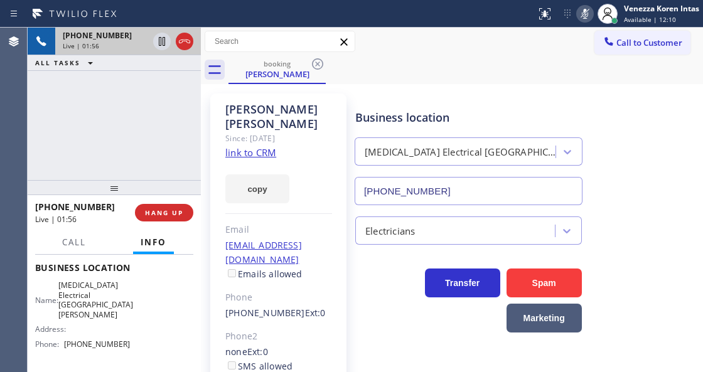
click at [582, 11] on icon at bounding box center [585, 13] width 15 height 15
click at [165, 41] on icon at bounding box center [162, 41] width 6 height 9
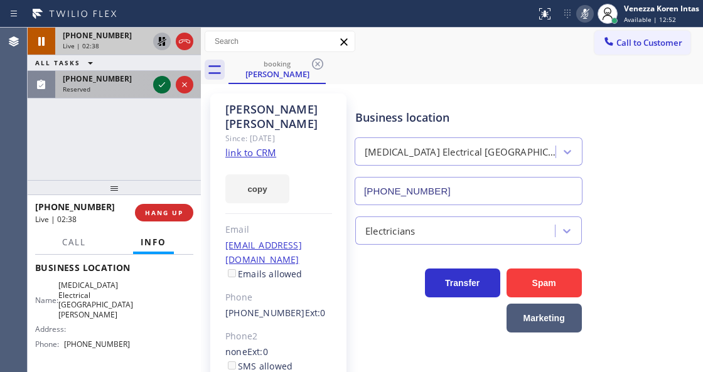
click at [160, 79] on icon at bounding box center [162, 84] width 15 height 15
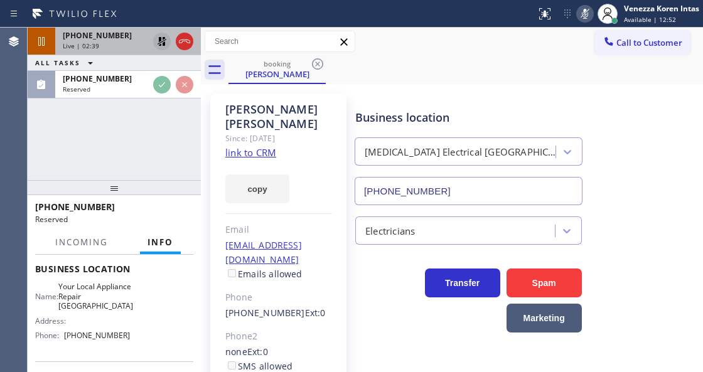
scroll to position [177, 0]
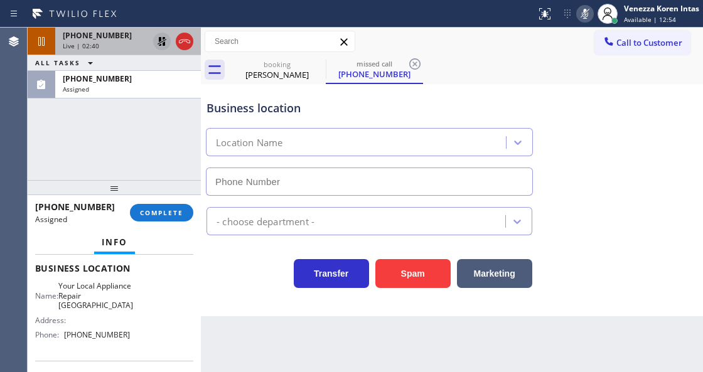
type input "[PHONE_NUMBER]"
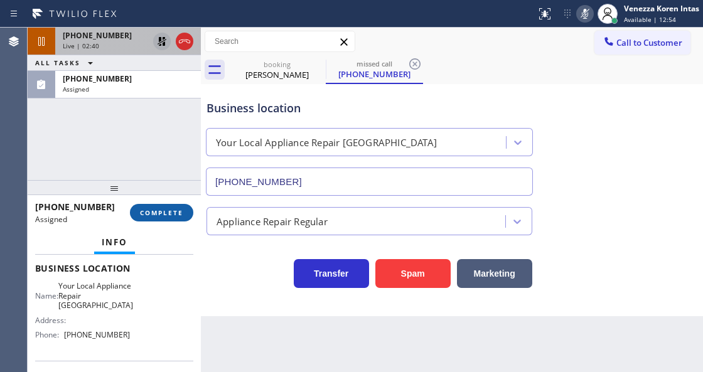
click at [169, 212] on span "COMPLETE" at bounding box center [161, 213] width 43 height 9
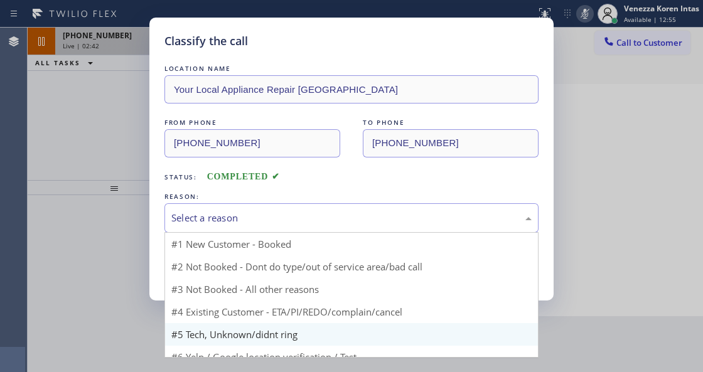
drag, startPoint x: 288, startPoint y: 227, endPoint x: 278, endPoint y: 309, distance: 83.0
click at [288, 229] on div "Select a reason" at bounding box center [352, 218] width 374 height 30
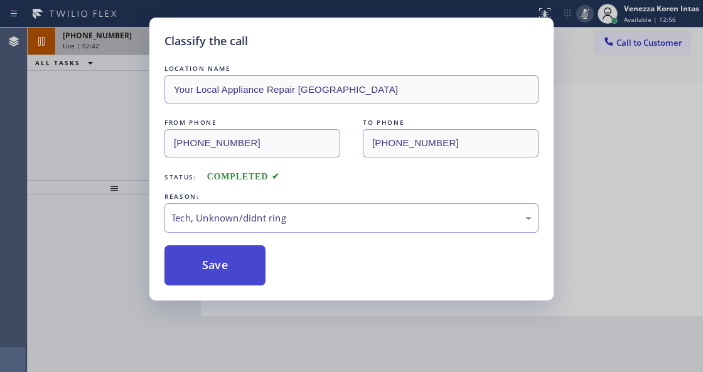
click at [255, 275] on button "Save" at bounding box center [215, 266] width 101 height 40
type input "[PHONE_NUMBER]"
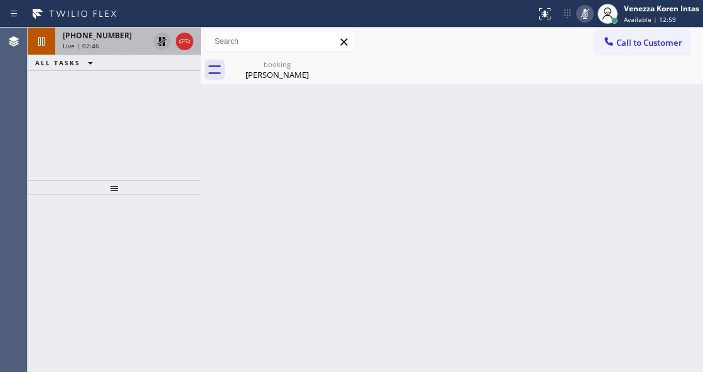
click at [590, 14] on icon at bounding box center [585, 13] width 15 height 15
click at [163, 38] on icon at bounding box center [162, 41] width 9 height 9
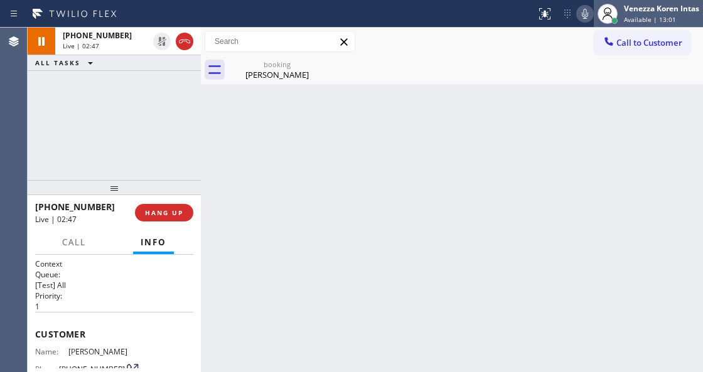
click at [646, 10] on div "Venezza Koren Intas" at bounding box center [661, 8] width 75 height 11
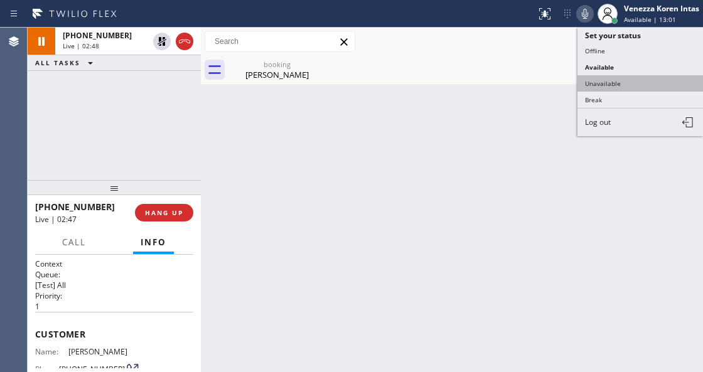
click at [646, 88] on button "Unavailable" at bounding box center [641, 83] width 126 height 16
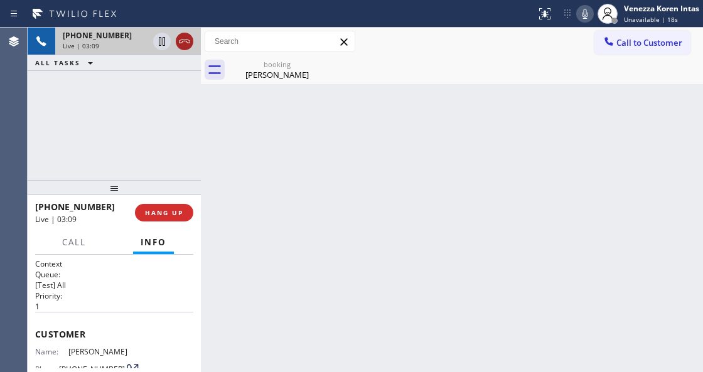
click at [186, 47] on icon at bounding box center [184, 41] width 15 height 15
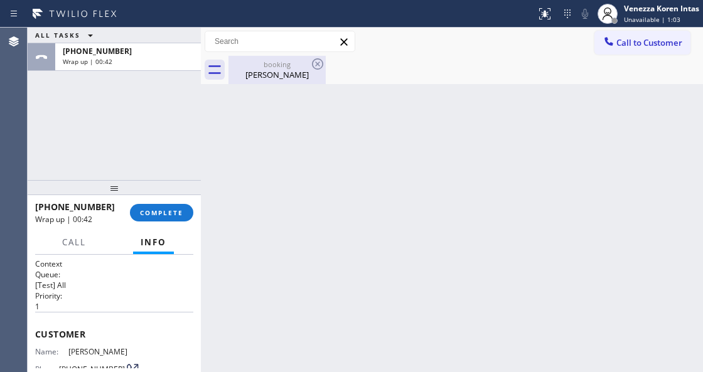
click at [305, 80] on div "[PERSON_NAME]" at bounding box center [277, 74] width 95 height 11
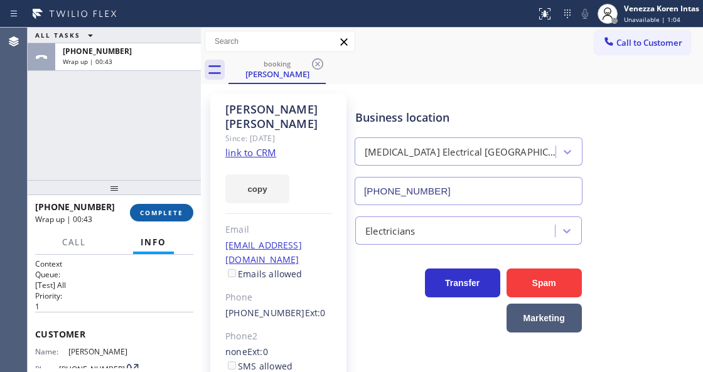
click at [168, 210] on span "COMPLETE" at bounding box center [161, 213] width 43 height 9
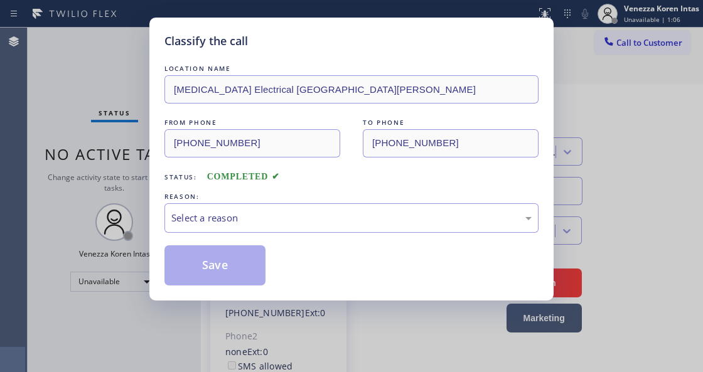
click at [323, 217] on div "Select a reason" at bounding box center [351, 218] width 361 height 14
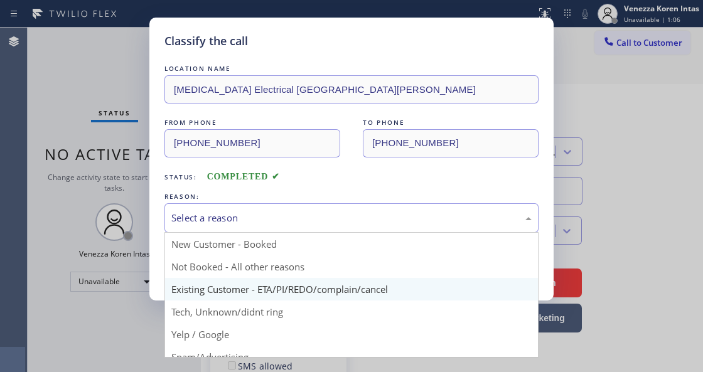
drag, startPoint x: 350, startPoint y: 293, endPoint x: 245, endPoint y: 271, distance: 107.8
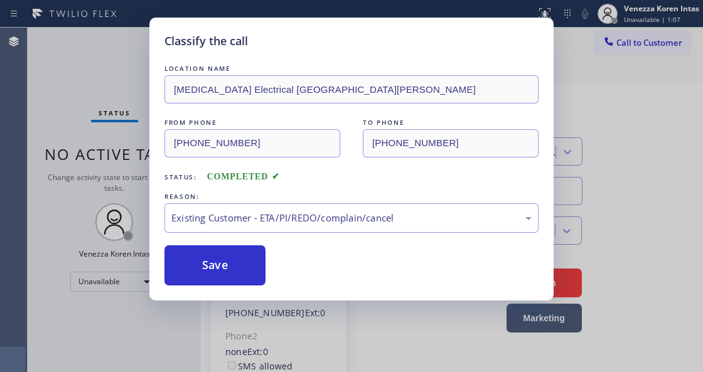
click at [225, 264] on button "Save" at bounding box center [215, 266] width 101 height 40
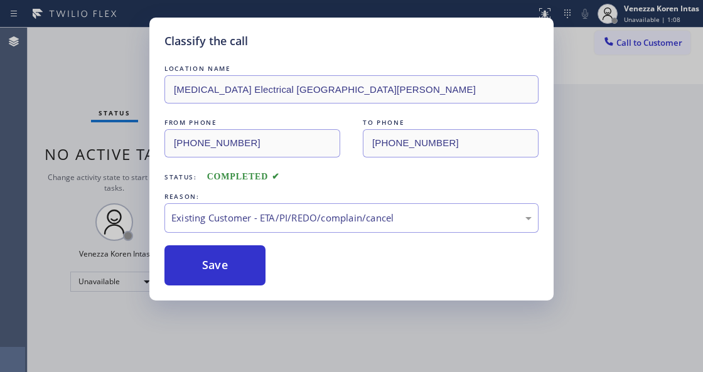
click at [667, 18] on div "Classify the call LOCATION NAME [MEDICAL_DATA] Electrical [GEOGRAPHIC_DATA][PER…" at bounding box center [351, 186] width 703 height 372
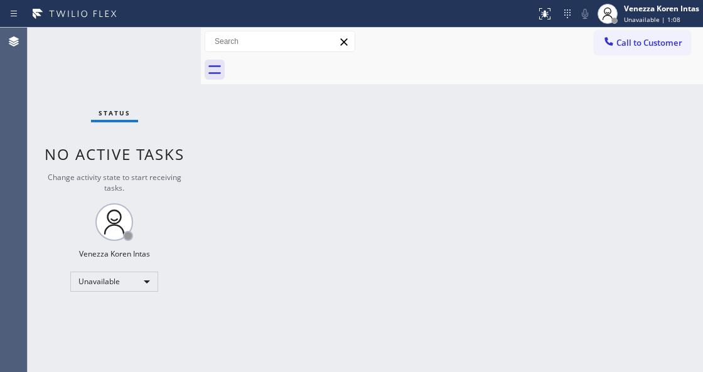
click at [667, 18] on span "Unavailable | 1:08" at bounding box center [652, 19] width 57 height 9
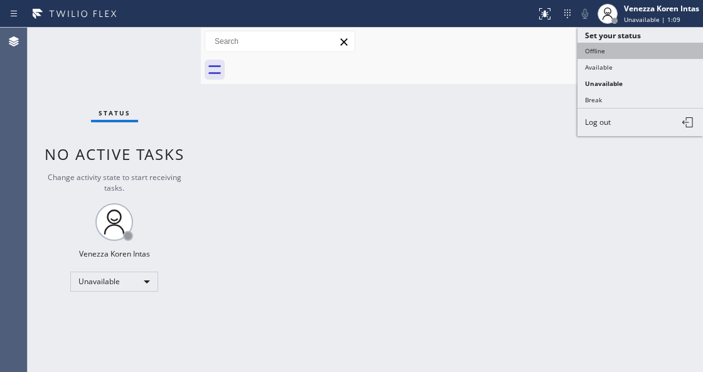
click at [637, 57] on button "Offline" at bounding box center [641, 51] width 126 height 16
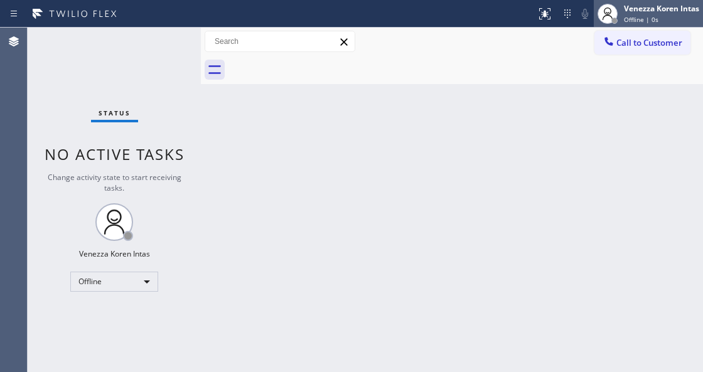
click at [643, 19] on span "Offline | 0s" at bounding box center [641, 19] width 35 height 9
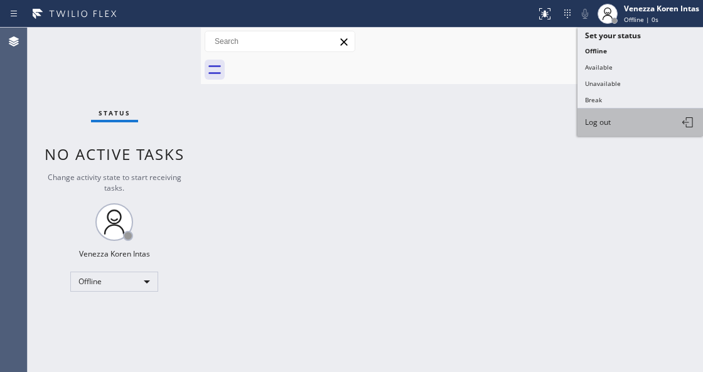
click at [616, 127] on button "Log out" at bounding box center [641, 123] width 126 height 28
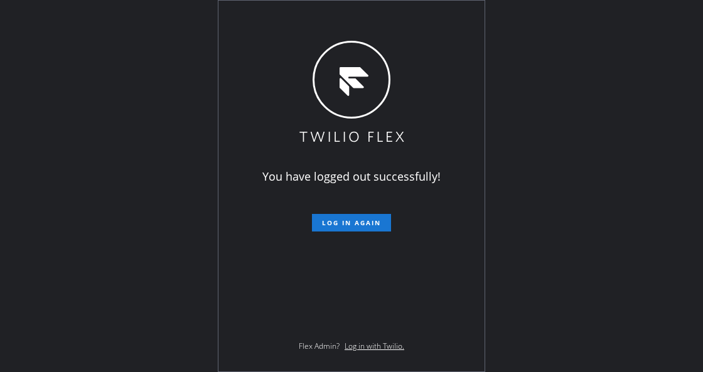
click at [213, 167] on div "You have logged out successfully! Log in again Flex Admin? Log in with Twilio." at bounding box center [351, 186] width 703 height 372
click at [538, 108] on div "You have logged out successfully! Log in again Flex Admin? Log in with Twilio." at bounding box center [351, 186] width 703 height 372
